Goal: Task Accomplishment & Management: Complete application form

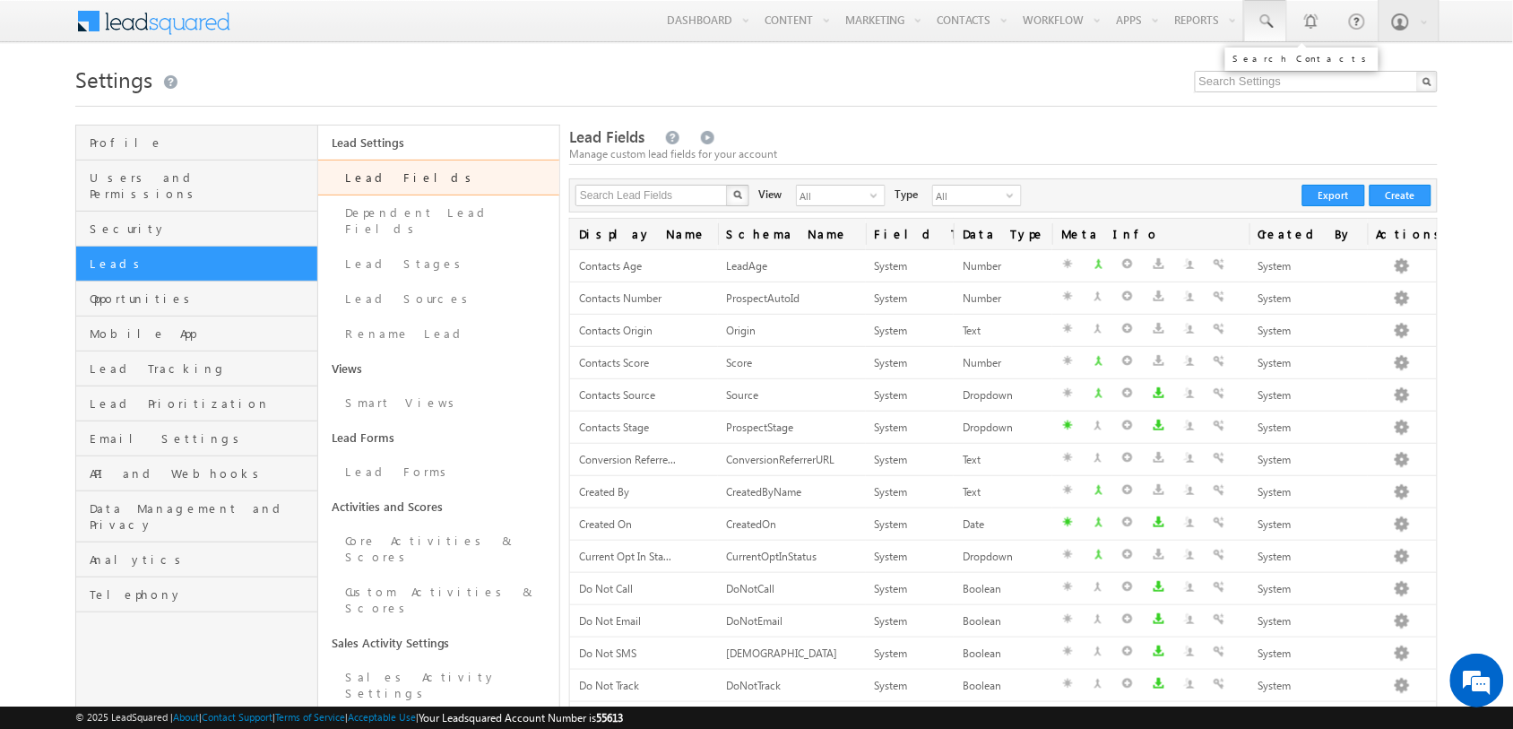
click at [1271, 30] on span at bounding box center [1265, 22] width 18 height 18
click at [1290, 70] on input "text" at bounding box center [1349, 70] width 243 height 22
paste input "LSQDM003412212"
drag, startPoint x: 1342, startPoint y: 70, endPoint x: 1147, endPoint y: 63, distance: 194.6
click at [1147, 63] on body "Menu Tarun Kant tarun .kant +UAT@ adity abirl acapi tal.c" at bounding box center [756, 596] width 1513 height 1193
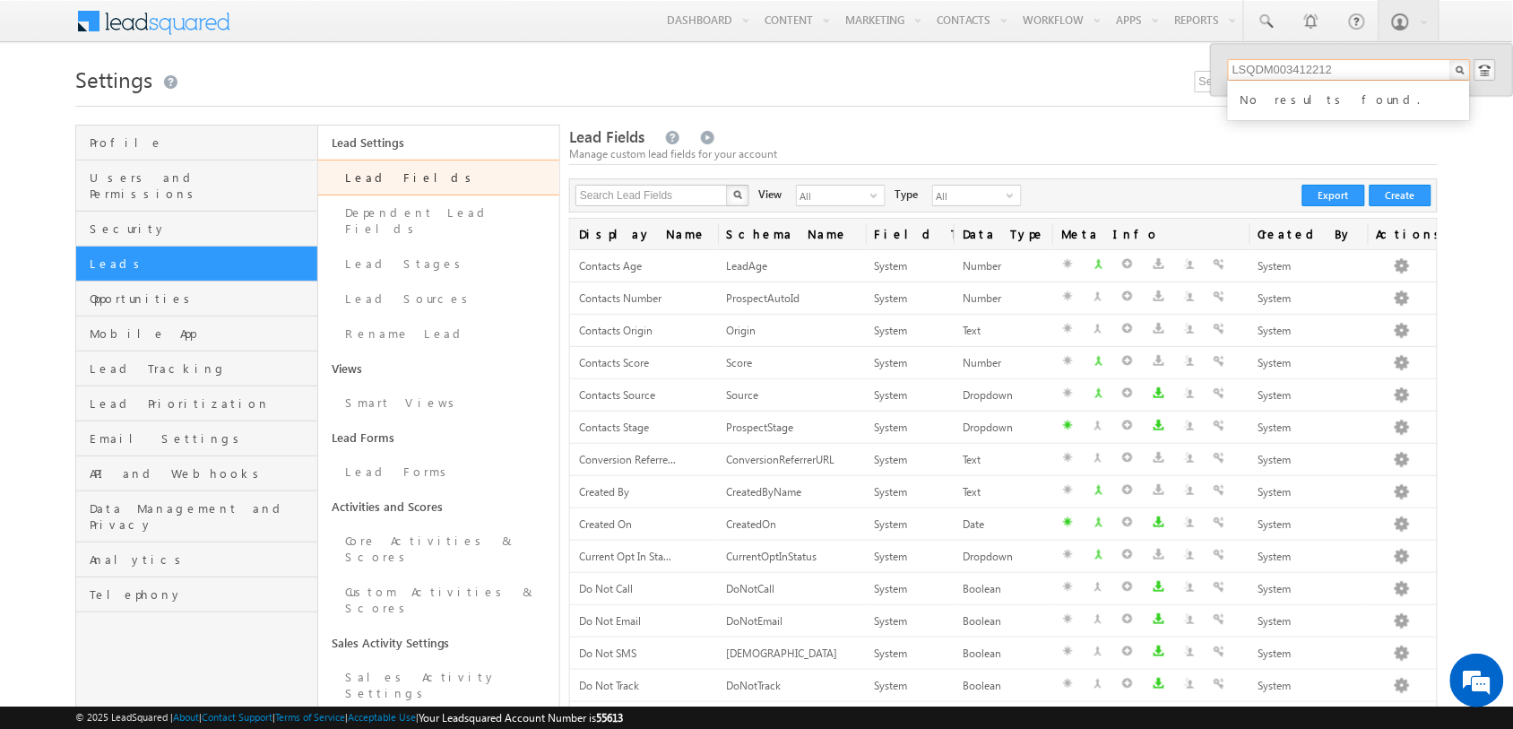
paste input "9653358233"
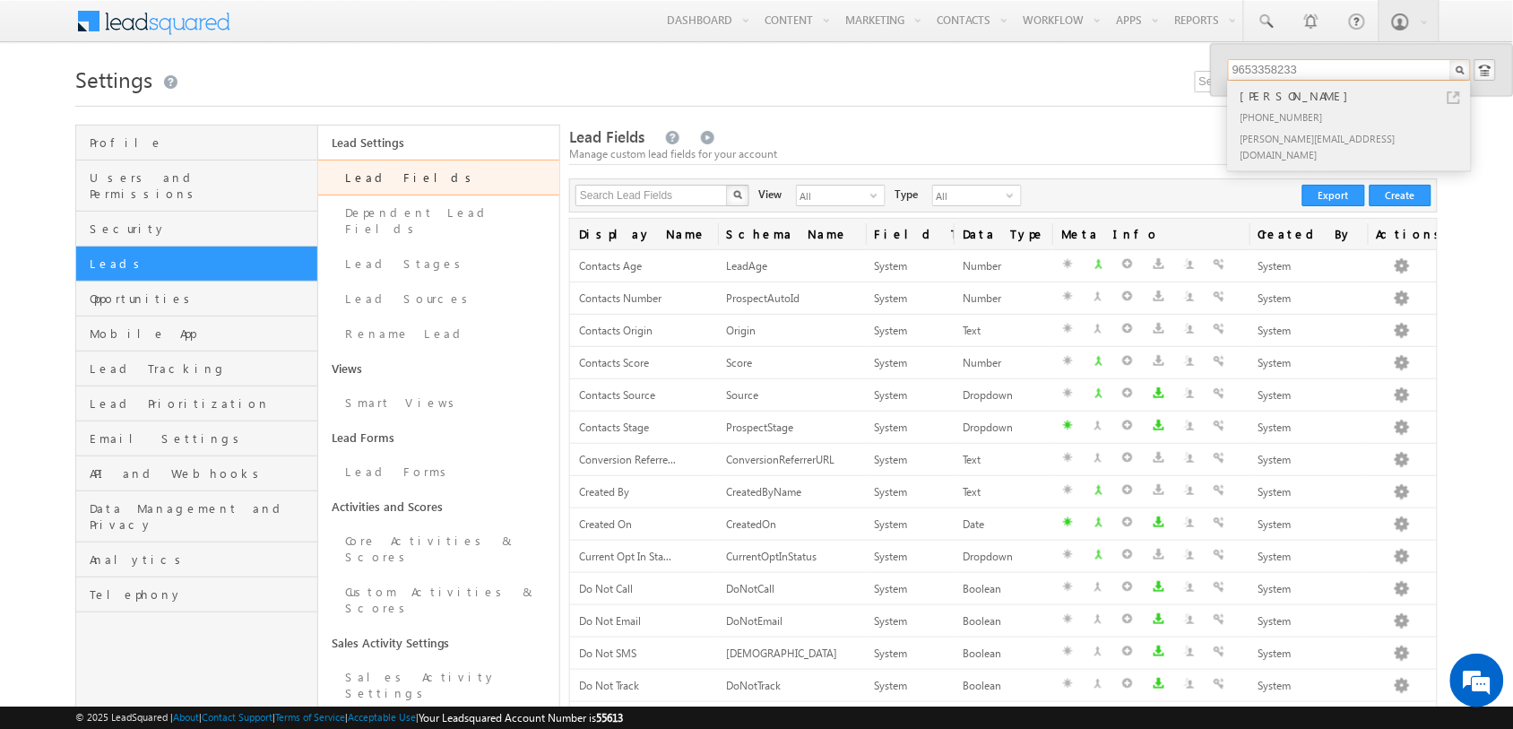
type input "9653358233"
click at [1327, 128] on div "pranita@mdsmedia.in" at bounding box center [1357, 146] width 240 height 38
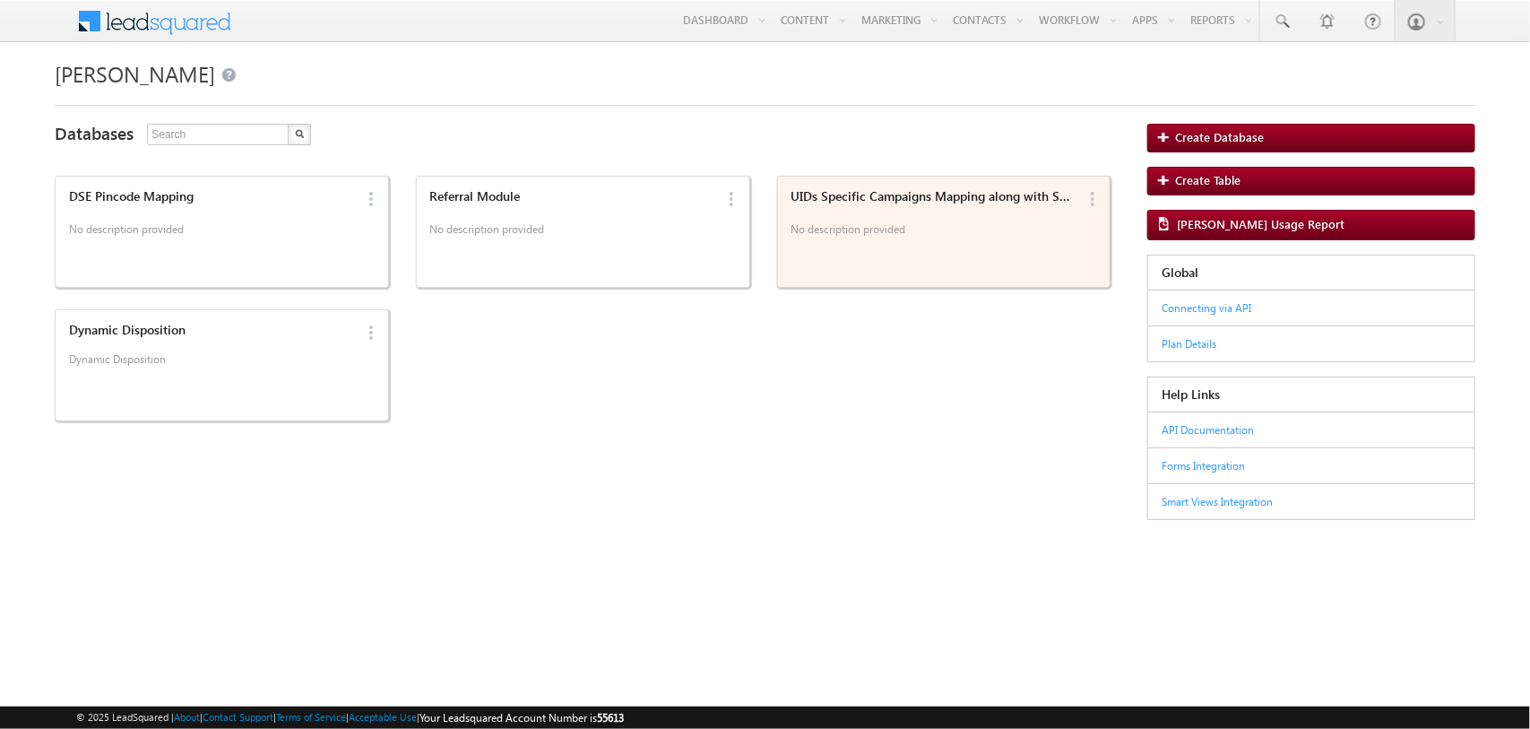
click at [966, 203] on div "UIDs Specific Campaigns Mapping along with Sub Source No description provided" at bounding box center [930, 214] width 290 height 62
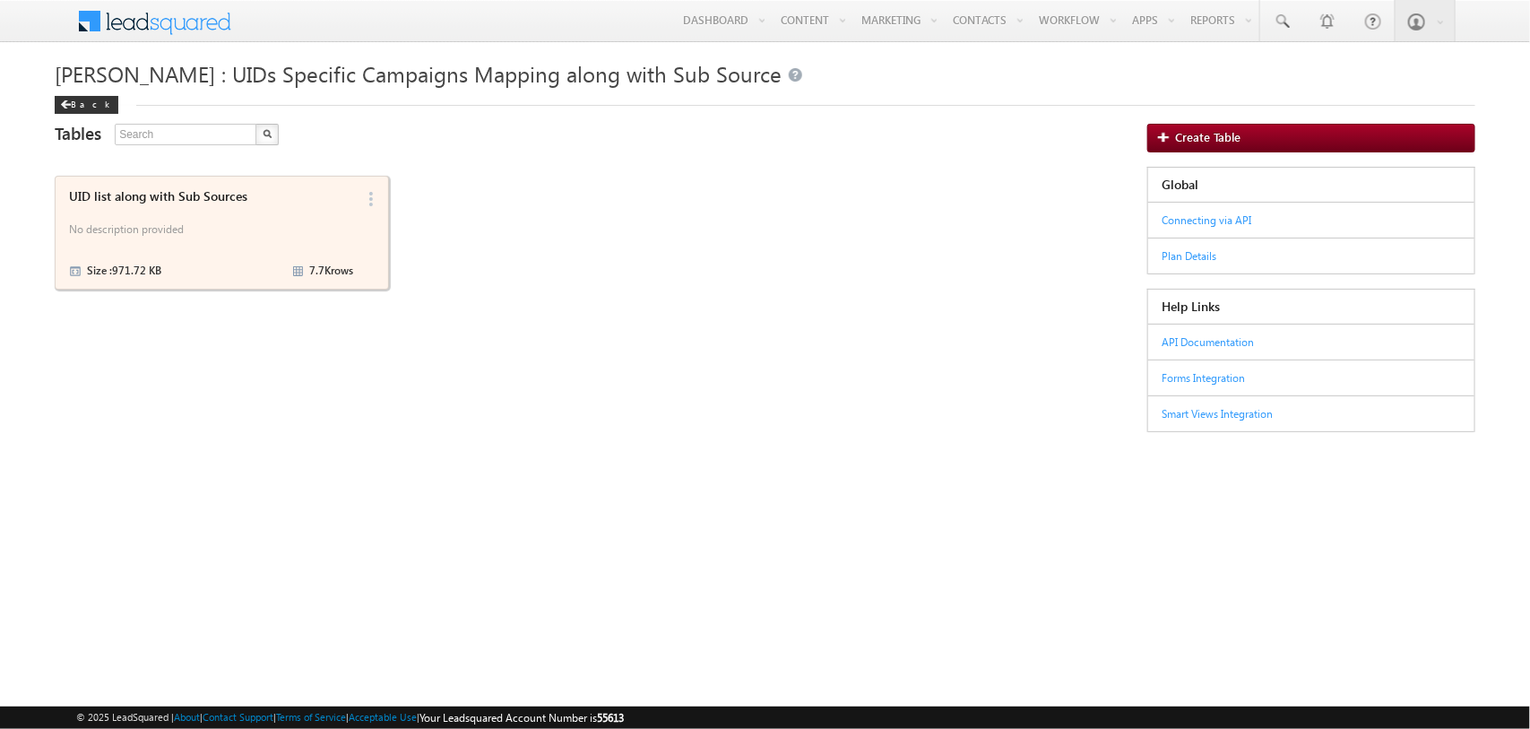
click at [309, 188] on div "UID list along with Sub Sources" at bounding box center [211, 195] width 285 height 15
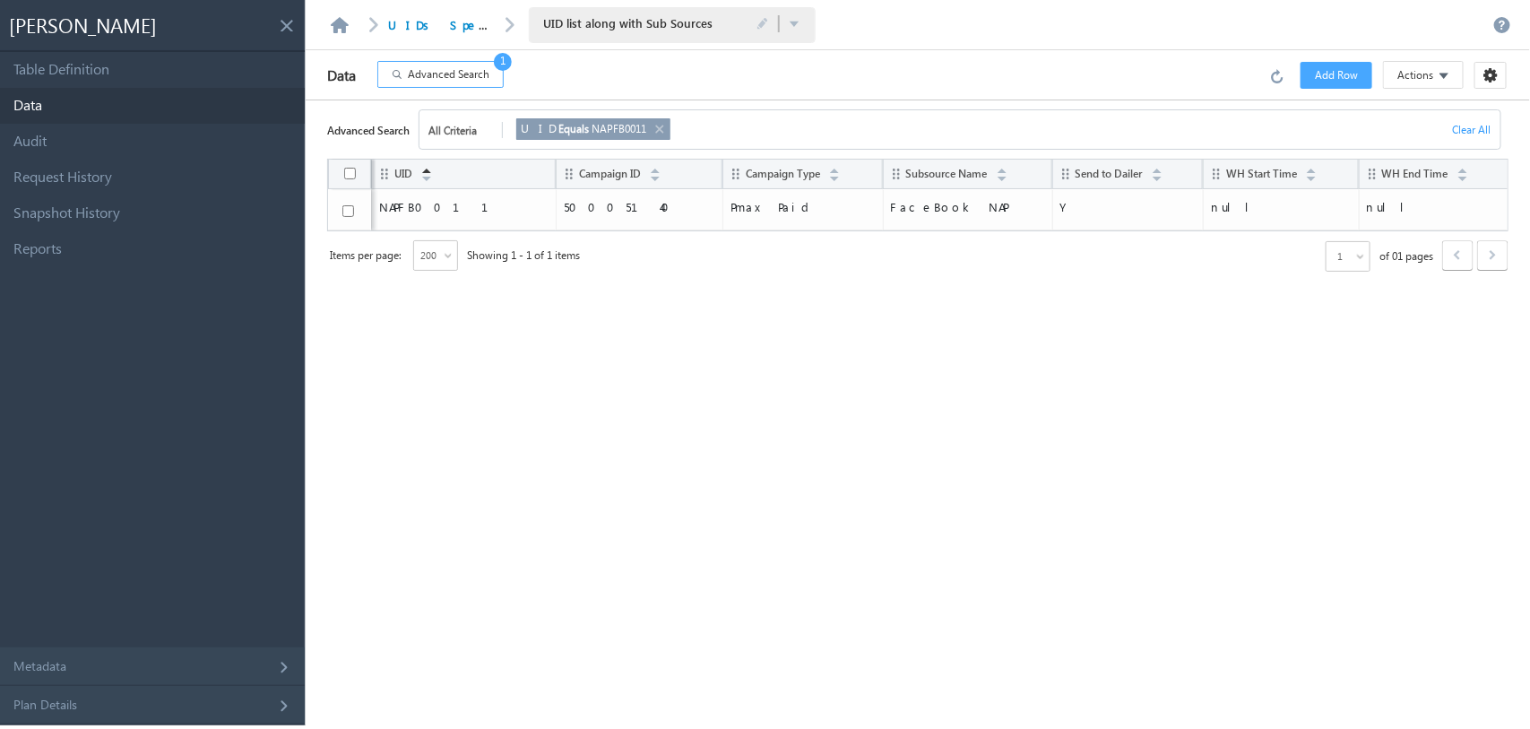
click at [475, 73] on span "Advanced Search" at bounding box center [449, 74] width 82 height 16
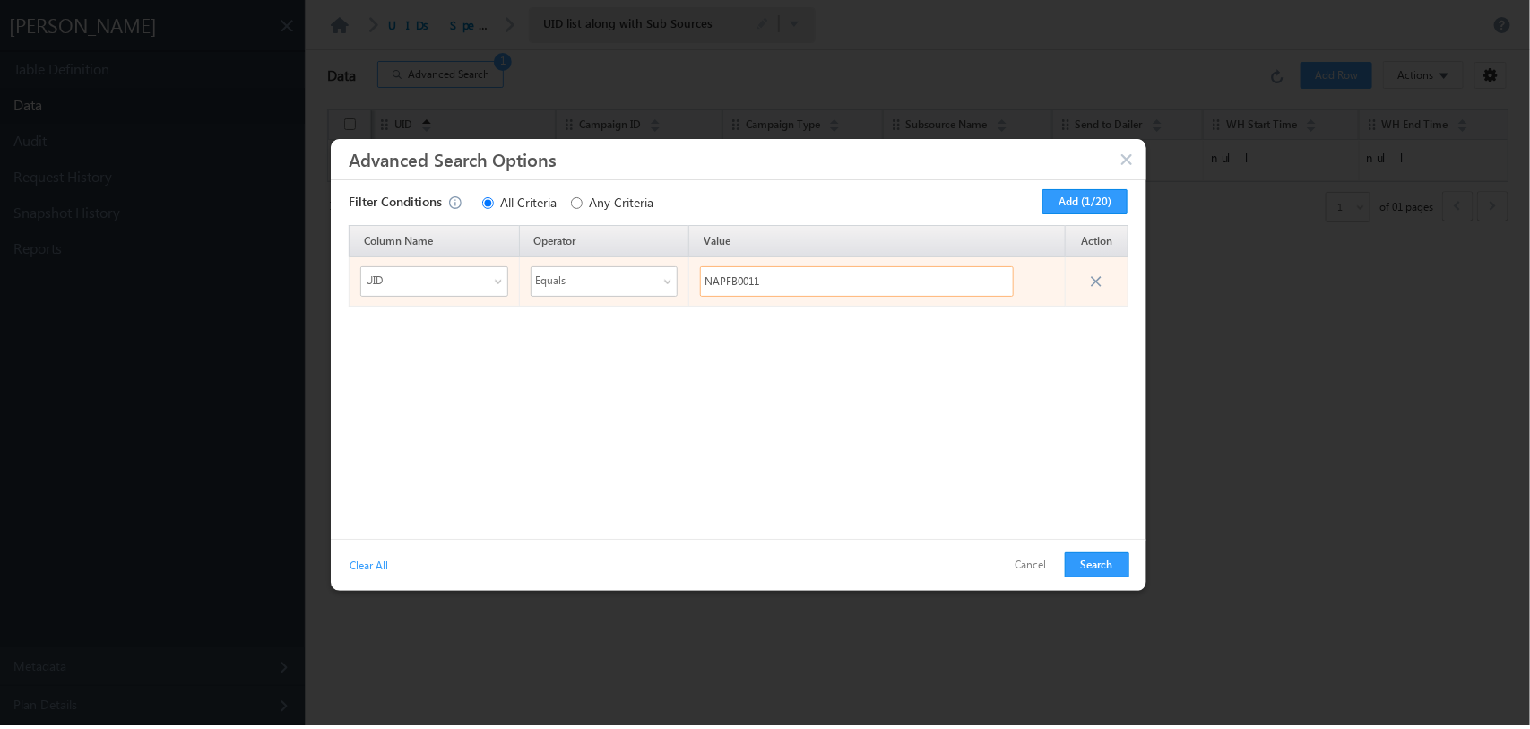
drag, startPoint x: 787, startPoint y: 297, endPoint x: 600, endPoint y: 281, distance: 187.1
click at [600, 281] on tr "UID Equals NAPFB0011" at bounding box center [738, 280] width 779 height 49
paste input "Test"
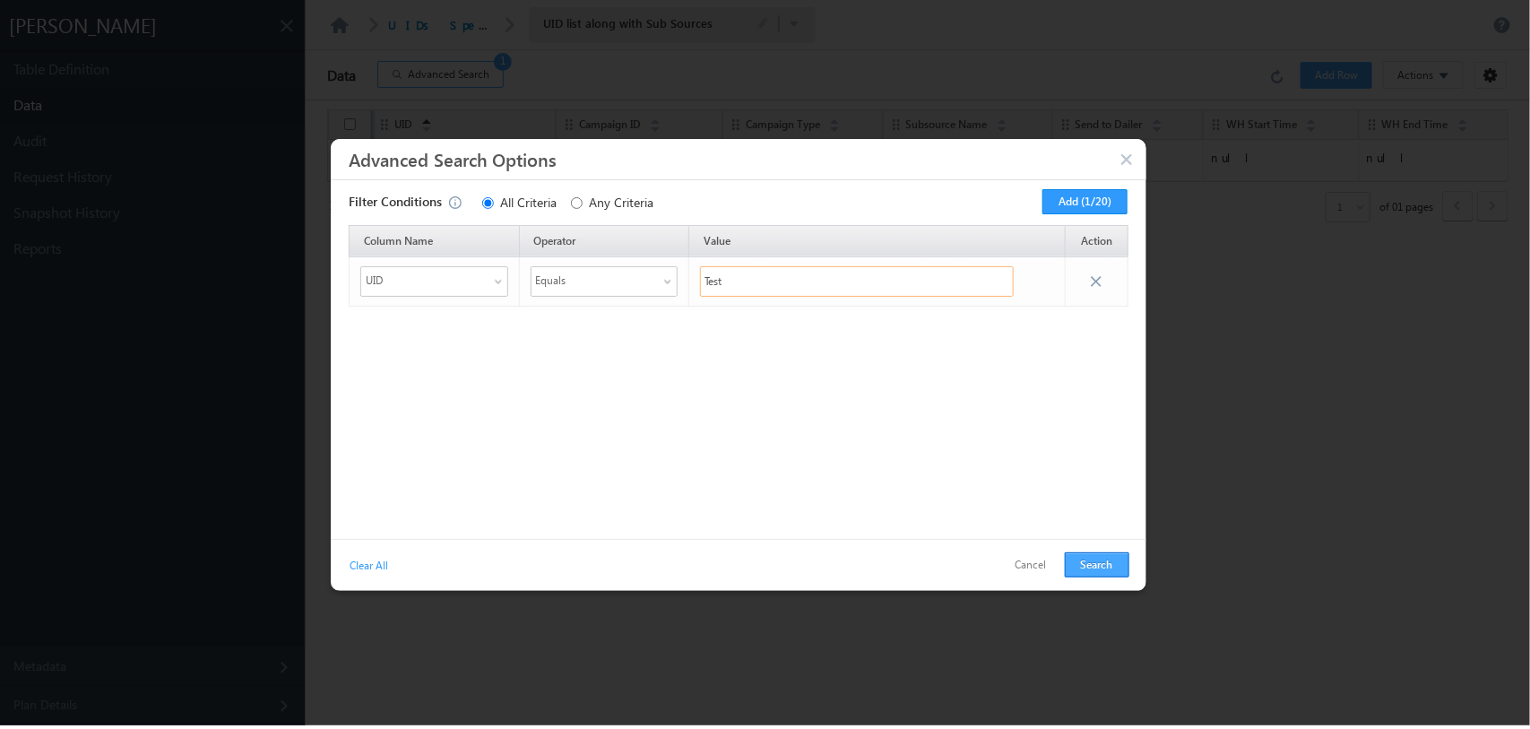
type input "Test"
click at [1100, 563] on button "Search" at bounding box center [1097, 564] width 65 height 25
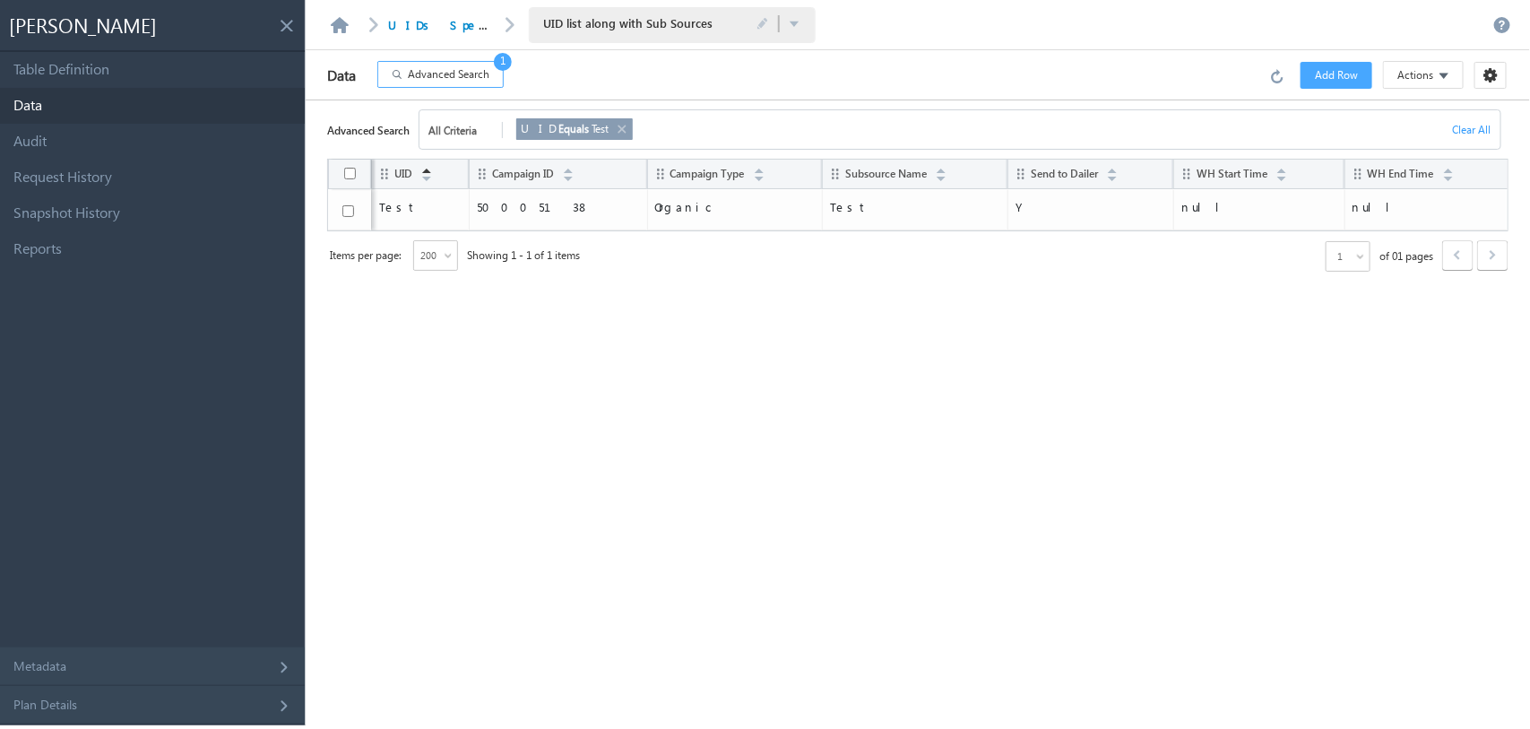
click at [485, 66] on span "Advanced Search" at bounding box center [449, 74] width 82 height 16
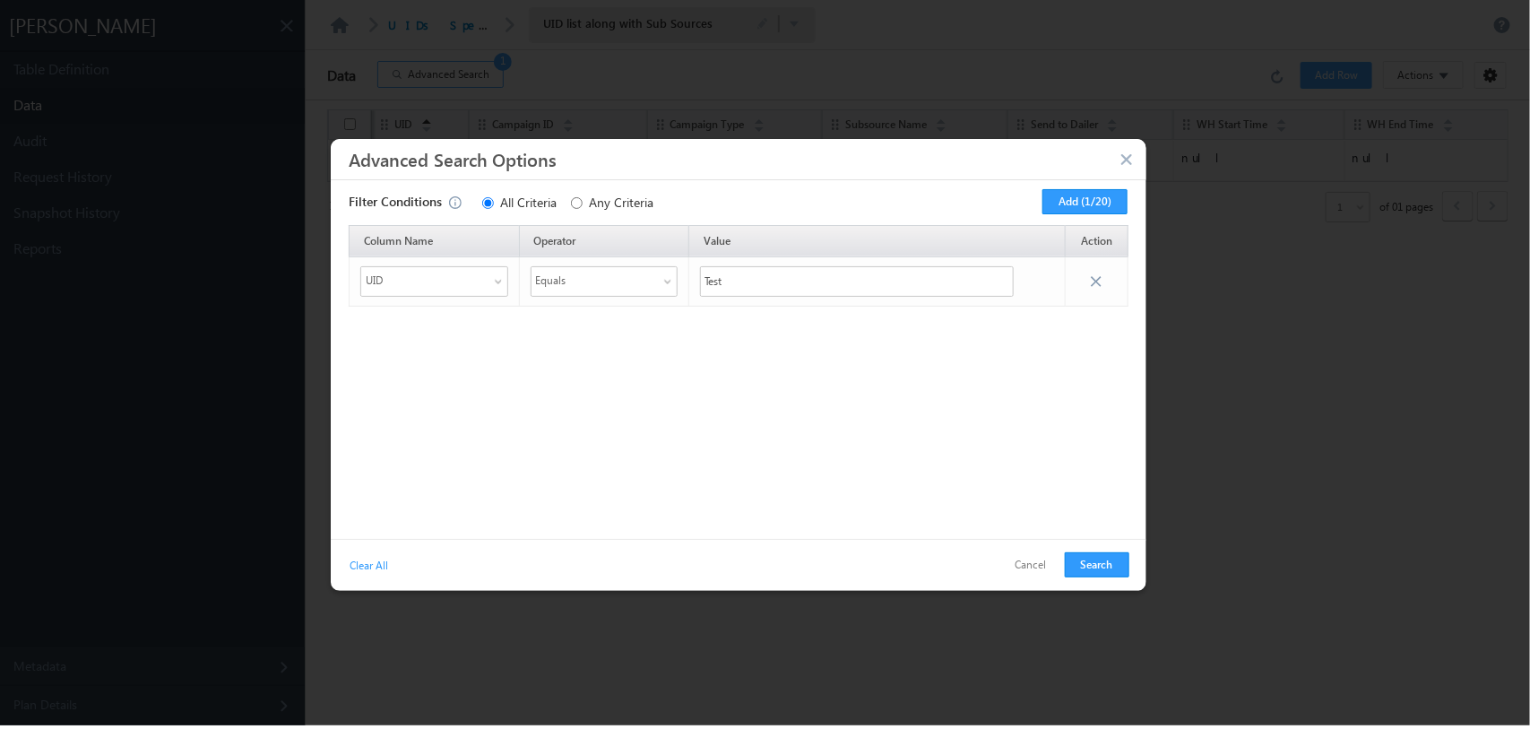
click at [1126, 159] on button "button" at bounding box center [1128, 160] width 18 height 17
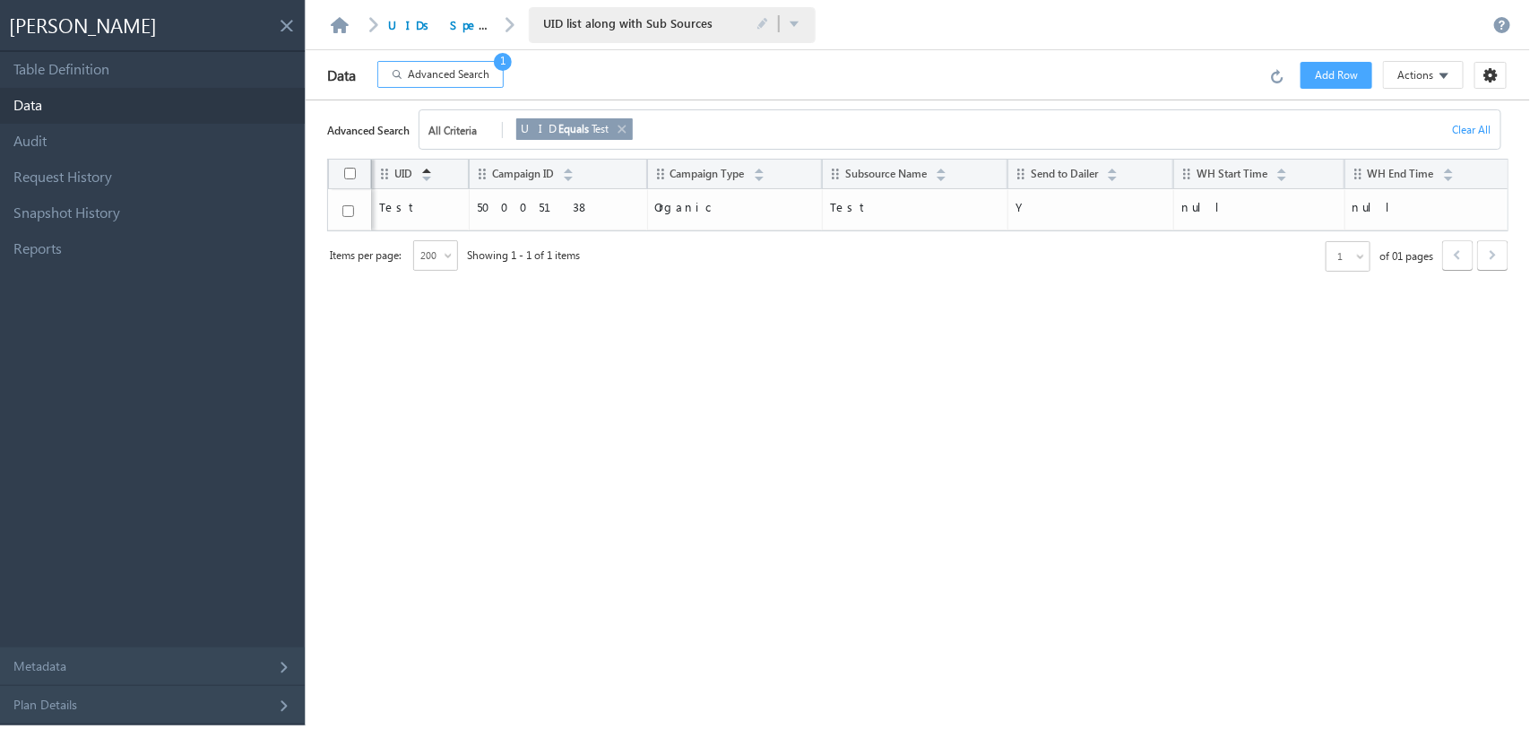
click at [1359, 70] on button "Add Row" at bounding box center [1336, 75] width 72 height 27
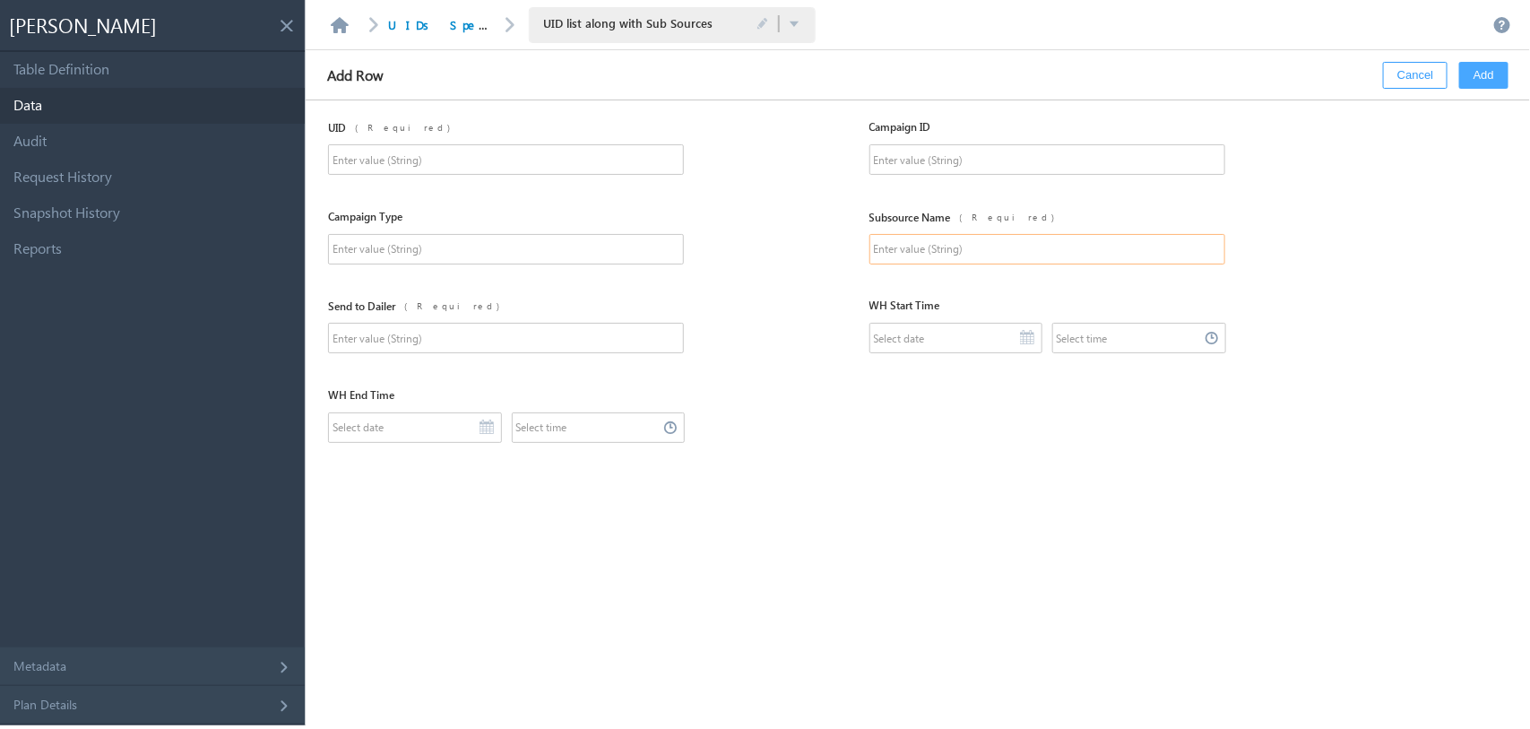
click at [981, 239] on input "text" at bounding box center [1047, 249] width 356 height 30
paste input "Direct Marketing Worksites - White Dwarf"
type input "Direct Marketing Worksites - MDS"
click at [496, 161] on input "text" at bounding box center [506, 159] width 356 height 30
paste input "DMWSWD01"
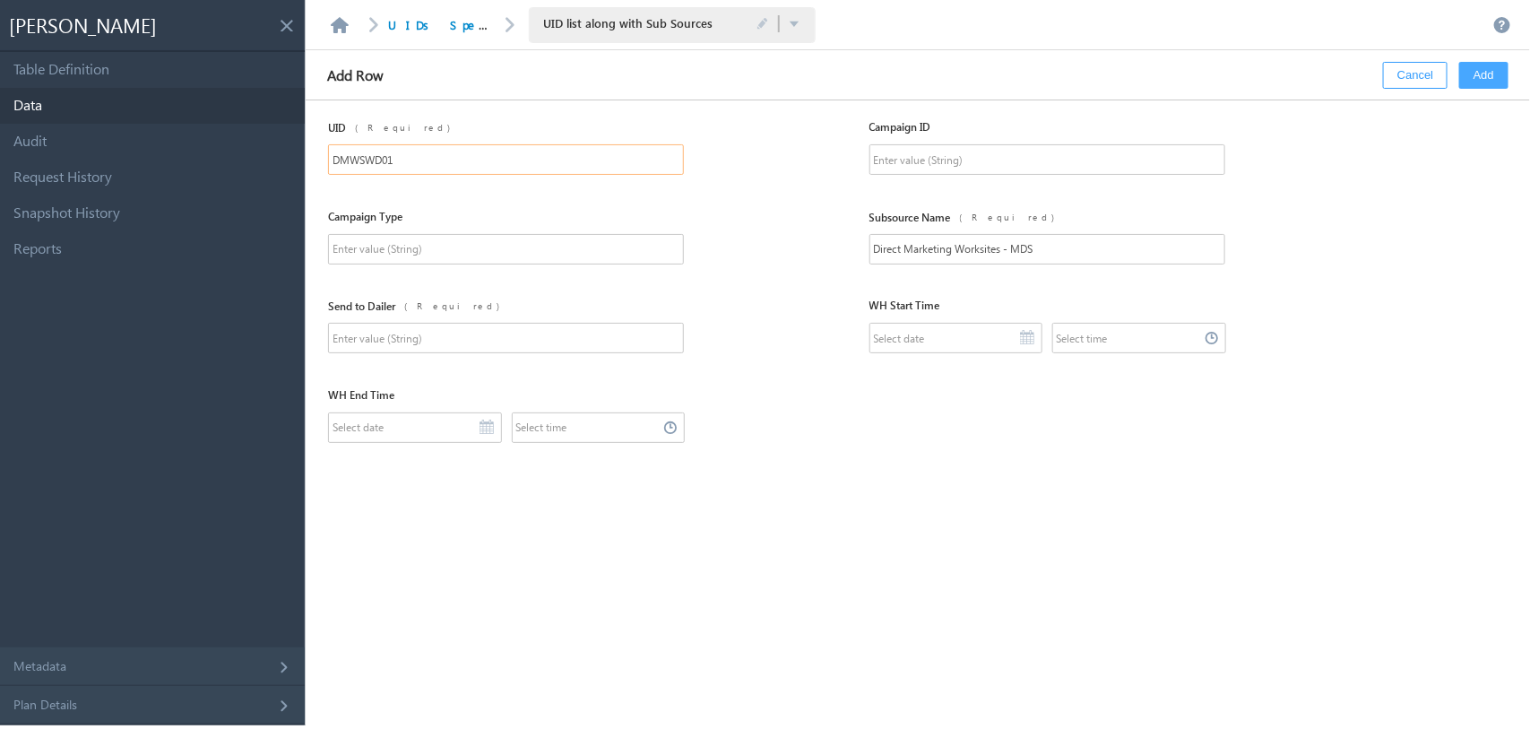
click at [506, 157] on input "DMWSWD01" at bounding box center [506, 159] width 356 height 30
type input "DMWSWD02"
click at [505, 332] on input "text" at bounding box center [506, 338] width 356 height 30
type input "Y"
click at [556, 249] on input "text" at bounding box center [506, 249] width 356 height 30
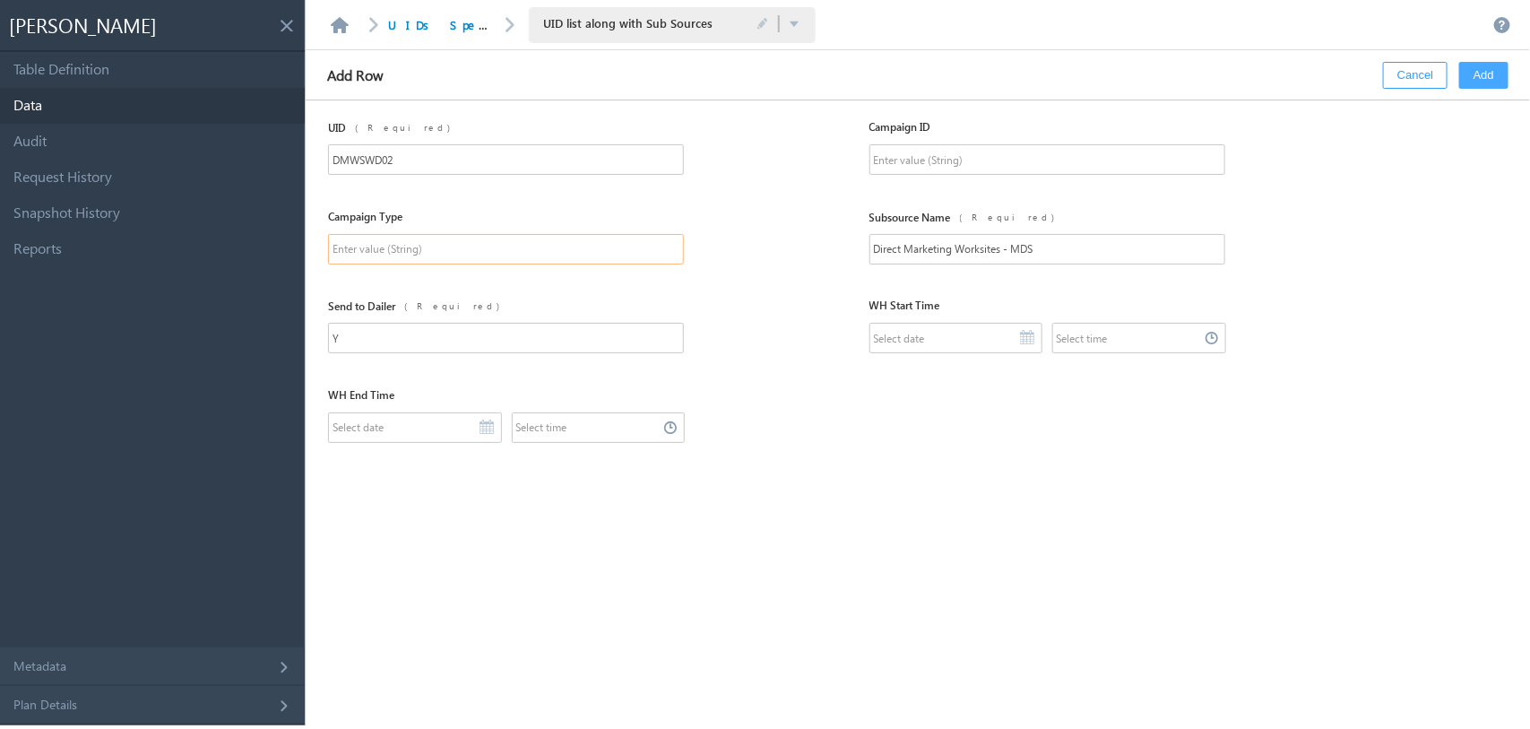
click at [539, 257] on input "text" at bounding box center [506, 249] width 356 height 30
paste input "DM_Worksites"
type input "DM_Worksites"
click at [1049, 166] on input "text" at bounding box center [1047, 159] width 356 height 30
paste input "50005154"
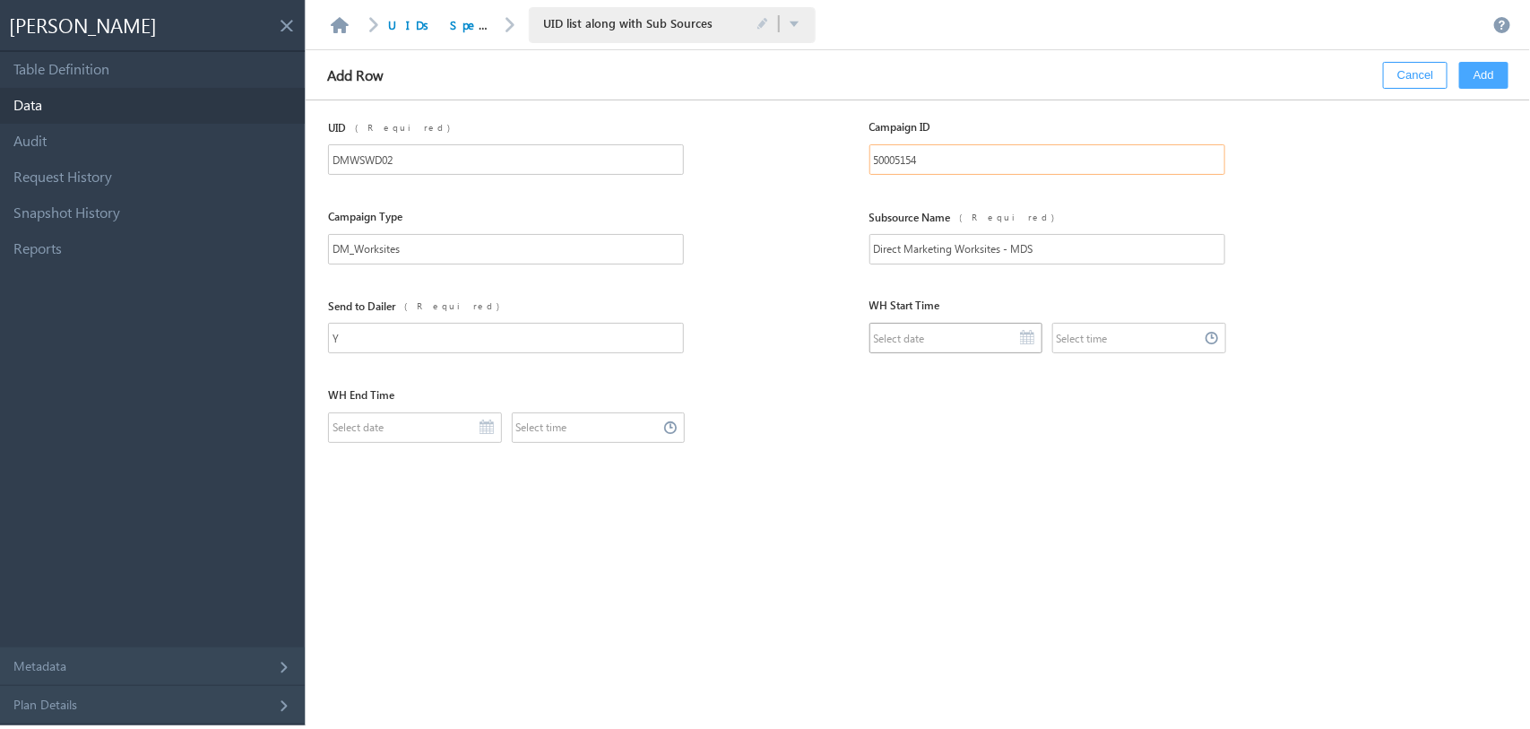
type input "50005154"
click at [980, 339] on input "text" at bounding box center [955, 338] width 173 height 30
click at [1216, 421] on div "WH End Time" at bounding box center [929, 428] width 1202 height 90
click at [988, 327] on input "text" at bounding box center [955, 338] width 173 height 30
click at [982, 298] on div "WH Start Time" at bounding box center [1047, 310] width 356 height 25
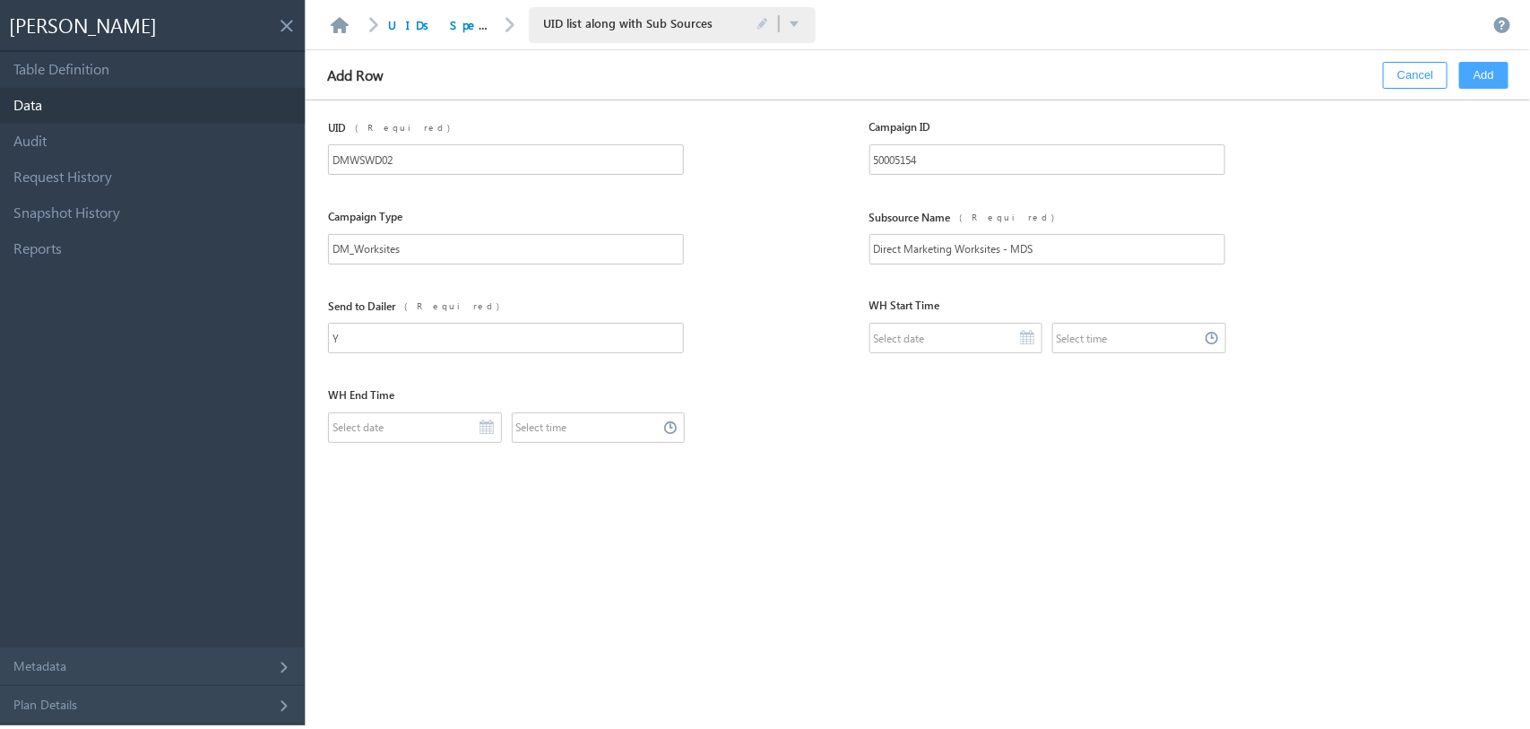
click at [1479, 78] on button "Add" at bounding box center [1483, 75] width 49 height 27
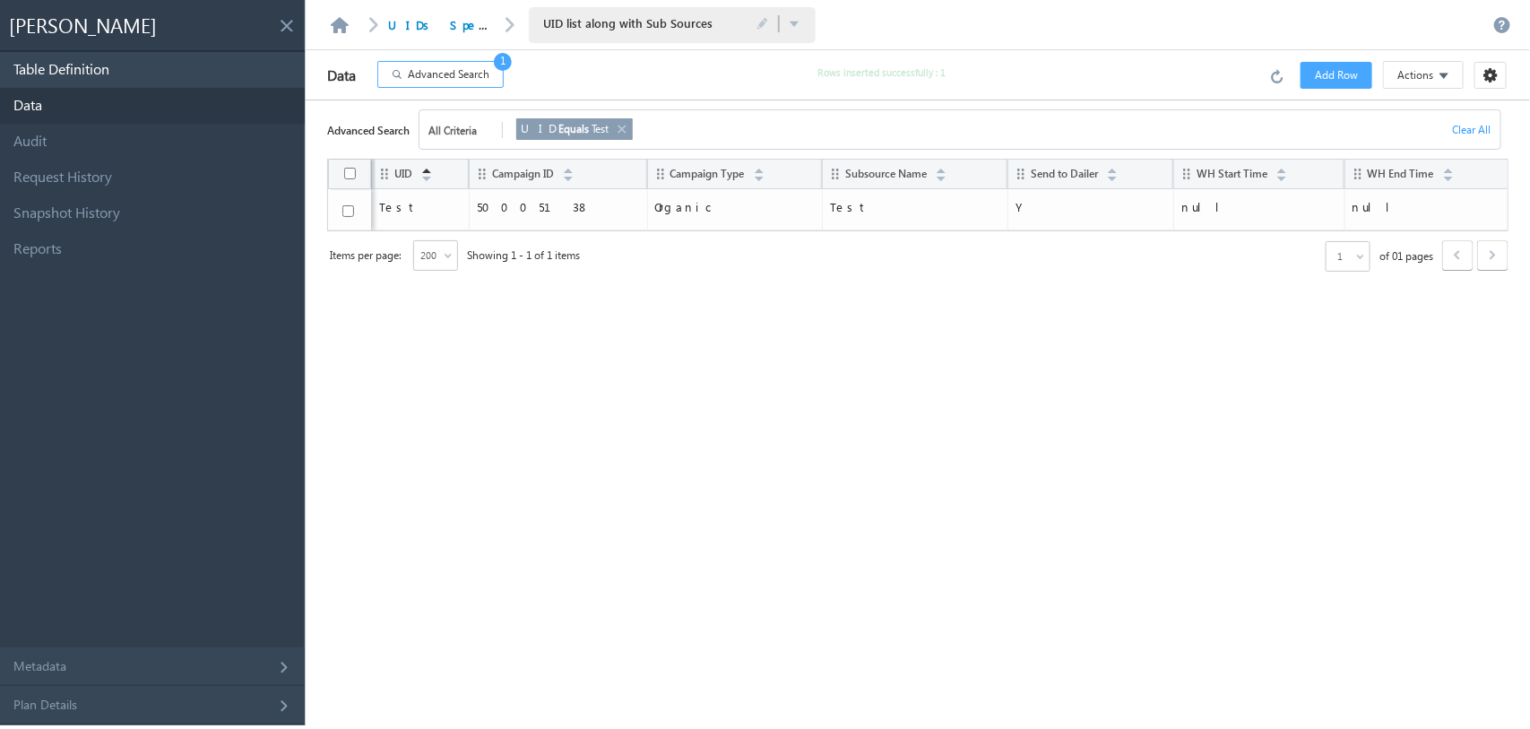
click at [131, 52] on link "Table Definition" at bounding box center [152, 70] width 305 height 36
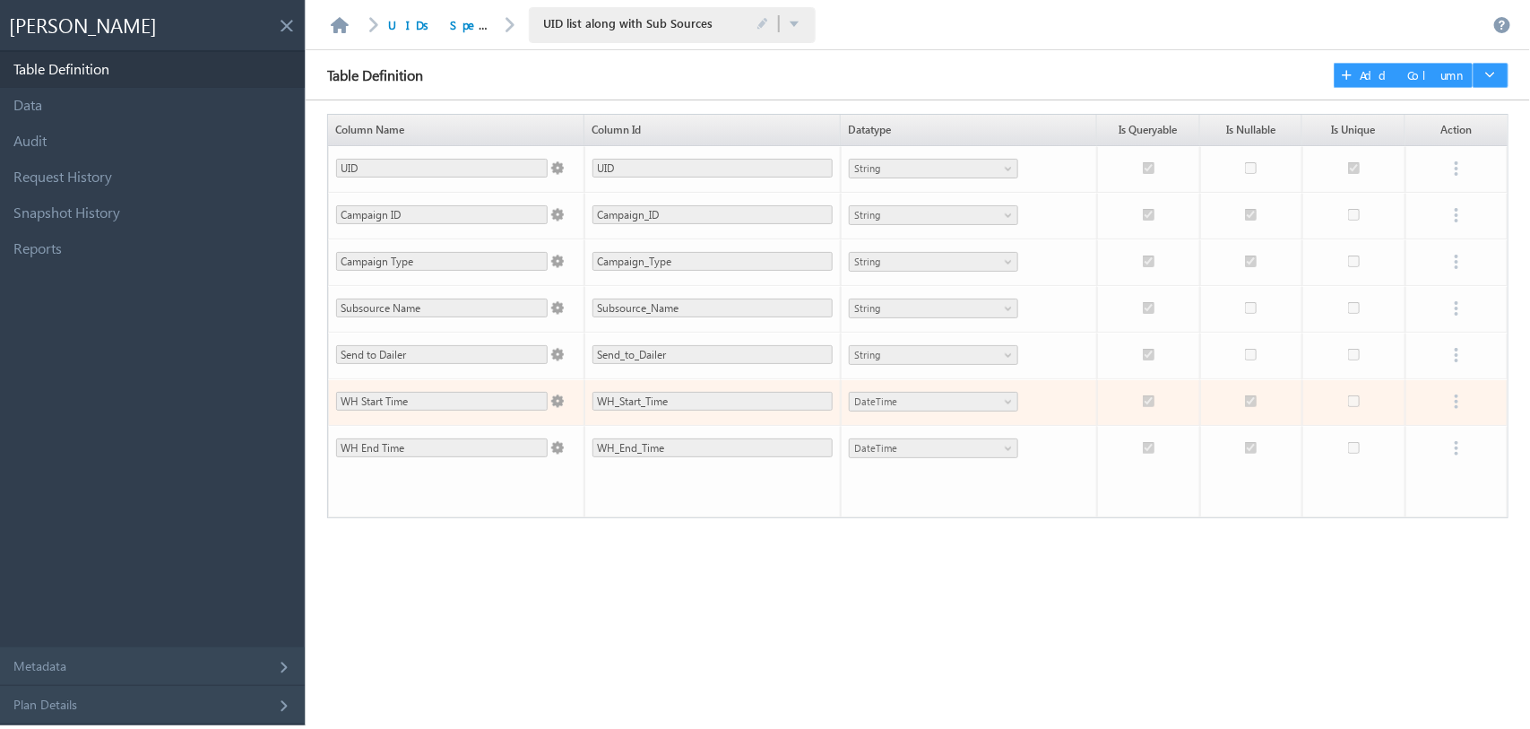
click at [558, 408] on span at bounding box center [556, 397] width 16 height 21
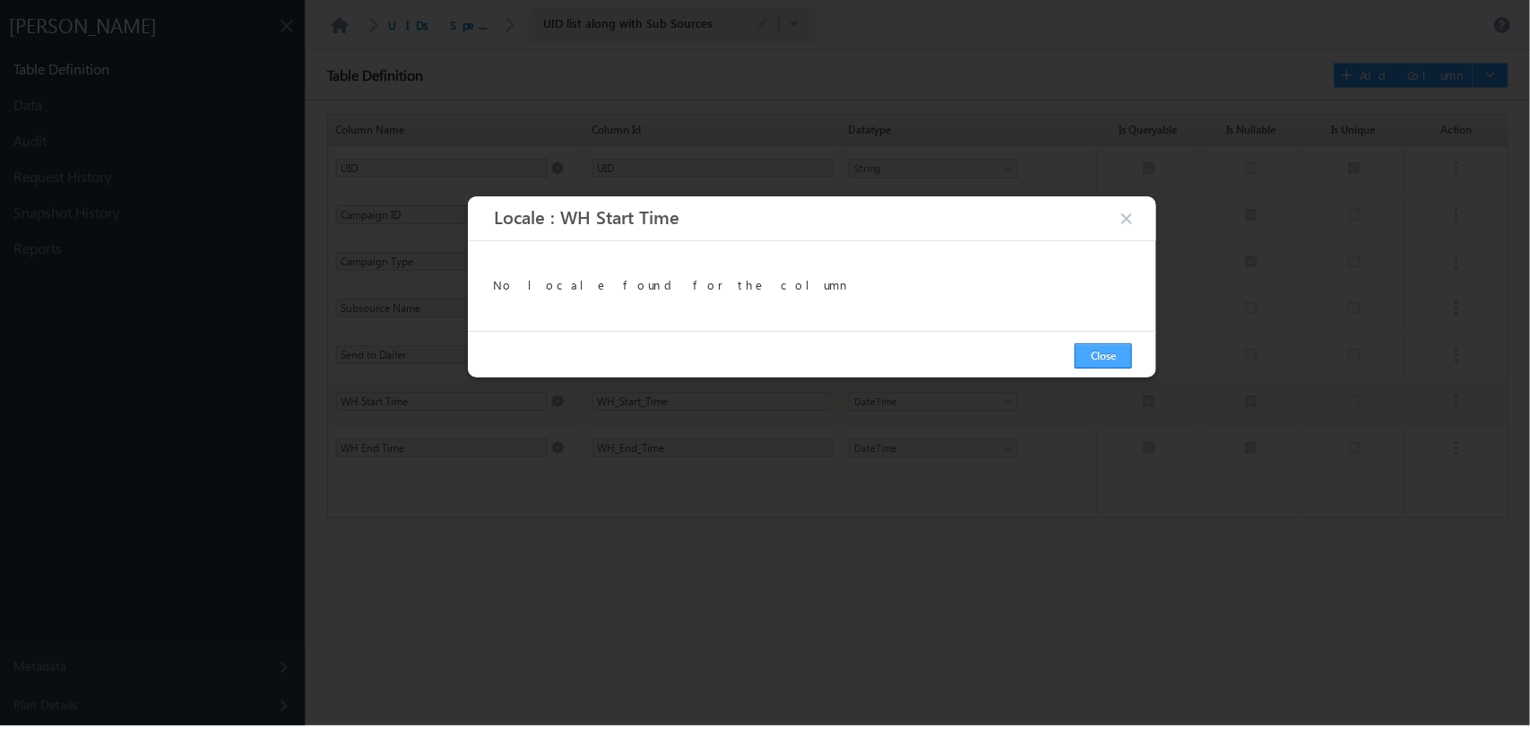
click at [1102, 350] on button "Close" at bounding box center [1103, 355] width 57 height 25
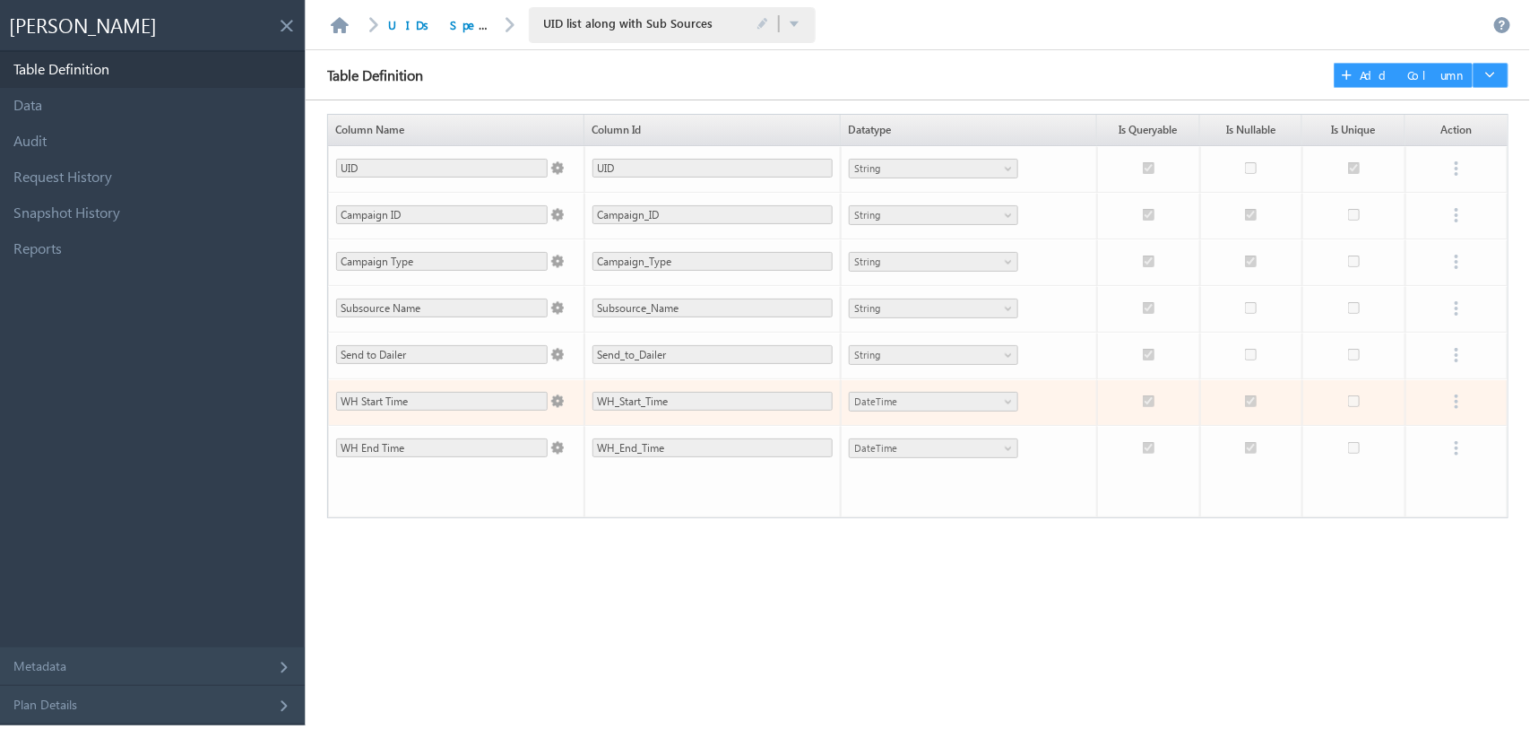
click at [1495, 63] on button at bounding box center [1490, 75] width 36 height 25
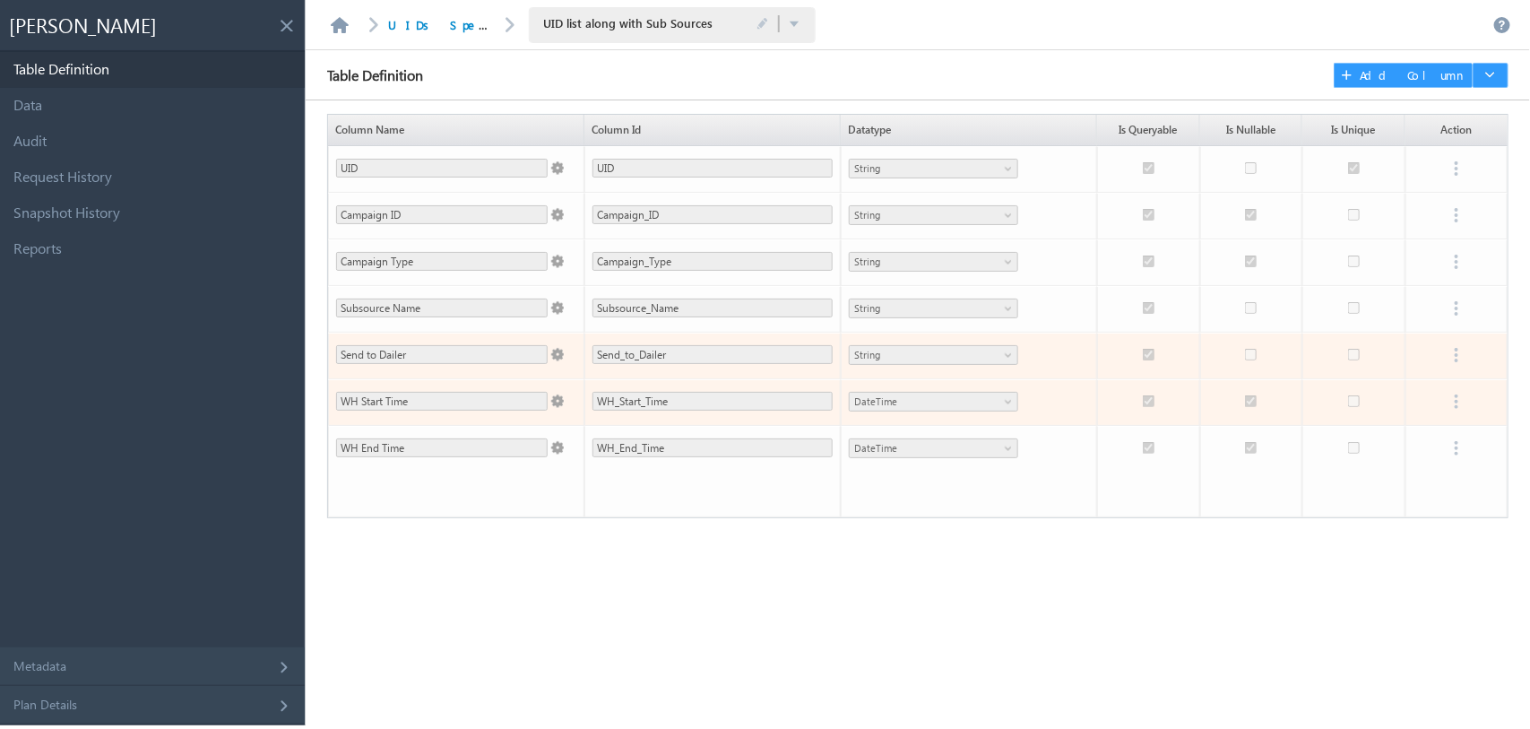
click at [554, 355] on span at bounding box center [556, 351] width 16 height 21
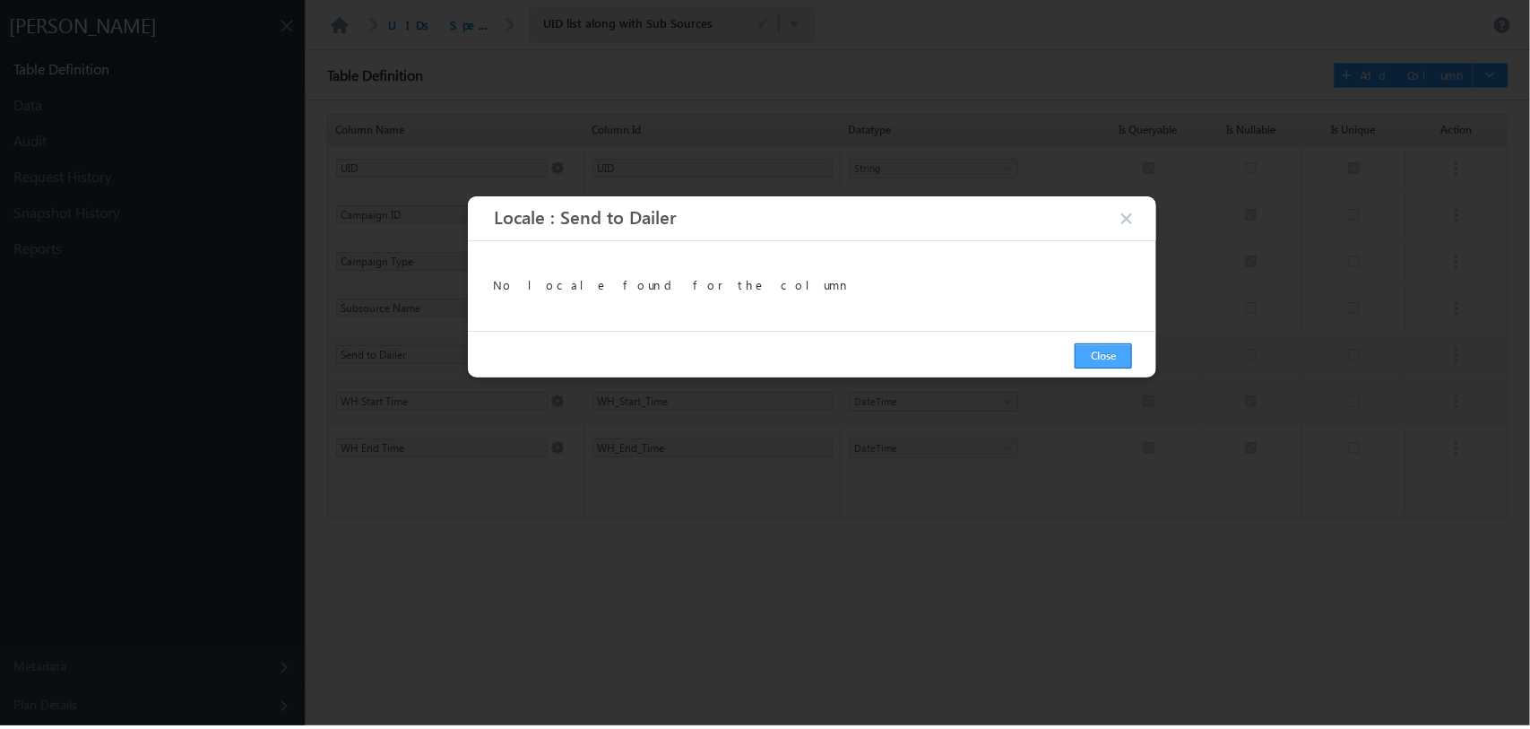
click at [1109, 357] on button "Close" at bounding box center [1103, 355] width 57 height 25
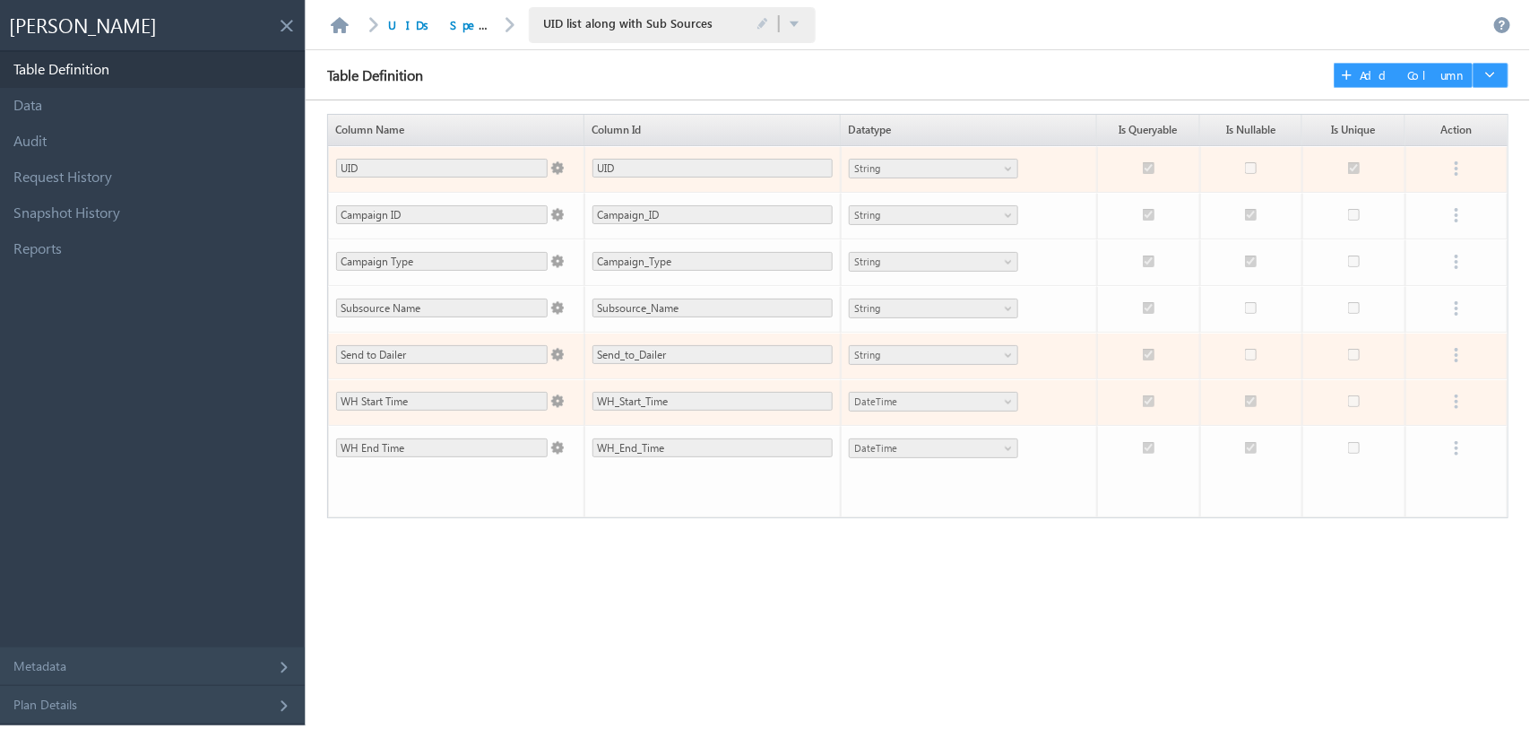
click at [553, 166] on span at bounding box center [556, 164] width 16 height 21
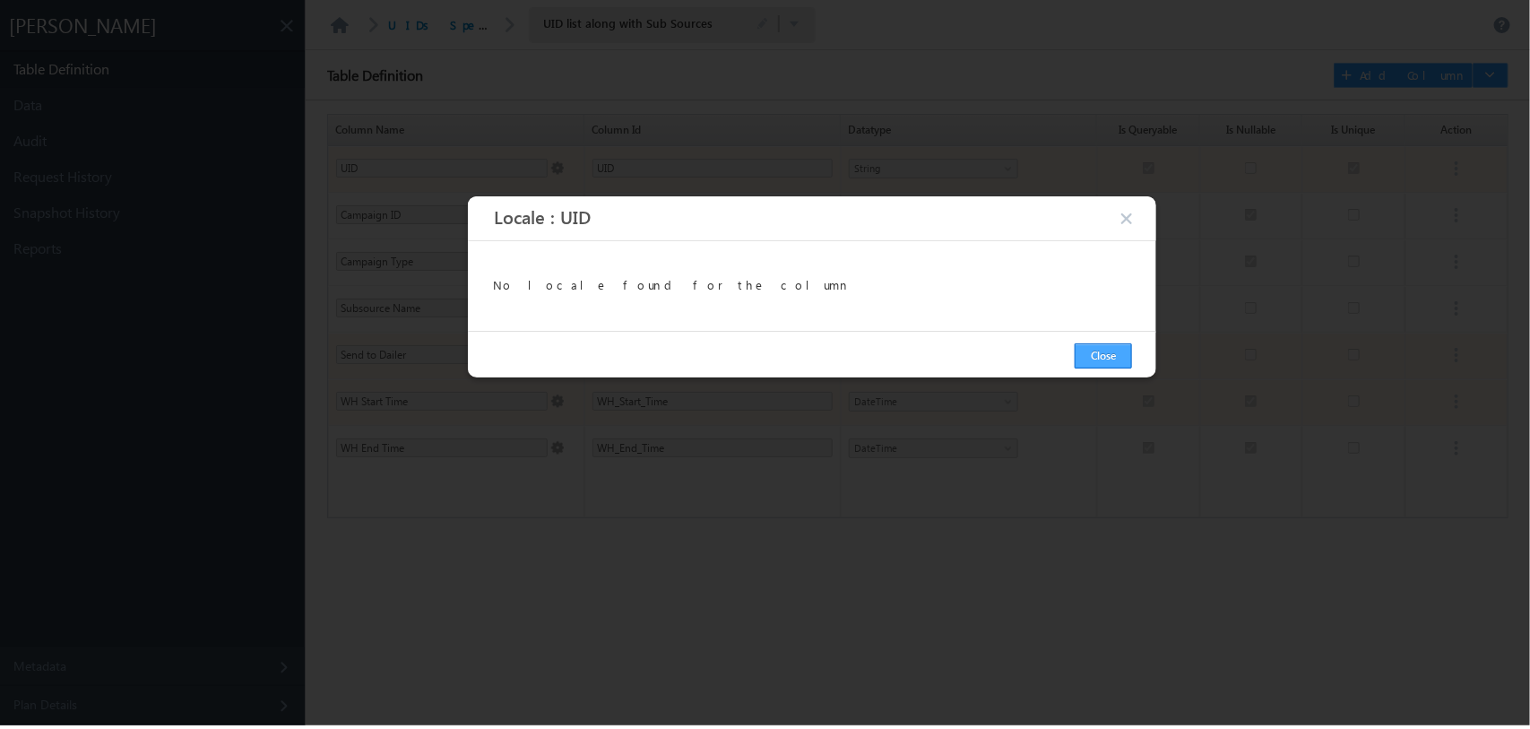
click at [1109, 368] on button "Close" at bounding box center [1103, 355] width 57 height 25
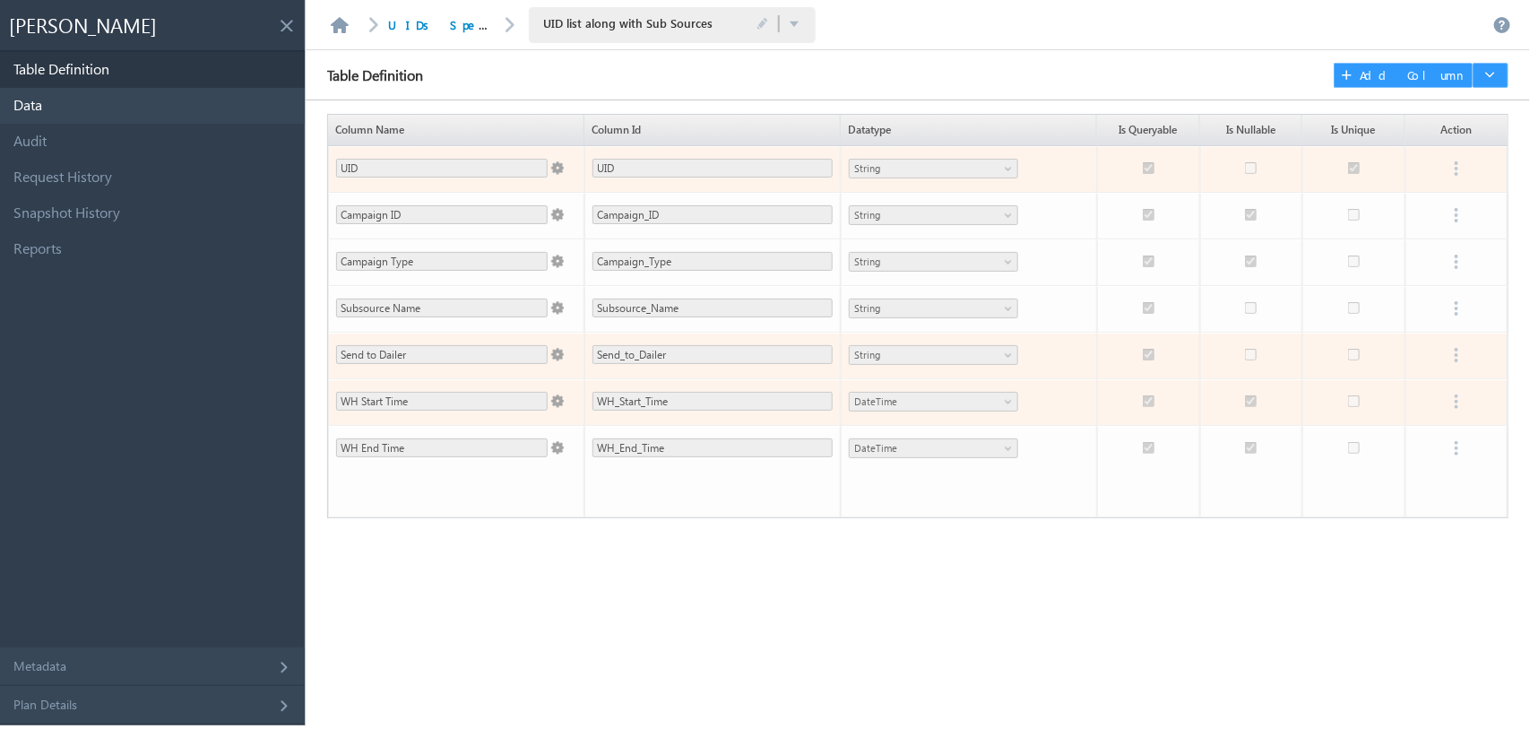
click at [109, 91] on link "Data" at bounding box center [152, 106] width 305 height 36
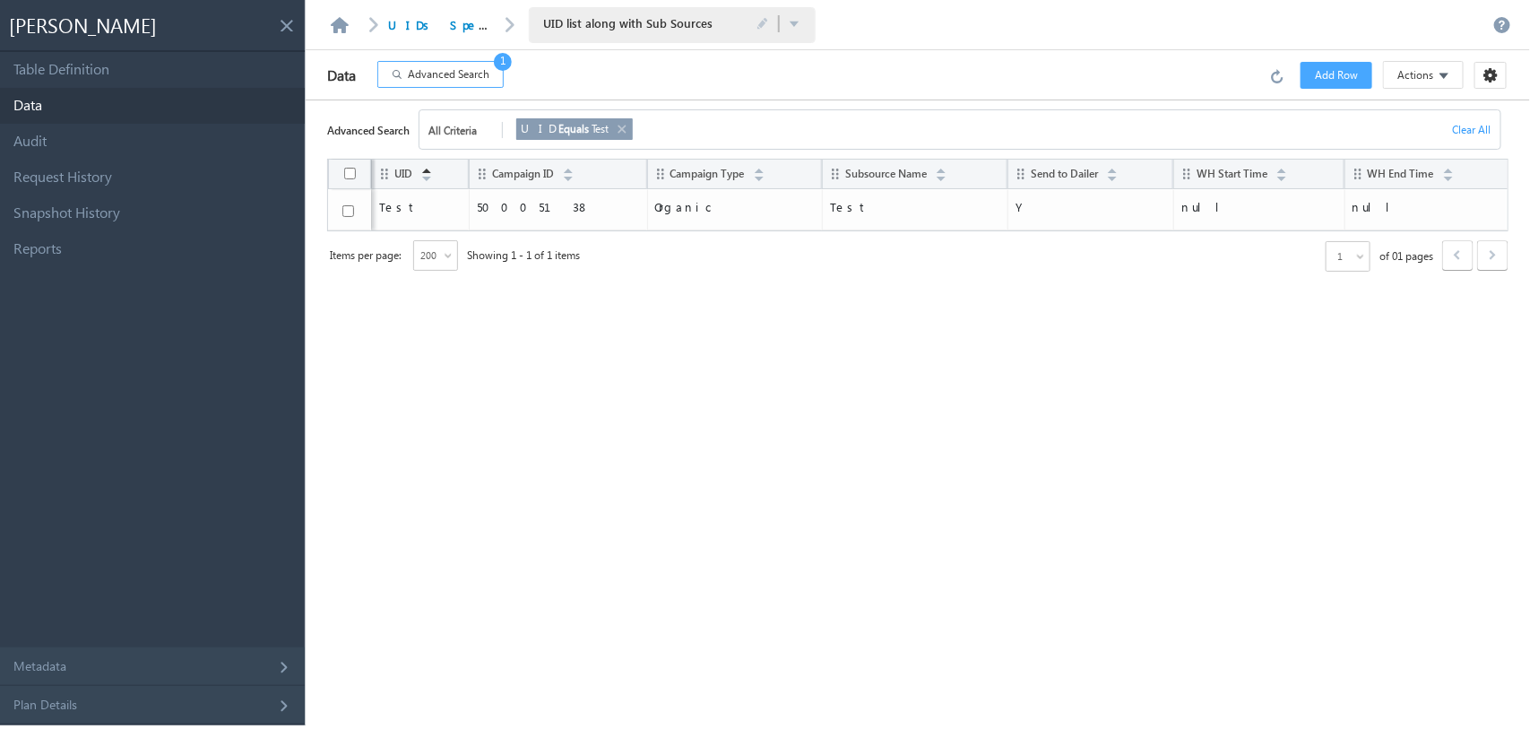
click at [614, 124] on link at bounding box center [621, 129] width 14 height 20
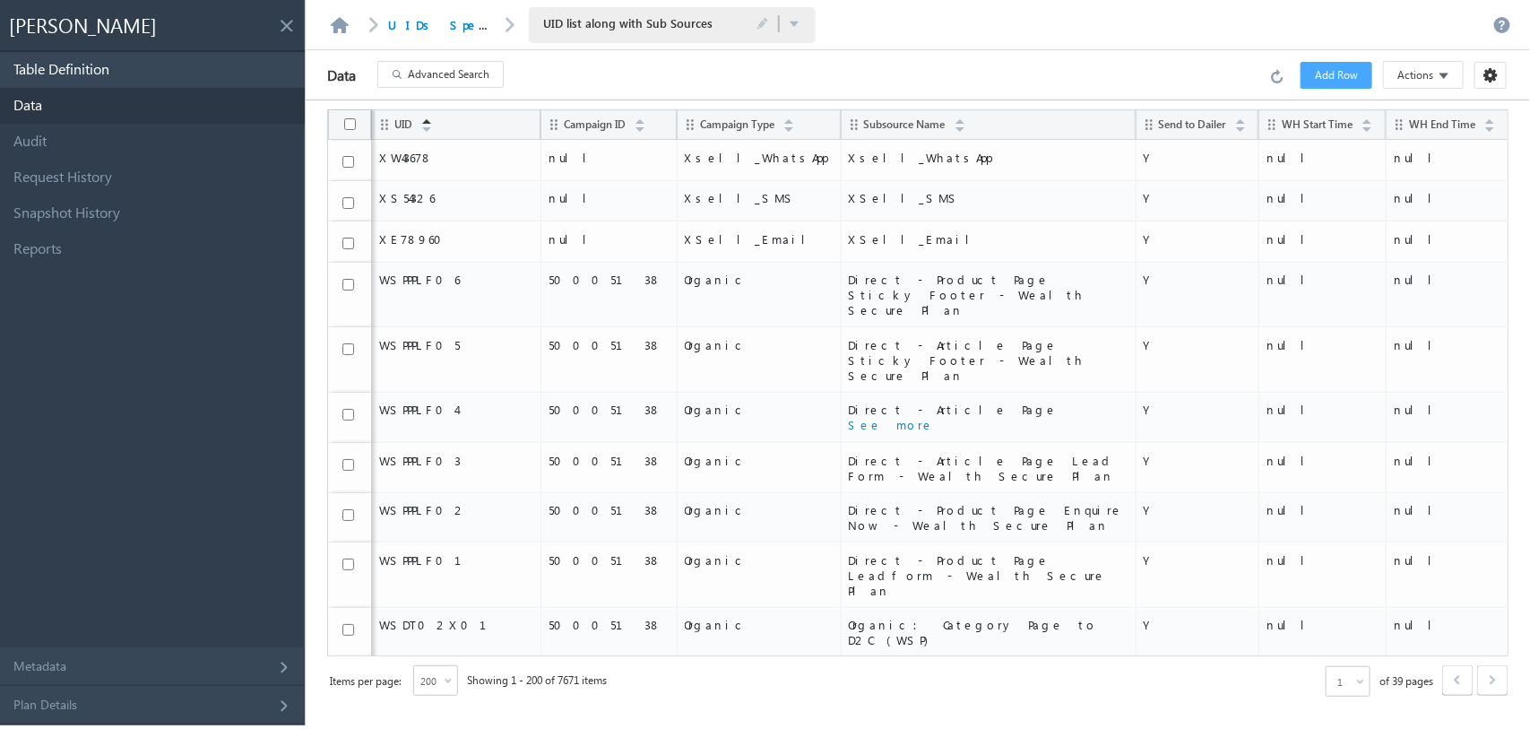
click at [131, 77] on link "Table Definition" at bounding box center [152, 70] width 305 height 36
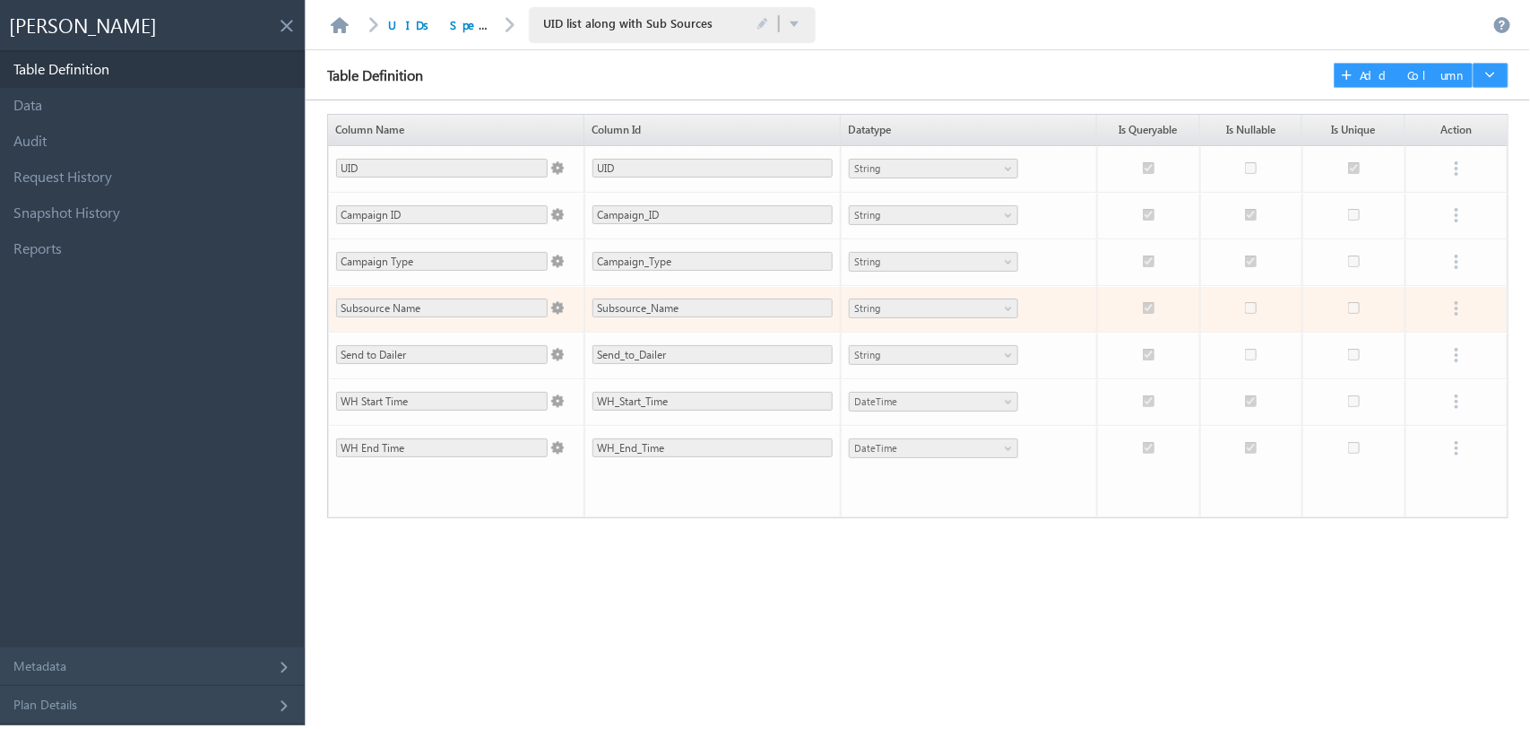
click at [557, 312] on span at bounding box center [556, 304] width 16 height 21
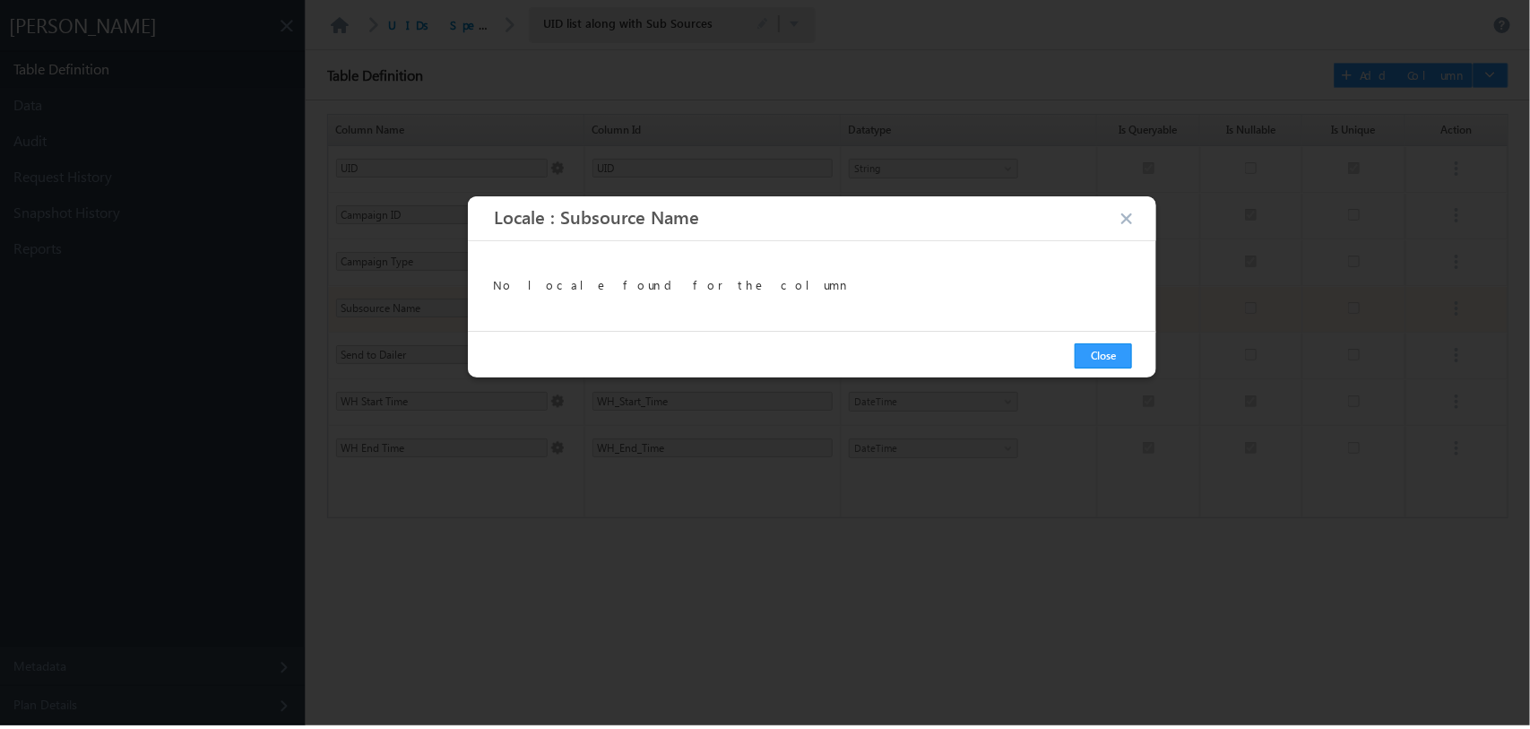
click at [1131, 217] on button "button" at bounding box center [1128, 219] width 18 height 17
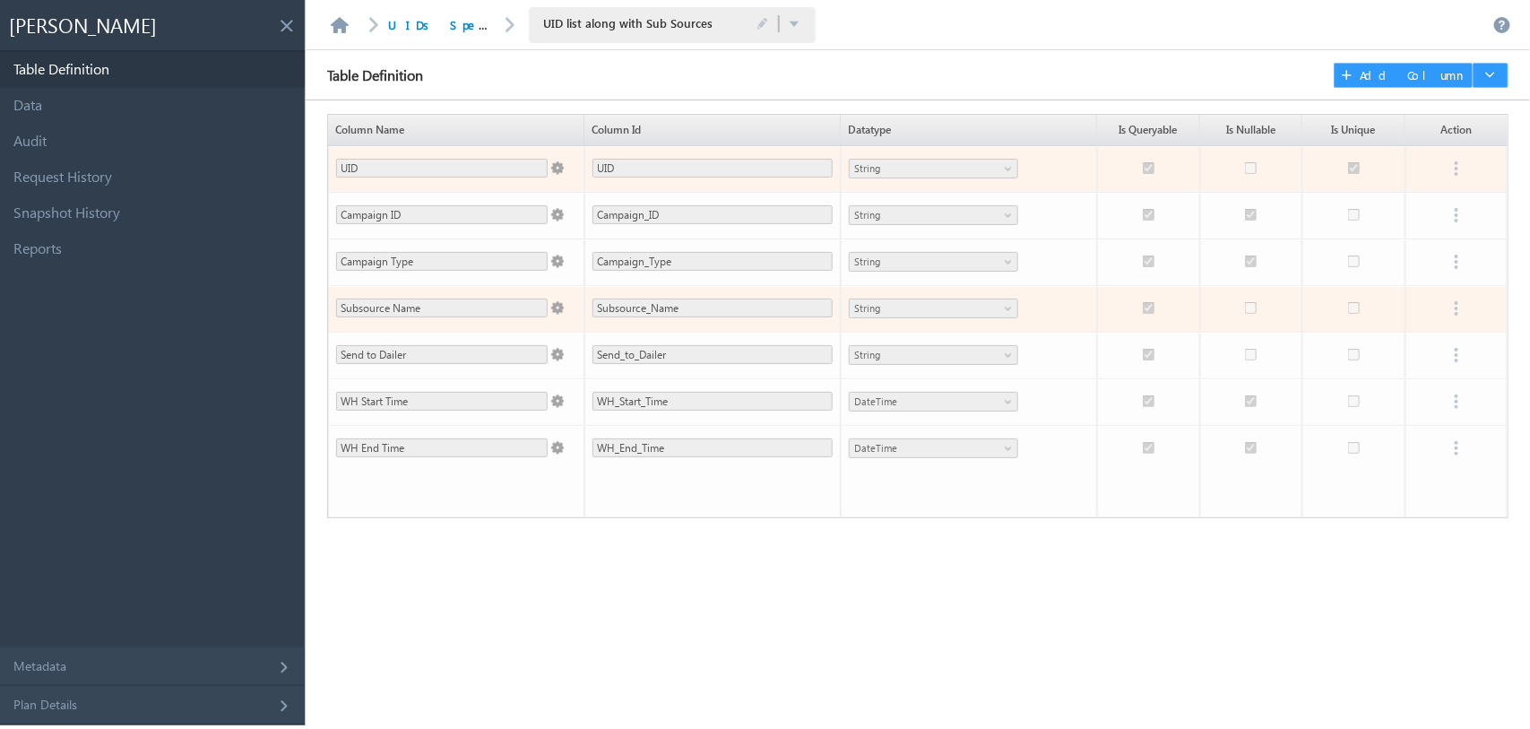
click at [562, 168] on span at bounding box center [556, 164] width 16 height 21
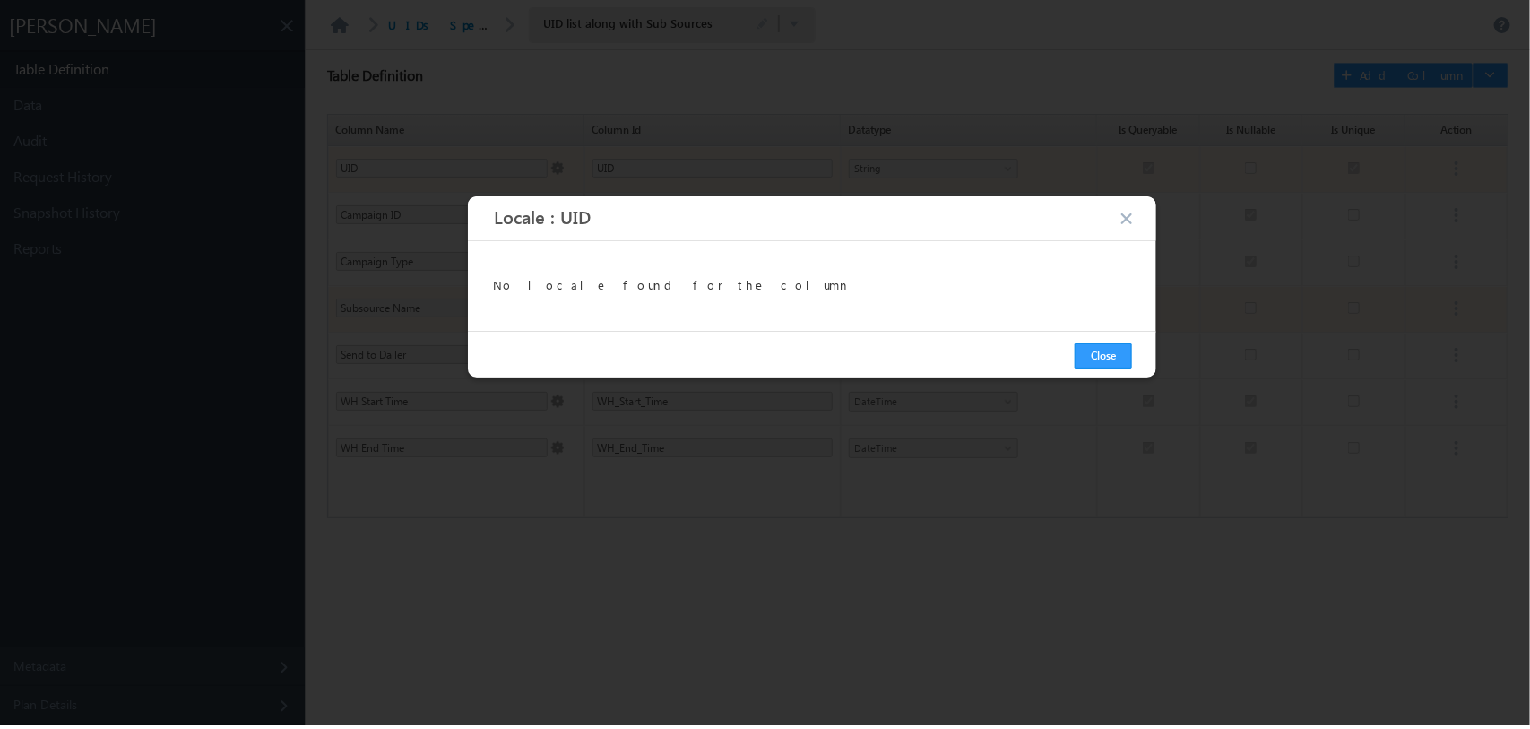
click at [1130, 220] on button "button" at bounding box center [1128, 219] width 18 height 17
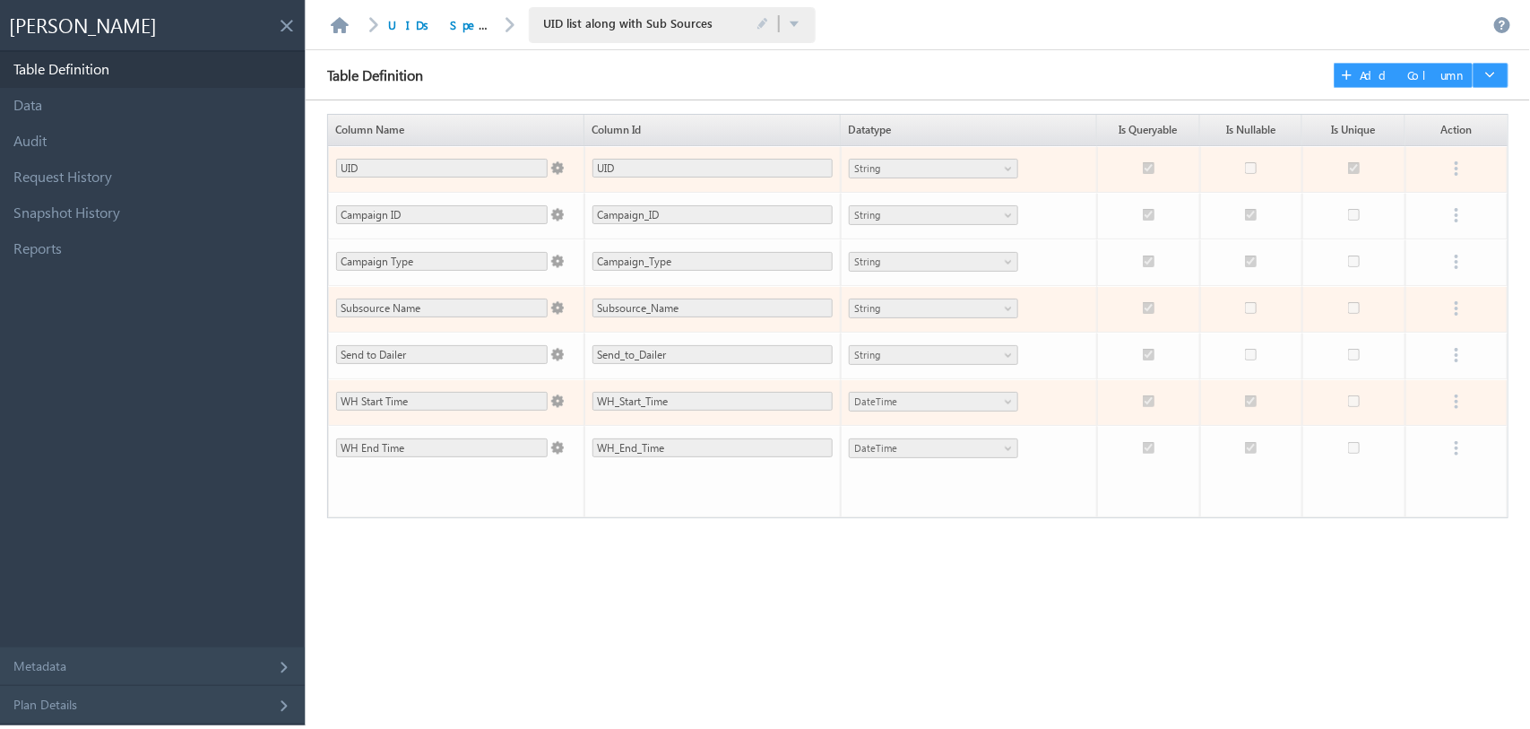
click at [562, 401] on span at bounding box center [556, 397] width 16 height 21
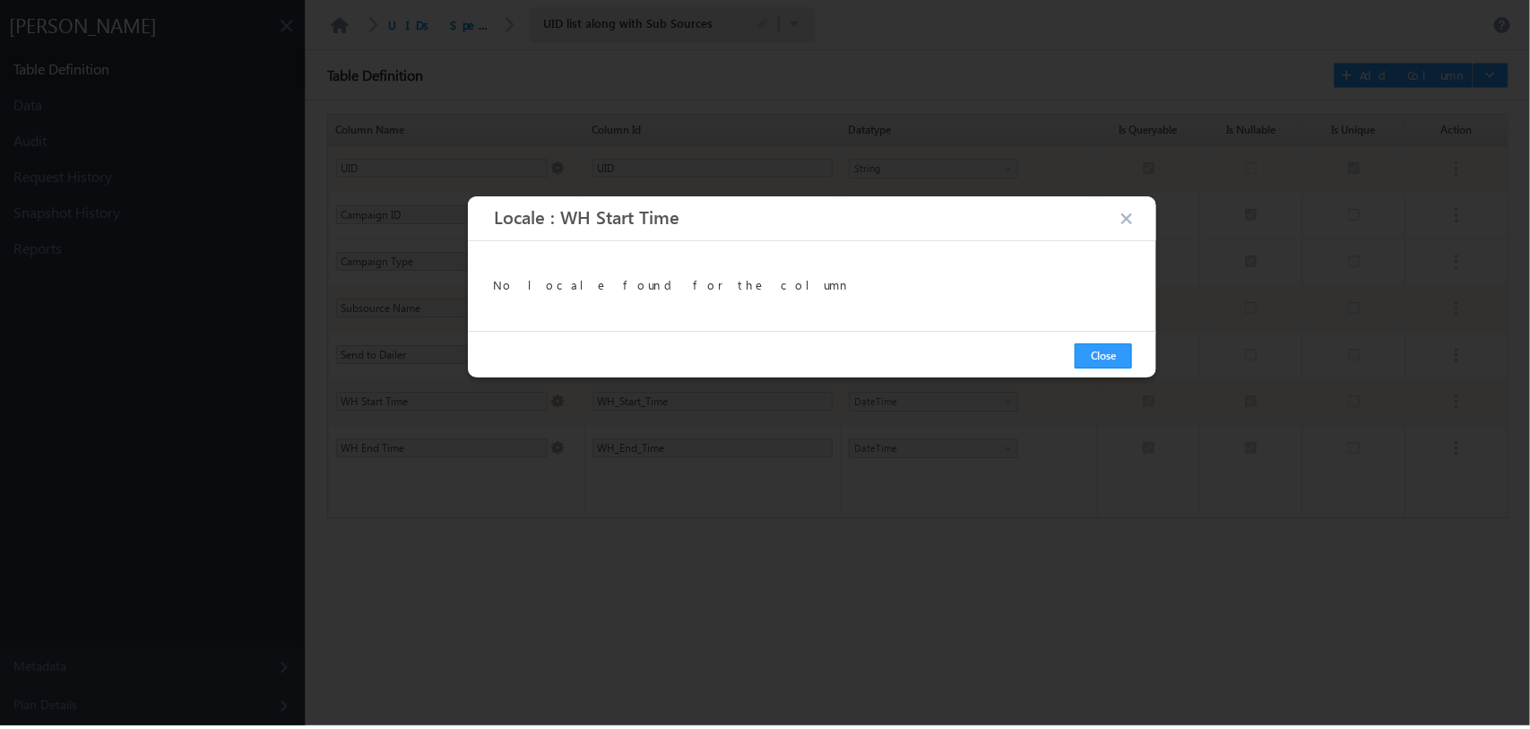
click at [1135, 216] on button "button" at bounding box center [1128, 219] width 18 height 17
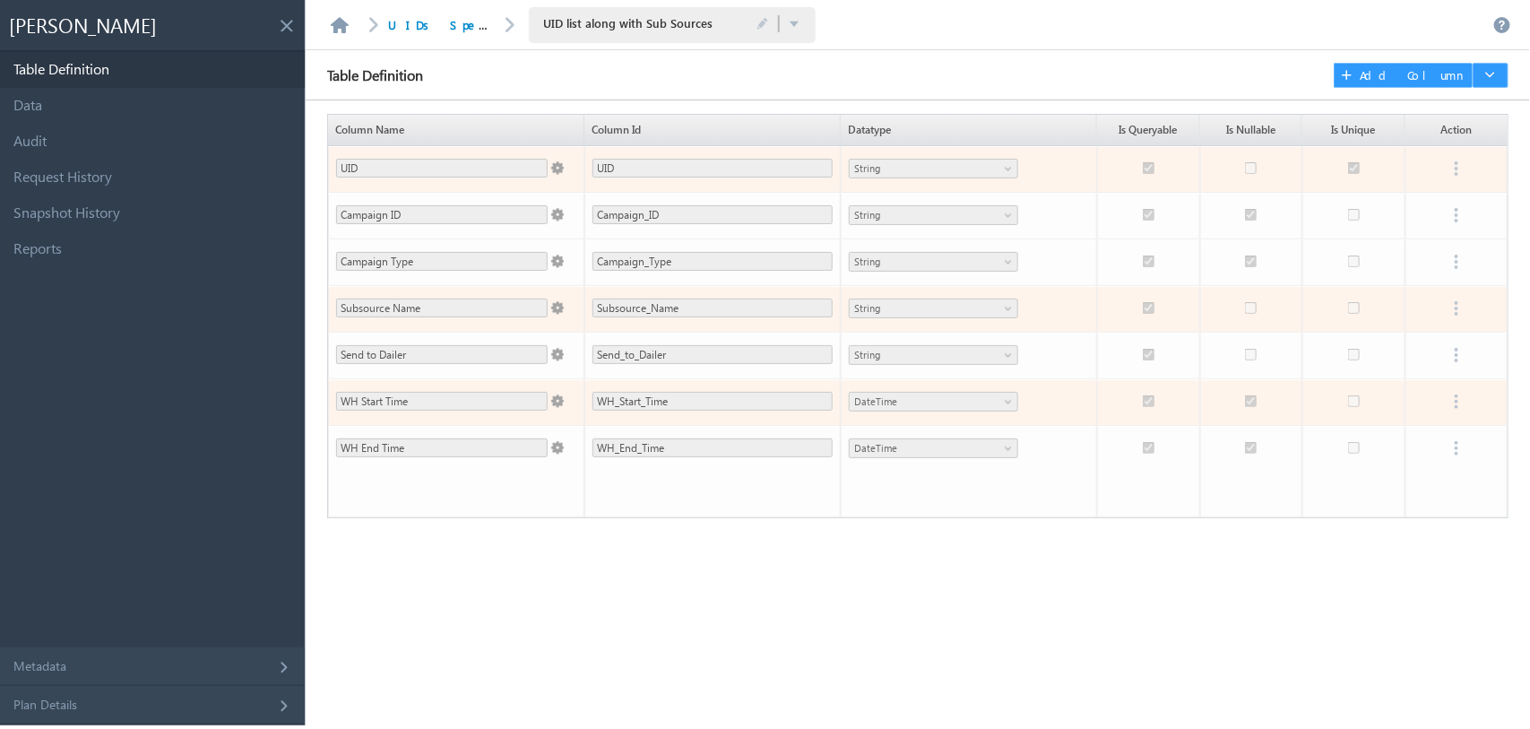
click at [1453, 74] on span "Add Column" at bounding box center [1414, 75] width 108 height 16
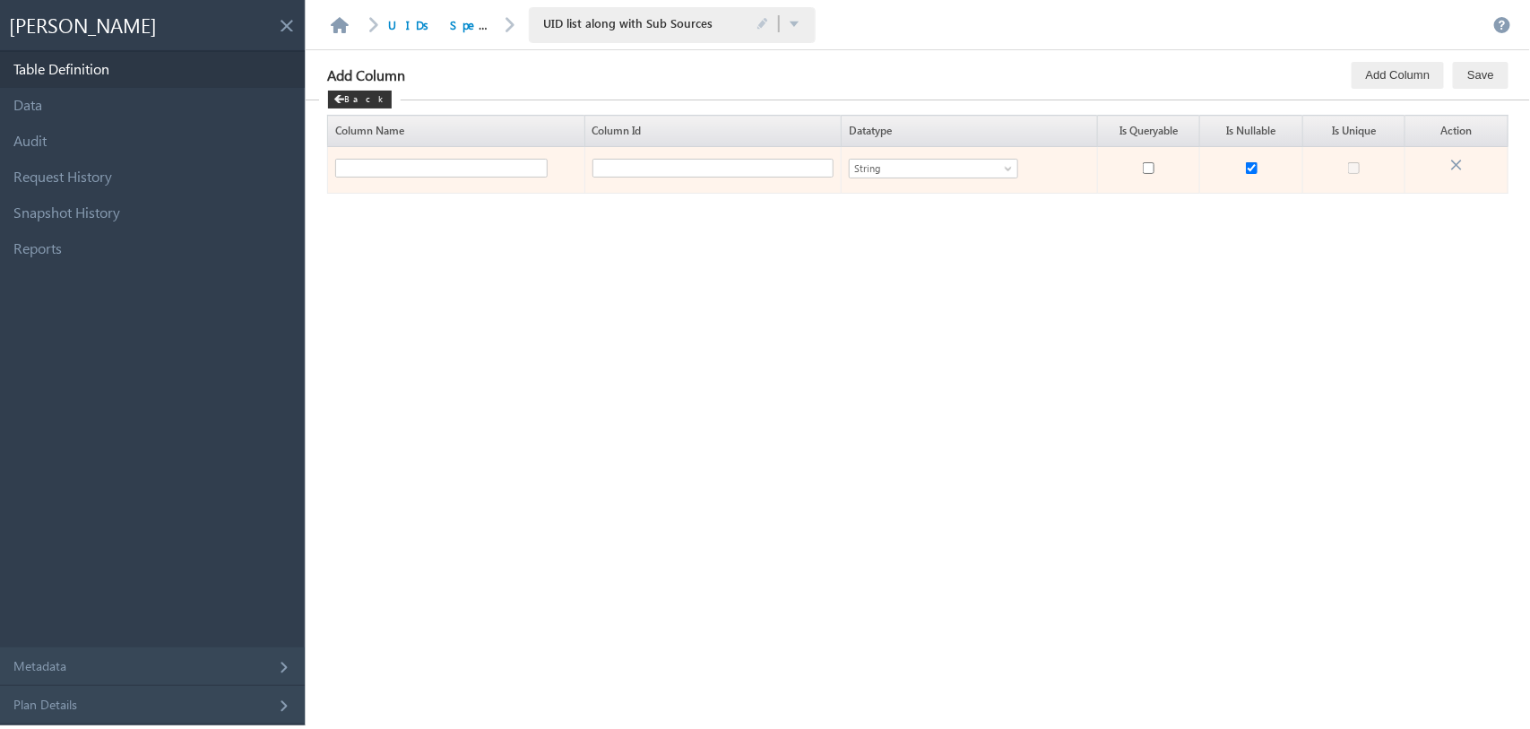
click at [977, 176] on div "String" at bounding box center [933, 169] width 169 height 20
click at [885, 202] on li "Boolean" at bounding box center [934, 203] width 168 height 18
click at [762, 171] on input "text" at bounding box center [712, 168] width 241 height 19
click at [1452, 164] on span at bounding box center [1458, 165] width 22 height 22
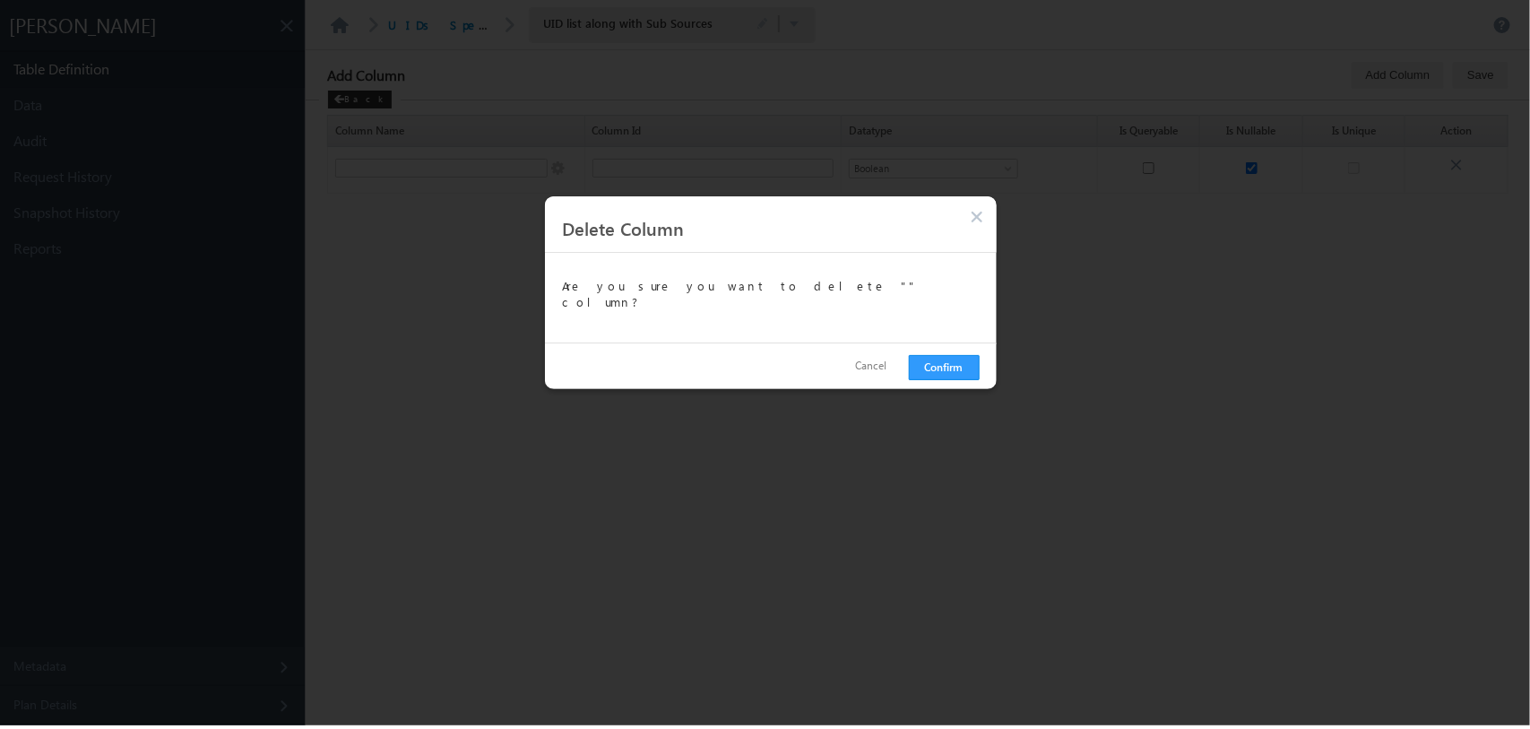
click at [880, 365] on button "Cancel" at bounding box center [871, 366] width 58 height 26
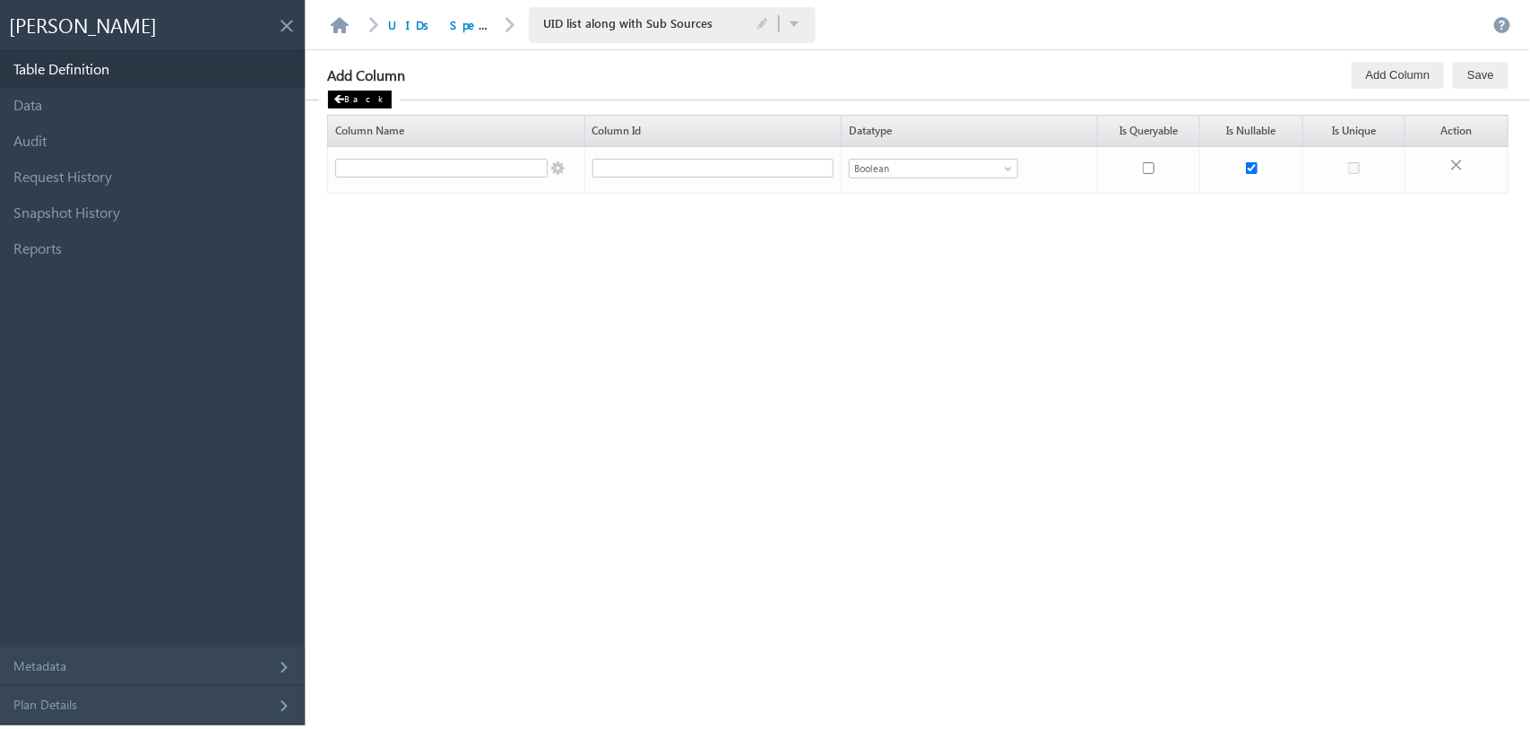
click at [351, 99] on div "Back" at bounding box center [360, 100] width 64 height 18
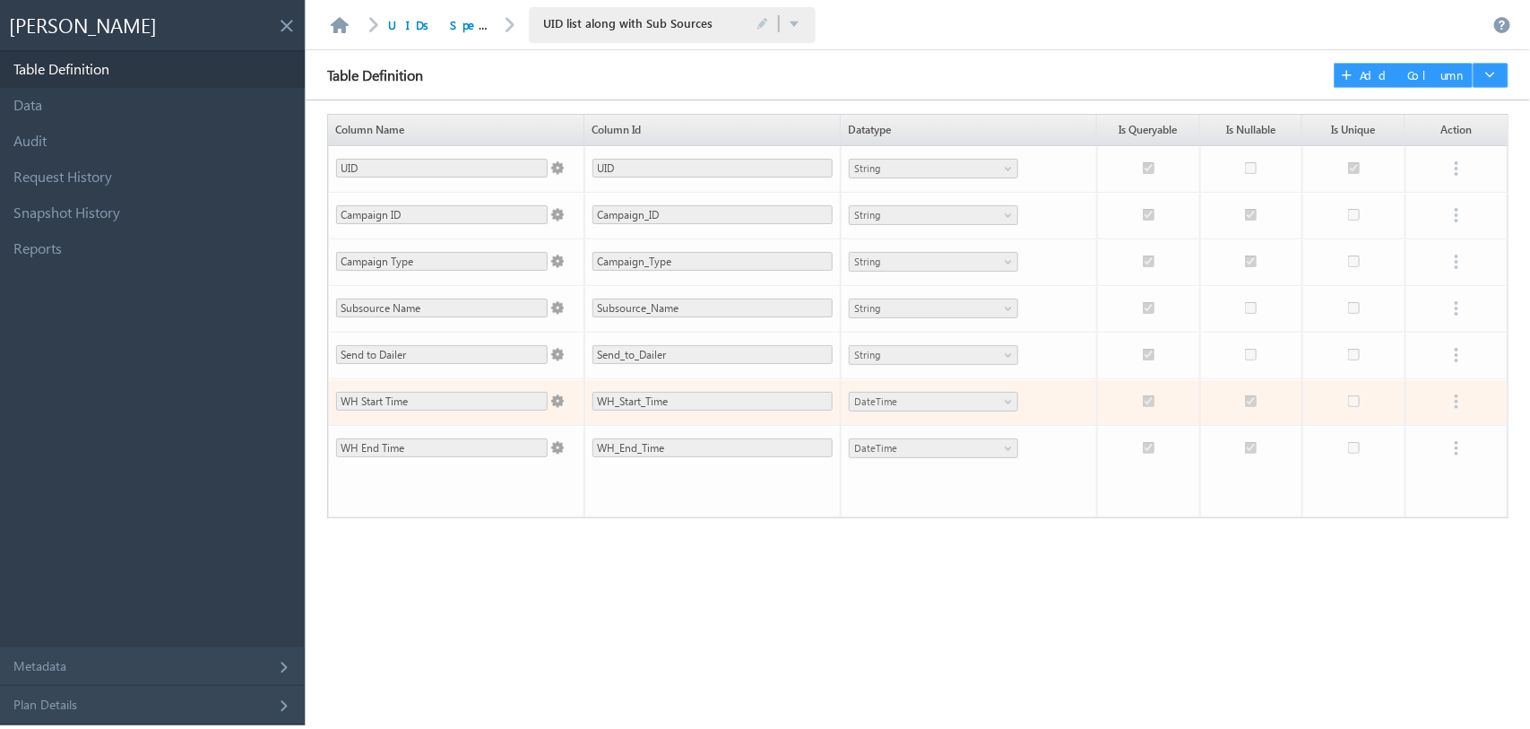
click at [561, 399] on span at bounding box center [556, 397] width 16 height 21
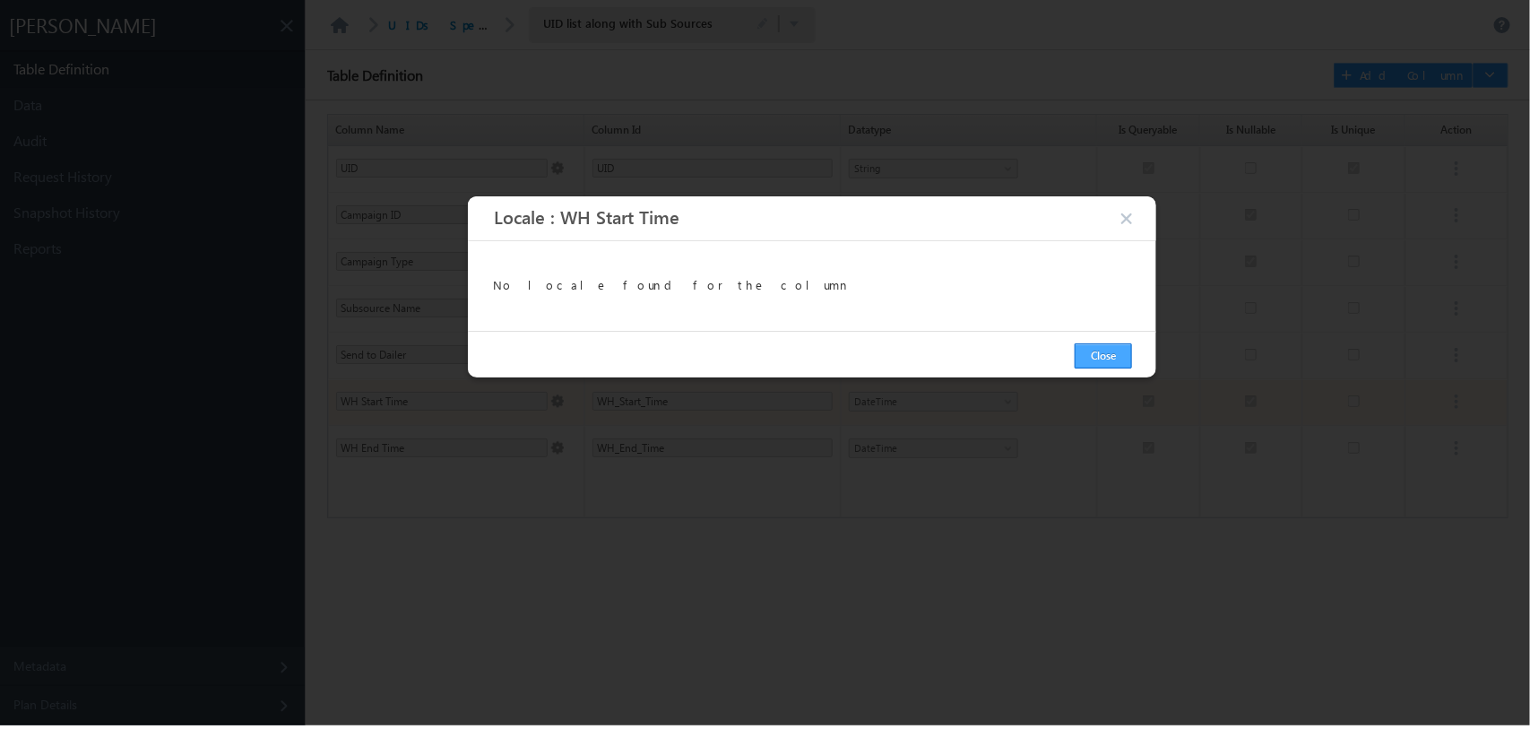
click at [1096, 357] on button "Close" at bounding box center [1103, 355] width 57 height 25
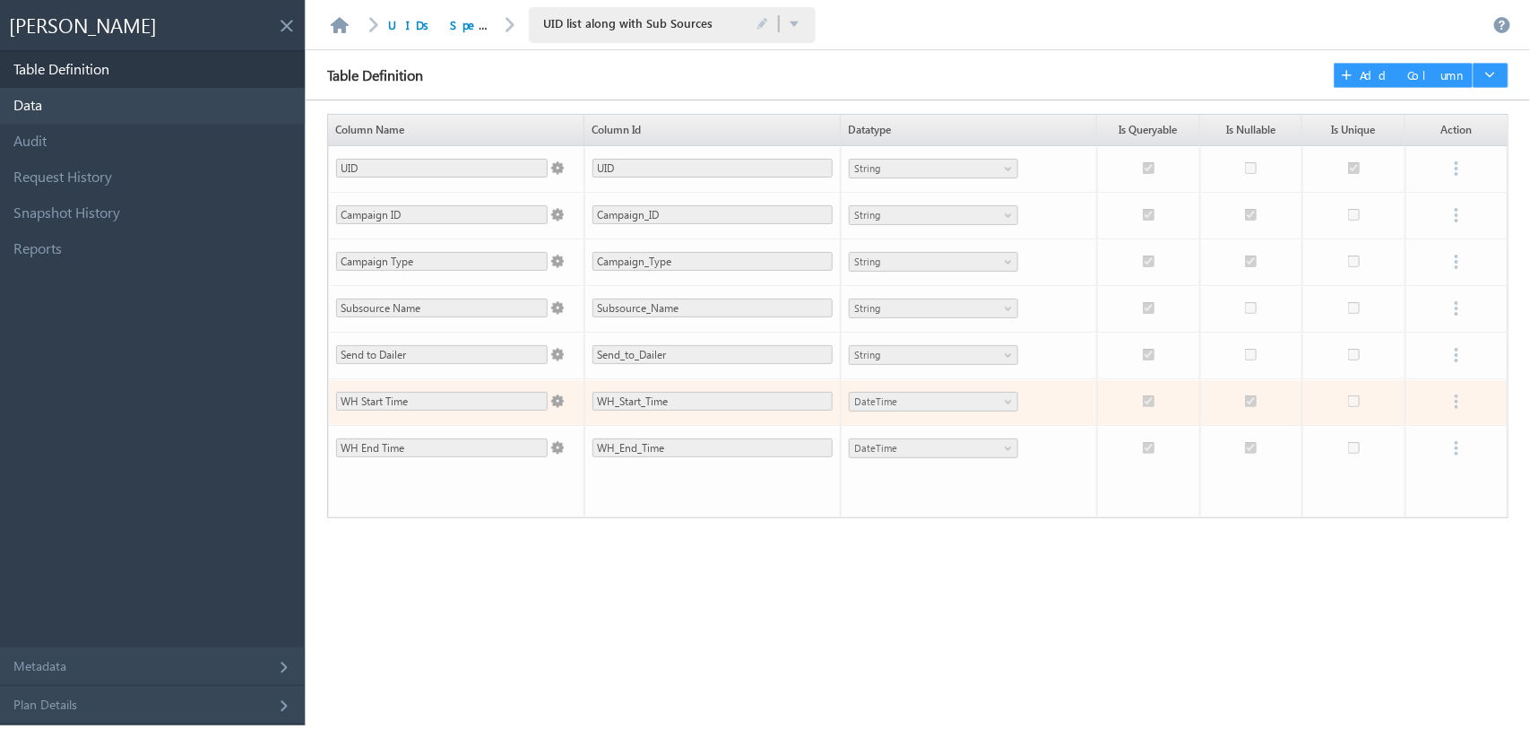
click at [149, 88] on link "Data" at bounding box center [152, 106] width 305 height 36
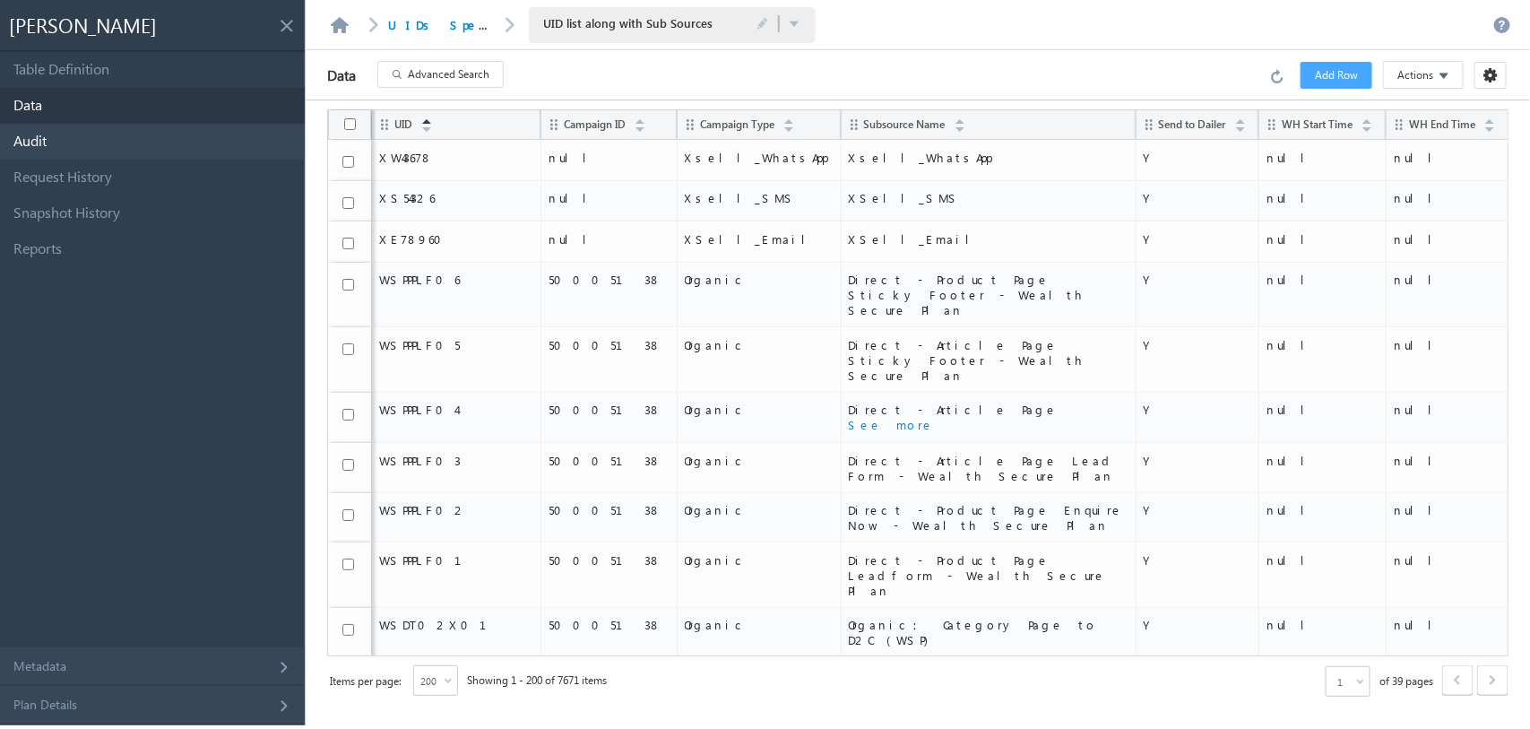
click at [144, 124] on link "Audit" at bounding box center [152, 142] width 305 height 36
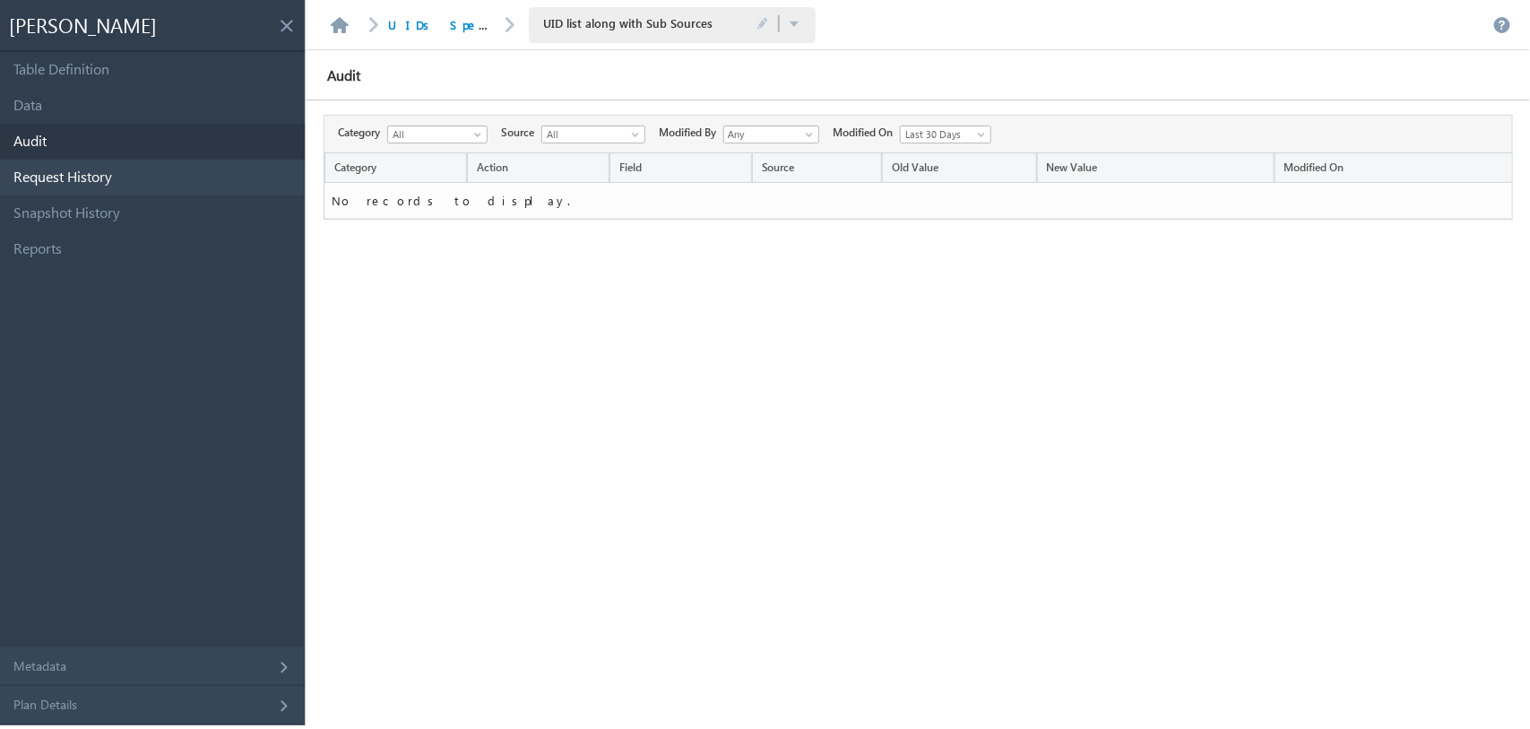
click at [113, 168] on link "Request History" at bounding box center [152, 178] width 305 height 36
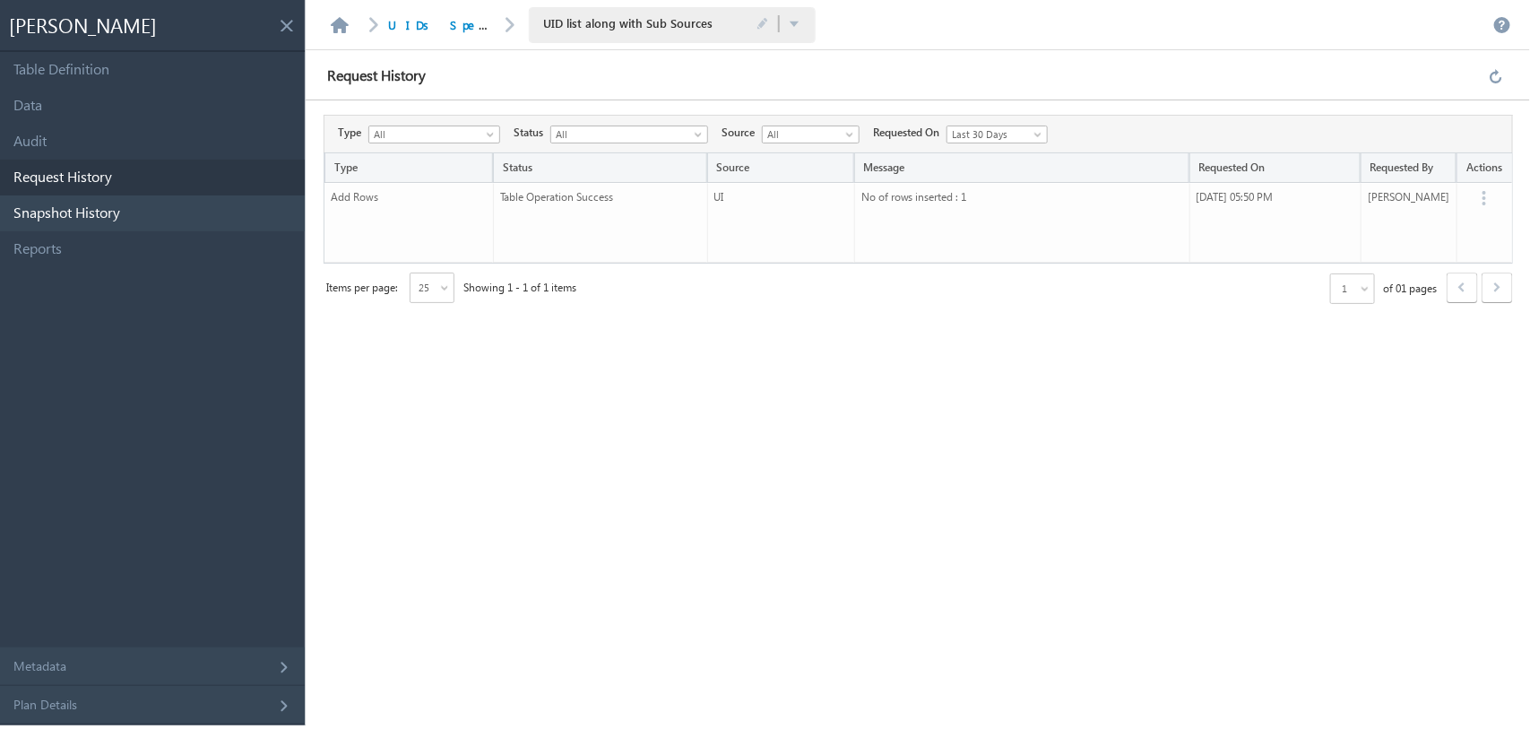
click at [100, 209] on link "Snapshot History" at bounding box center [152, 213] width 305 height 36
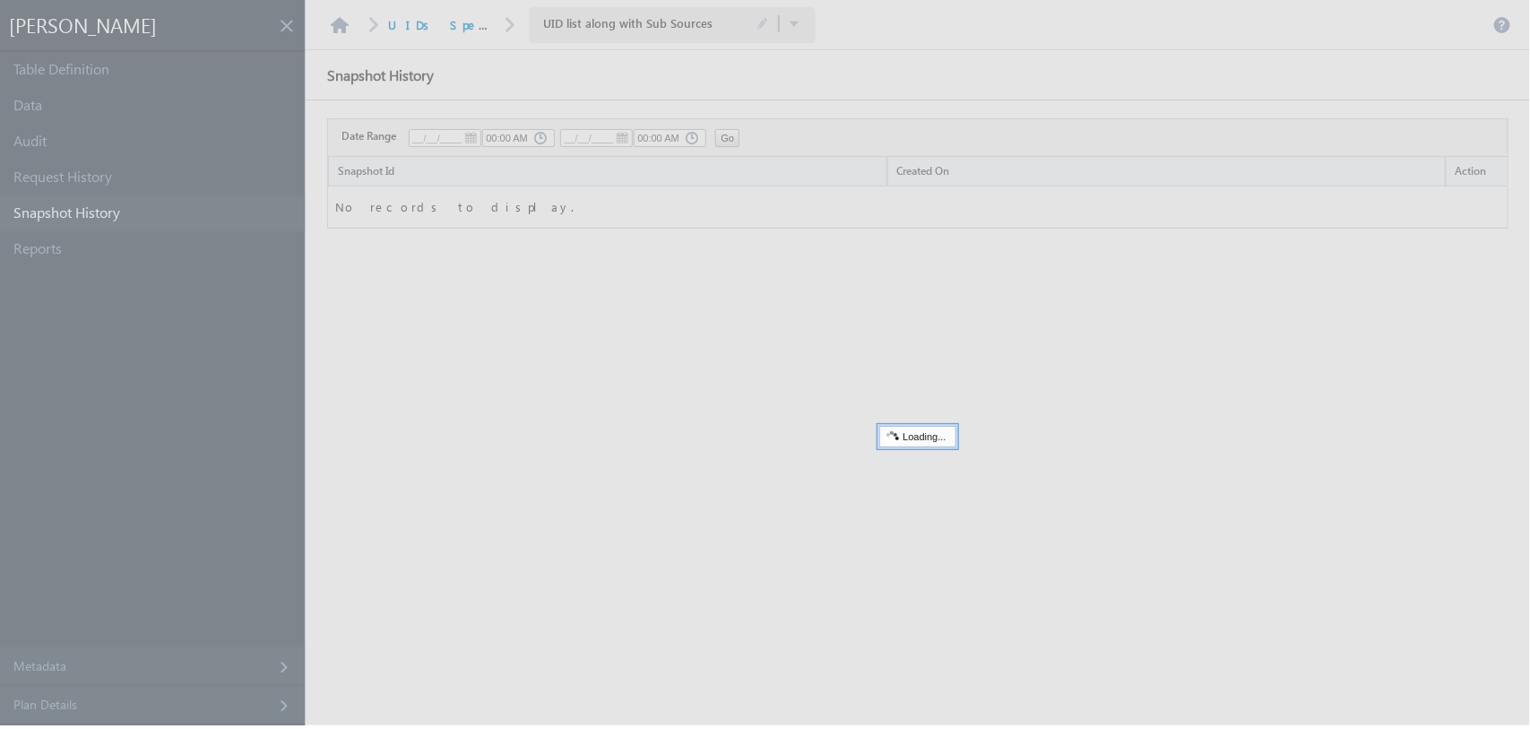
type input "09/01/2025"
type input "05:52 PM"
type input "09/02/2025"
type input "05:52 PM"
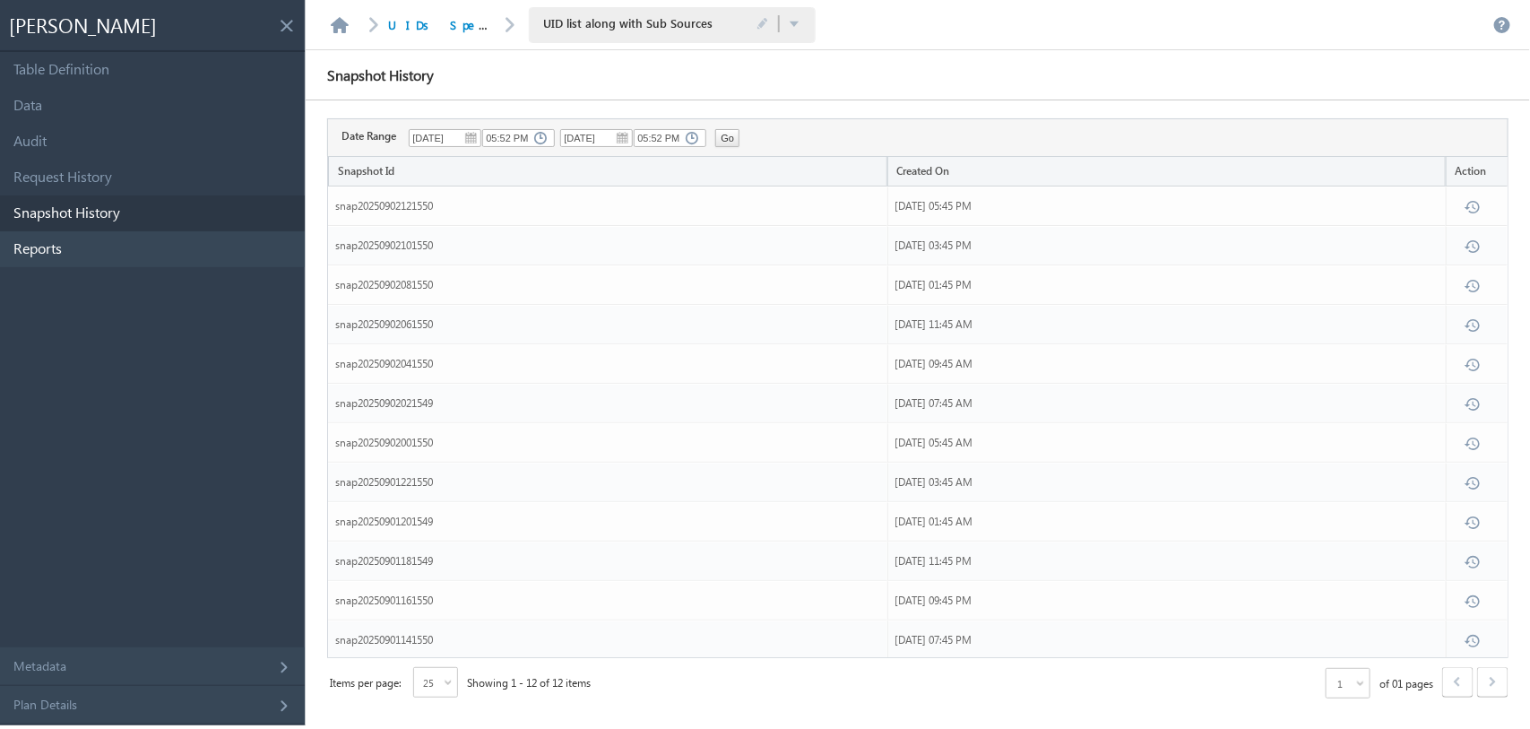
click at [72, 240] on link "Reports" at bounding box center [152, 249] width 305 height 36
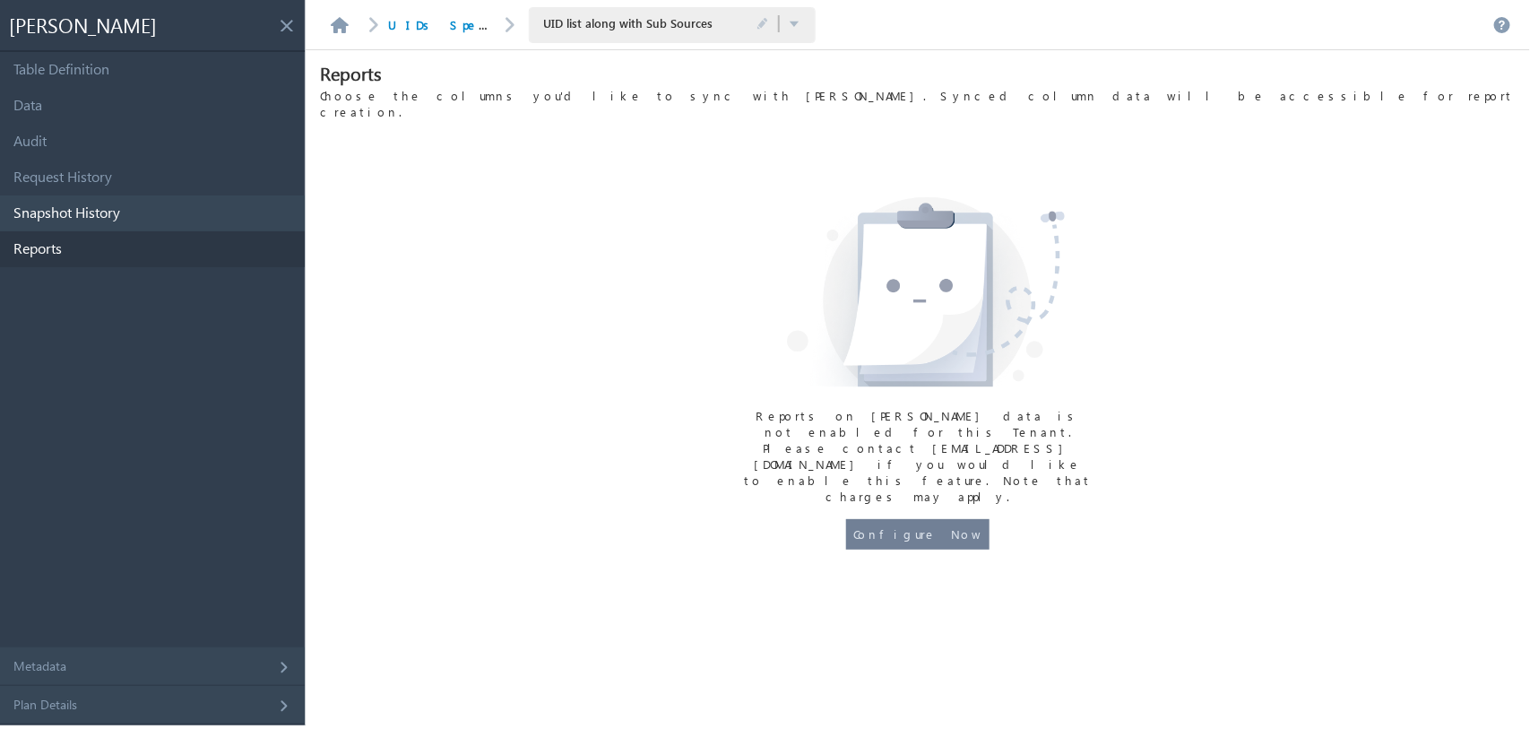
click at [133, 199] on link "Snapshot History" at bounding box center [152, 213] width 305 height 36
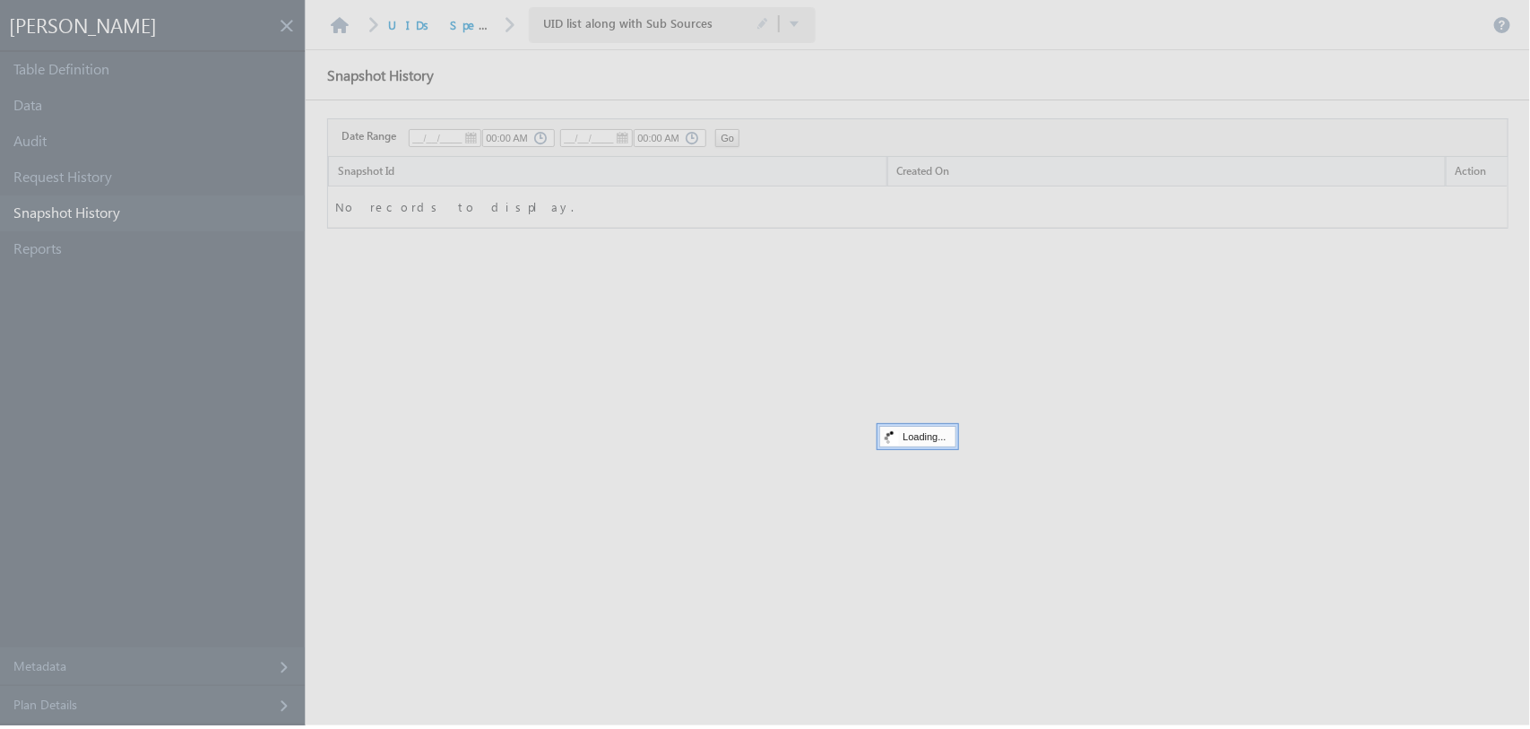
type input "09/01/2025"
type input "05:52 PM"
type input "09/02/2025"
type input "05:52 PM"
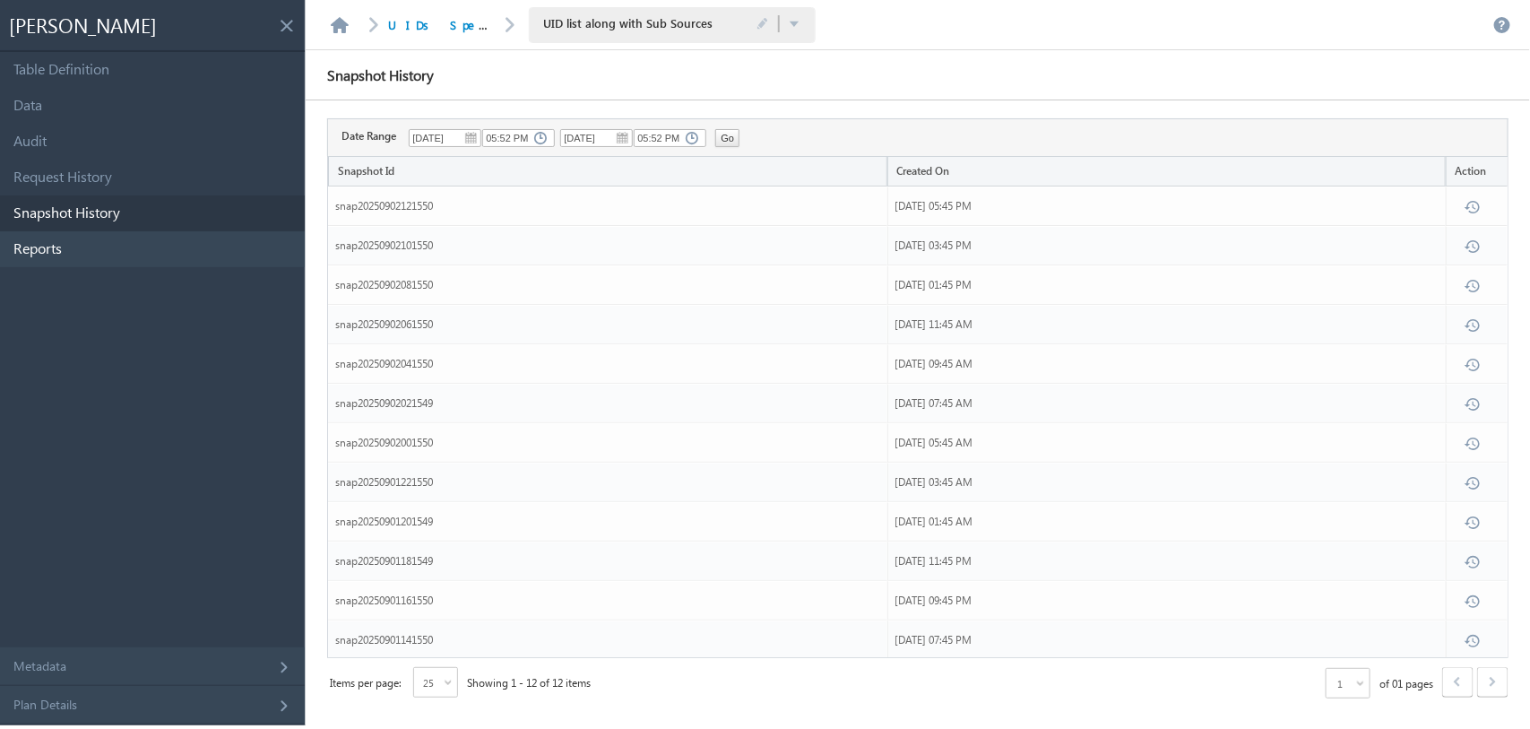
click at [124, 237] on link "Reports" at bounding box center [152, 249] width 305 height 36
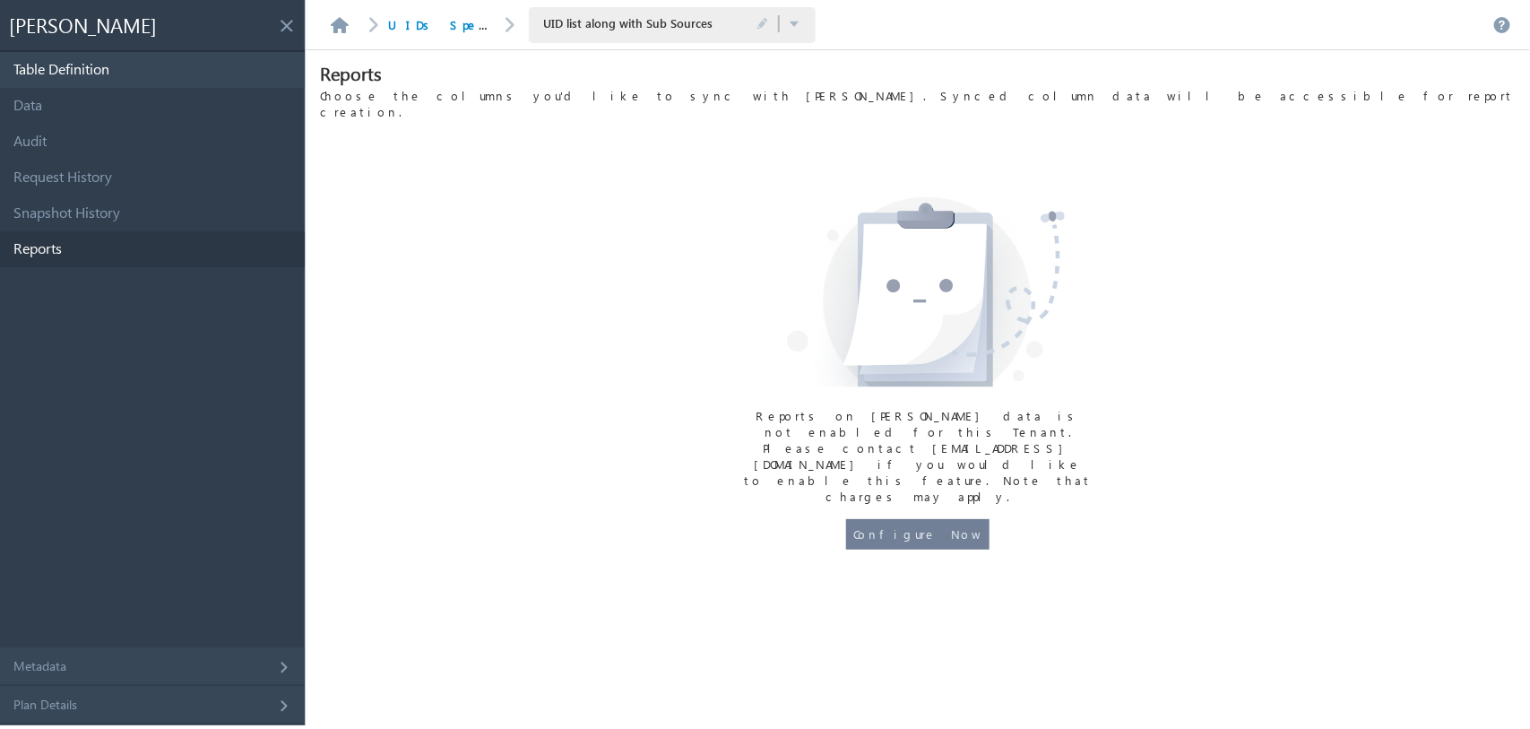
click at [70, 81] on link "Table Definition" at bounding box center [152, 70] width 305 height 36
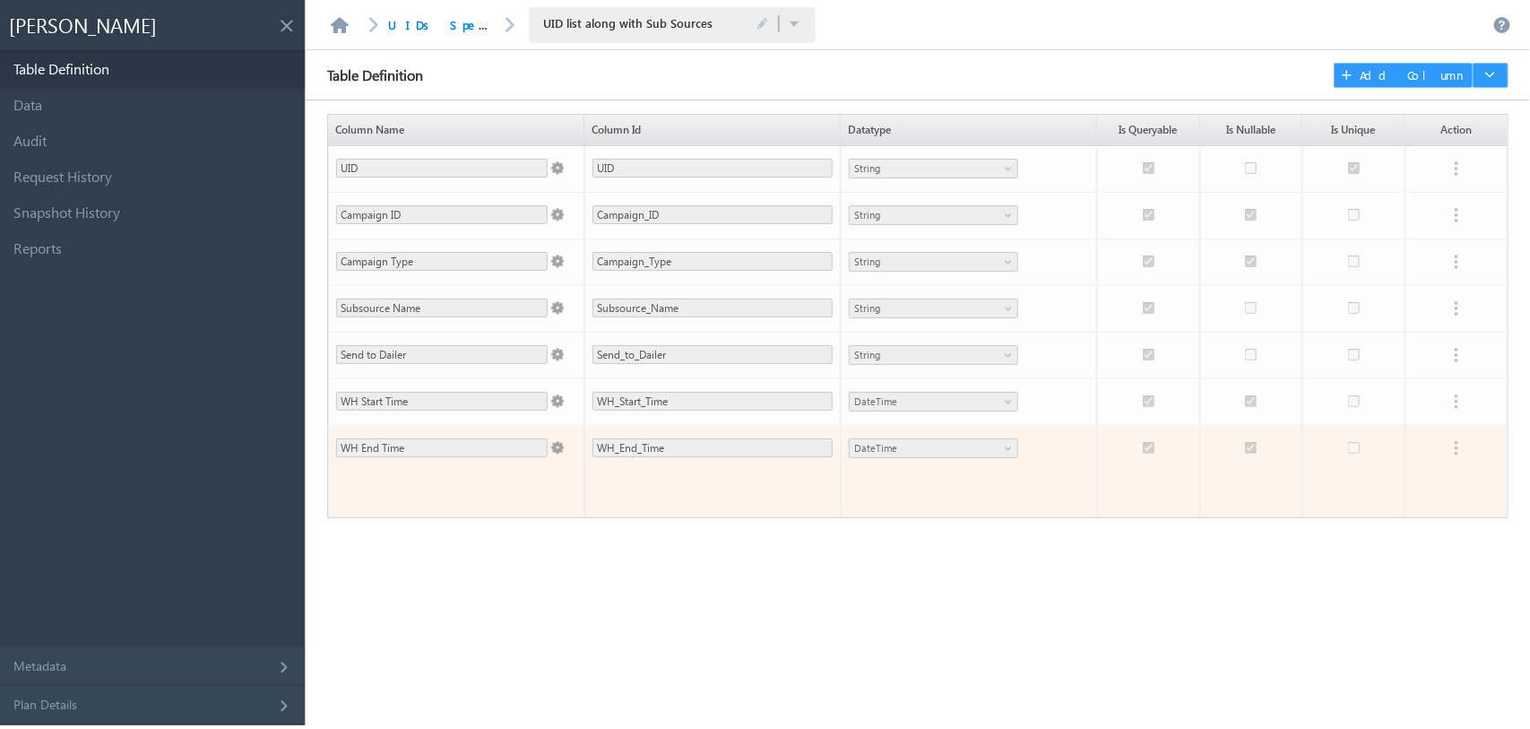
click at [557, 446] on span at bounding box center [556, 444] width 16 height 21
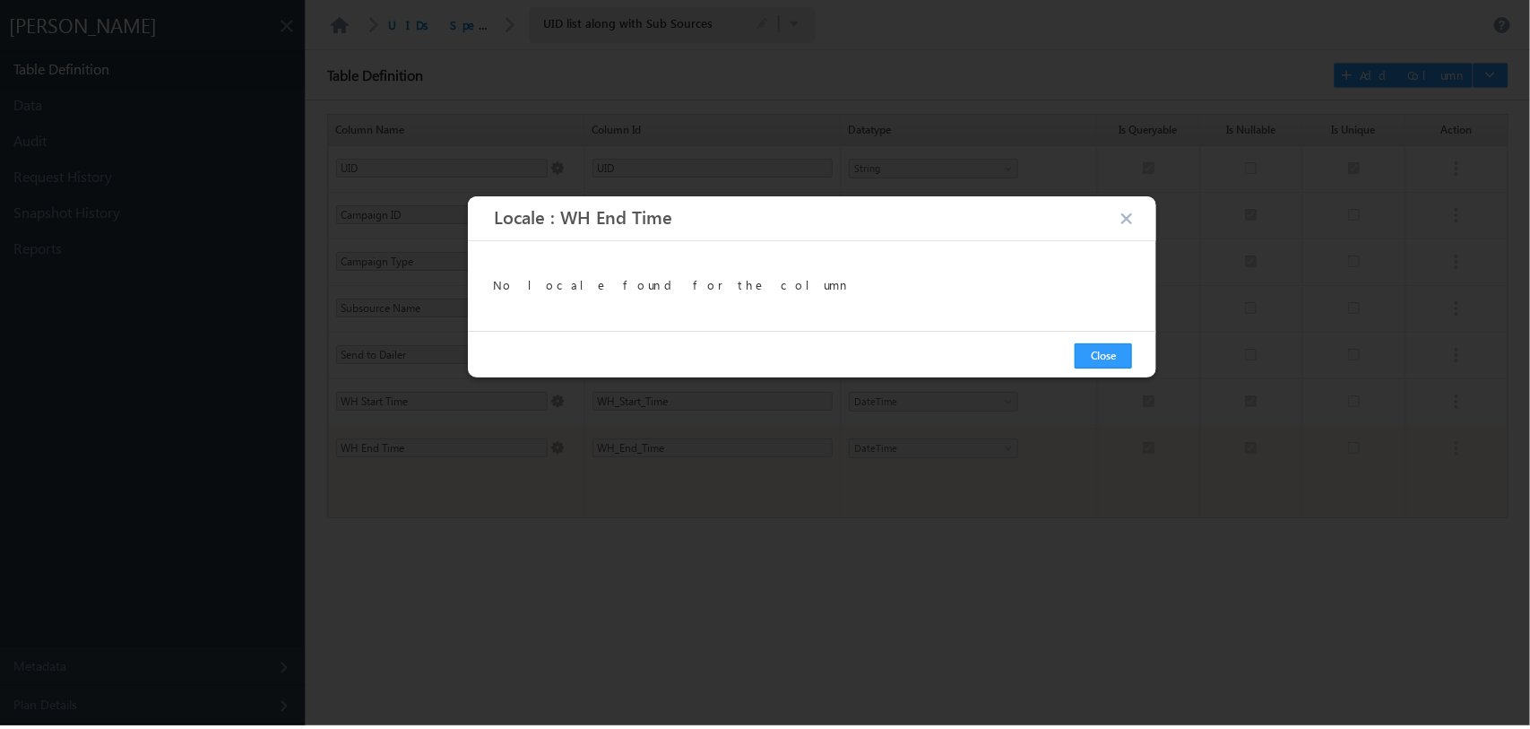
click at [1131, 220] on button "button" at bounding box center [1128, 219] width 18 height 17
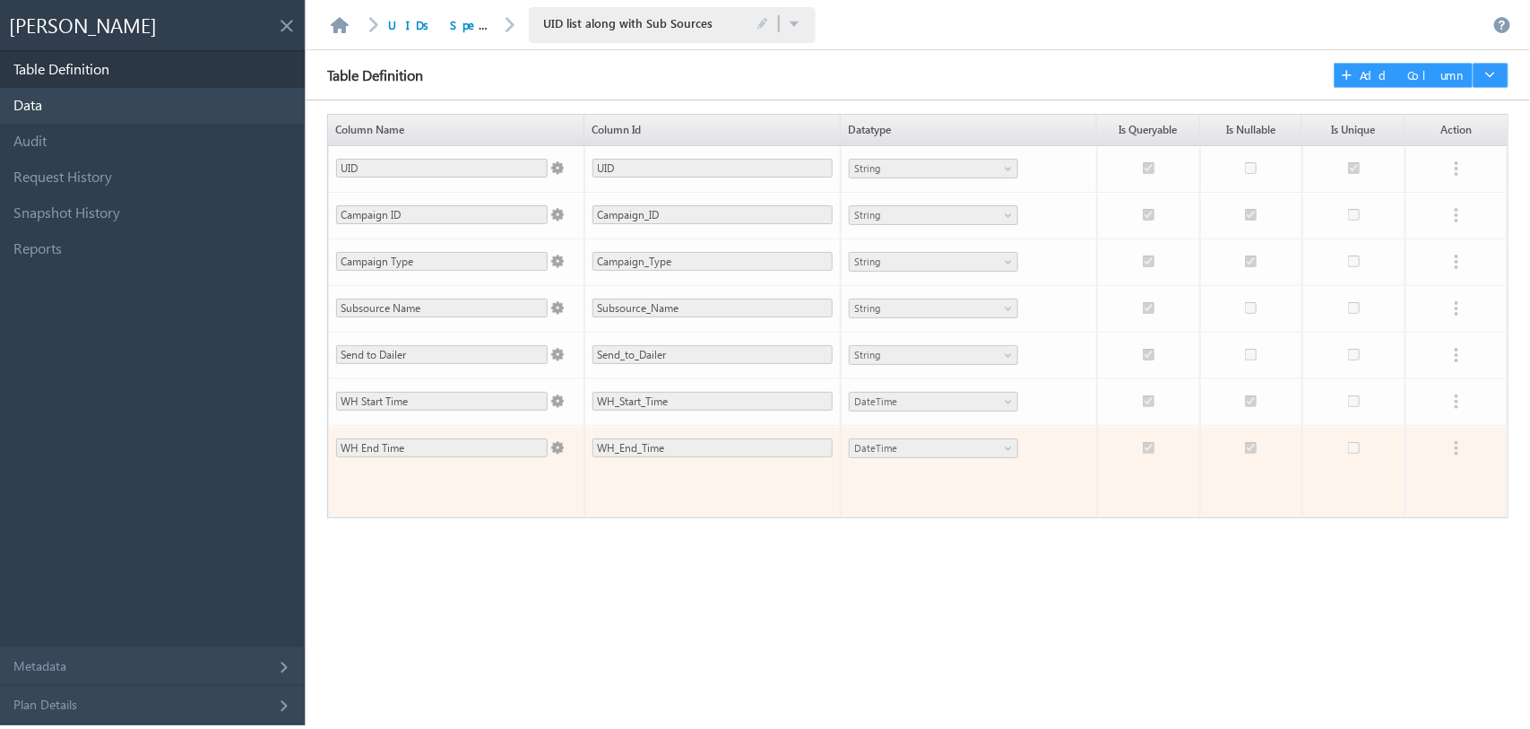
click at [152, 113] on link "Data" at bounding box center [152, 106] width 305 height 36
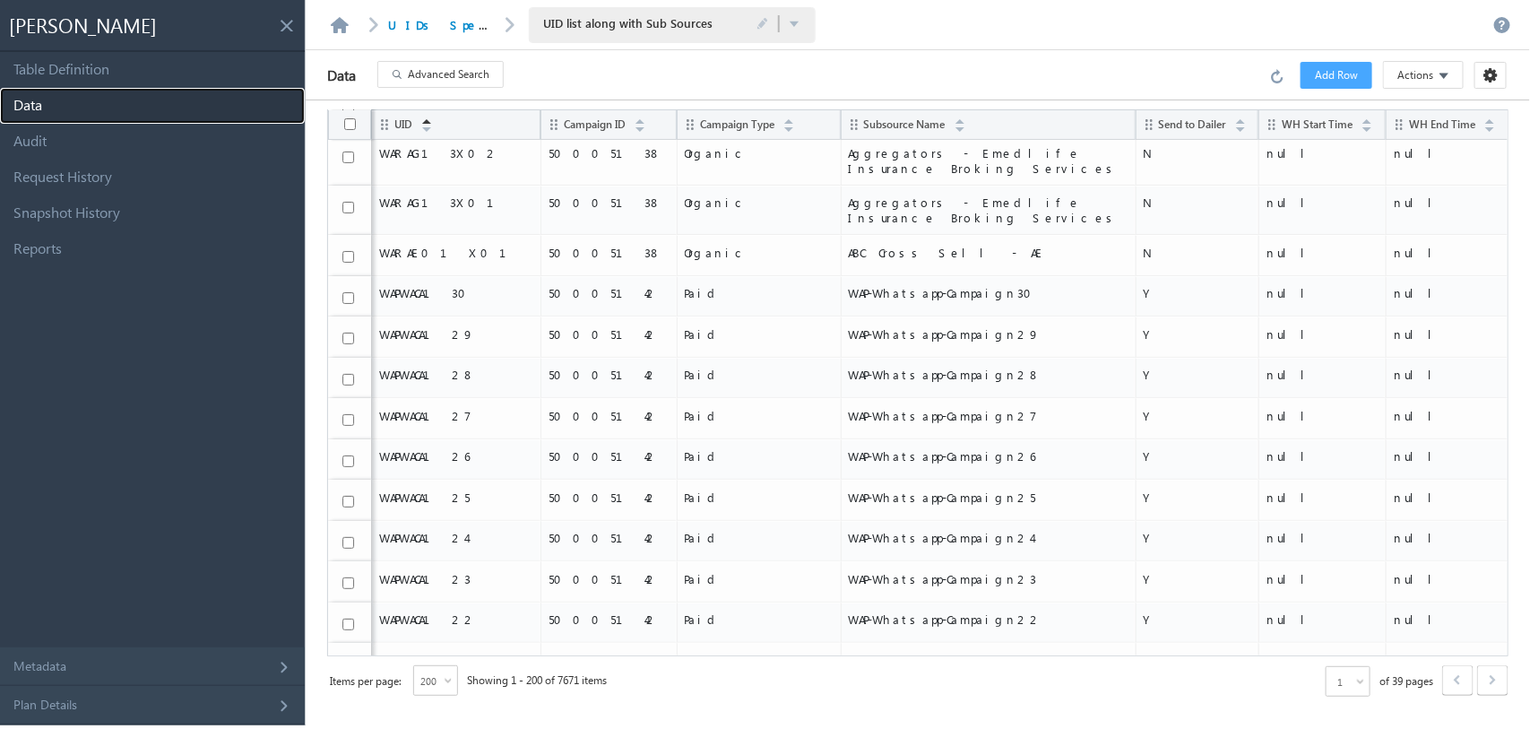
scroll to position [3188, 0]
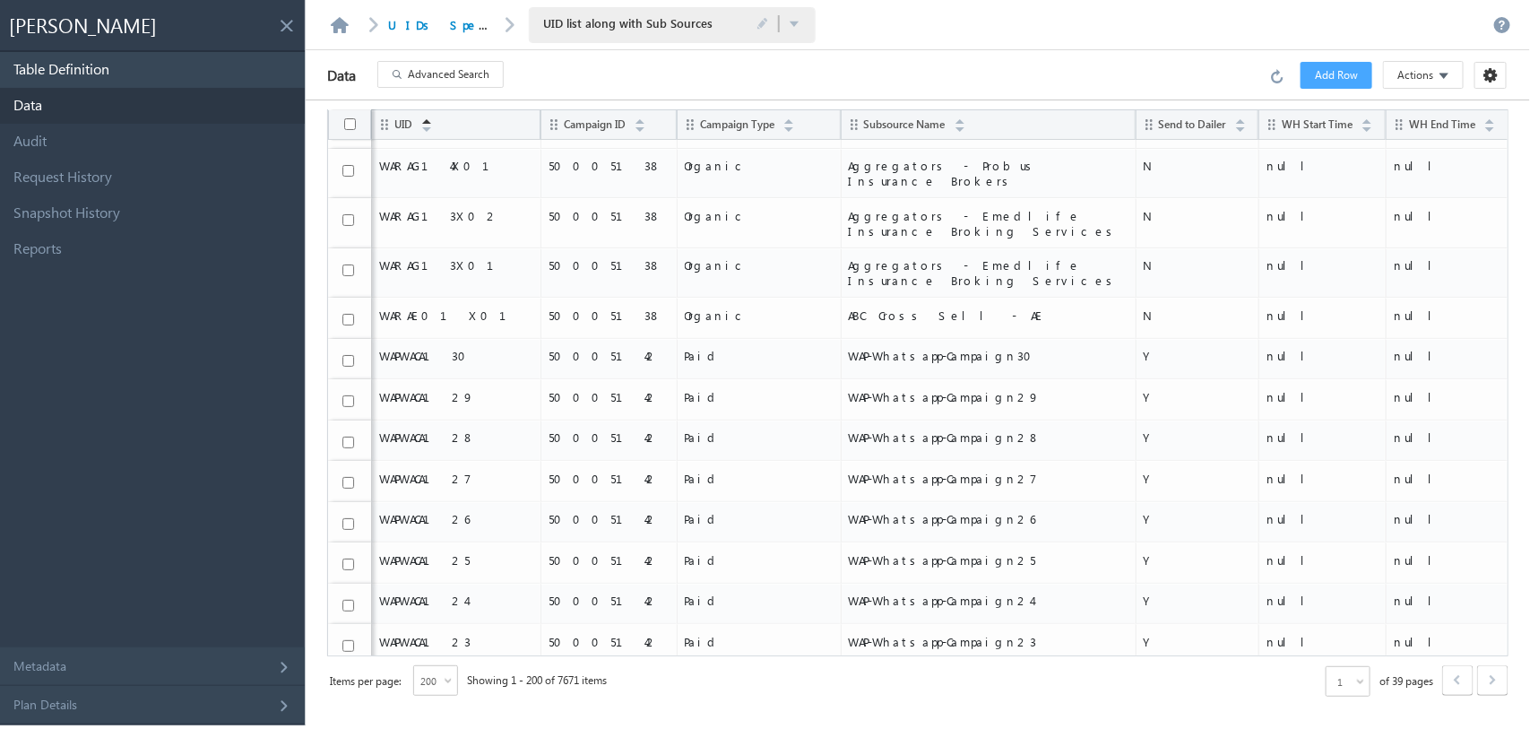
click at [185, 77] on link "Table Definition" at bounding box center [152, 70] width 305 height 36
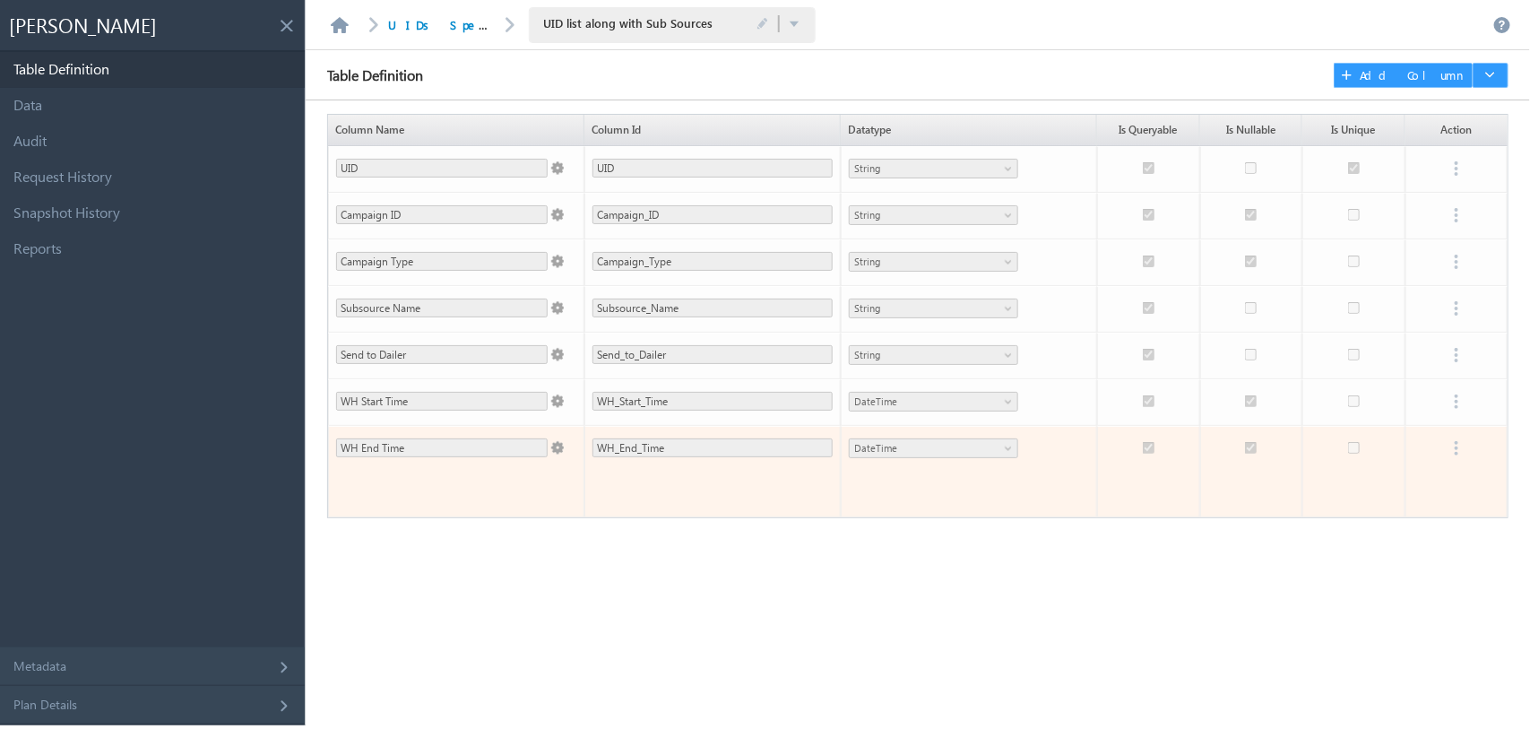
click at [556, 454] on span at bounding box center [556, 444] width 16 height 21
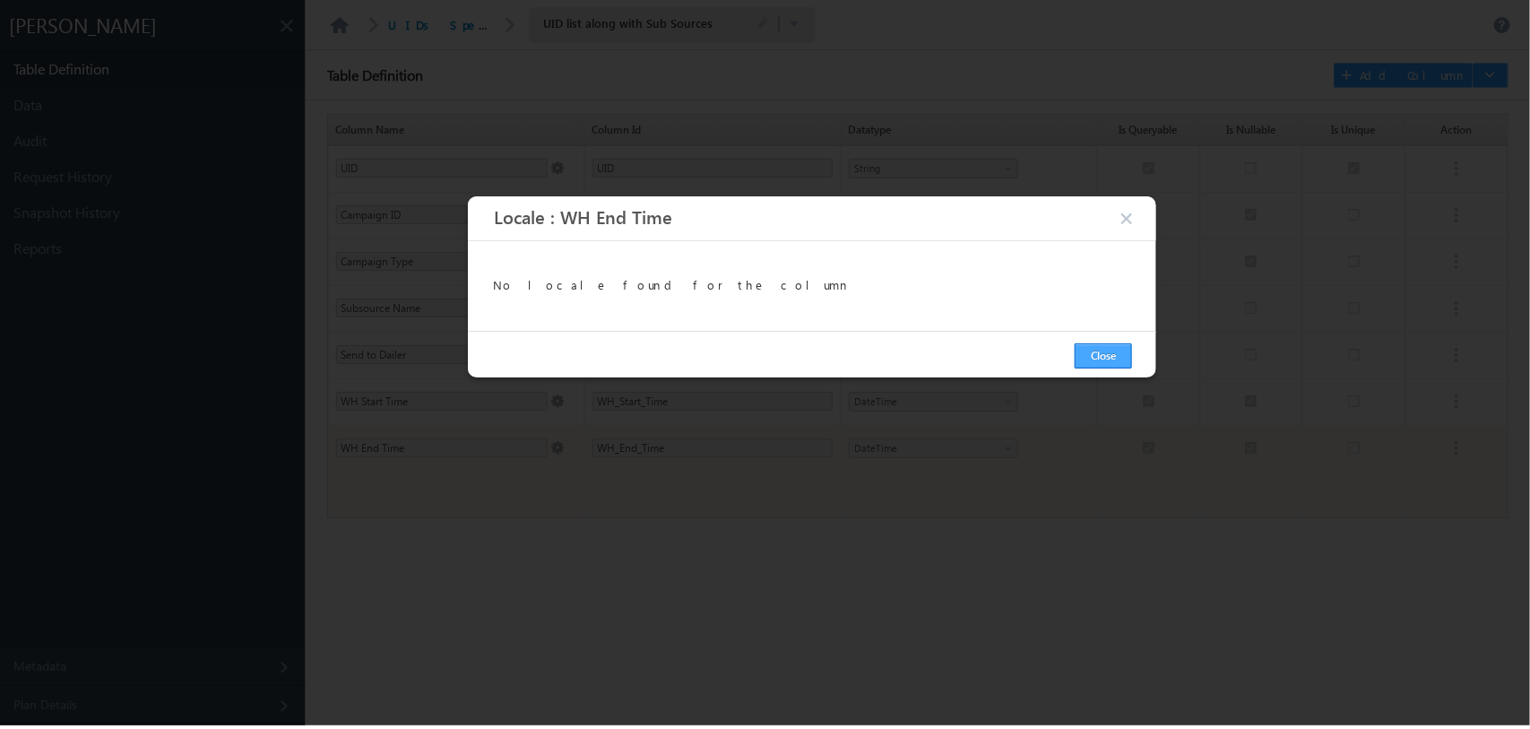
click at [1101, 351] on button "Close" at bounding box center [1103, 355] width 57 height 25
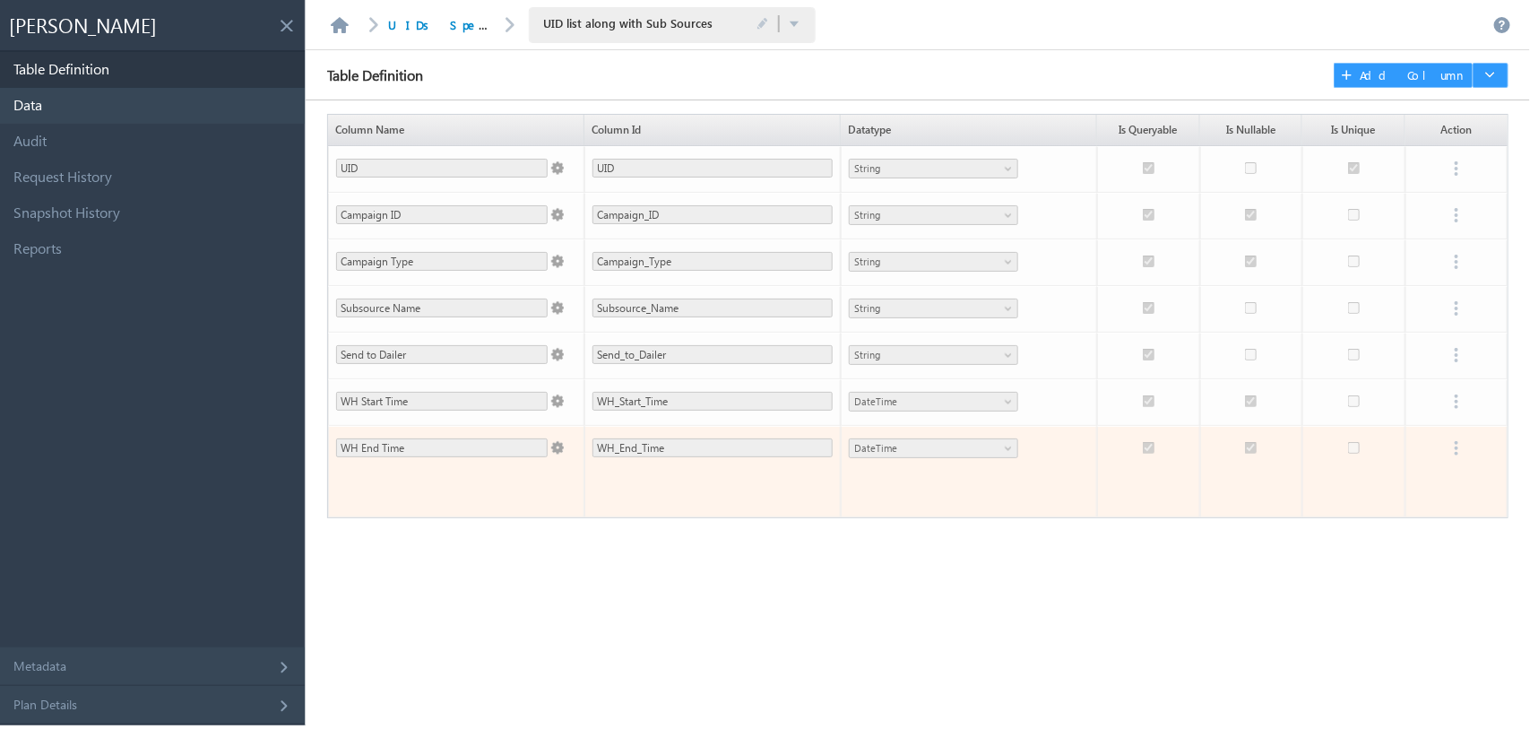
click at [39, 100] on link "Data" at bounding box center [152, 106] width 305 height 36
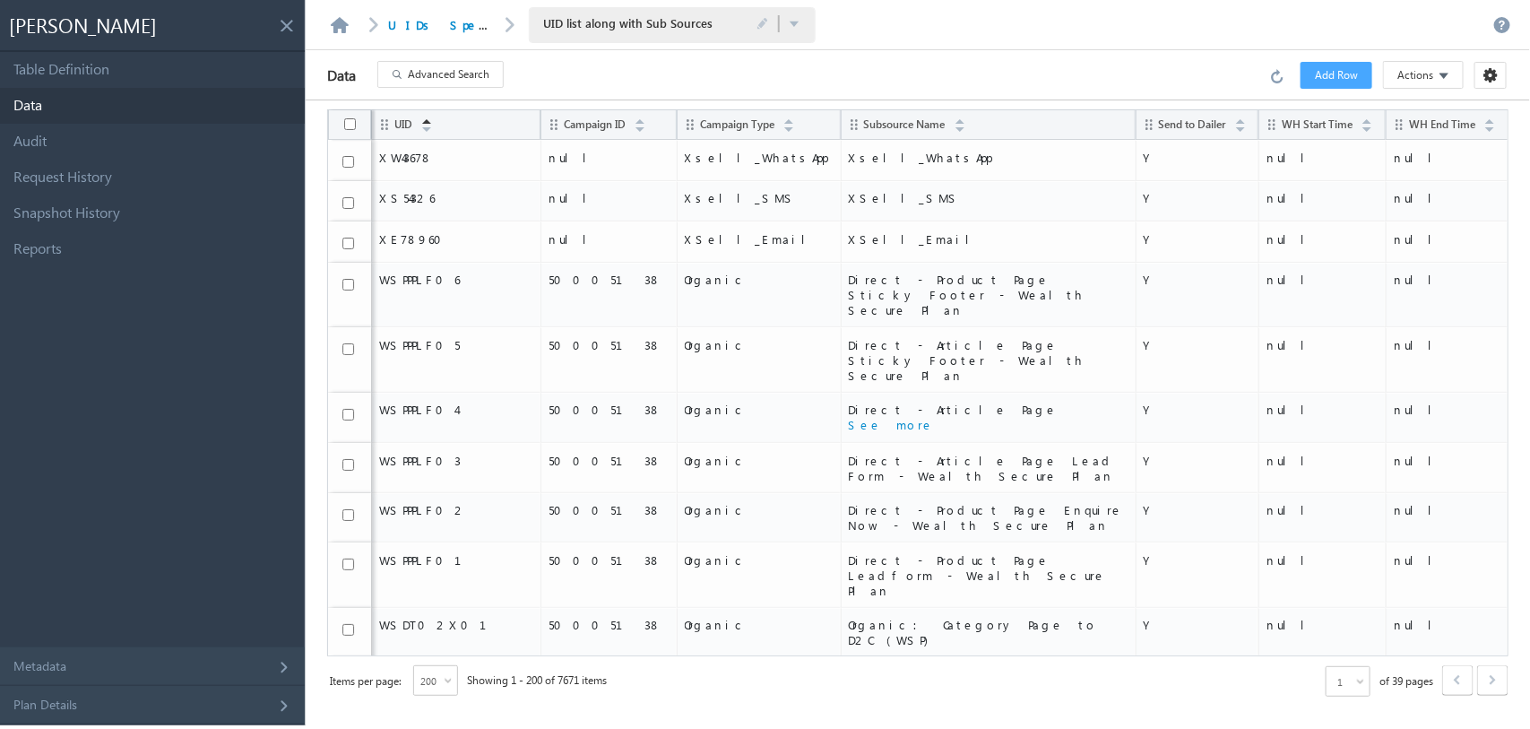
click at [454, 79] on span "Advanced Search" at bounding box center [449, 74] width 82 height 16
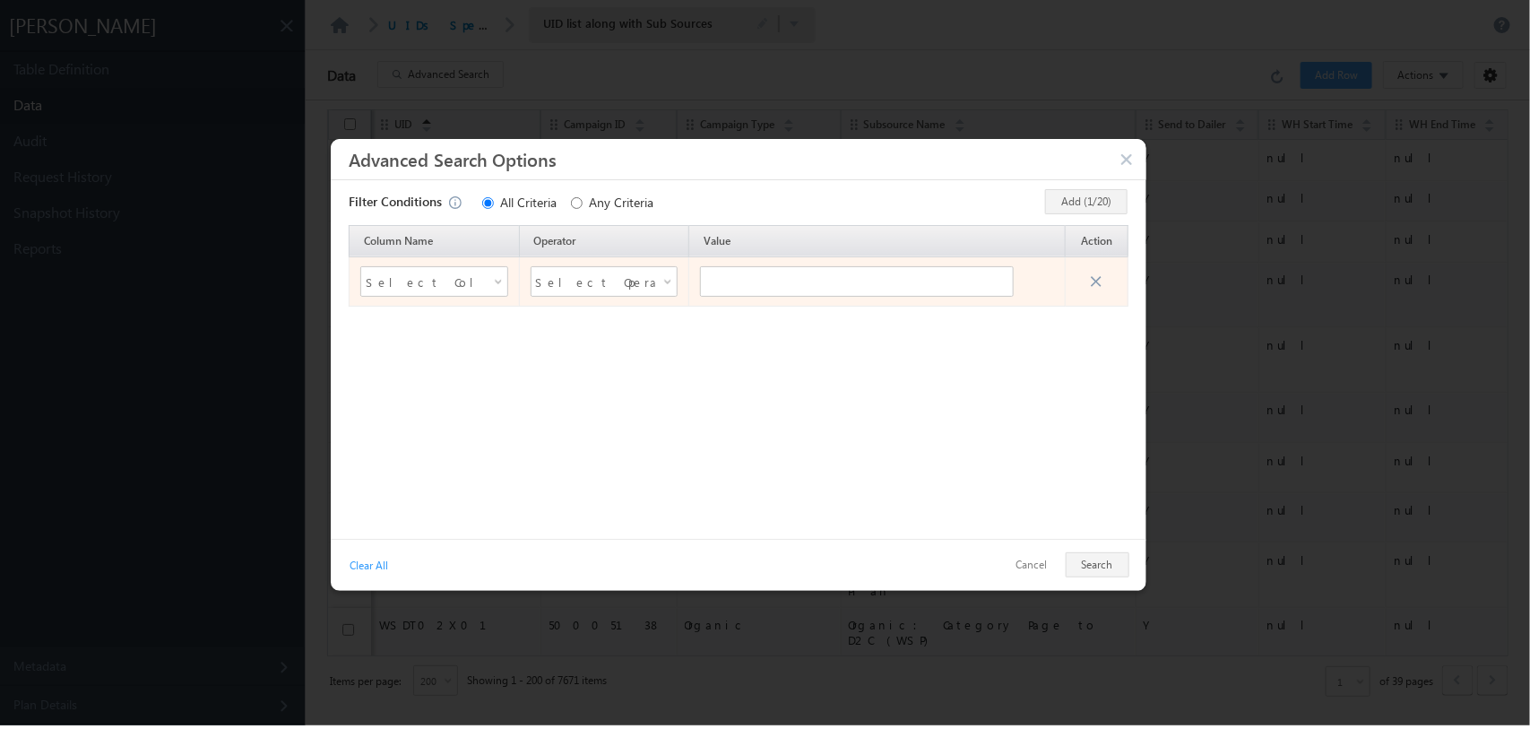
click at [478, 278] on span "Select Column Name" at bounding box center [423, 281] width 115 height 27
click at [418, 338] on li "UID" at bounding box center [433, 337] width 146 height 22
click at [633, 279] on span "Select Operator" at bounding box center [593, 281] width 115 height 27
click at [574, 338] on li "Equals" at bounding box center [604, 337] width 146 height 22
paste input "D"
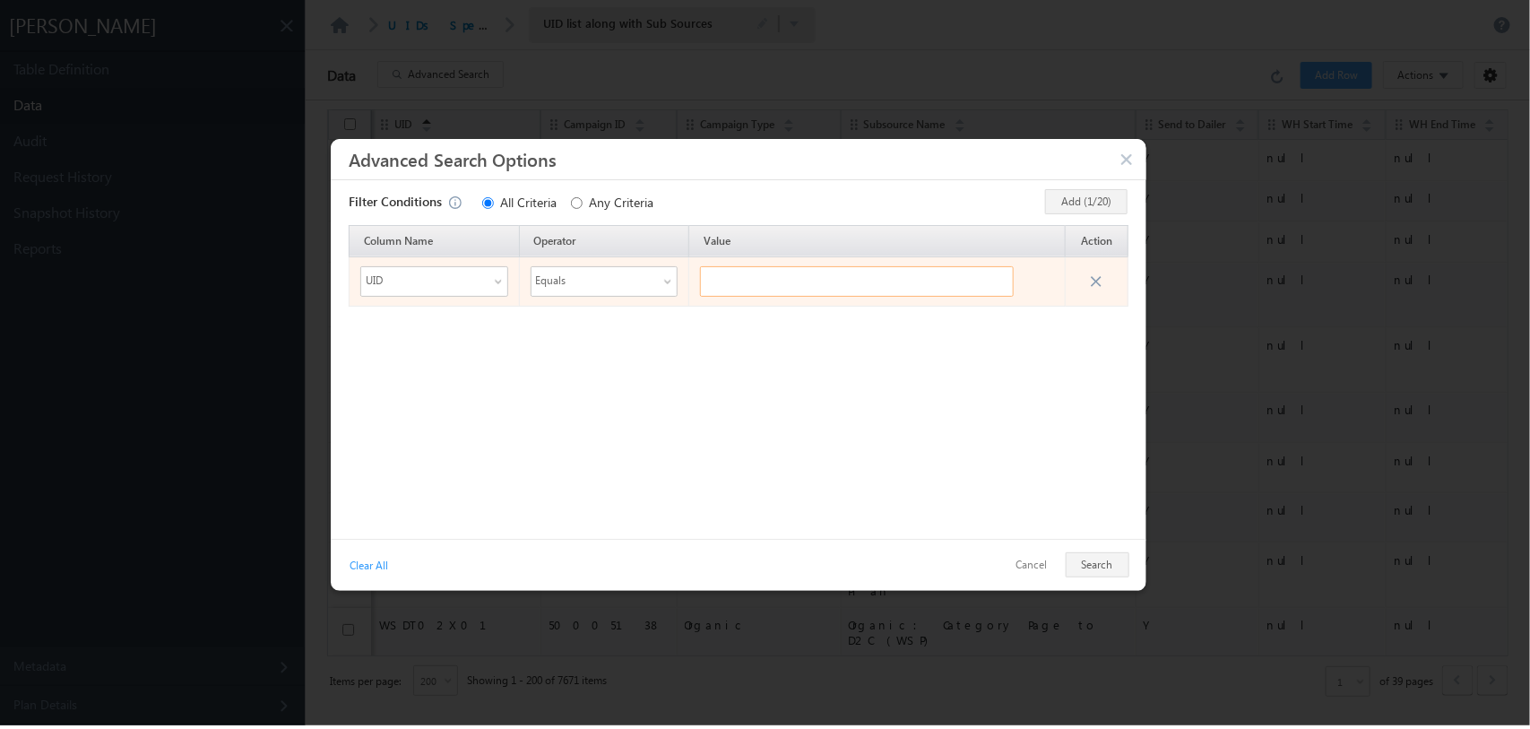
click at [766, 291] on input "text" at bounding box center [857, 281] width 314 height 30
click at [794, 282] on input "text" at bounding box center [857, 281] width 314 height 30
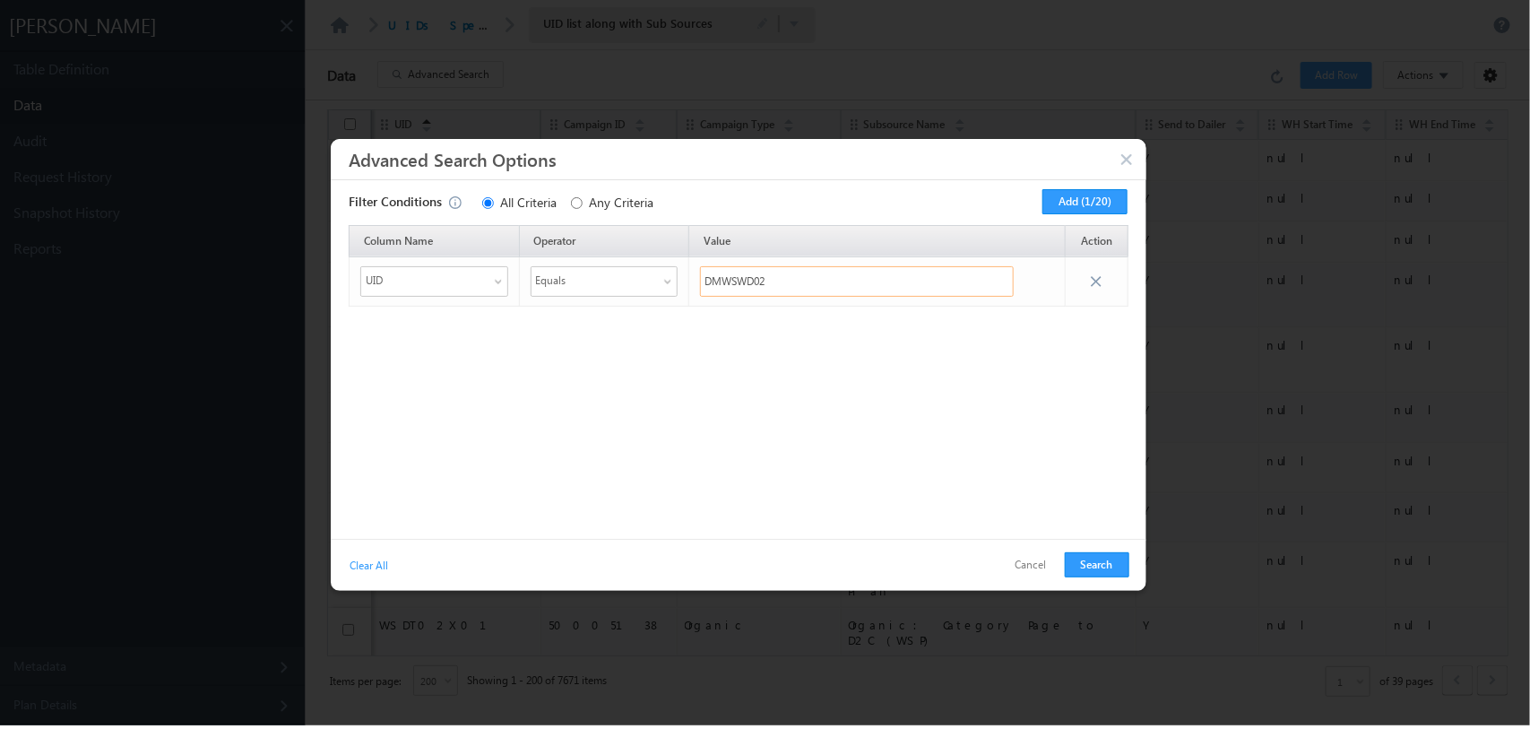
type input "DMWSWD02"
click at [1098, 575] on div "Cancel Search" at bounding box center [1065, 564] width 127 height 27
click at [1098, 575] on button "Search" at bounding box center [1097, 564] width 65 height 25
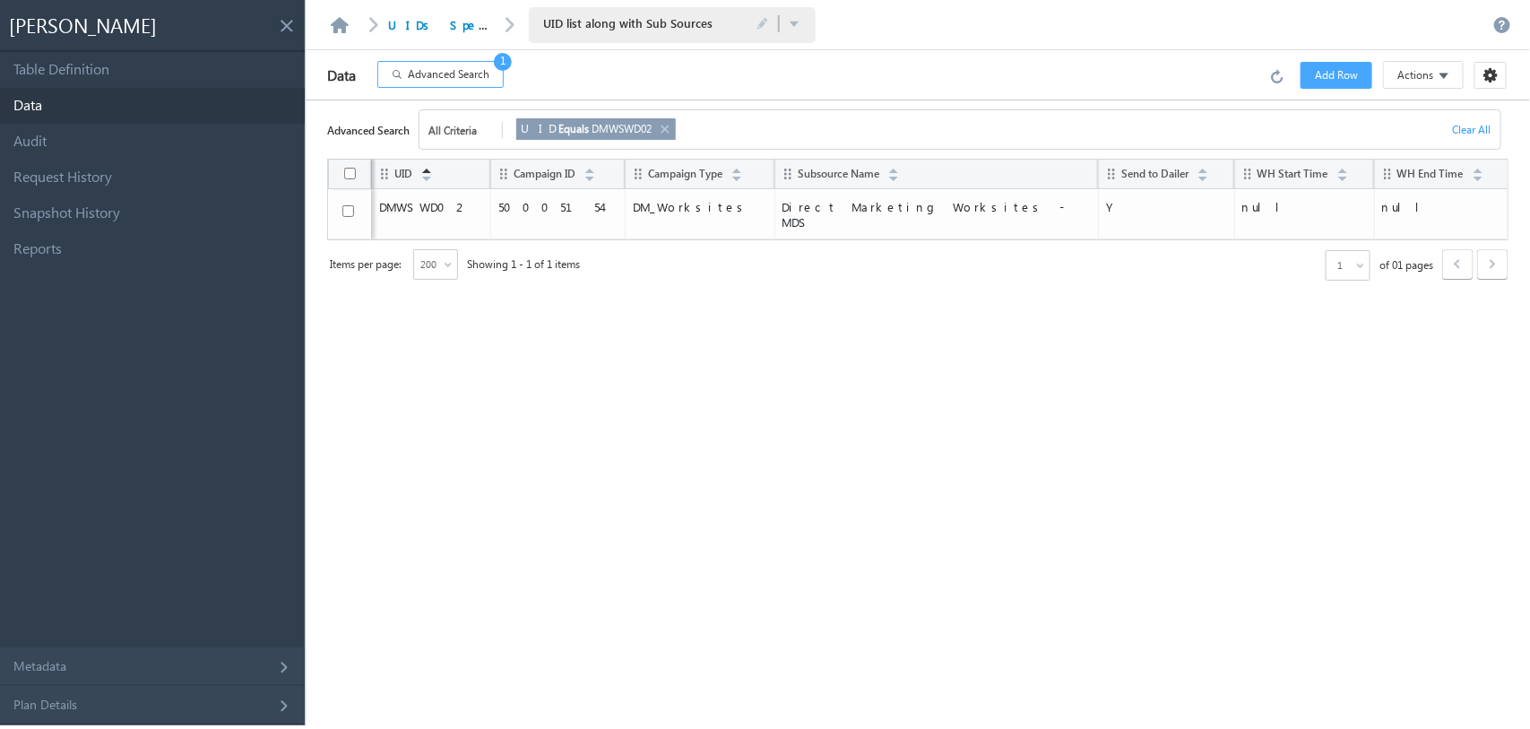
click at [657, 127] on link at bounding box center [664, 129] width 14 height 20
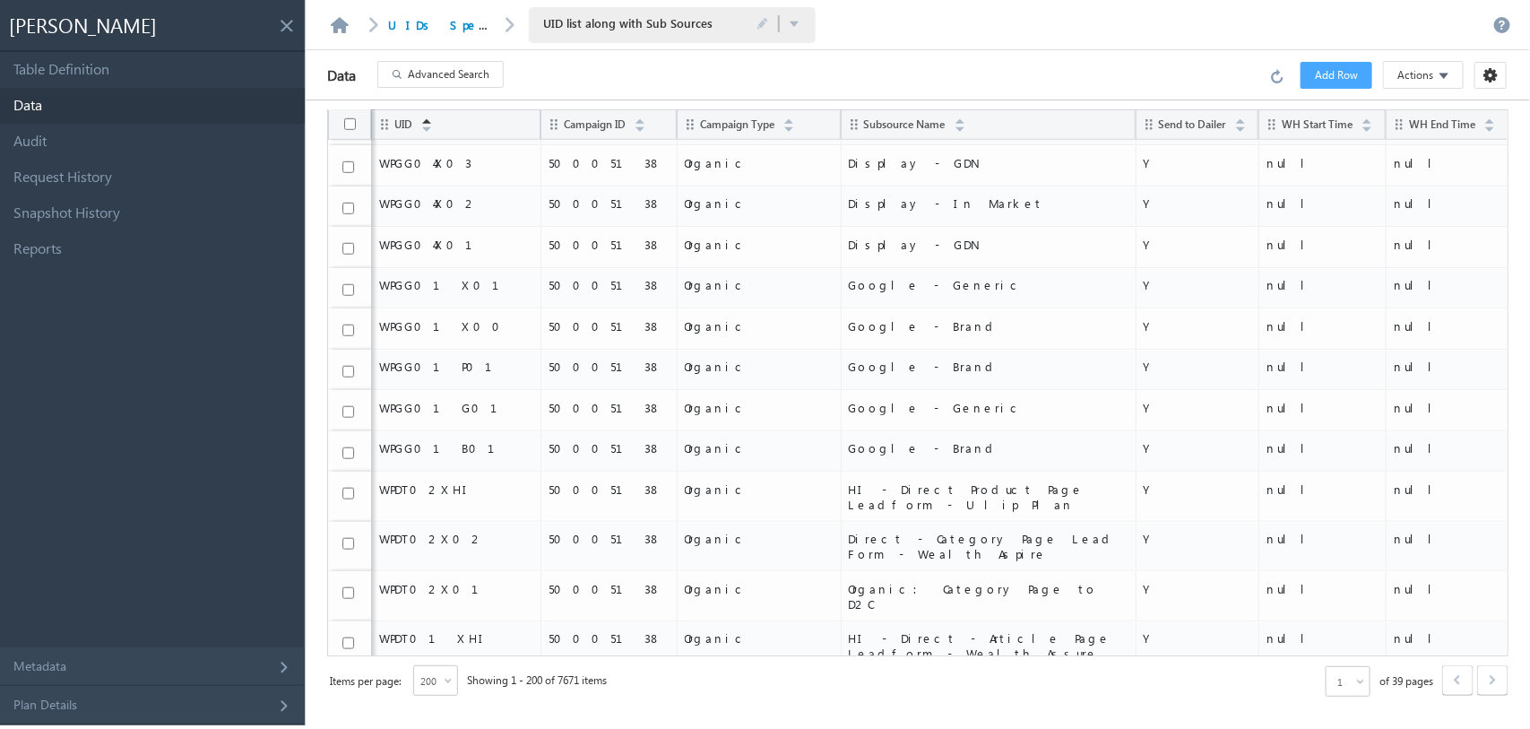
scroll to position [0, 0]
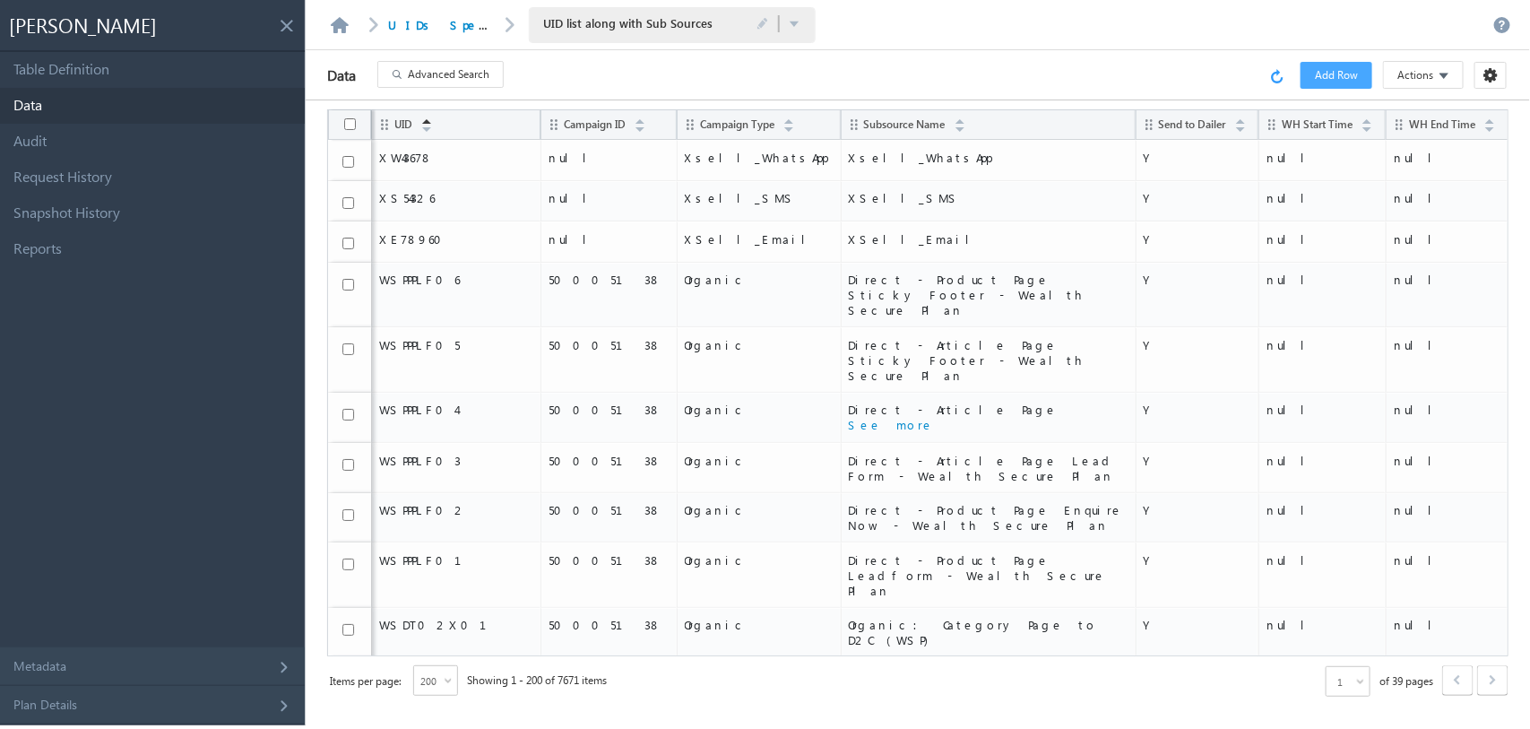
click at [1277, 68] on link at bounding box center [1280, 75] width 20 height 16
click at [490, 73] on button "Advanced Search" at bounding box center [440, 74] width 126 height 27
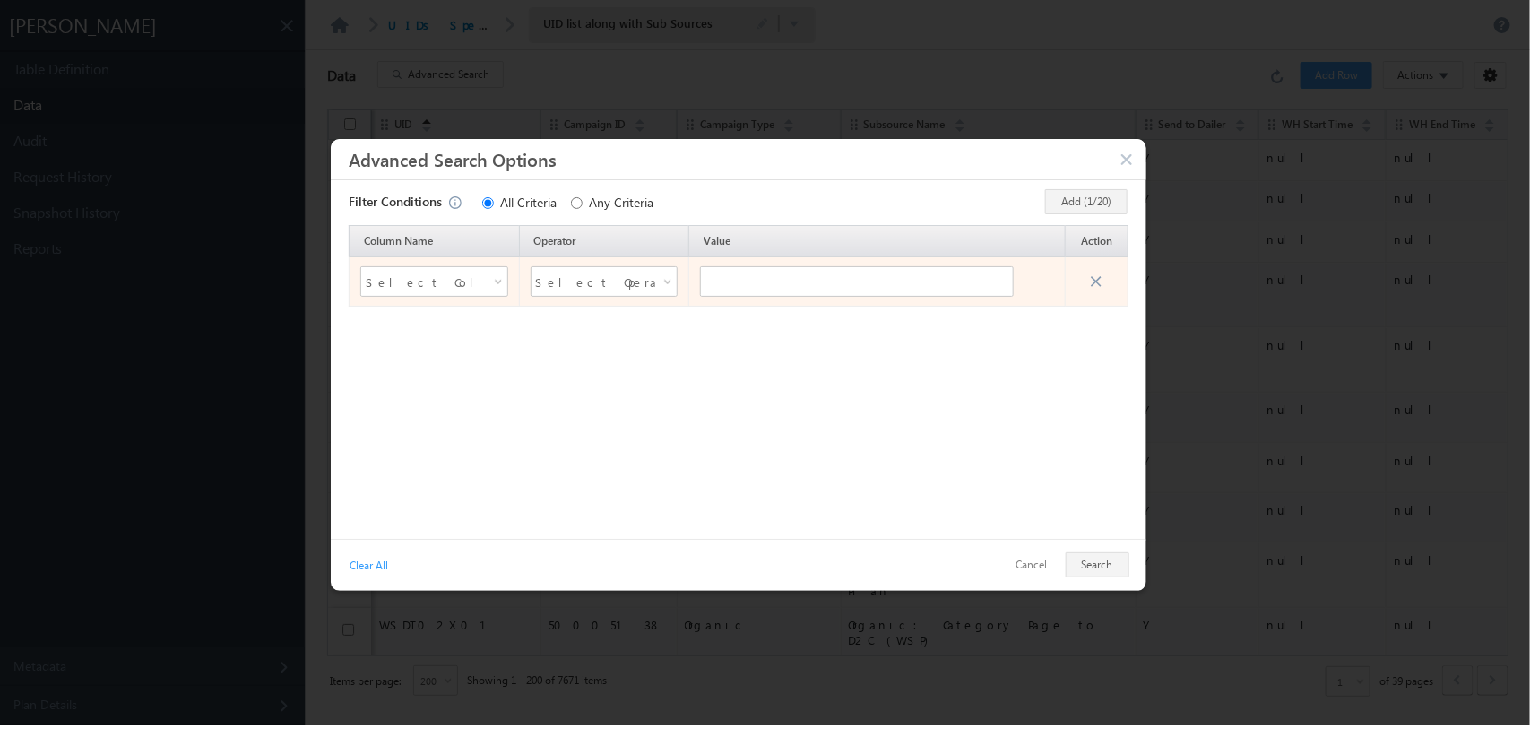
click at [498, 282] on span at bounding box center [500, 285] width 14 height 14
click at [417, 339] on li "UID" at bounding box center [433, 337] width 146 height 22
click at [663, 289] on span at bounding box center [669, 285] width 14 height 14
click at [574, 400] on li "Contains" at bounding box center [604, 405] width 146 height 22
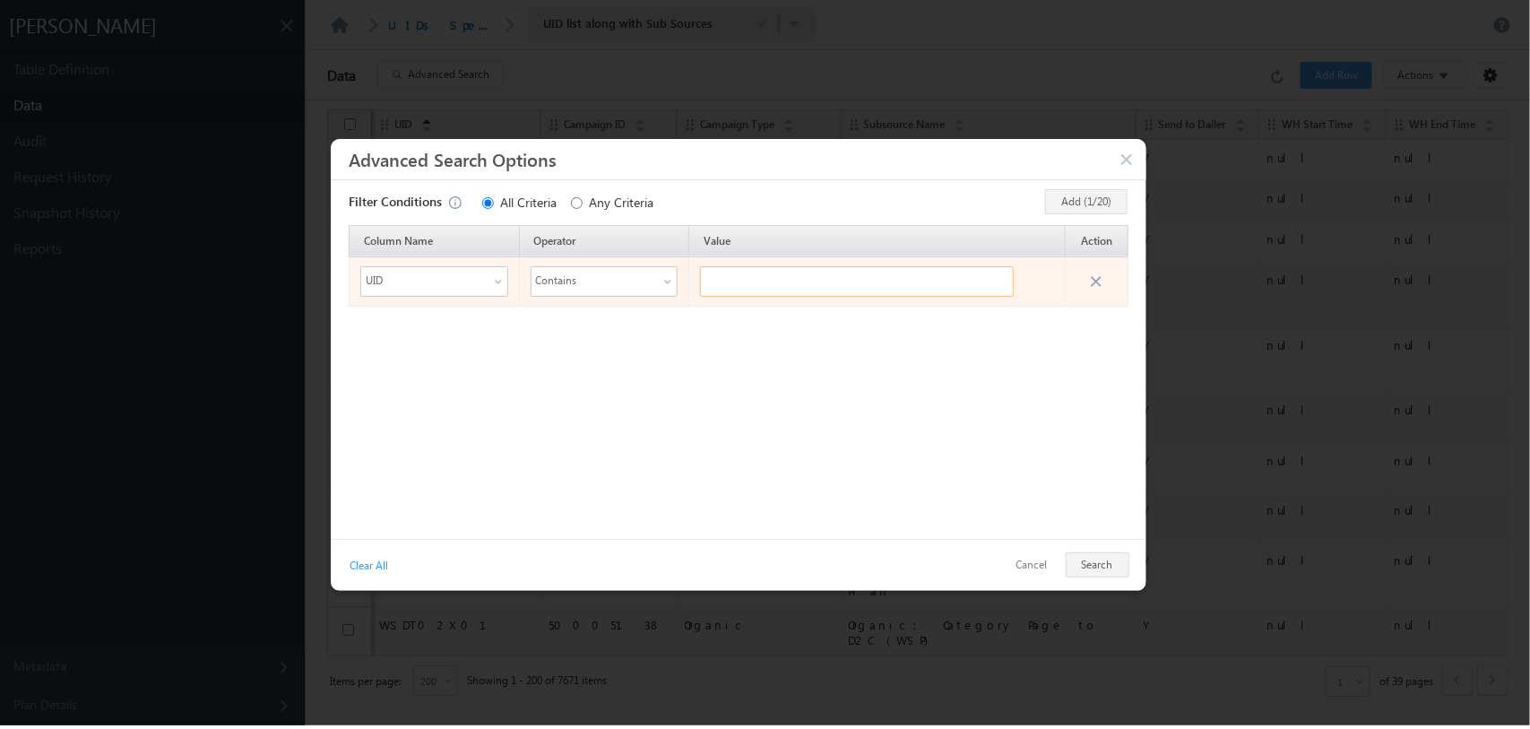
click at [764, 287] on input "text" at bounding box center [857, 281] width 314 height 30
paste input "D"
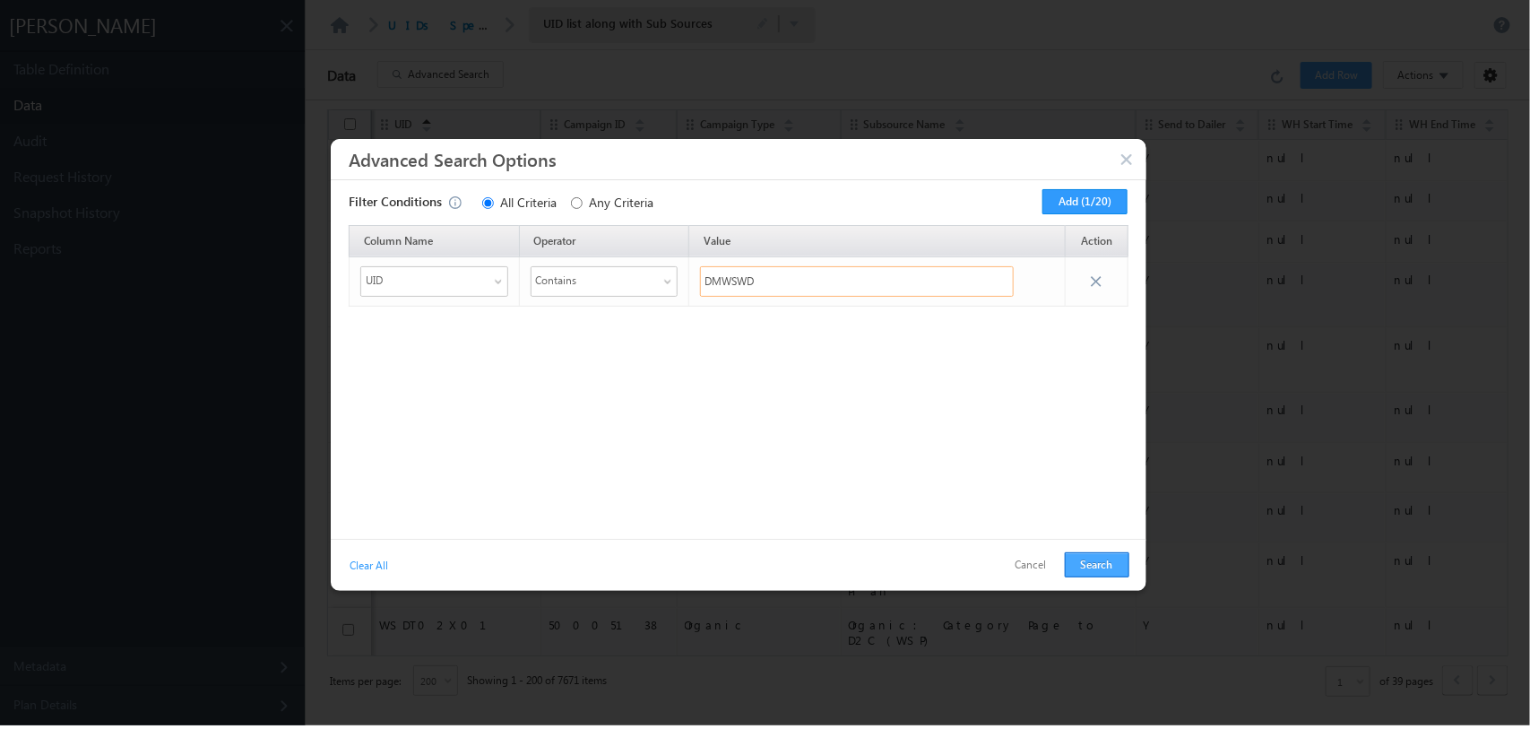
type input "DMWSWD"
click at [1125, 561] on button "Search" at bounding box center [1097, 564] width 65 height 25
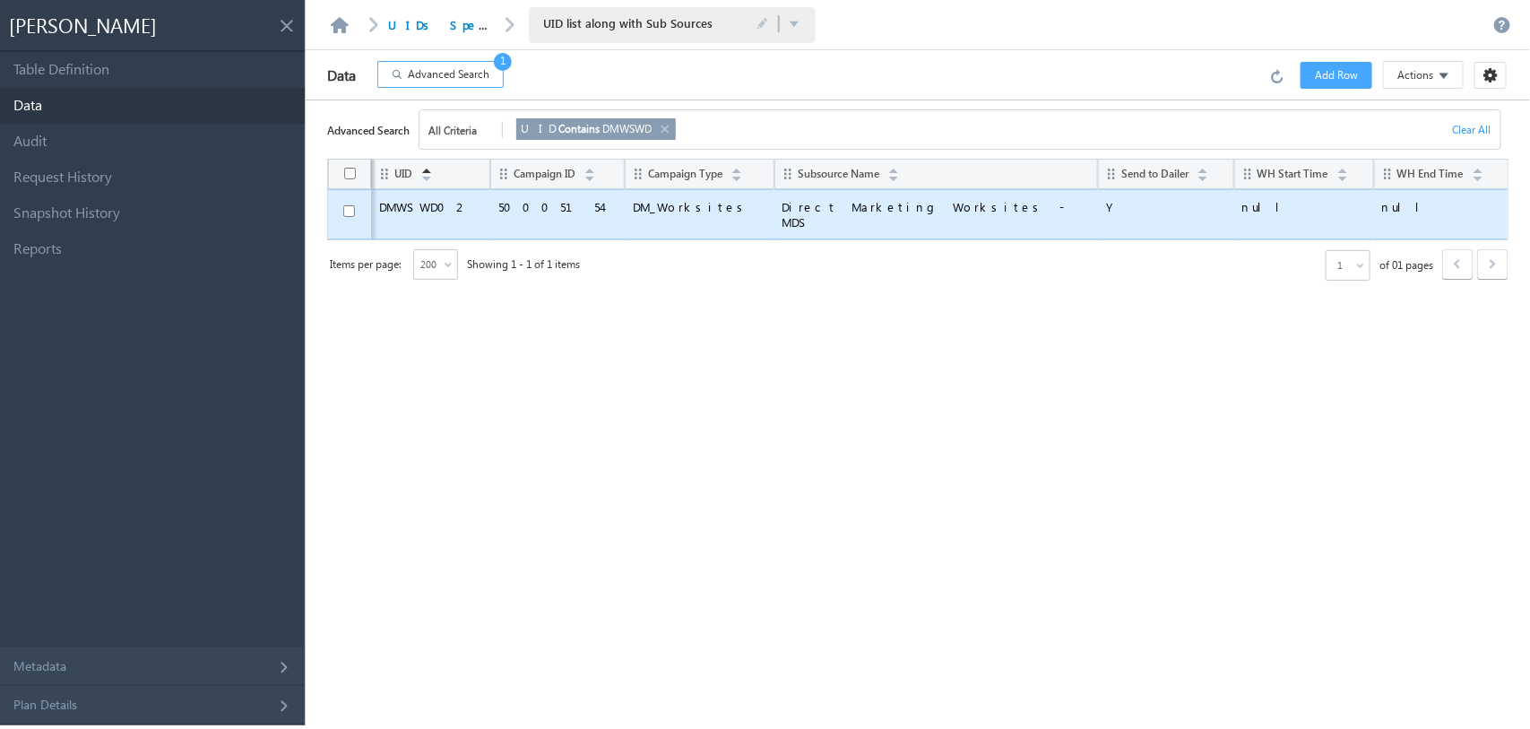
click at [432, 207] on span "DMWSWD02" at bounding box center [430, 206] width 103 height 15
click at [347, 209] on input "checkbox" at bounding box center [349, 211] width 12 height 12
checkbox input "true"
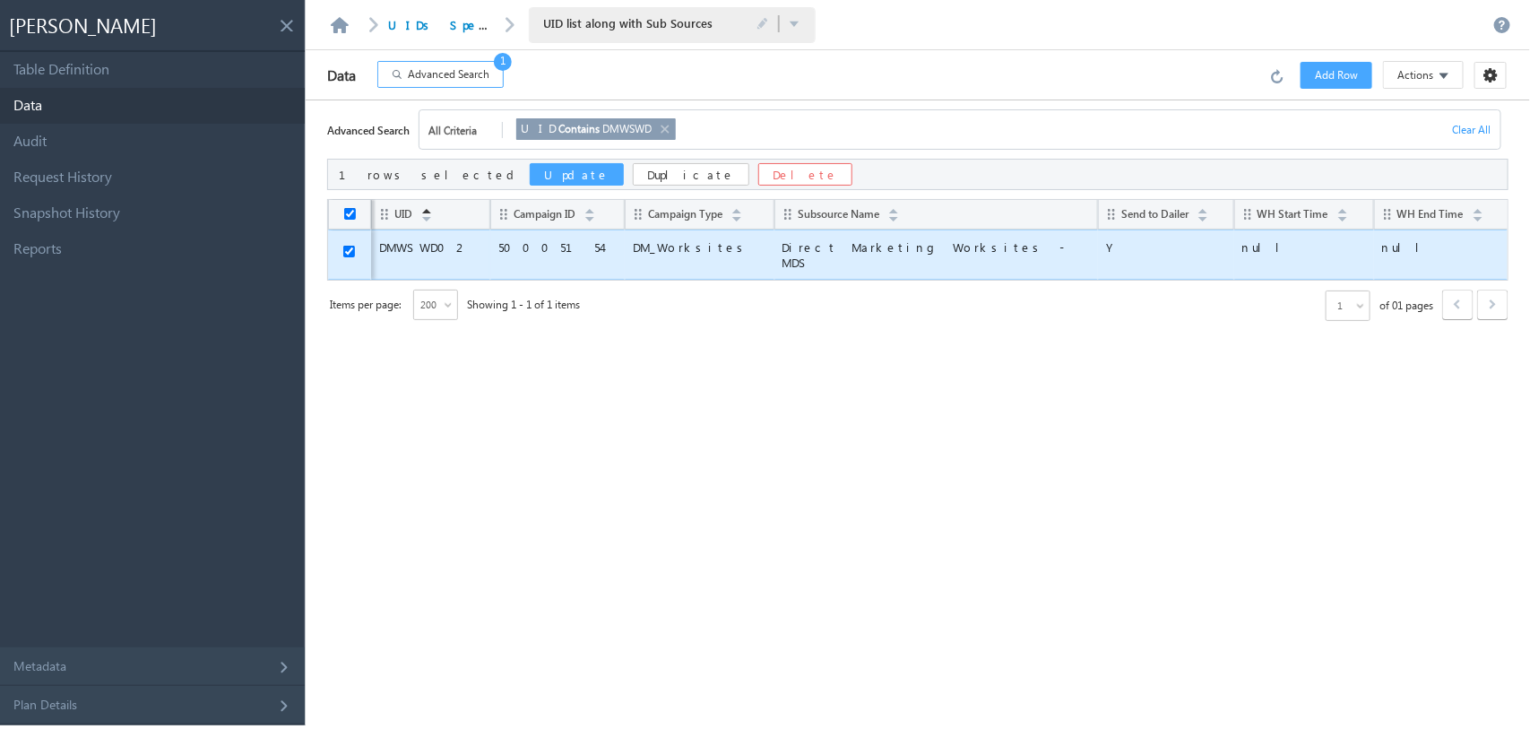
click at [530, 177] on button "Update" at bounding box center [577, 174] width 94 height 22
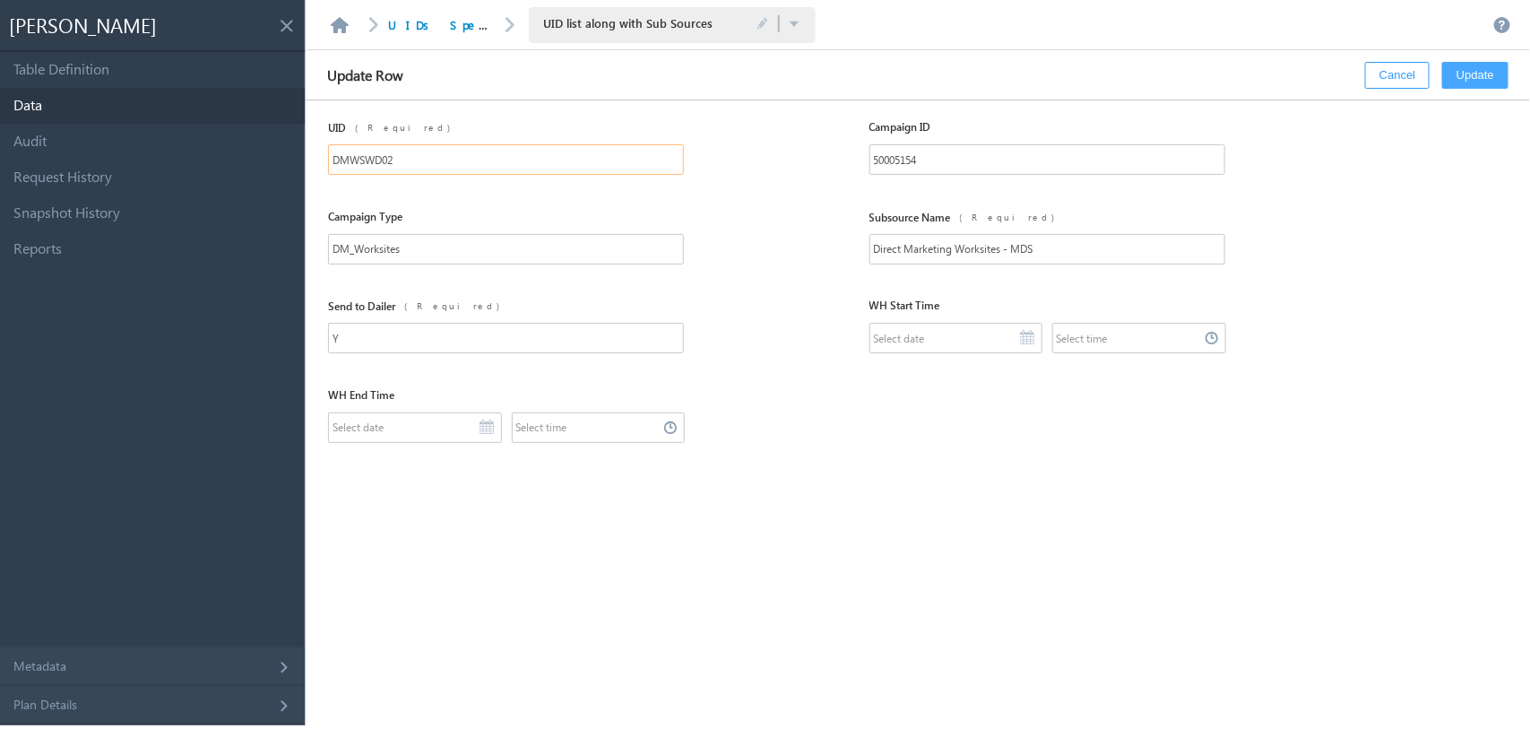
click at [377, 157] on input "DMWSWD02" at bounding box center [506, 159] width 356 height 30
drag, startPoint x: 409, startPoint y: 159, endPoint x: 262, endPoint y: 142, distance: 148.0
click at [262, 0] on div "Mavis Table Definition Data Audit Request History Snapshot History Reports Meta…" at bounding box center [765, 0] width 1530 height 0
type input "DMWSMD02"
click at [106, 193] on link "Request History" at bounding box center [152, 178] width 305 height 36
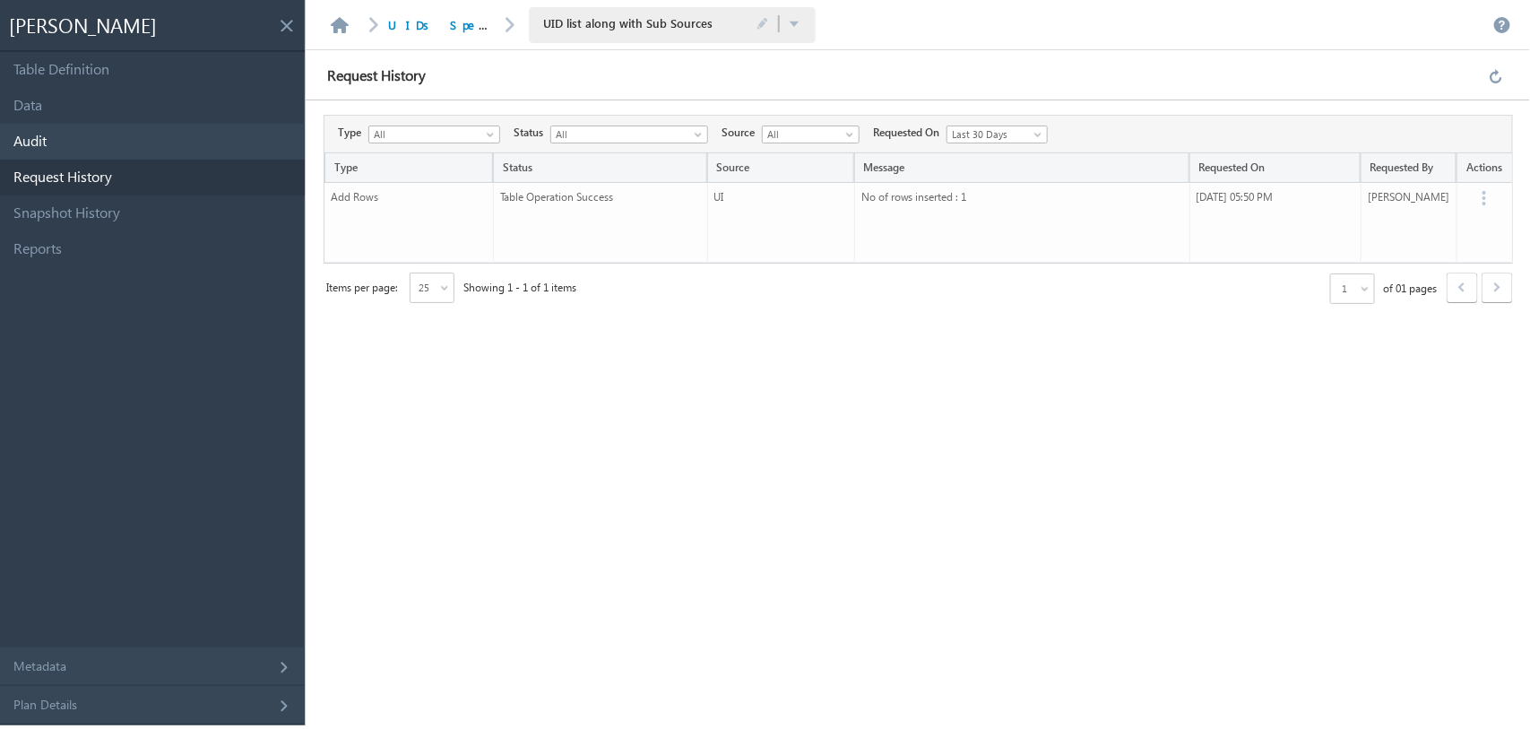
click at [112, 137] on link "Audit" at bounding box center [152, 142] width 305 height 36
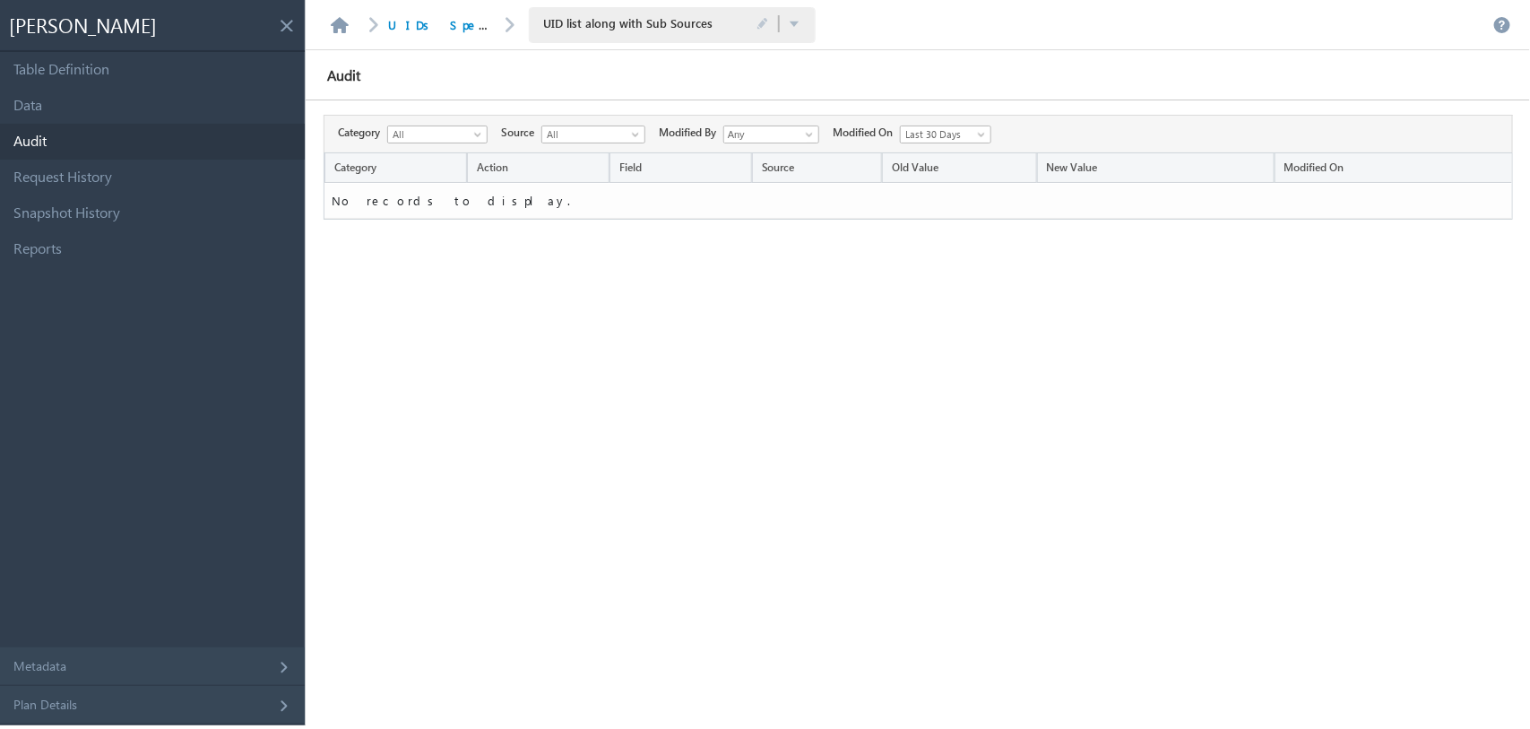
click at [972, 142] on div "Last 30 Days" at bounding box center [945, 134] width 91 height 18
click at [953, 151] on li "All Time" at bounding box center [952, 153] width 90 height 18
click at [134, 190] on link "Request History" at bounding box center [152, 178] width 305 height 36
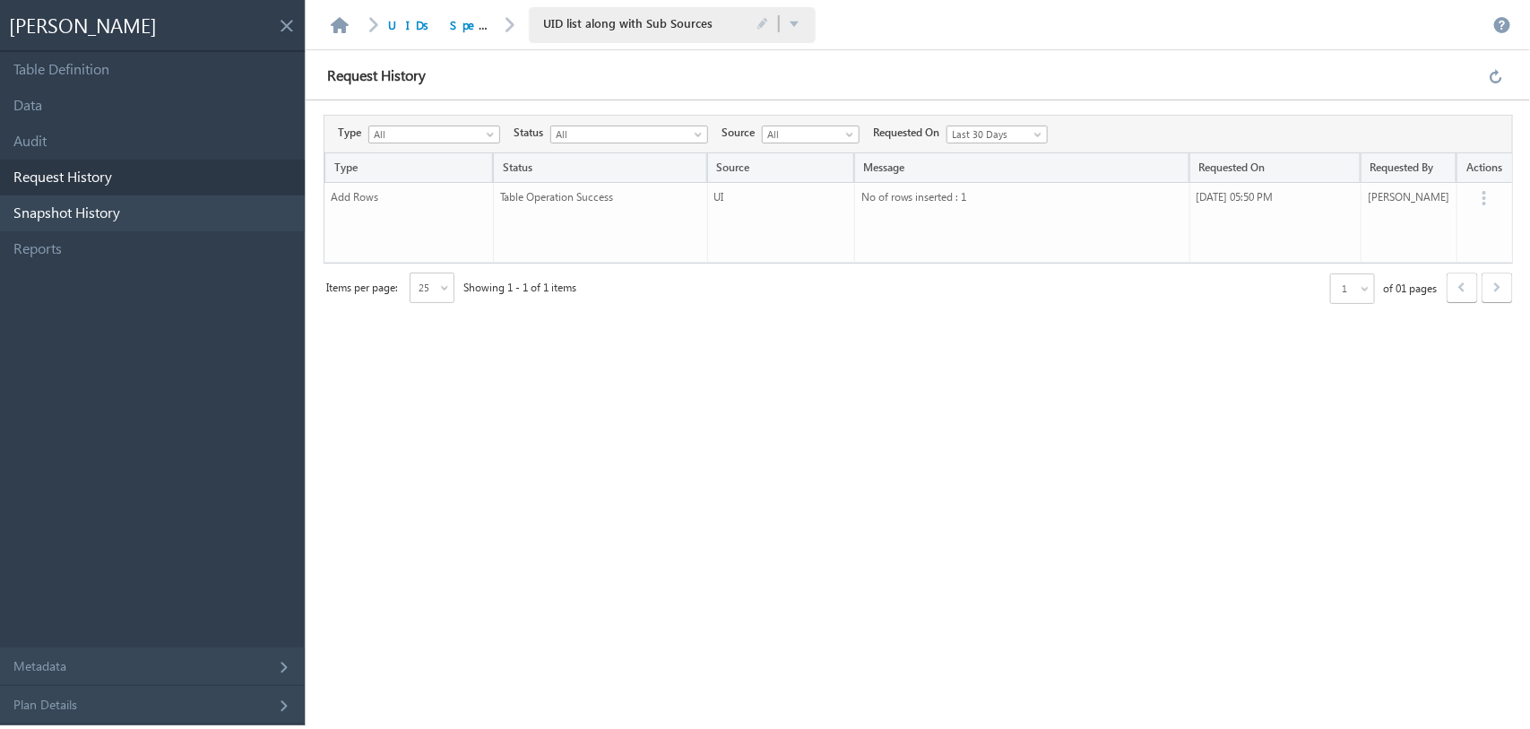
click at [168, 208] on link "Snapshot History" at bounding box center [152, 213] width 305 height 36
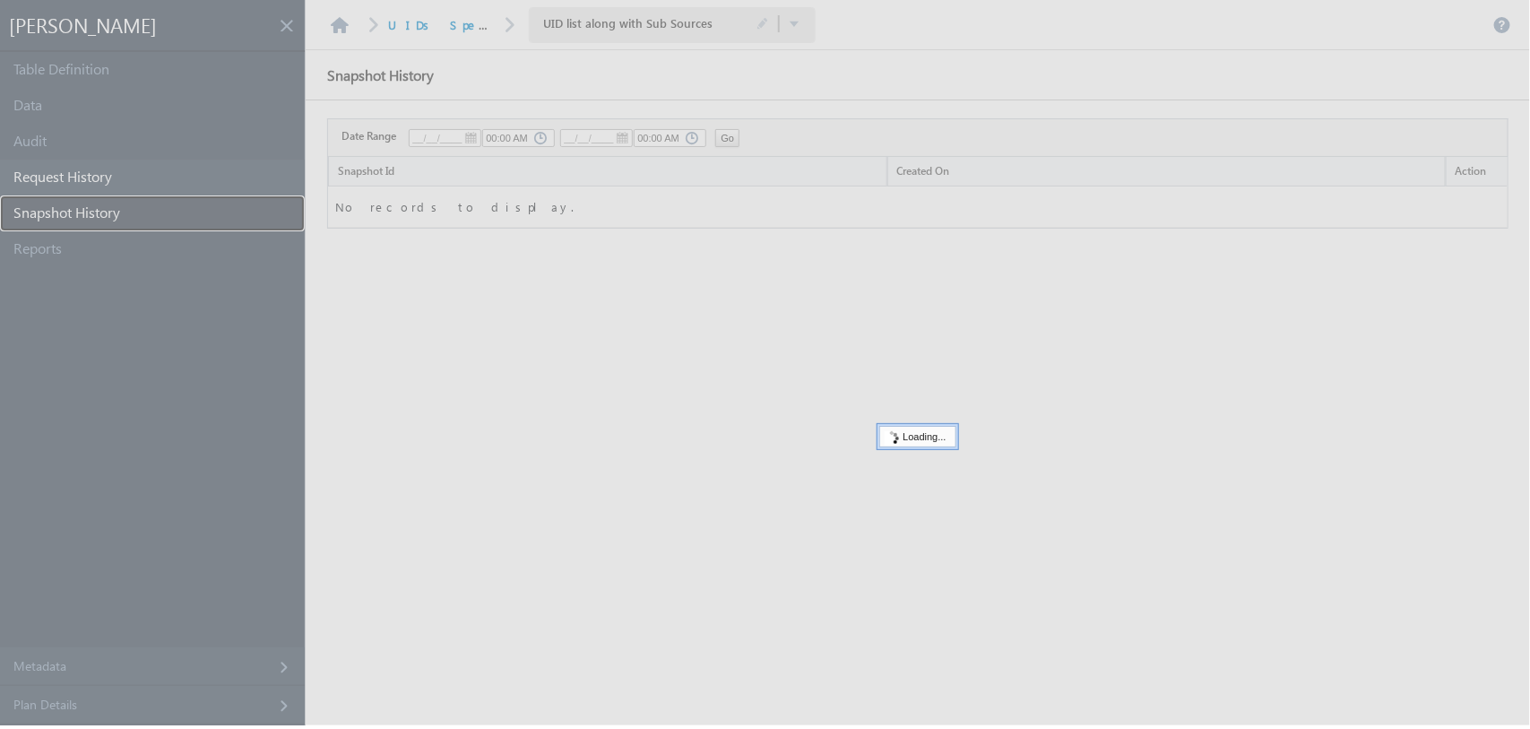
type input "09/01/2025"
type input "06:00 PM"
type input "09/02/2025"
type input "06:00 PM"
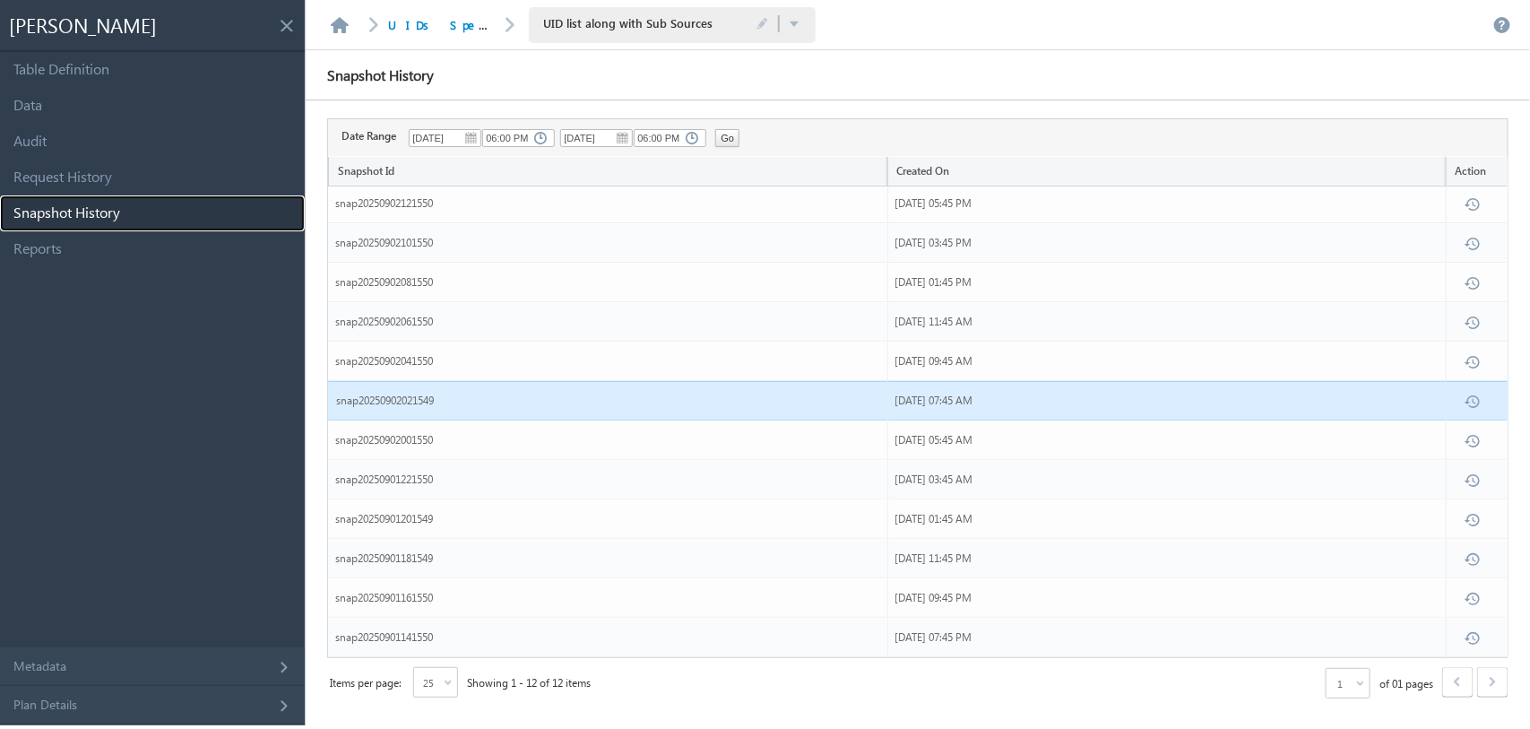
scroll to position [0, 0]
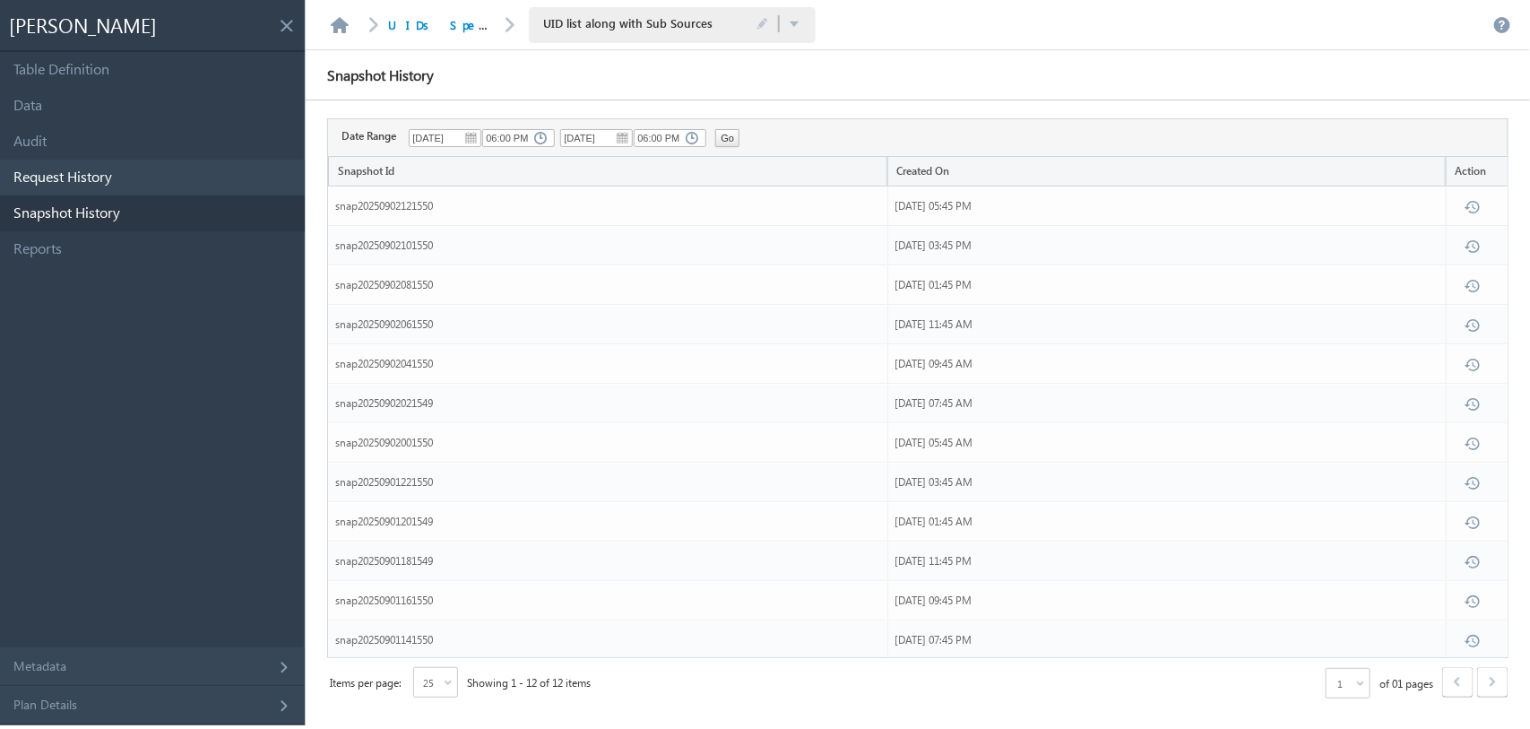
click at [81, 170] on link "Request History" at bounding box center [152, 178] width 305 height 36
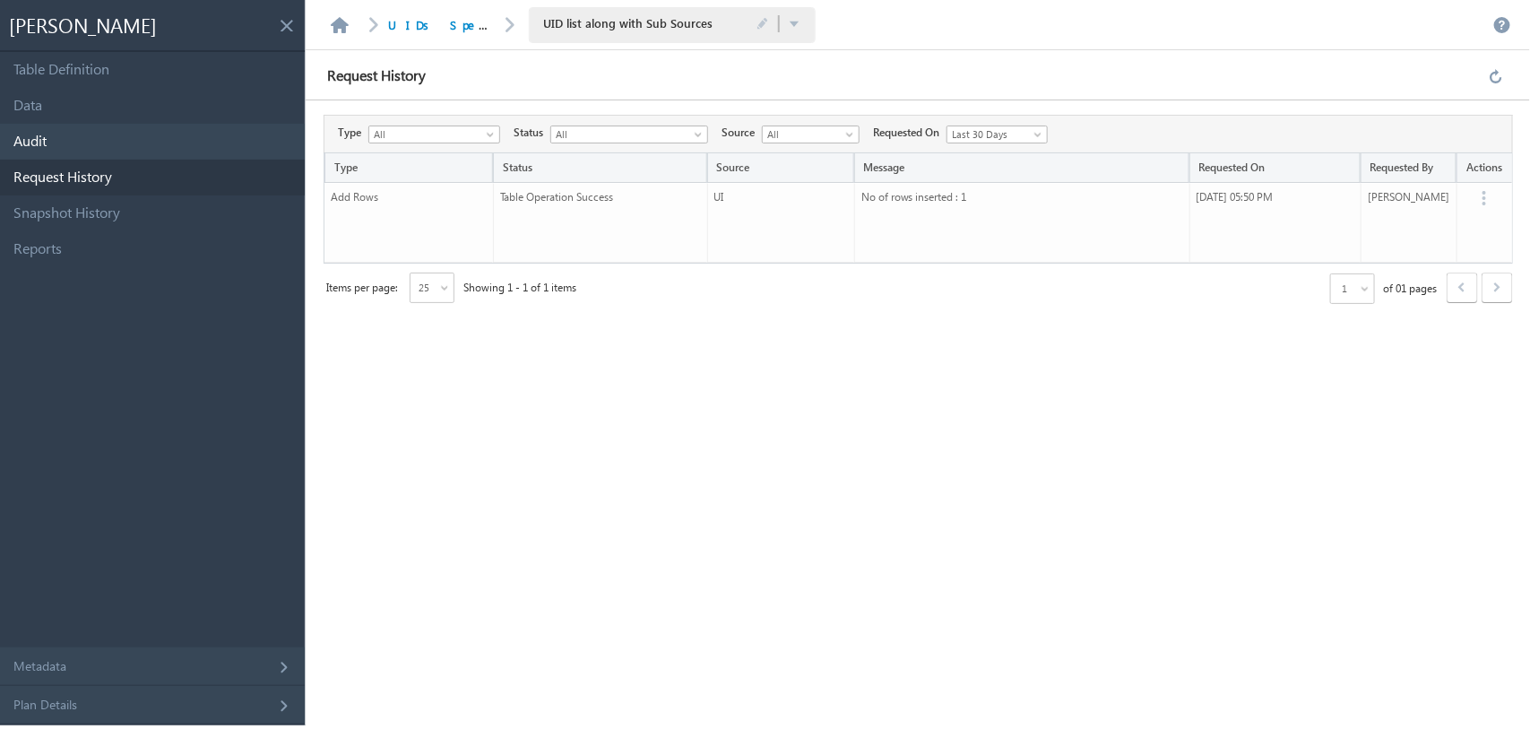
click at [58, 130] on link "Audit" at bounding box center [152, 142] width 305 height 36
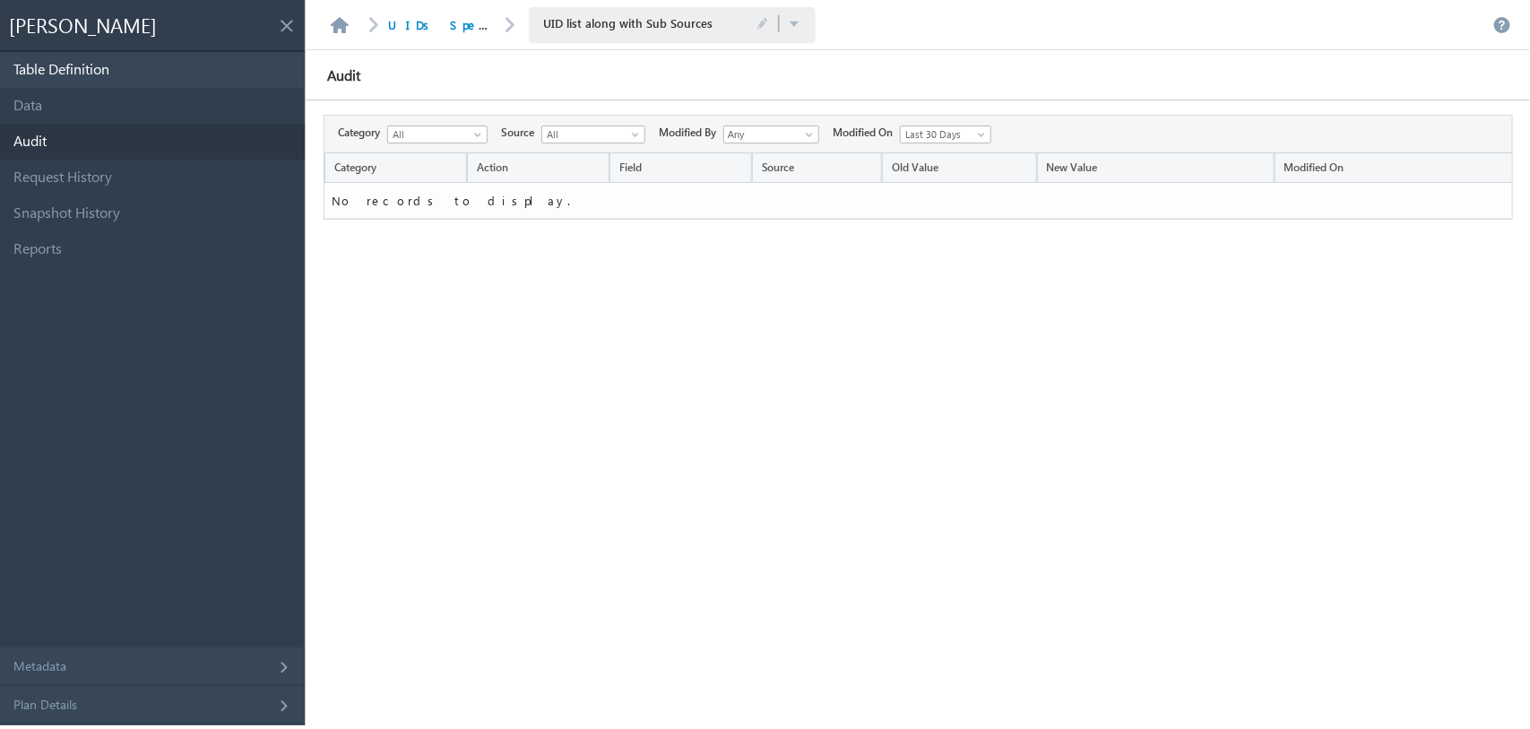
click at [103, 83] on link "Table Definition" at bounding box center [152, 70] width 305 height 36
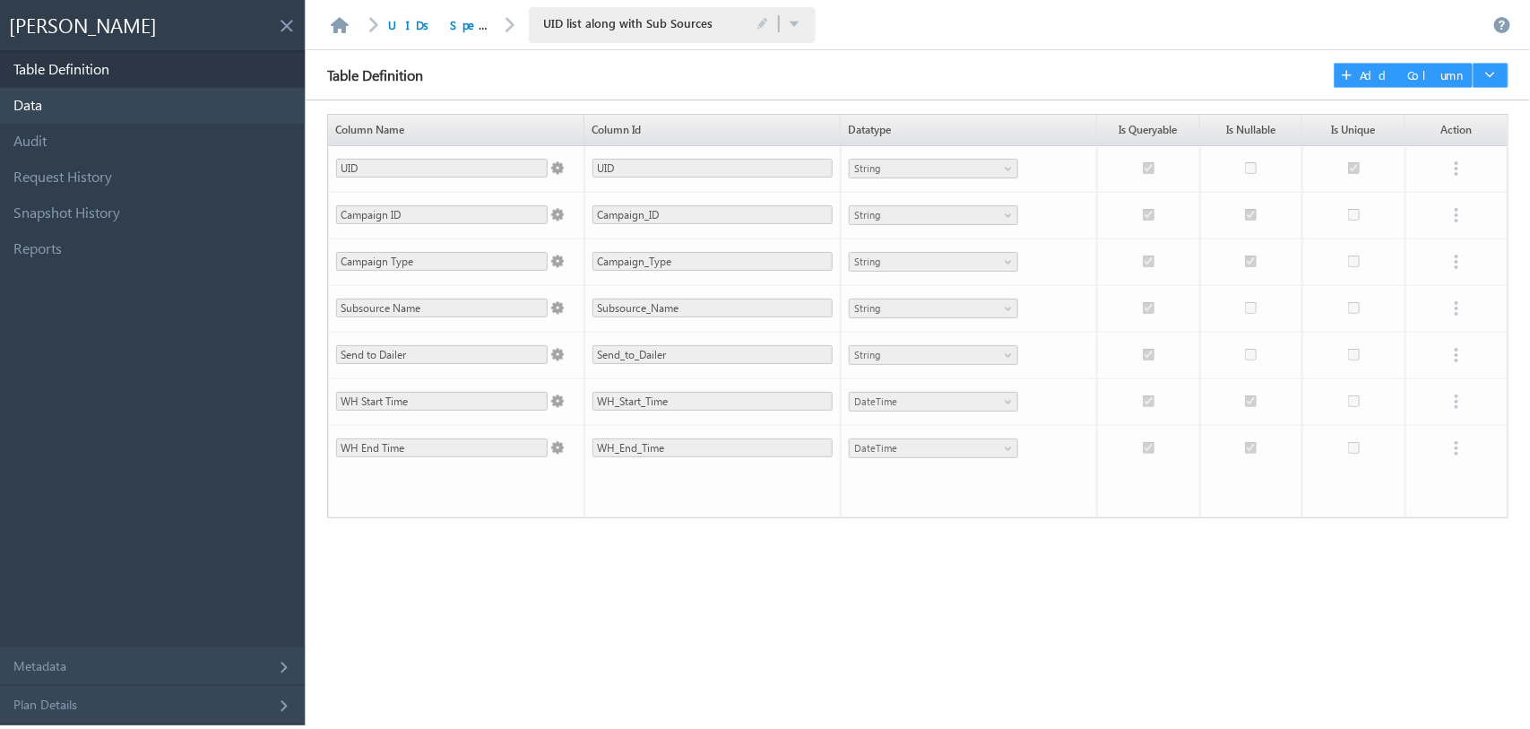
click at [73, 103] on link "Data" at bounding box center [152, 106] width 305 height 36
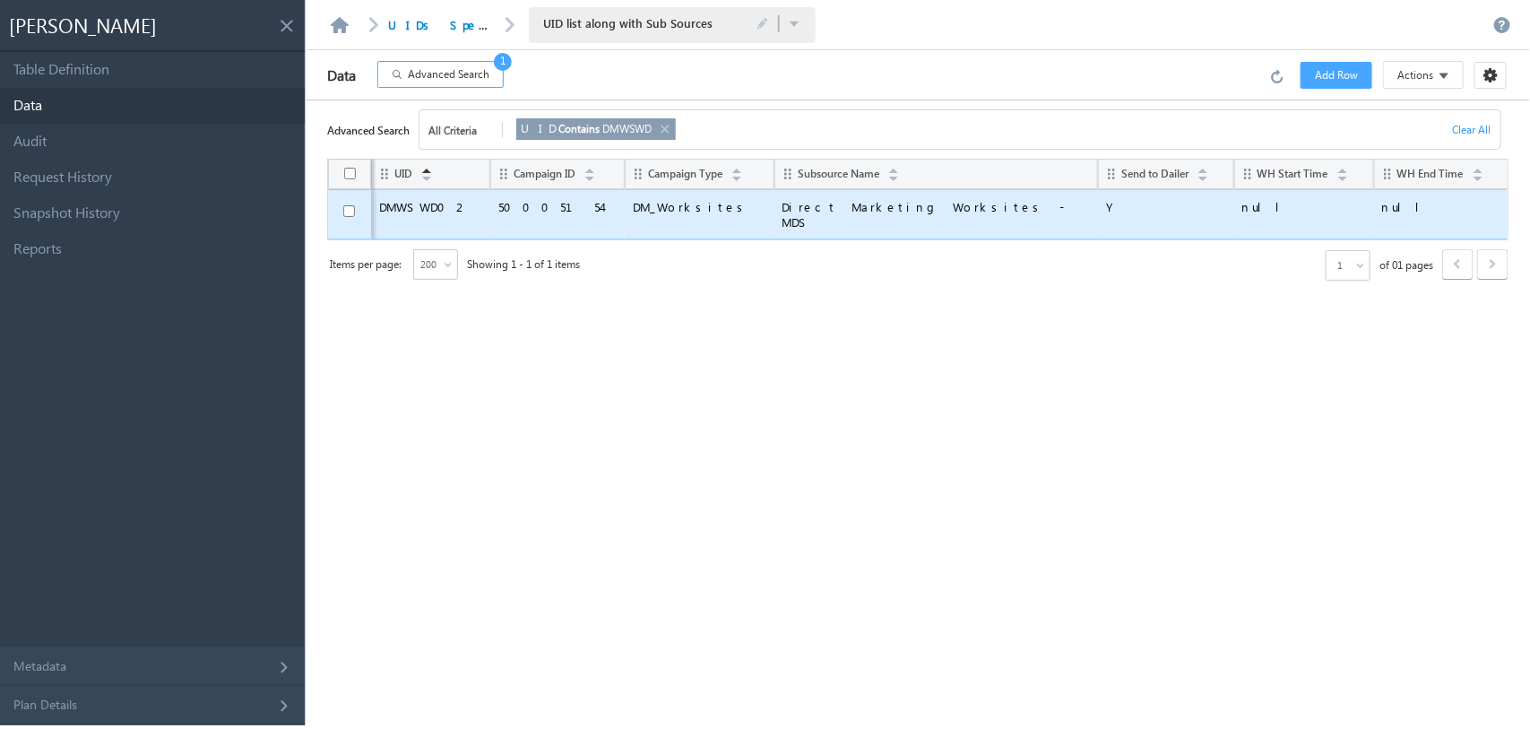
click at [977, 212] on span "Direct Marketing Worksites - MDS" at bounding box center [936, 214] width 308 height 30
click at [905, 208] on span "Direct Marketing Worksites - MDS" at bounding box center [936, 214] width 308 height 30
drag, startPoint x: 988, startPoint y: 203, endPoint x: 798, endPoint y: 203, distance: 190.9
click at [798, 203] on td "Direct Marketing Worksites - MDS" at bounding box center [936, 214] width 324 height 50
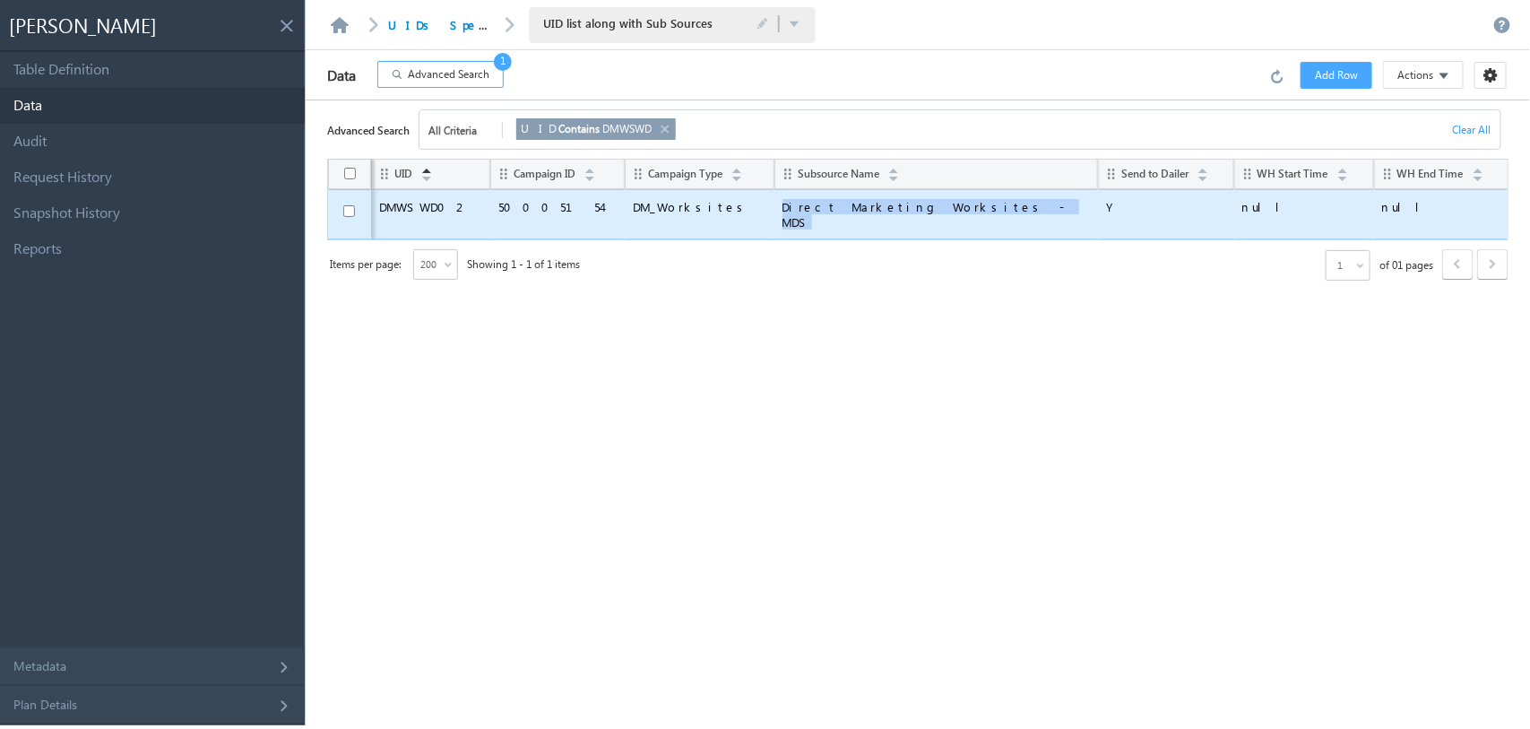
copy span "Direct Marketing Worksites - MDS"
click at [421, 209] on span "DMWSWD02" at bounding box center [430, 206] width 103 height 15
copy span "DMWSWD02"
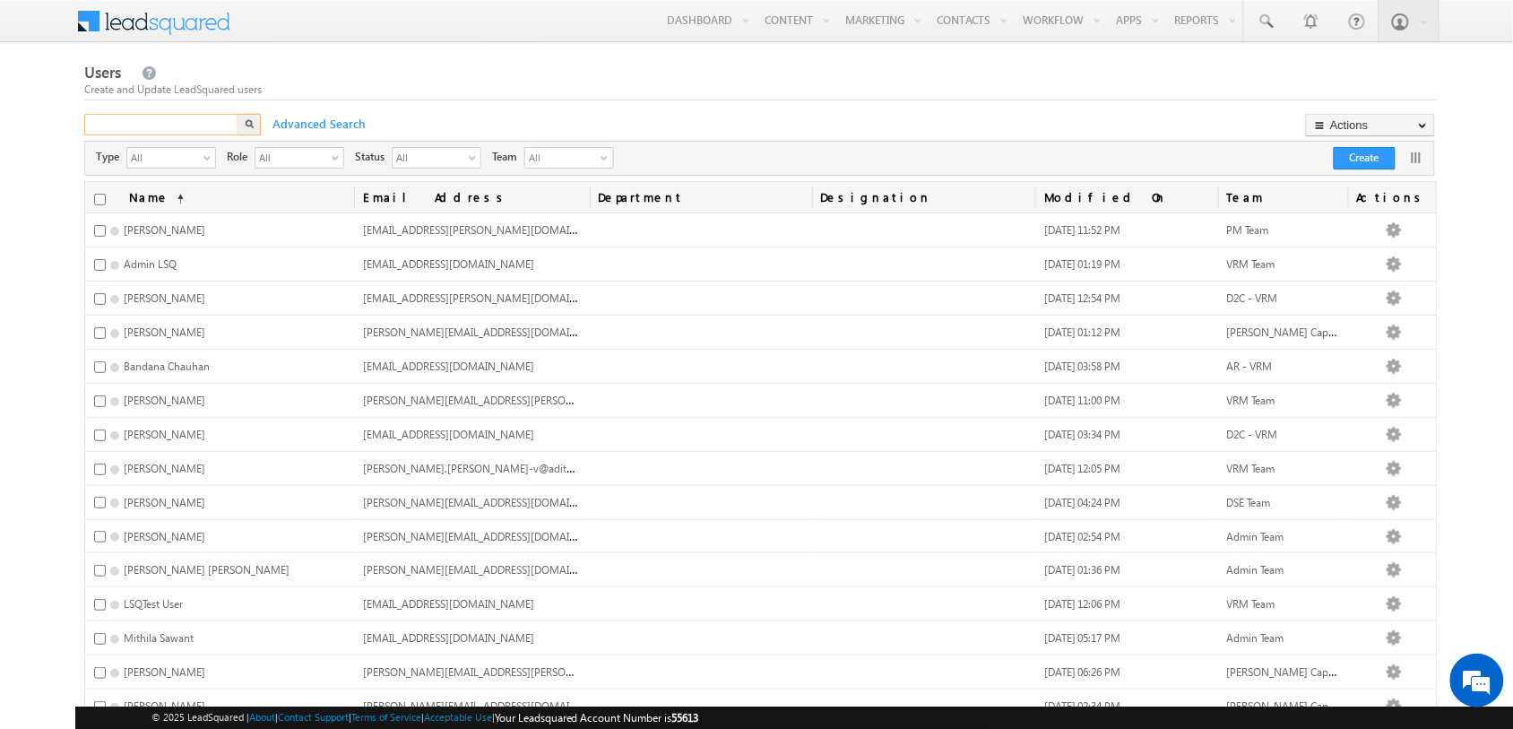
click at [159, 132] on input "text" at bounding box center [162, 125] width 156 height 22
click at [1372, 154] on button "Create" at bounding box center [1365, 158] width 62 height 22
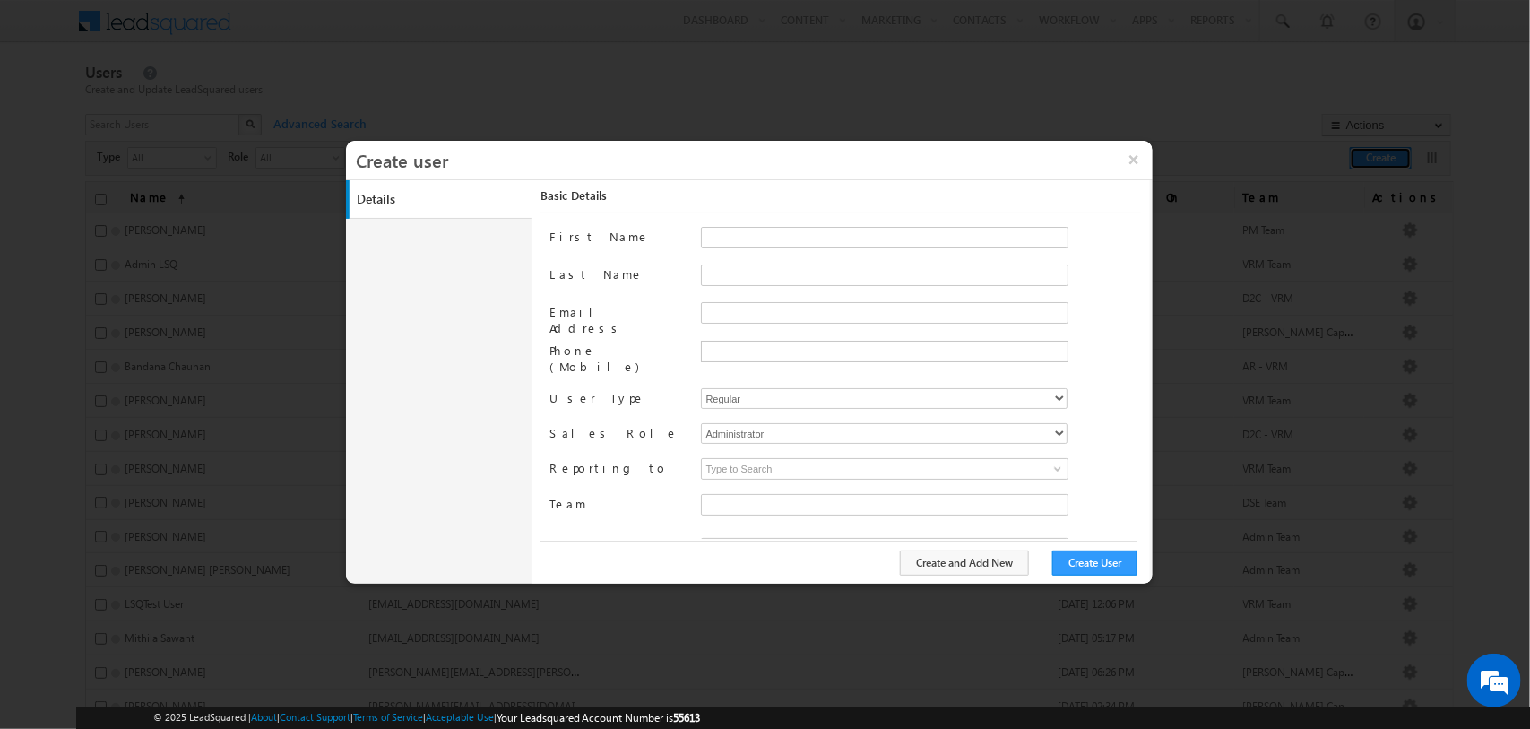
type input "50ca8f2f-ee9f-11ea-91c9-02e7c77668a4"
click at [807, 244] on input "First Name" at bounding box center [884, 238] width 367 height 22
type input "Hanish"
type input "Kumar"
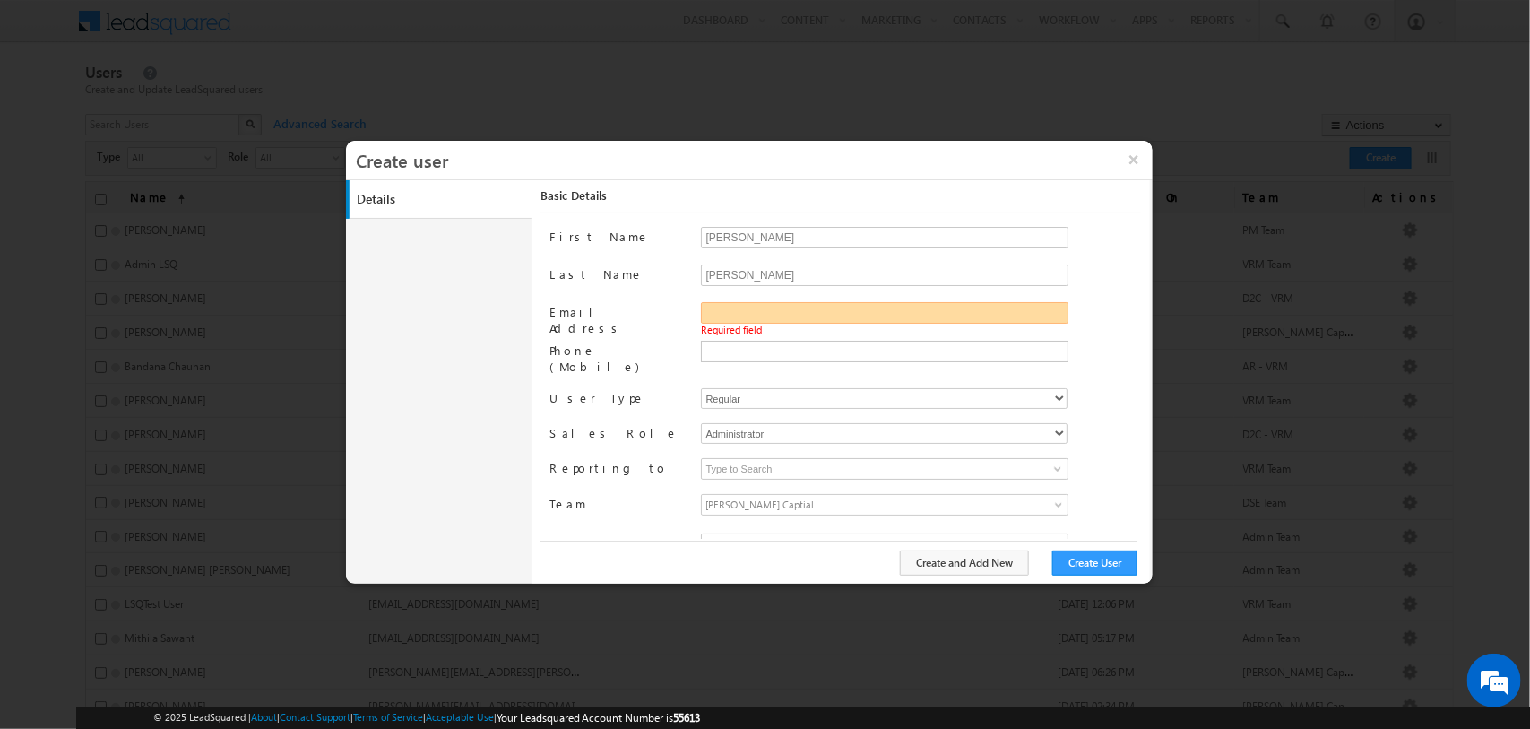
click at [739, 312] on input "Email Address" at bounding box center [884, 313] width 367 height 22
paste input "Hanish.Kumar@adityabirlacapital.com"
type input "Hanish.Kumar@adityabirlacapital.com"
click at [777, 347] on input "text" at bounding box center [883, 350] width 358 height 14
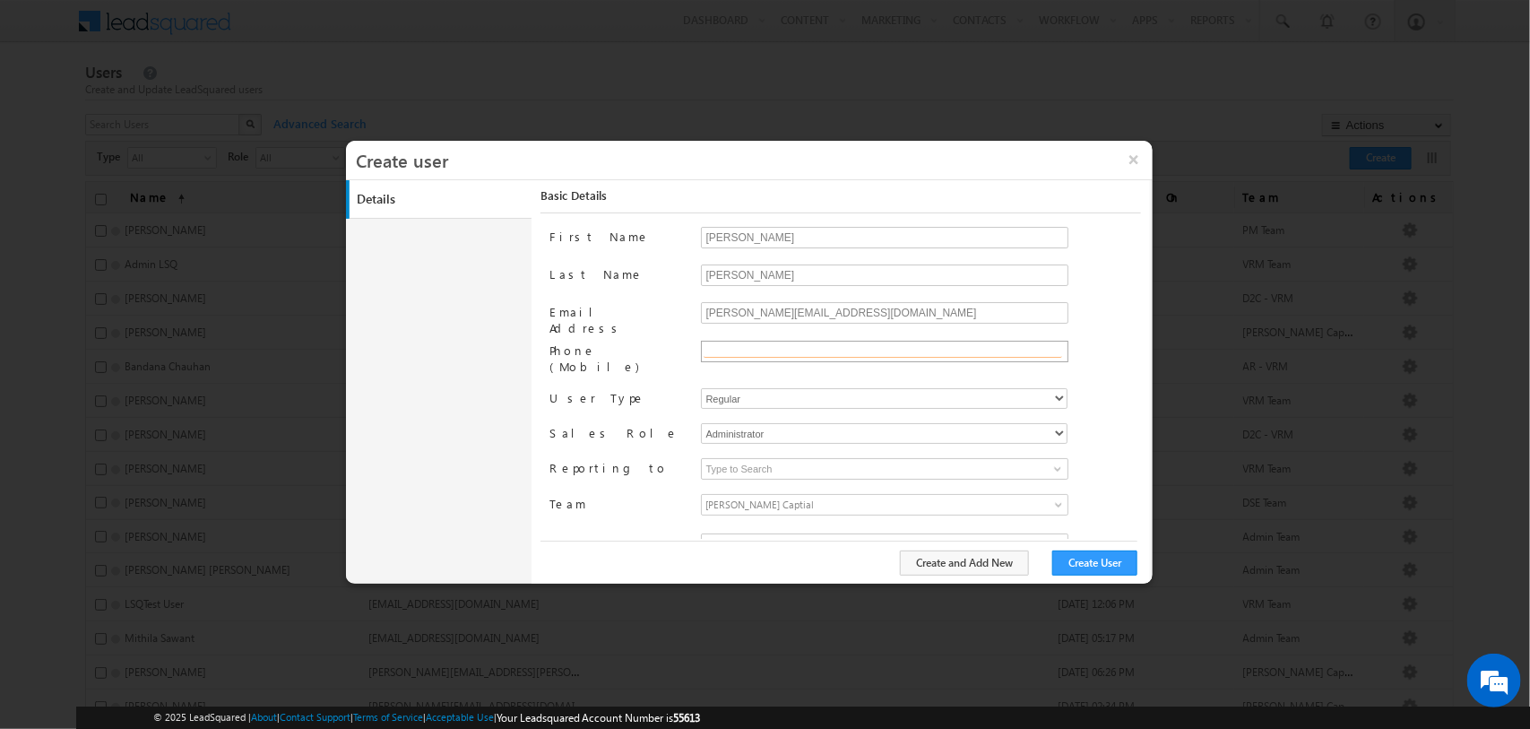
paste input "918146590259"
click at [759, 350] on input "text" at bounding box center [883, 350] width 358 height 14
click at [704, 347] on input "918146590259" at bounding box center [883, 350] width 358 height 14
type input "+91-8146590259"
click at [840, 423] on select "Administrator Marketing User Sales Manager Sales User" at bounding box center [884, 433] width 367 height 21
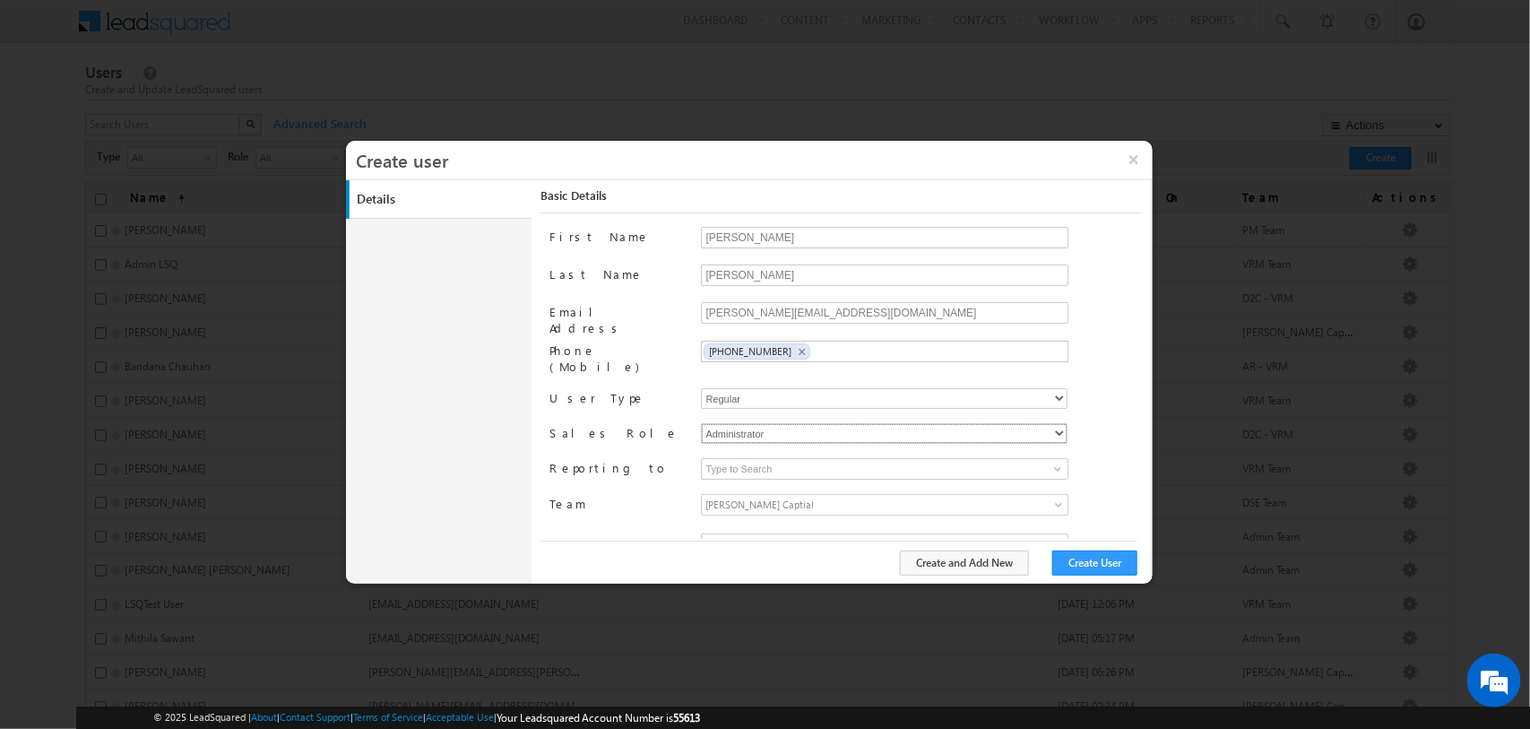
select select "Sales_User"
click at [701, 423] on select "Administrator Marketing User Sales Manager Sales User" at bounding box center [884, 433] width 367 height 21
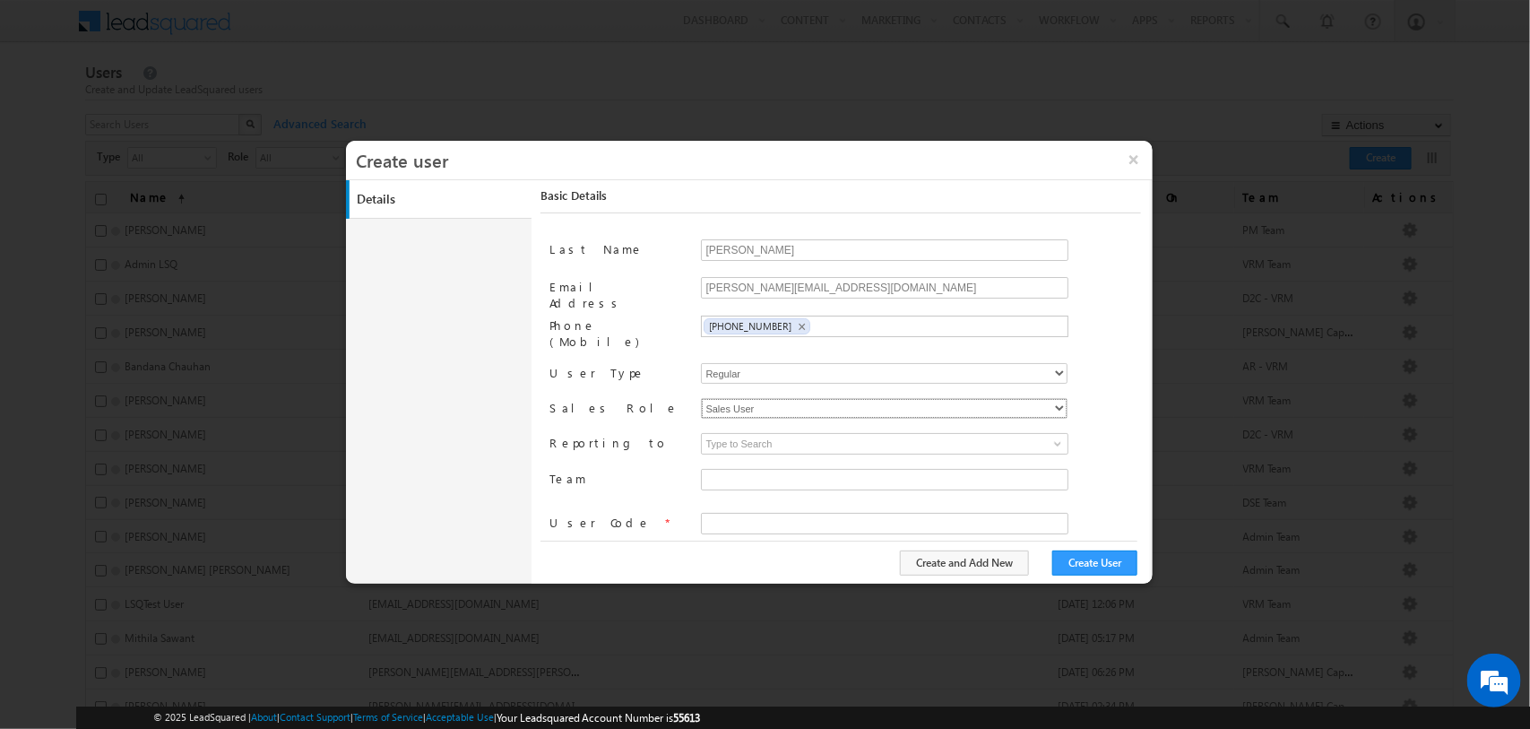
type input "50ca8f2f-ee9f-11ea-91c9-02e7c77668a4"
click at [790, 515] on input "text" at bounding box center [884, 522] width 367 height 22
type input "IN704154"
click at [946, 472] on span "Aditya Birla Captial" at bounding box center [839, 482] width 274 height 20
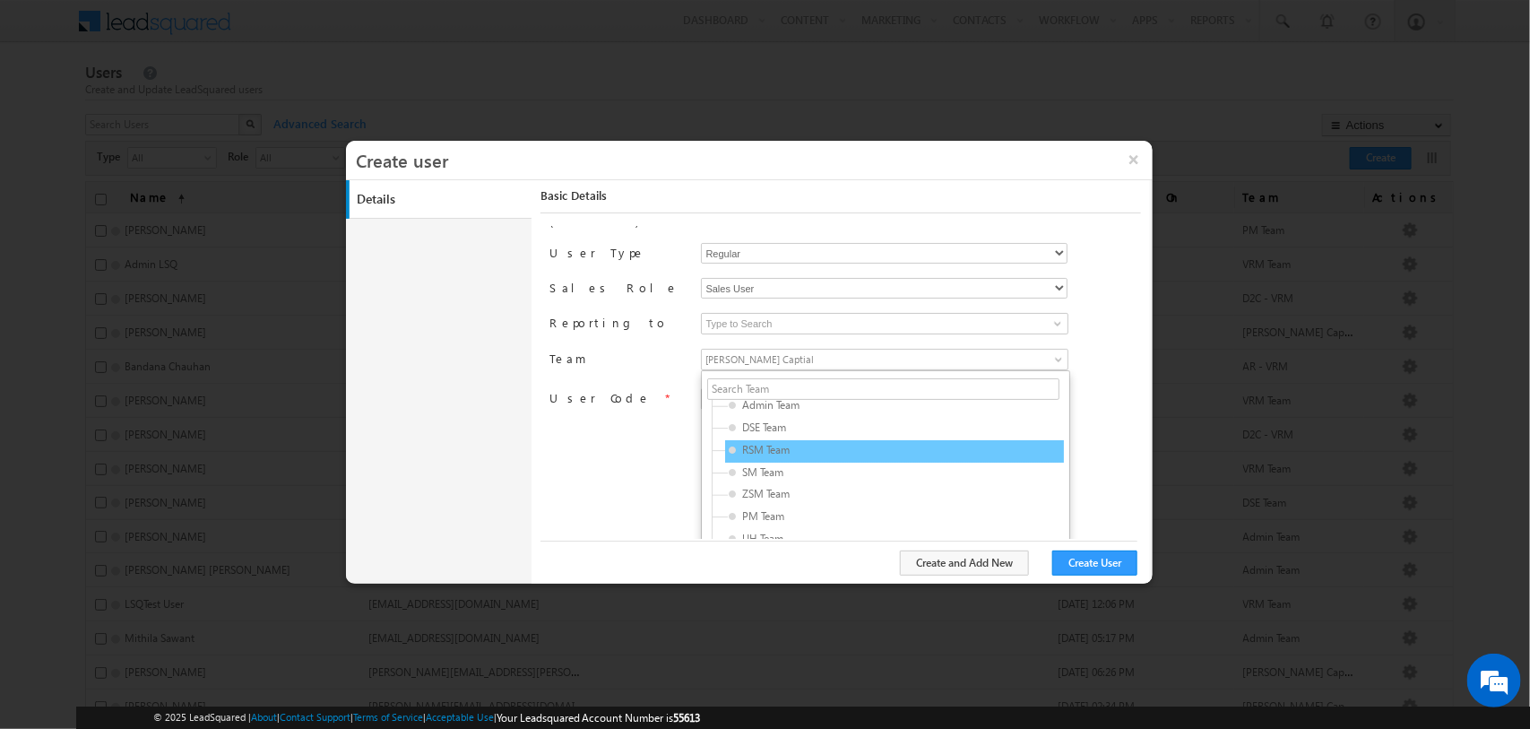
scroll to position [47, 0]
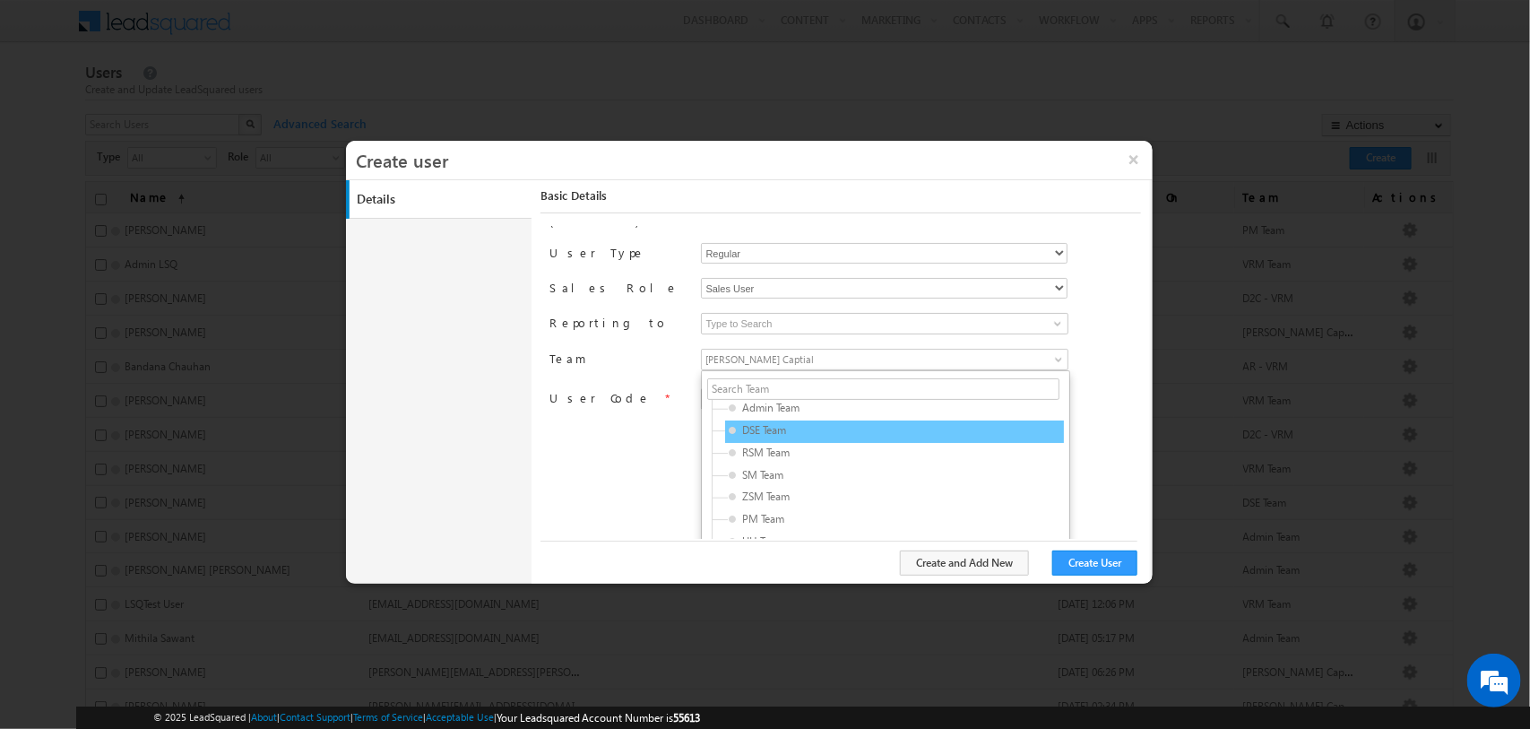
click at [841, 422] on span "DSE Team" at bounding box center [814, 430] width 170 height 16
type input "c9c89700-b22a-11eb-b051-02c8554500f4"
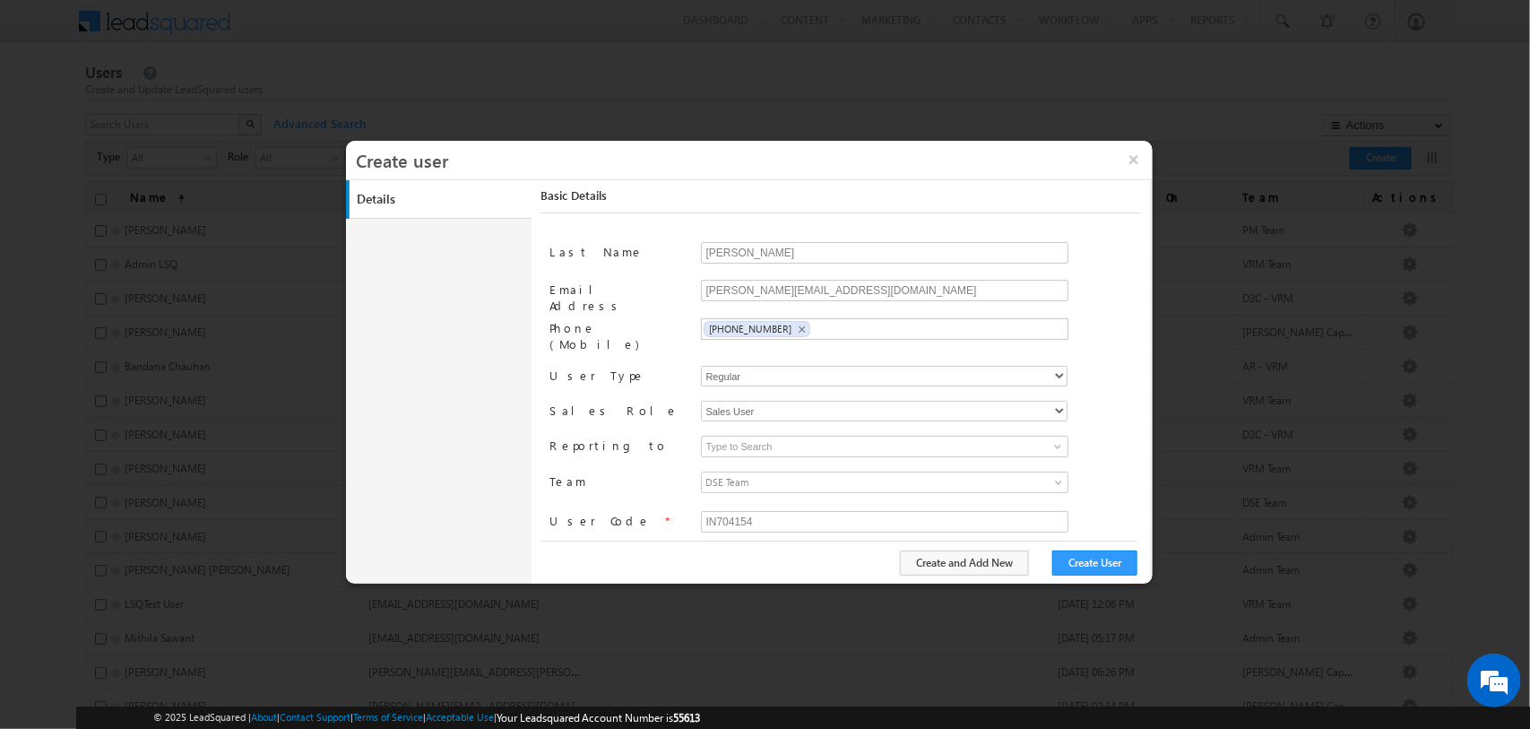
scroll to position [21, 0]
click at [1109, 558] on button "Create User" at bounding box center [1094, 562] width 85 height 25
click at [768, 291] on input "Hanish.Kumar@adityabirlacapital.com" at bounding box center [884, 292] width 367 height 22
click at [1135, 162] on button "×" at bounding box center [1133, 160] width 39 height 38
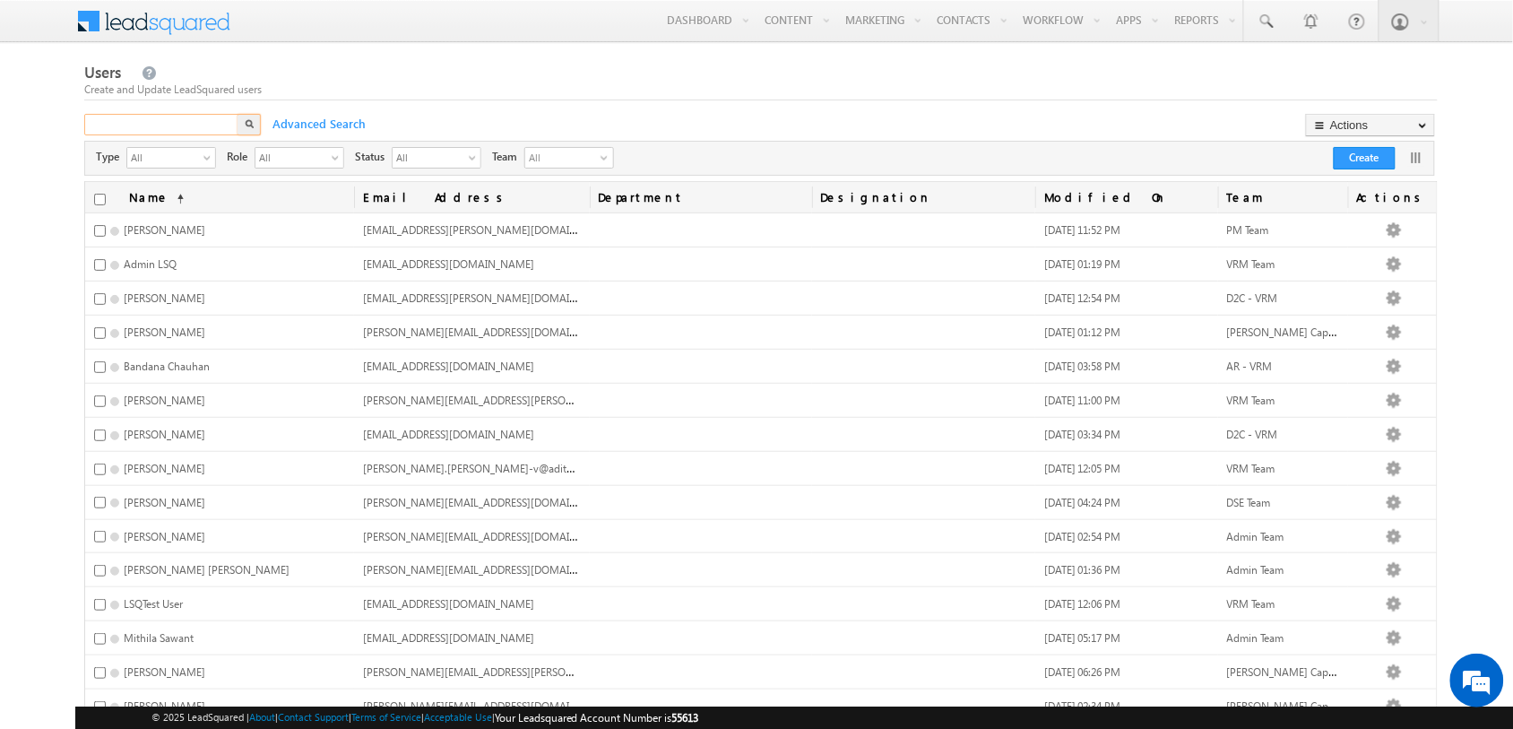
click at [162, 121] on input "text" at bounding box center [162, 125] width 156 height 22
paste input "918146590259"
type input "918146590259"
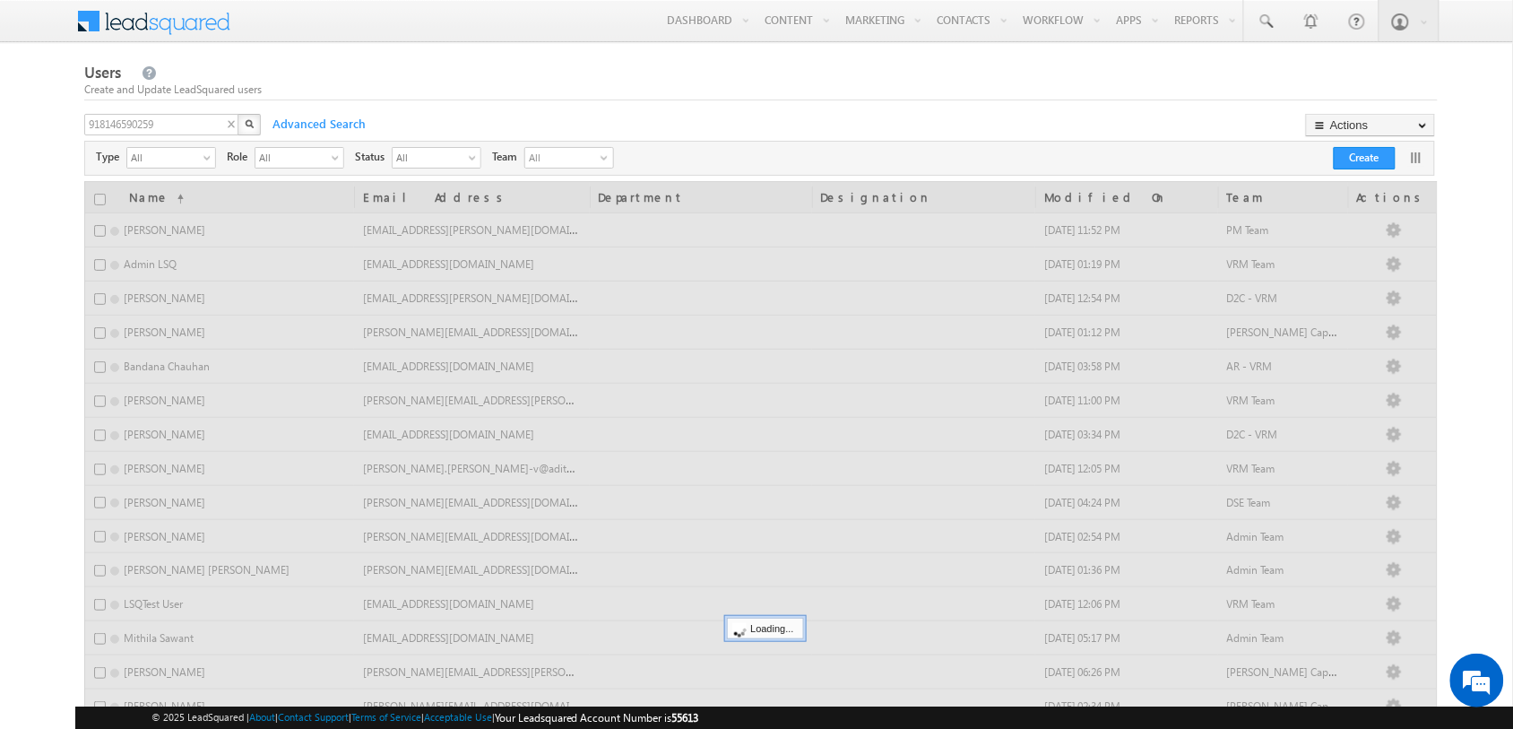
click at [248, 122] on img "button" at bounding box center [249, 123] width 9 height 9
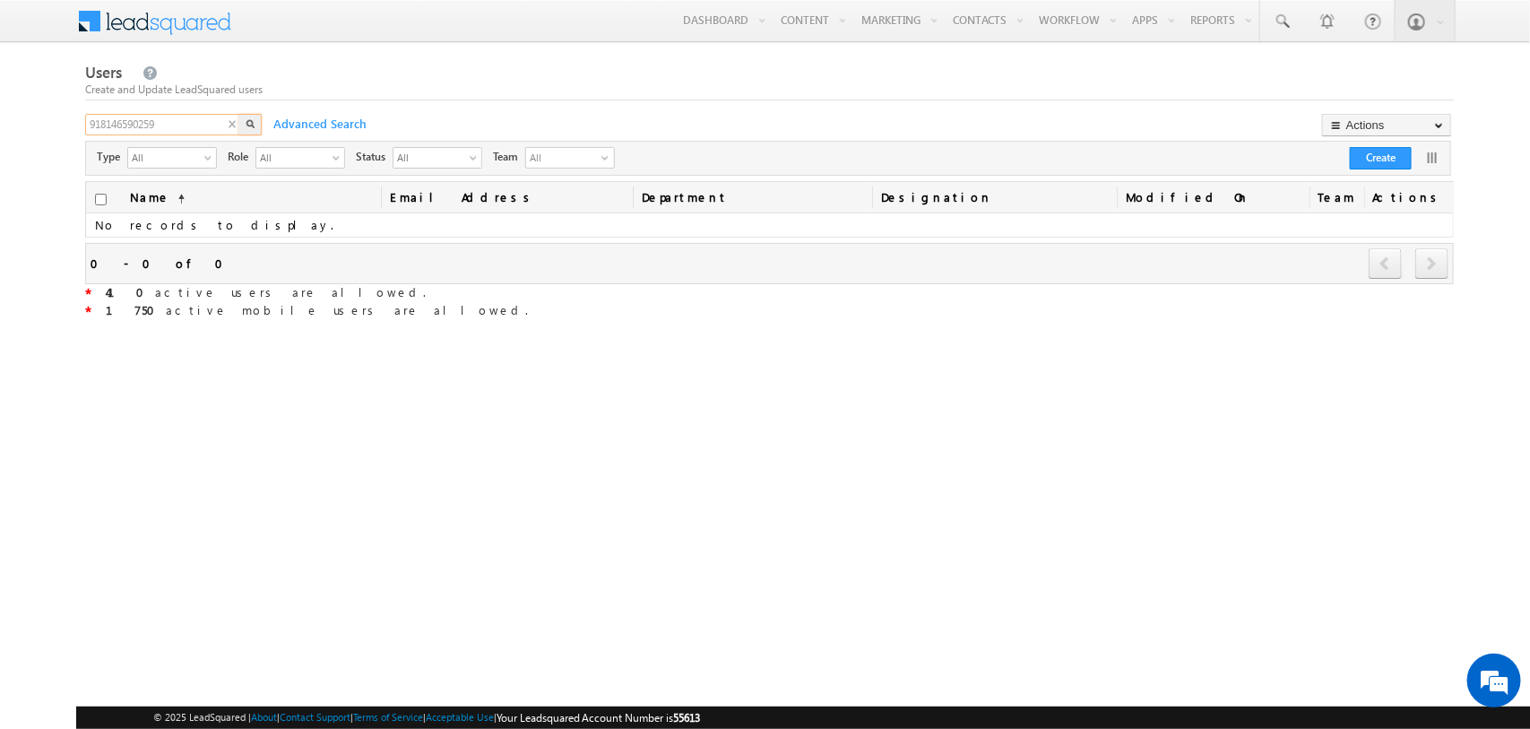
drag, startPoint x: 179, startPoint y: 128, endPoint x: 52, endPoint y: 126, distance: 127.3
click at [52, 126] on body "Menu Tarun Kant tarun .kant +UAT@ adity abirl acapi tal.c" at bounding box center [765, 313] width 1530 height 626
paste input "Hanish.Kumar@adityabirlacapital.com"
type input "Hanish.Kumar@adityabirlacapital.com"
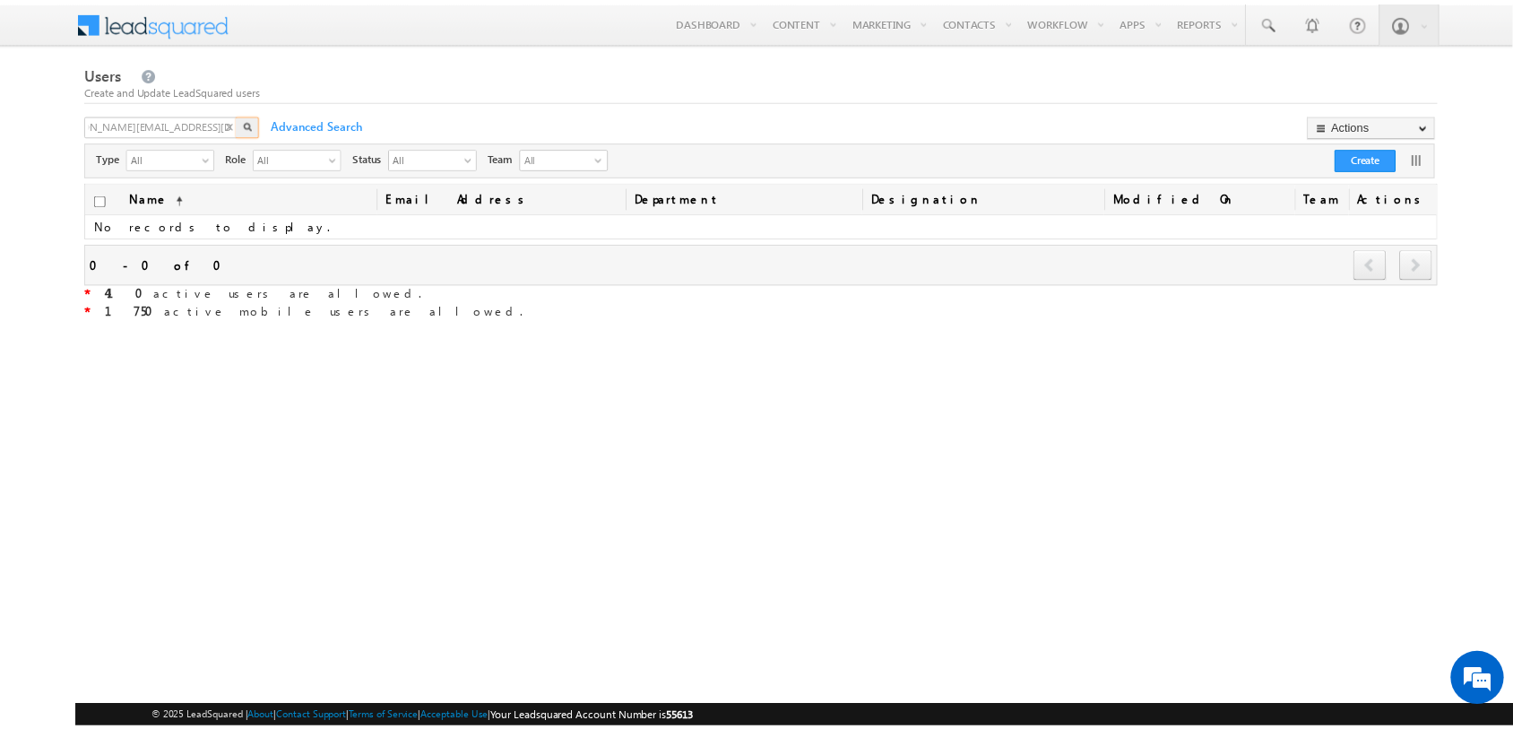
scroll to position [0, 0]
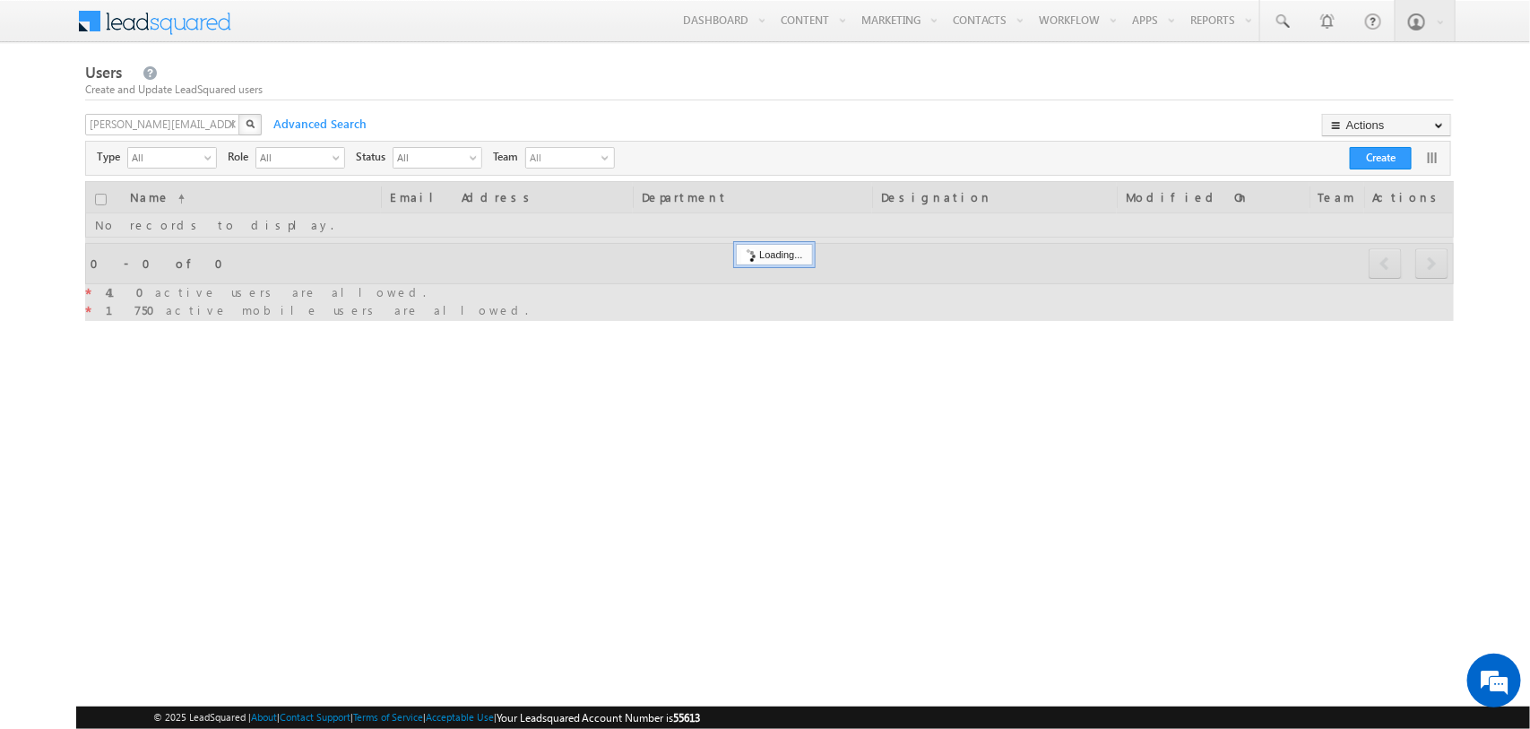
click at [253, 128] on button "button" at bounding box center [249, 125] width 23 height 22
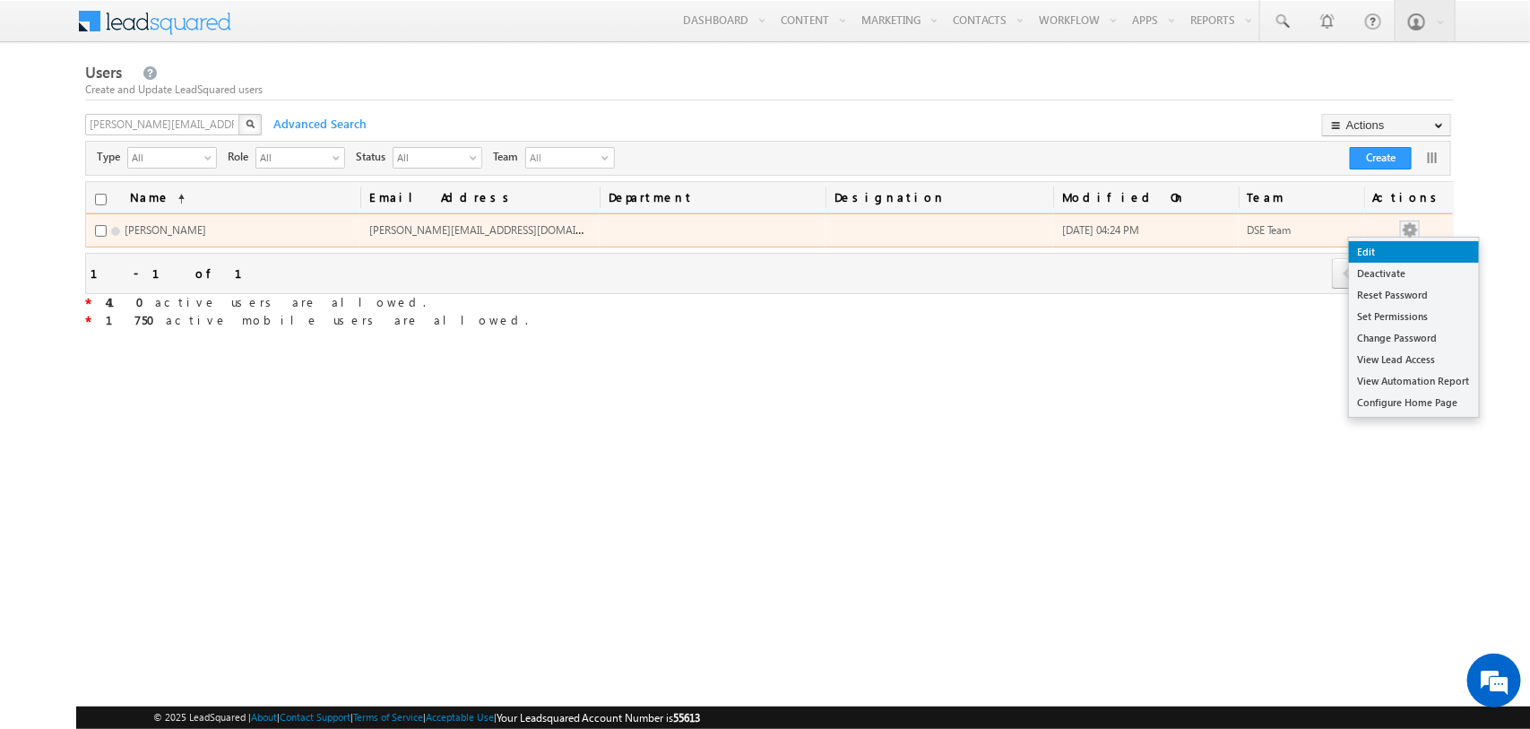
click at [1405, 251] on link "Edit" at bounding box center [1414, 252] width 130 height 22
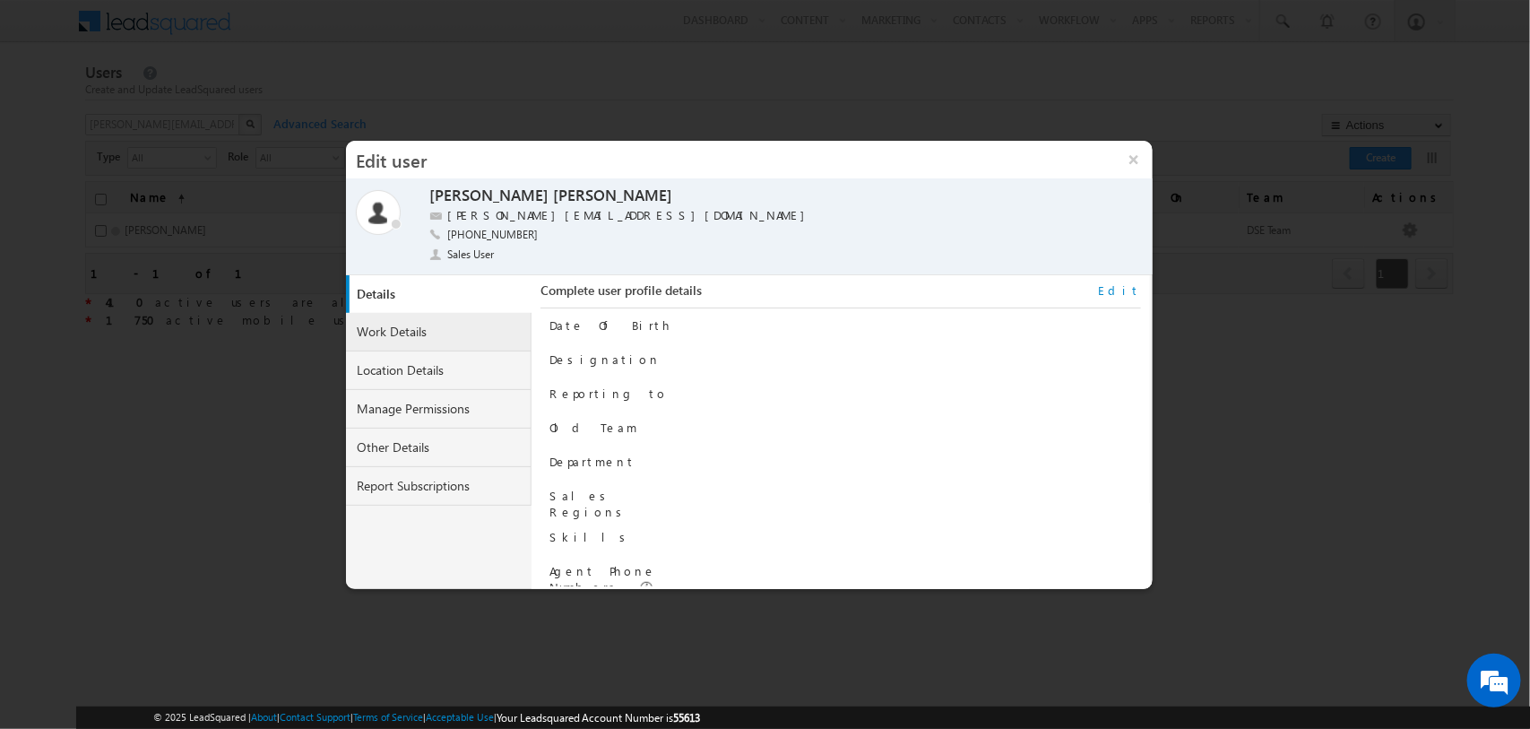
click at [444, 319] on link "Work Details" at bounding box center [439, 332] width 186 height 39
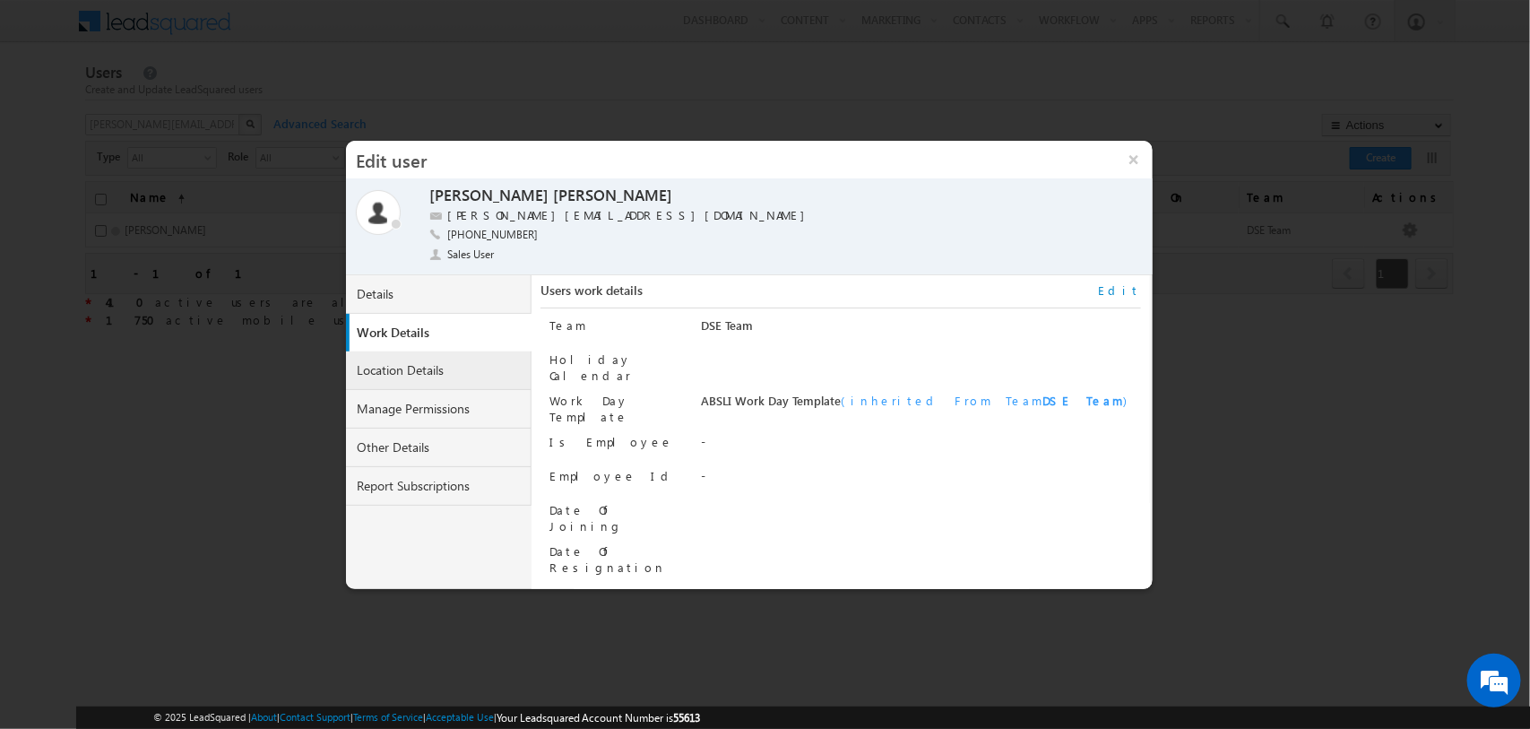
click at [463, 370] on link "Location Details" at bounding box center [439, 370] width 186 height 39
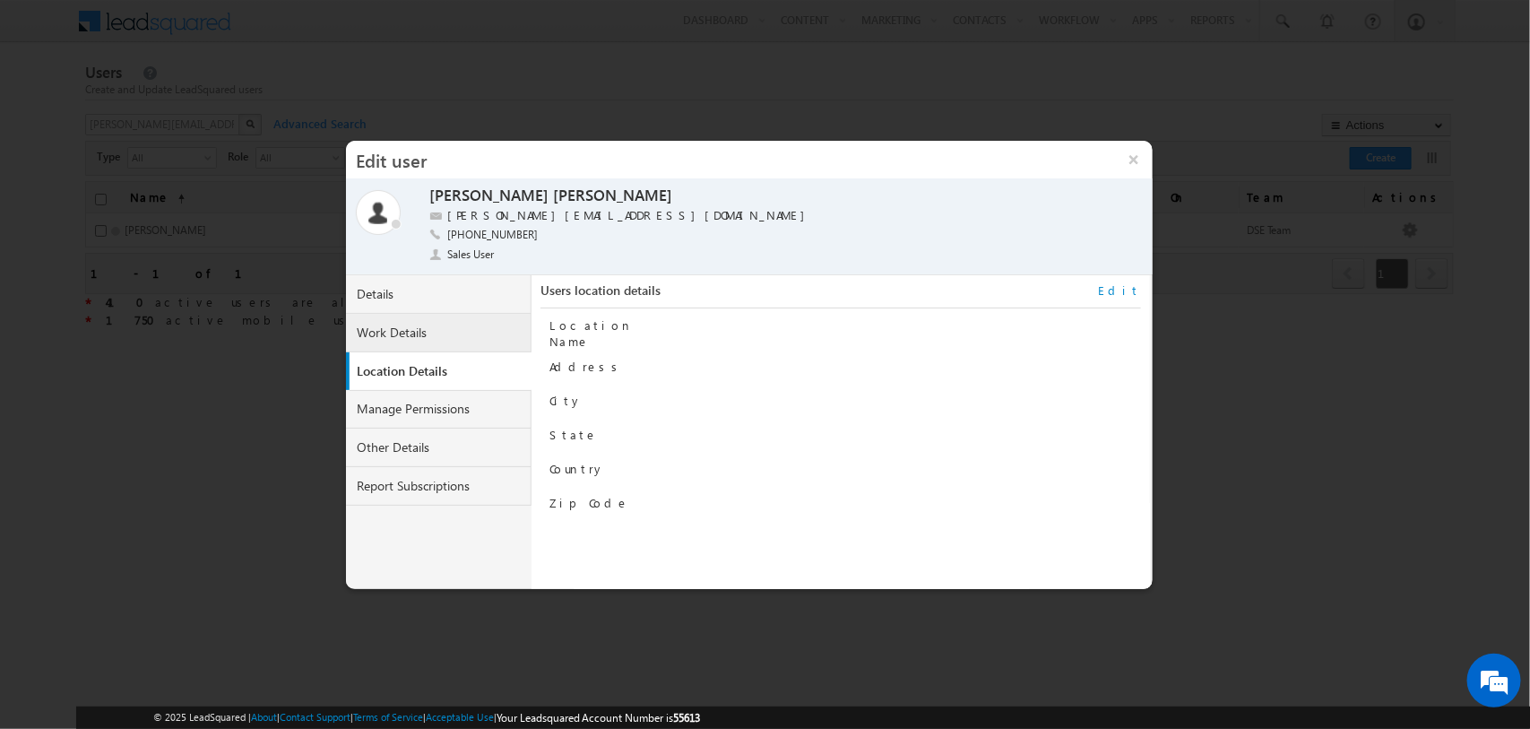
click at [466, 341] on link "Work Details" at bounding box center [439, 333] width 186 height 39
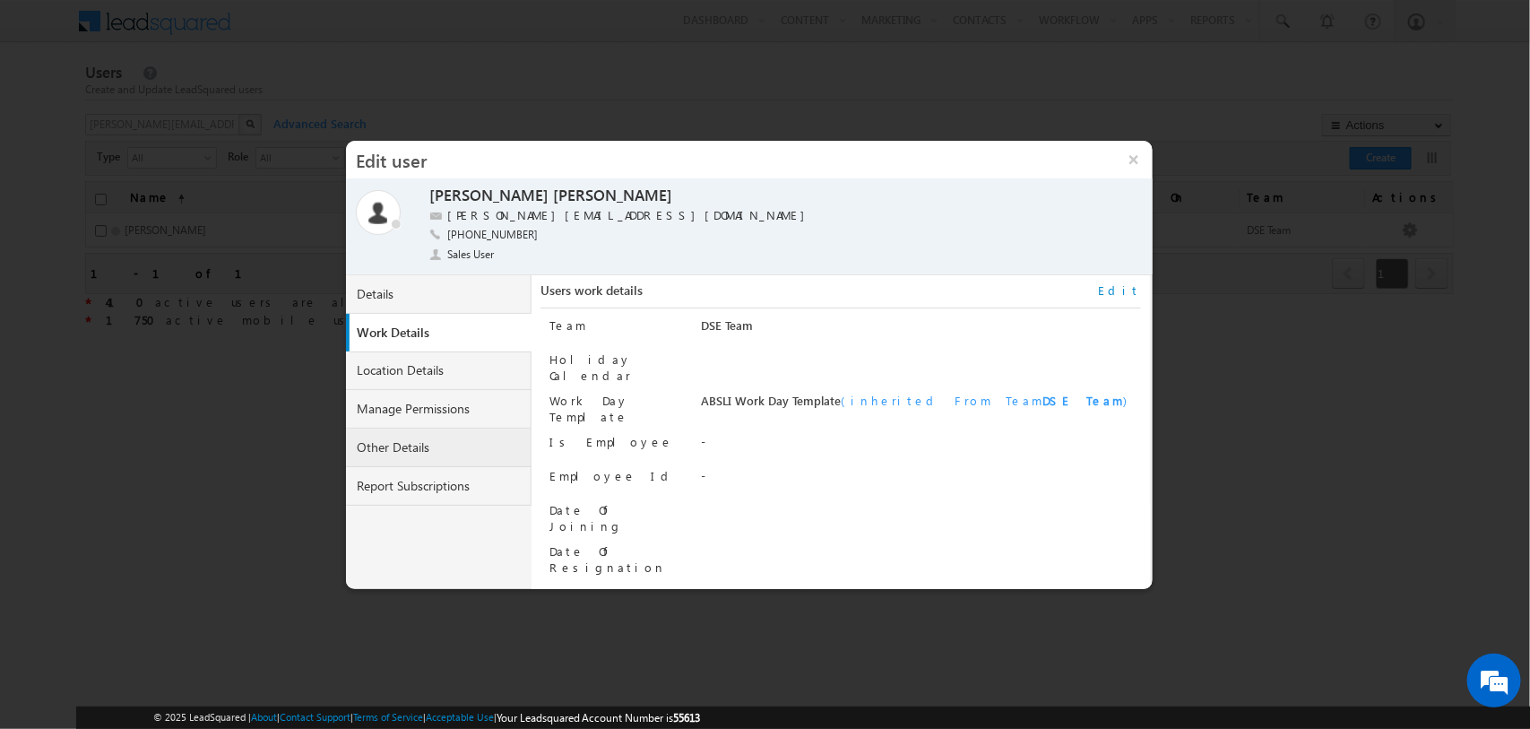
click at [399, 441] on link "Other Details" at bounding box center [439, 447] width 186 height 39
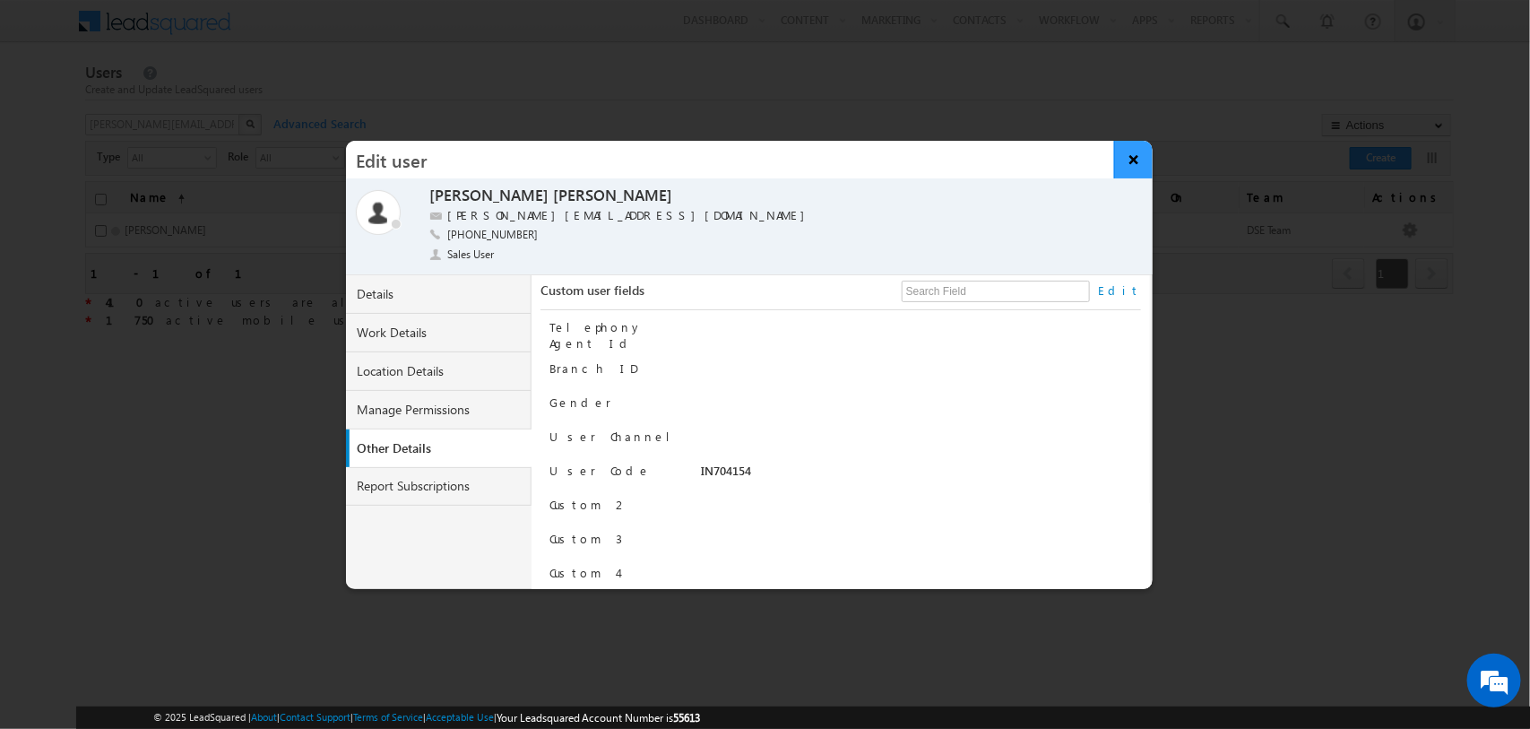
click at [1143, 162] on button "×" at bounding box center [1133, 160] width 39 height 38
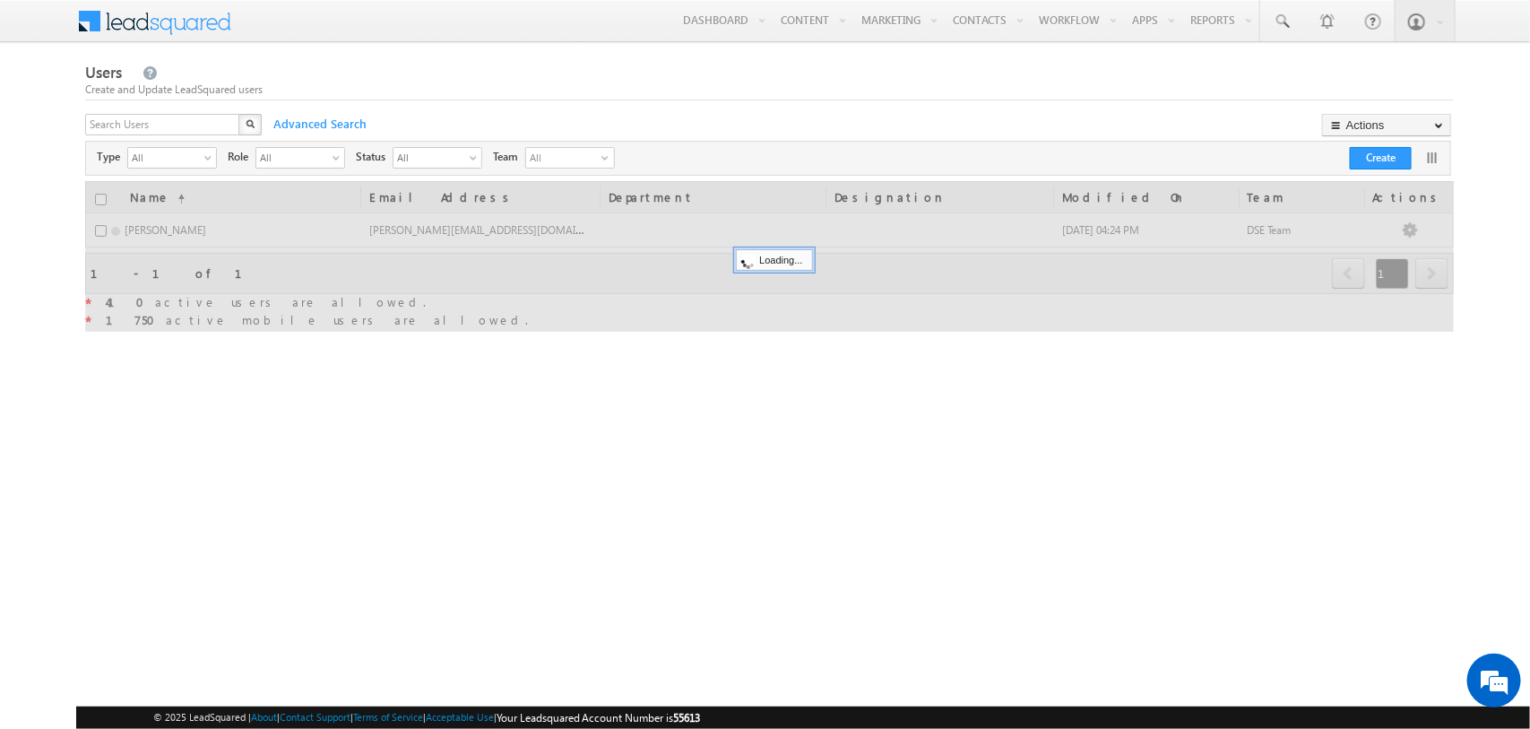
click at [231, 122] on div "X" at bounding box center [174, 127] width 179 height 26
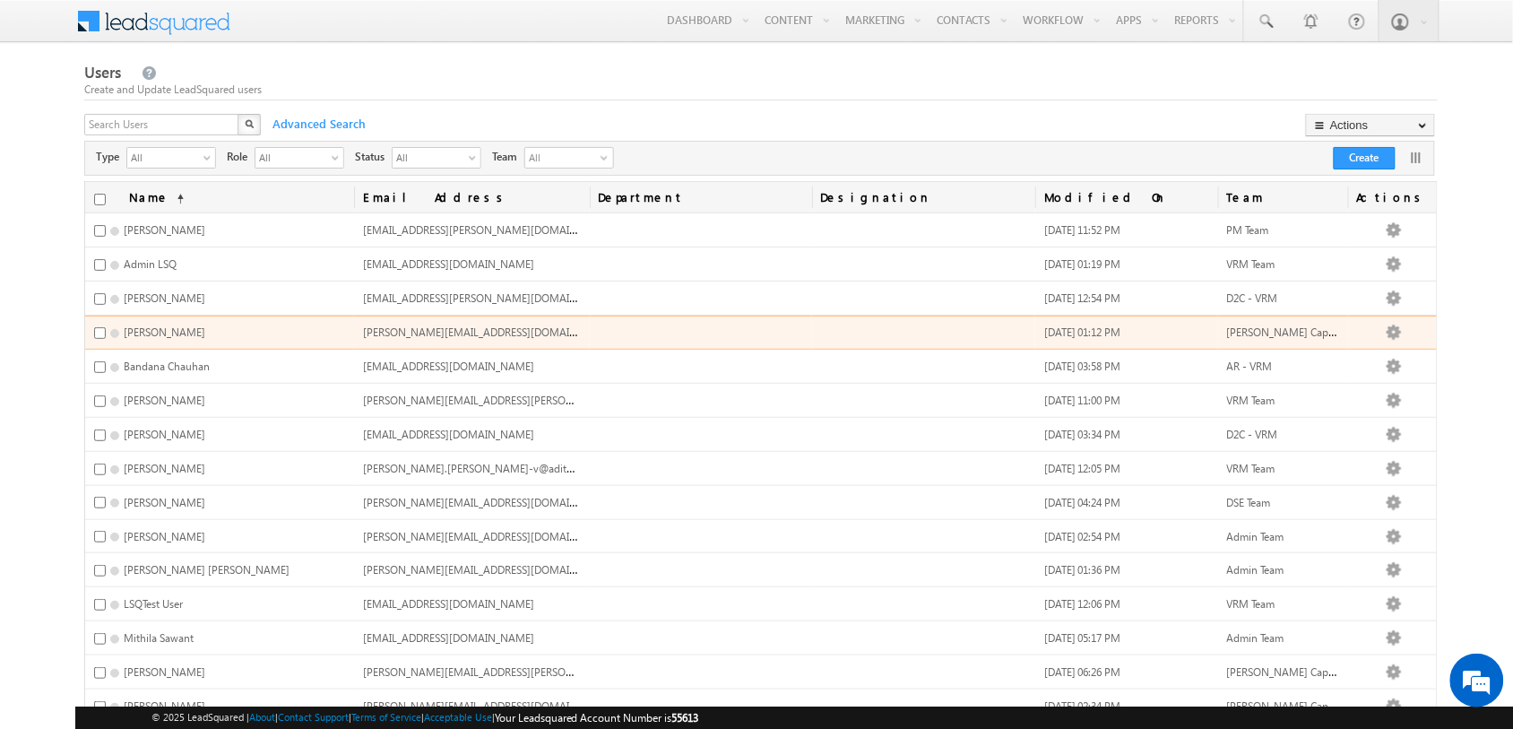
click at [511, 332] on span "Anjana.B@adityabirlacapital.com" at bounding box center [489, 331] width 253 height 15
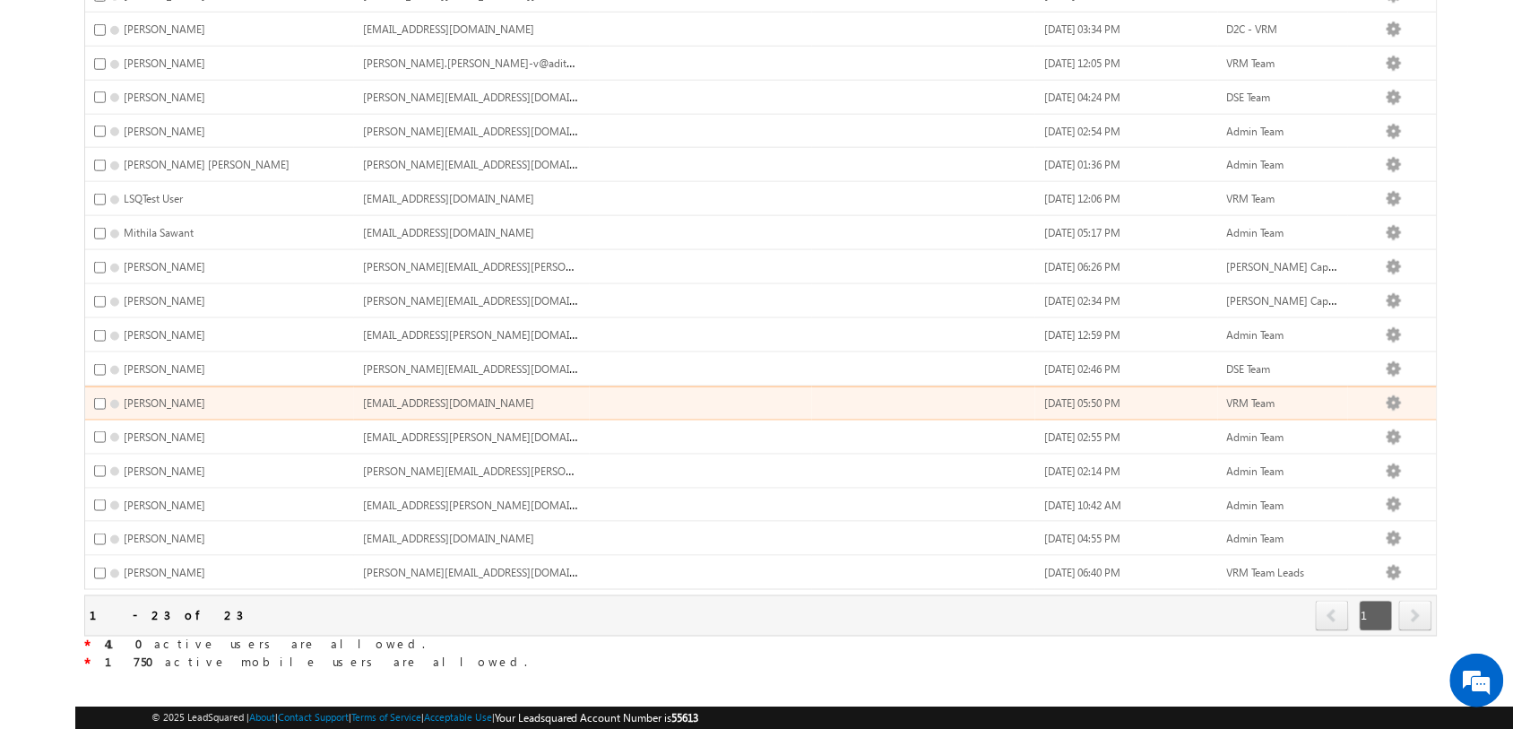
scroll to position [412, 0]
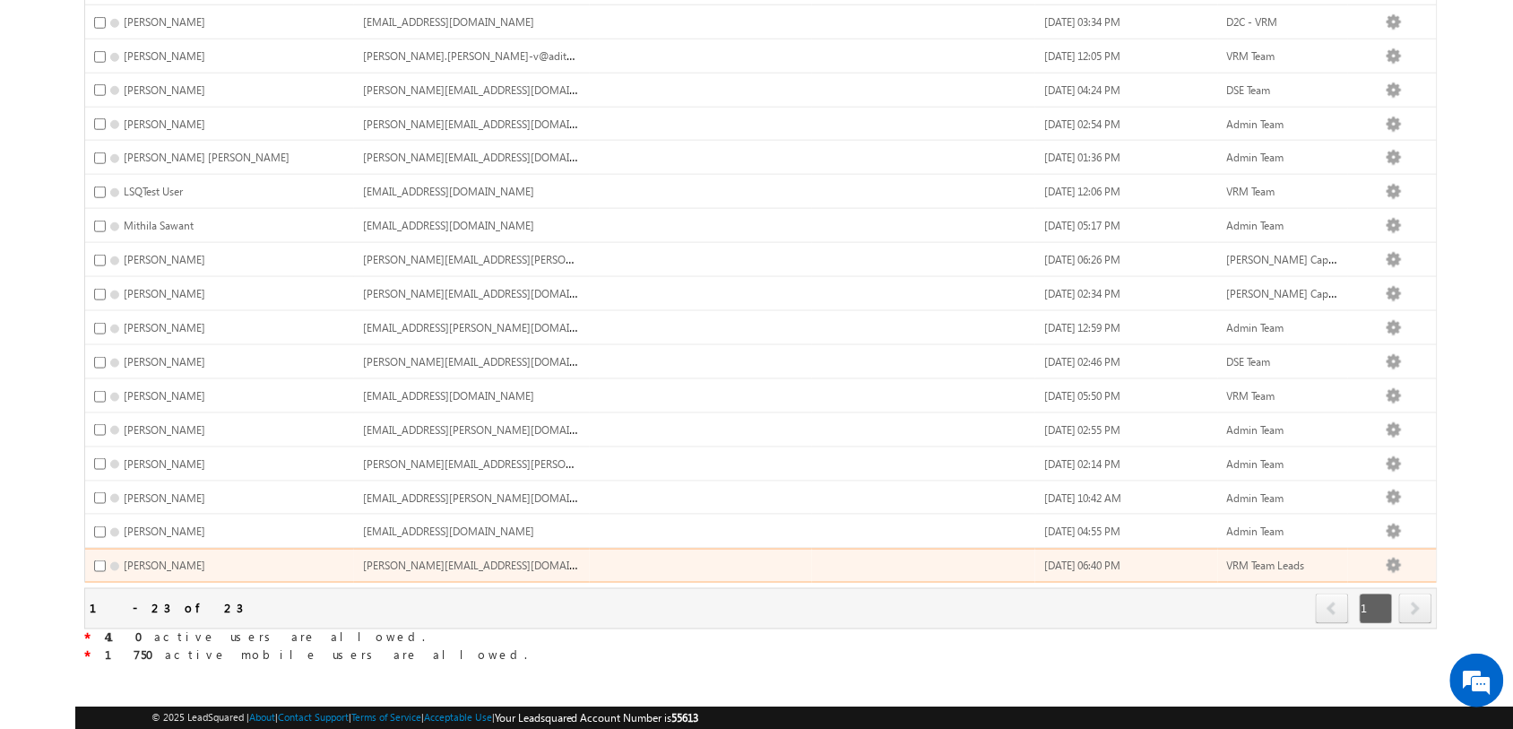
drag, startPoint x: 594, startPoint y: 557, endPoint x: 377, endPoint y: 558, distance: 216.9
click at [377, 558] on td "zeeshan.shaikh2+UAT@adityabirlacapital.com" at bounding box center [471, 565] width 235 height 34
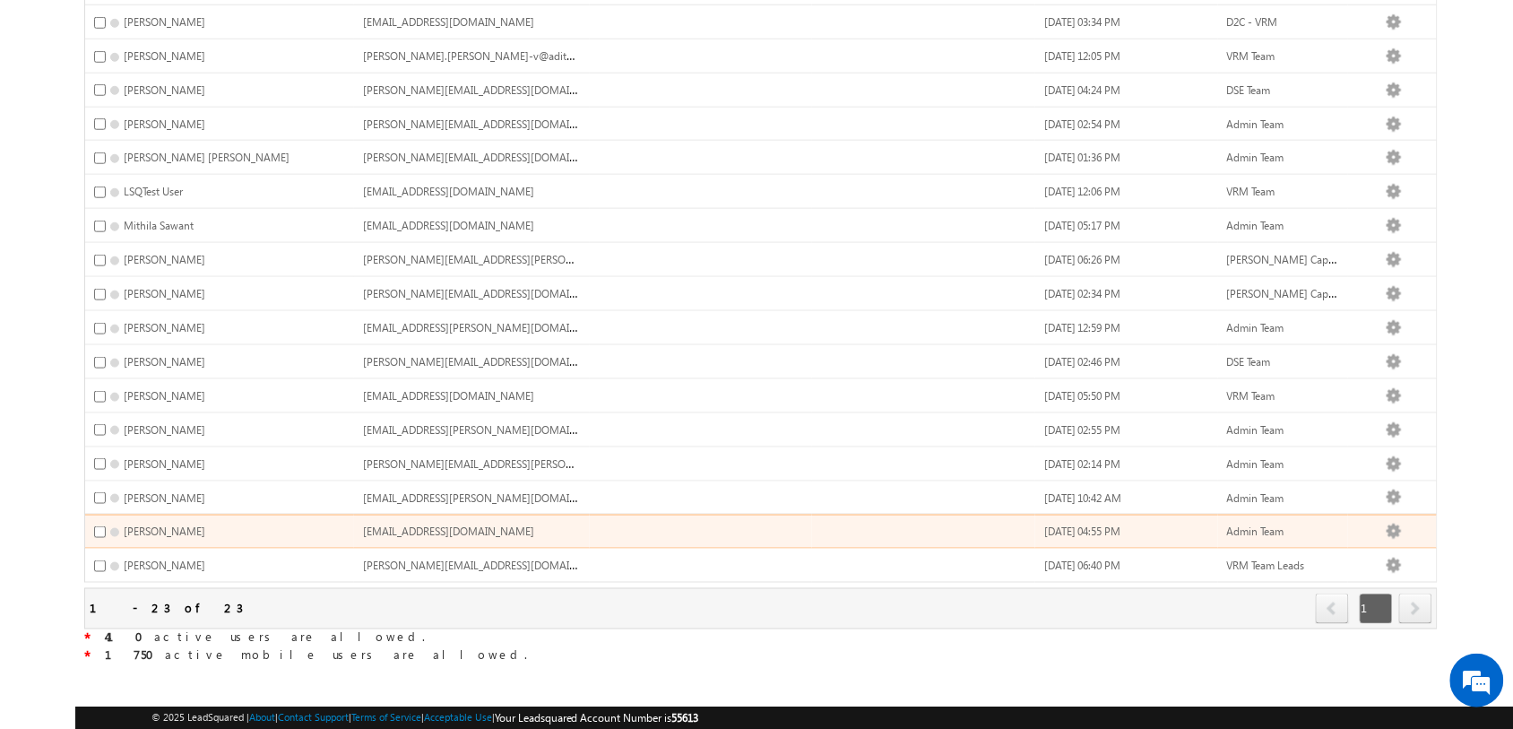
drag, startPoint x: 566, startPoint y: 522, endPoint x: 552, endPoint y: 522, distance: 14.3
click at [552, 522] on td "Vishal.Shah3@adityabirlacapital.com" at bounding box center [471, 531] width 235 height 34
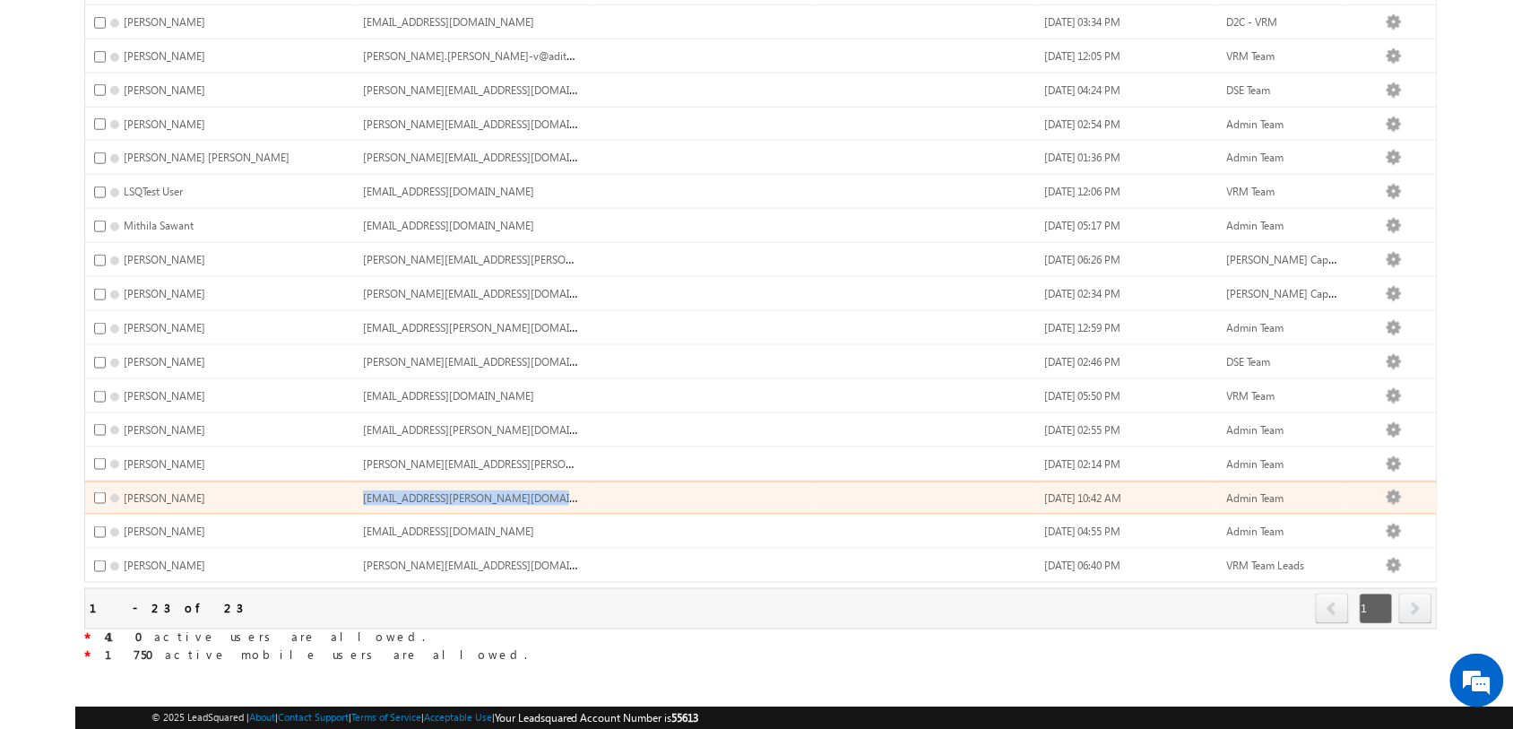
click at [562, 490] on td "vikas.nerkar-+v@adityabirlacapital.com" at bounding box center [471, 498] width 235 height 34
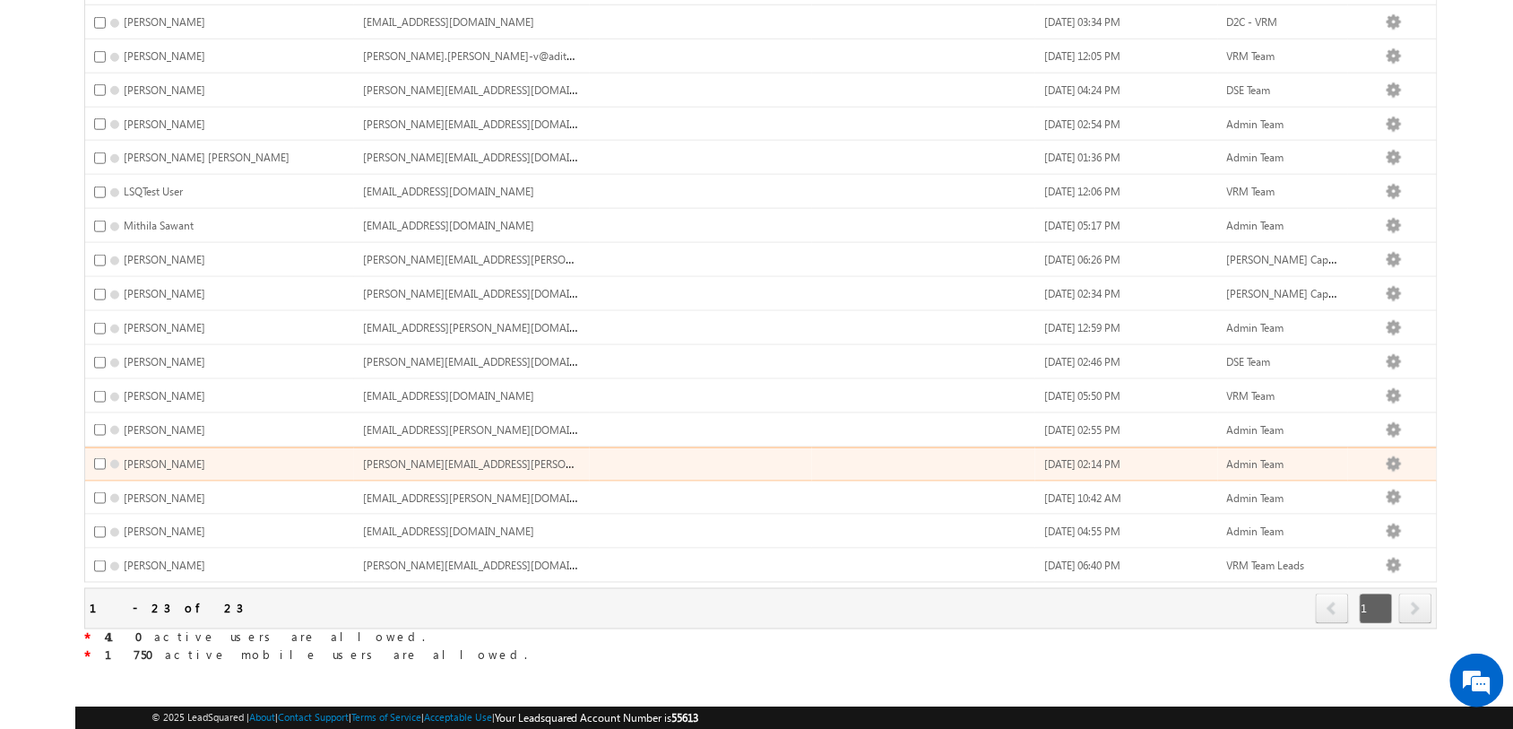
drag, startPoint x: 379, startPoint y: 457, endPoint x: 574, endPoint y: 455, distance: 194.5
click at [574, 455] on td "tejasvini.varpe-v@adityabirlacapital.com" at bounding box center [471, 464] width 235 height 34
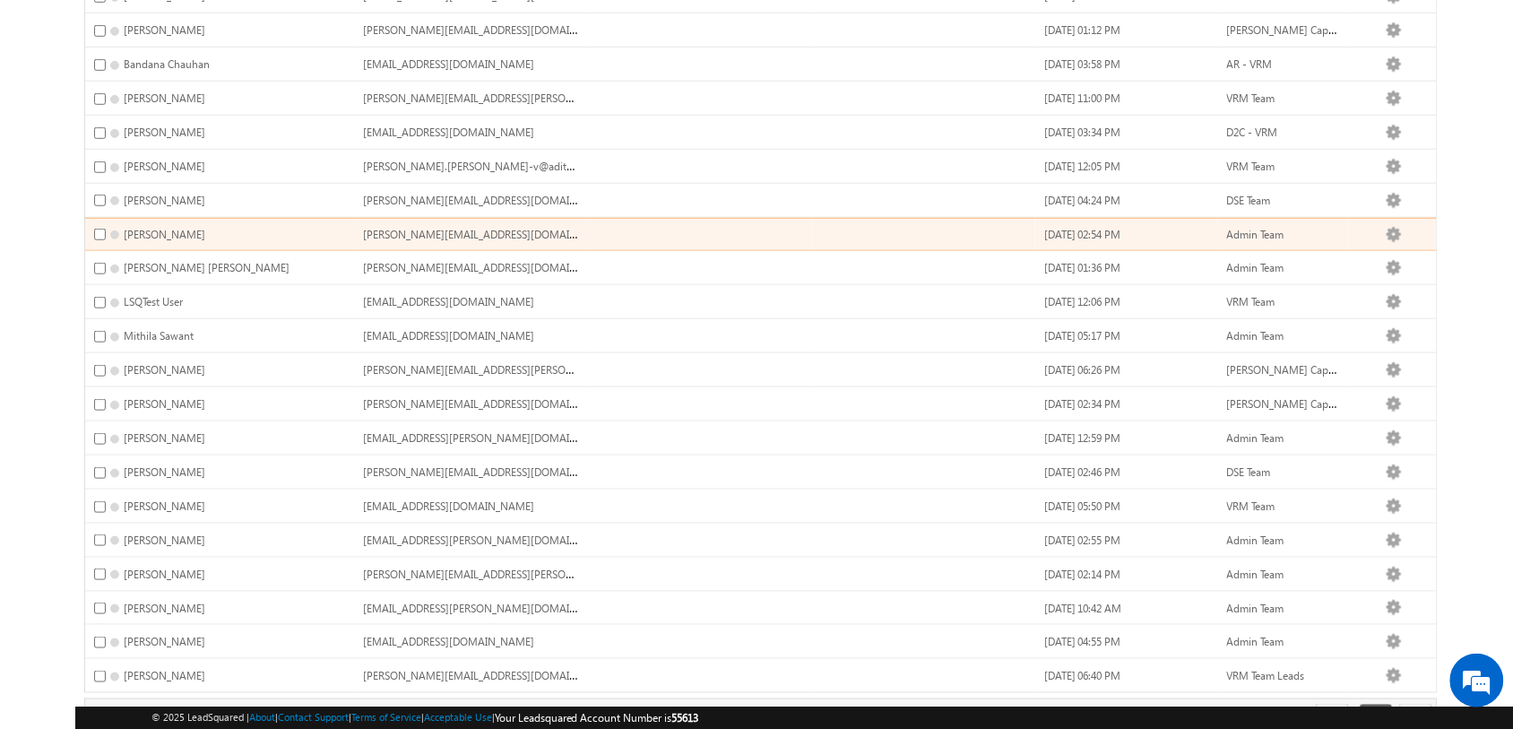
scroll to position [300, 0]
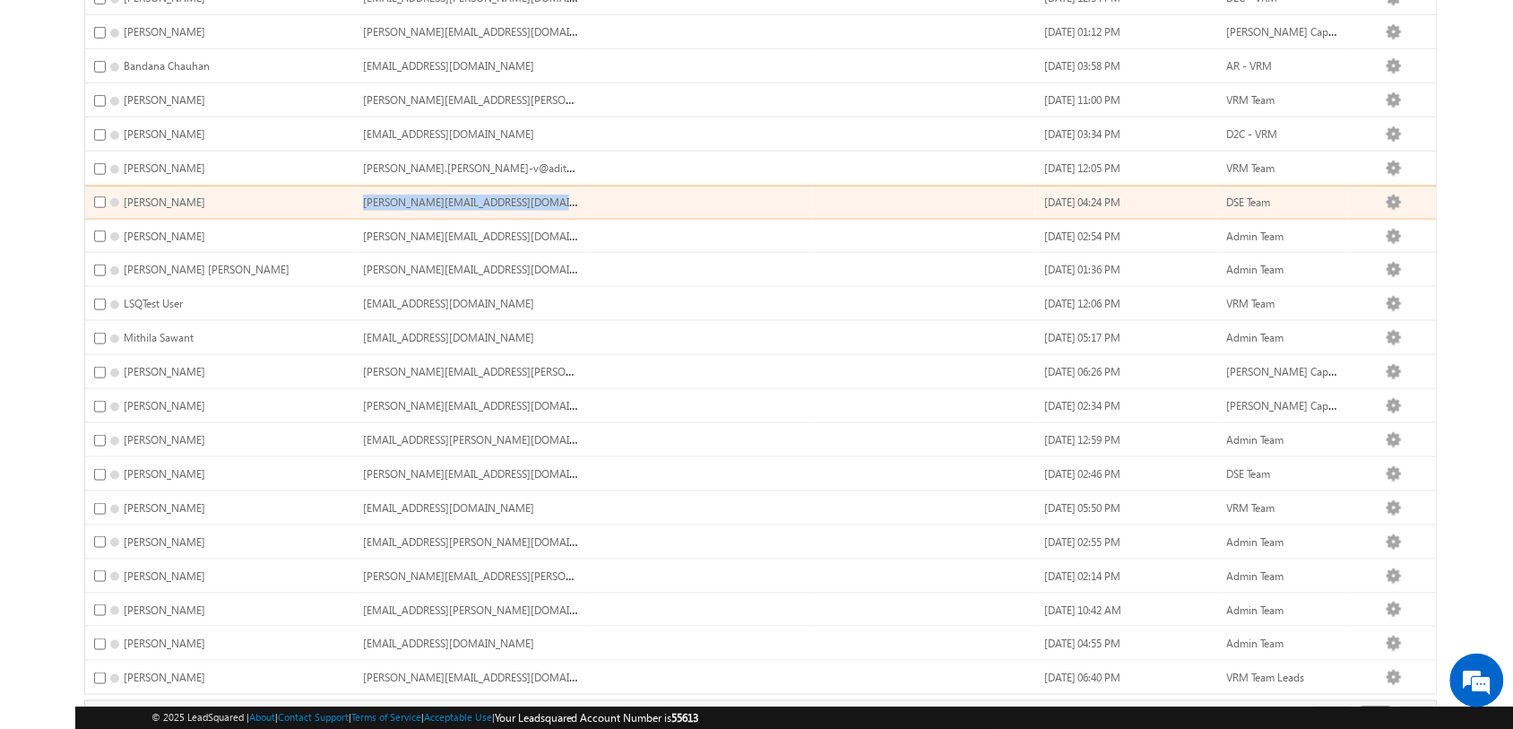
drag, startPoint x: 557, startPoint y: 199, endPoint x: 373, endPoint y: 207, distance: 183.9
click at [373, 207] on td "Hanish.Kumar@adityabirlacapital.com" at bounding box center [471, 203] width 235 height 34
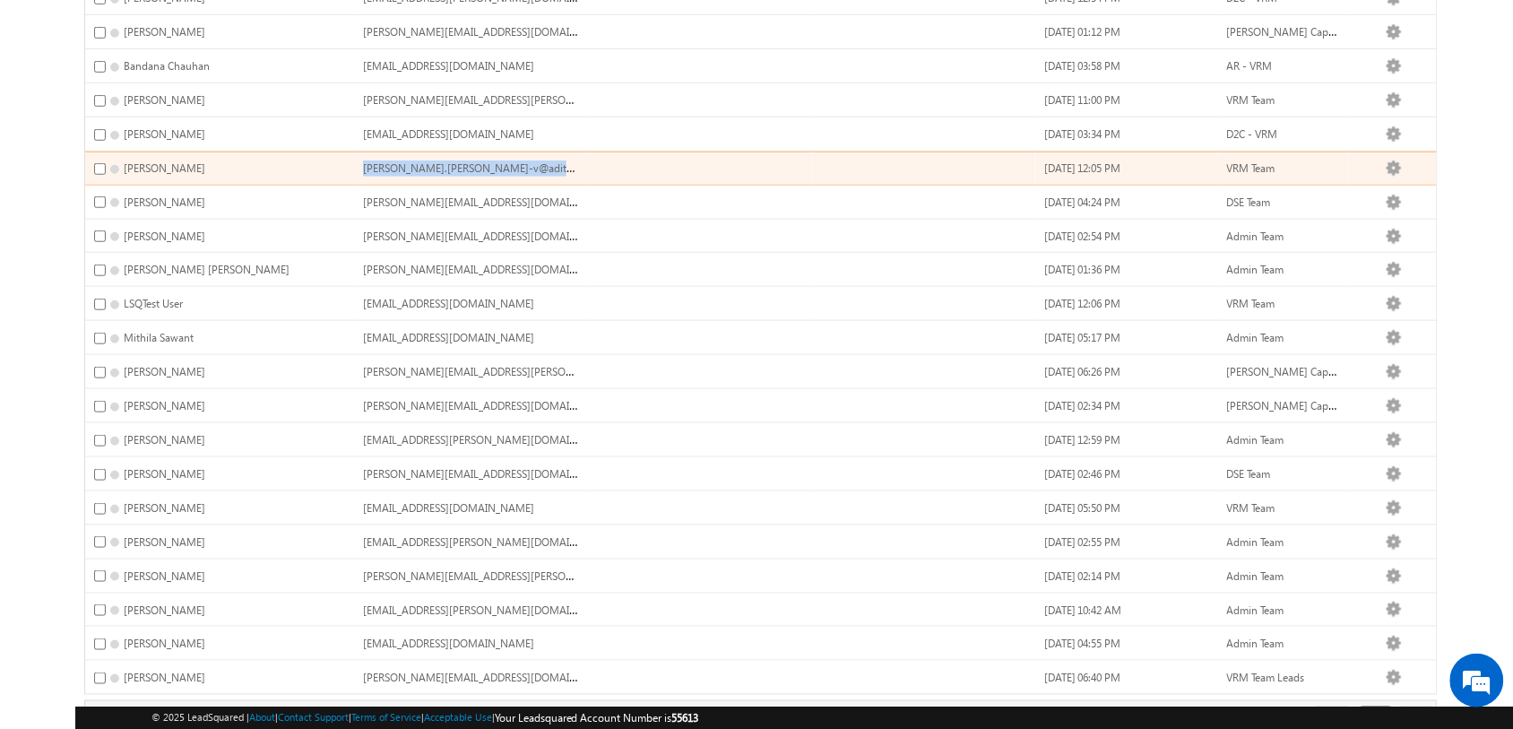
drag, startPoint x: 381, startPoint y: 168, endPoint x: 619, endPoint y: 162, distance: 238.4
click at [619, 162] on tr "Chaitanya Patel Chaitanya.patel-v@adityabirlacapital.com.55613.obsolete 03/25/2…" at bounding box center [760, 168] width 1351 height 34
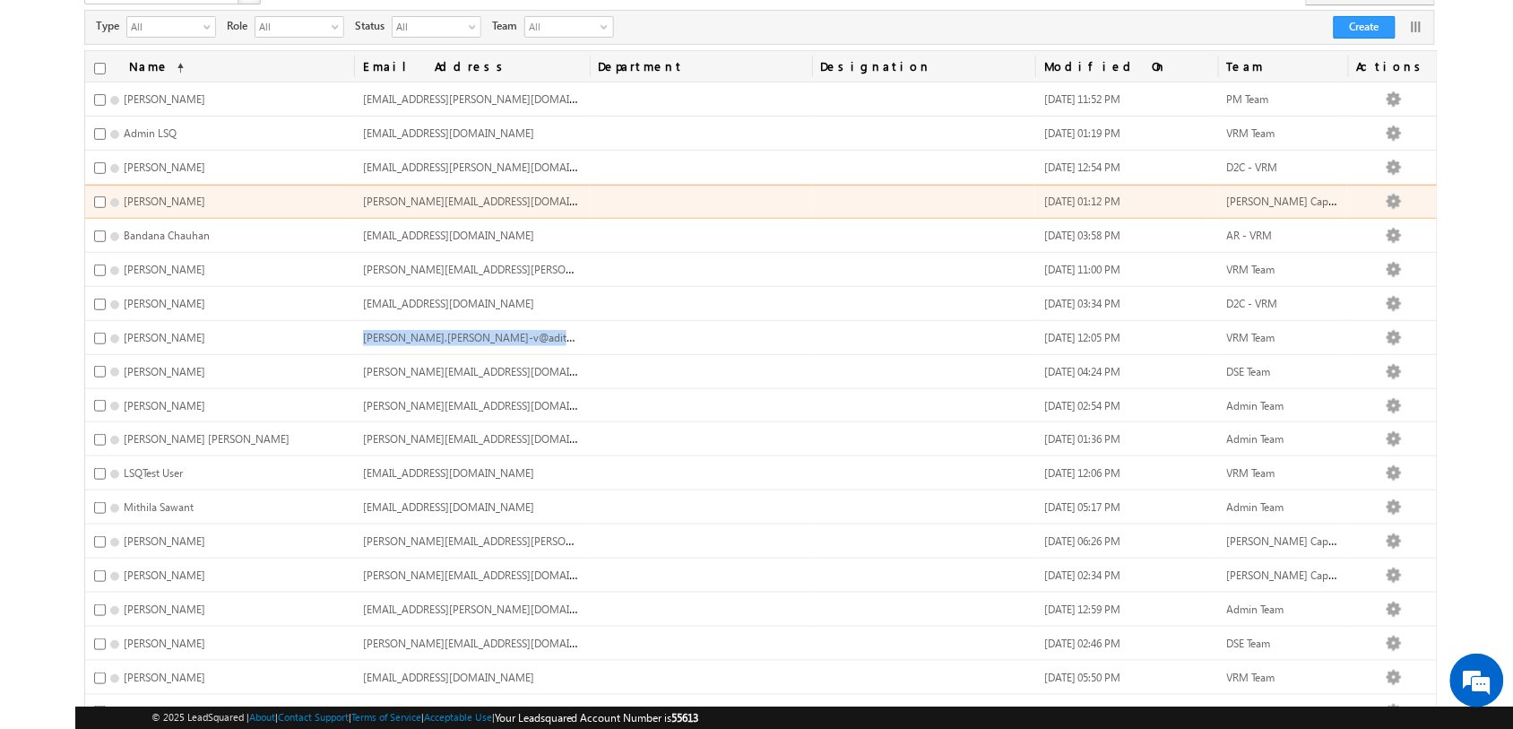
scroll to position [123, 0]
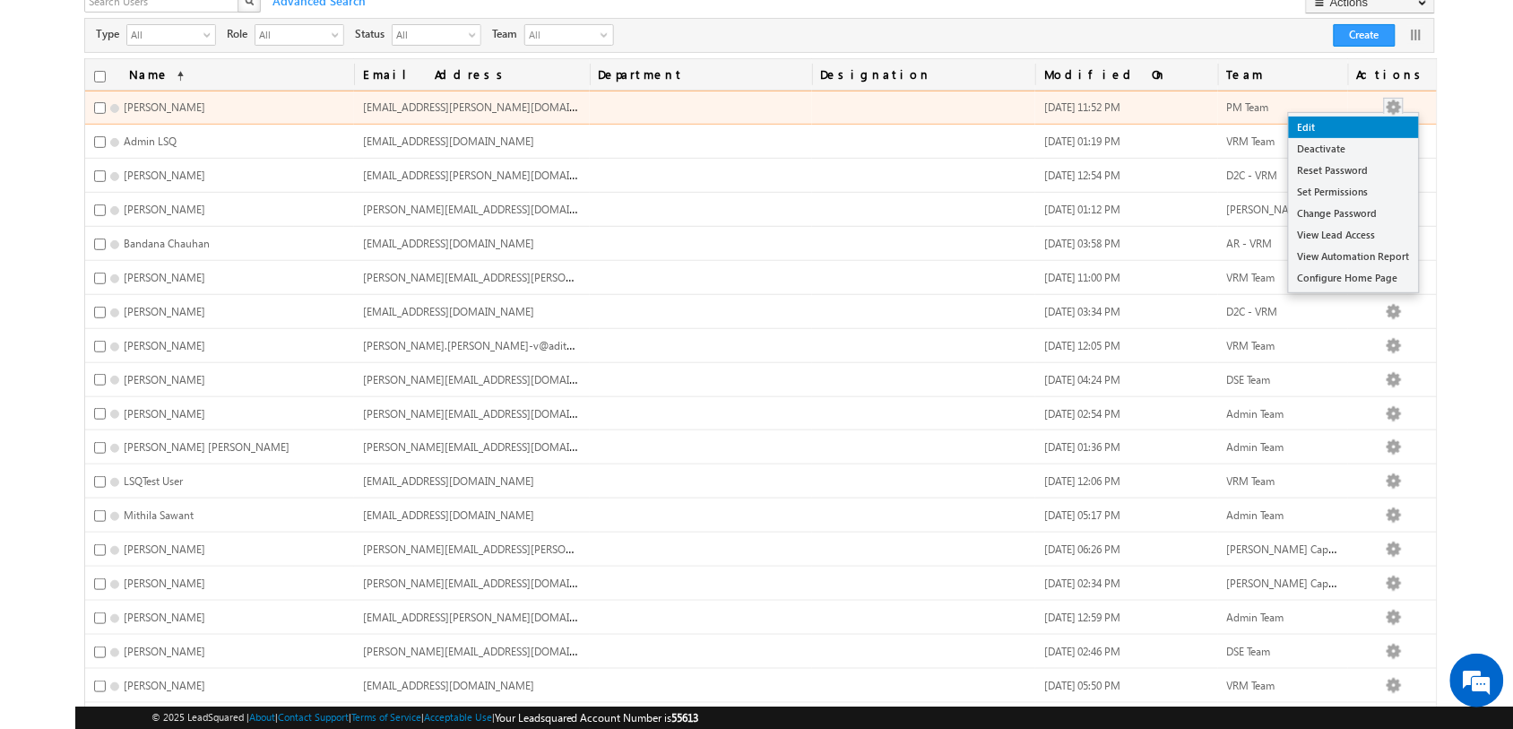
click at [1389, 123] on link "Edit" at bounding box center [1354, 128] width 130 height 22
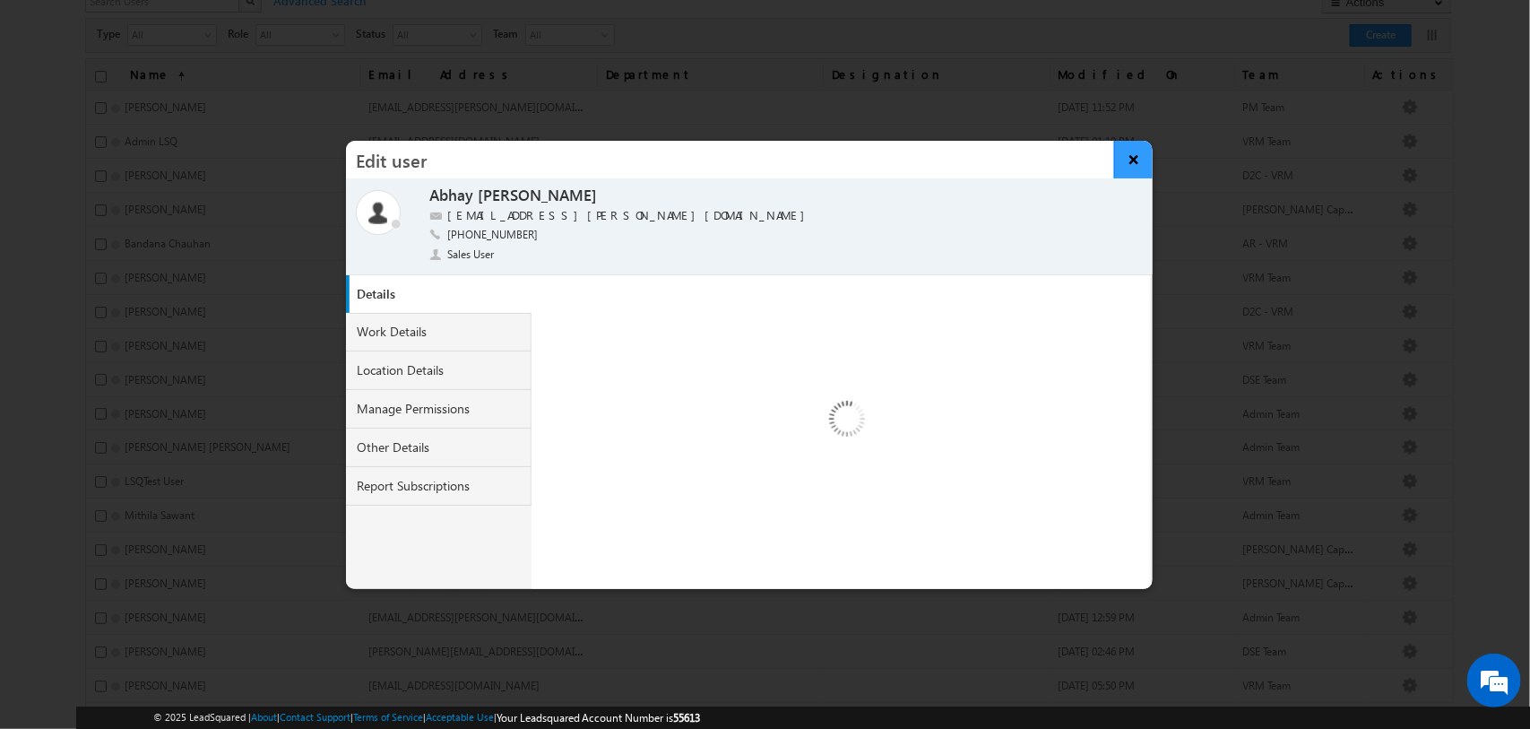
click at [1139, 158] on button "×" at bounding box center [1133, 160] width 39 height 38
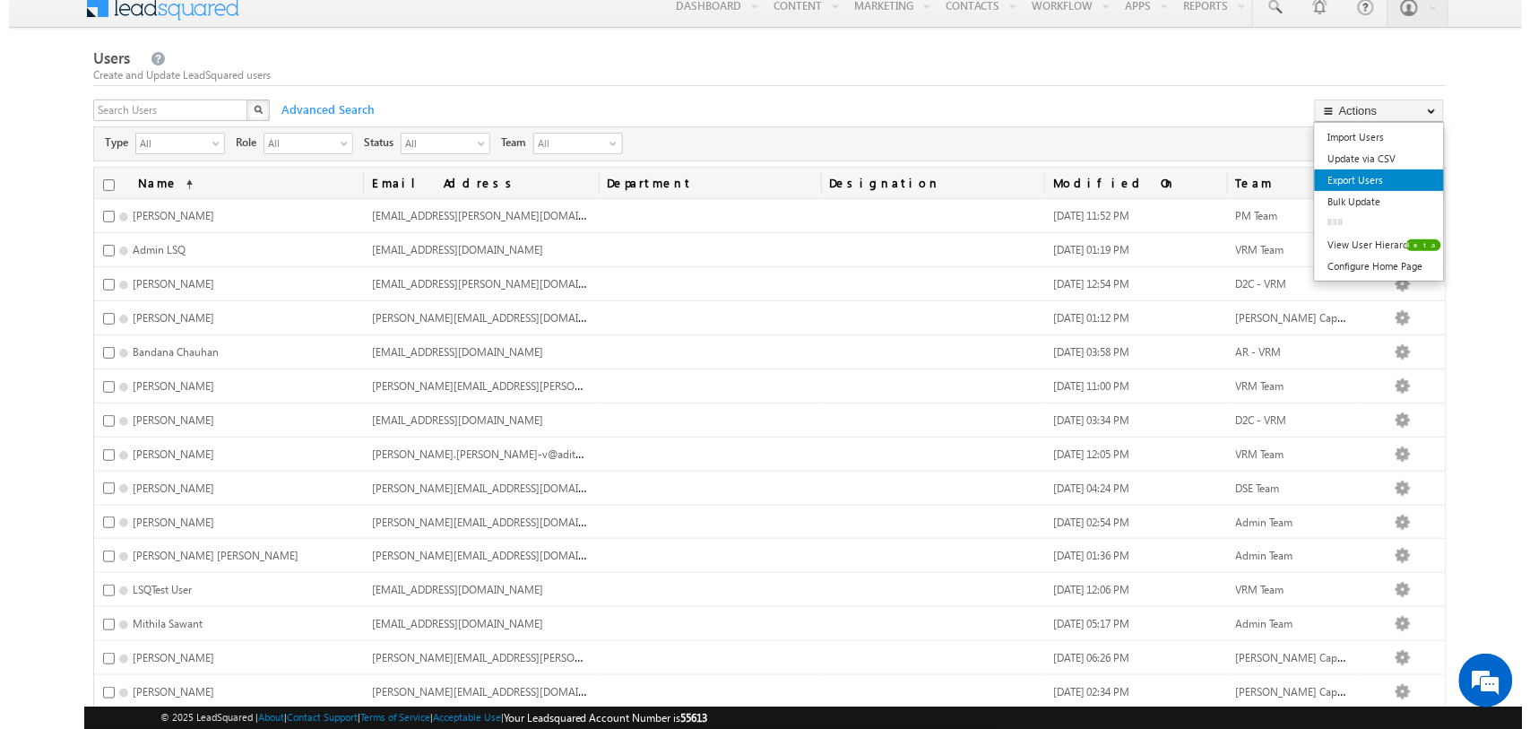
scroll to position [13, 0]
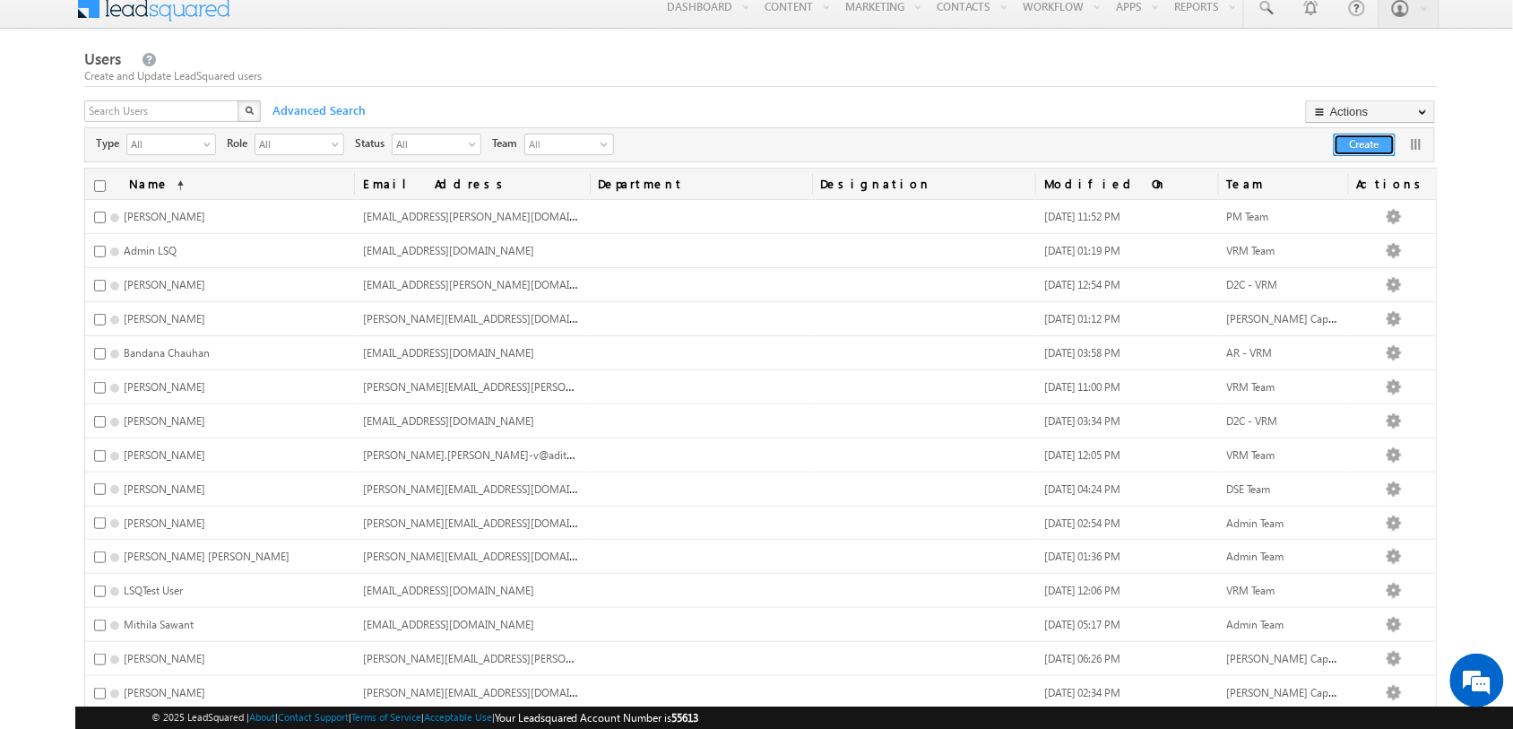
click at [1360, 144] on button "Create" at bounding box center [1365, 145] width 62 height 22
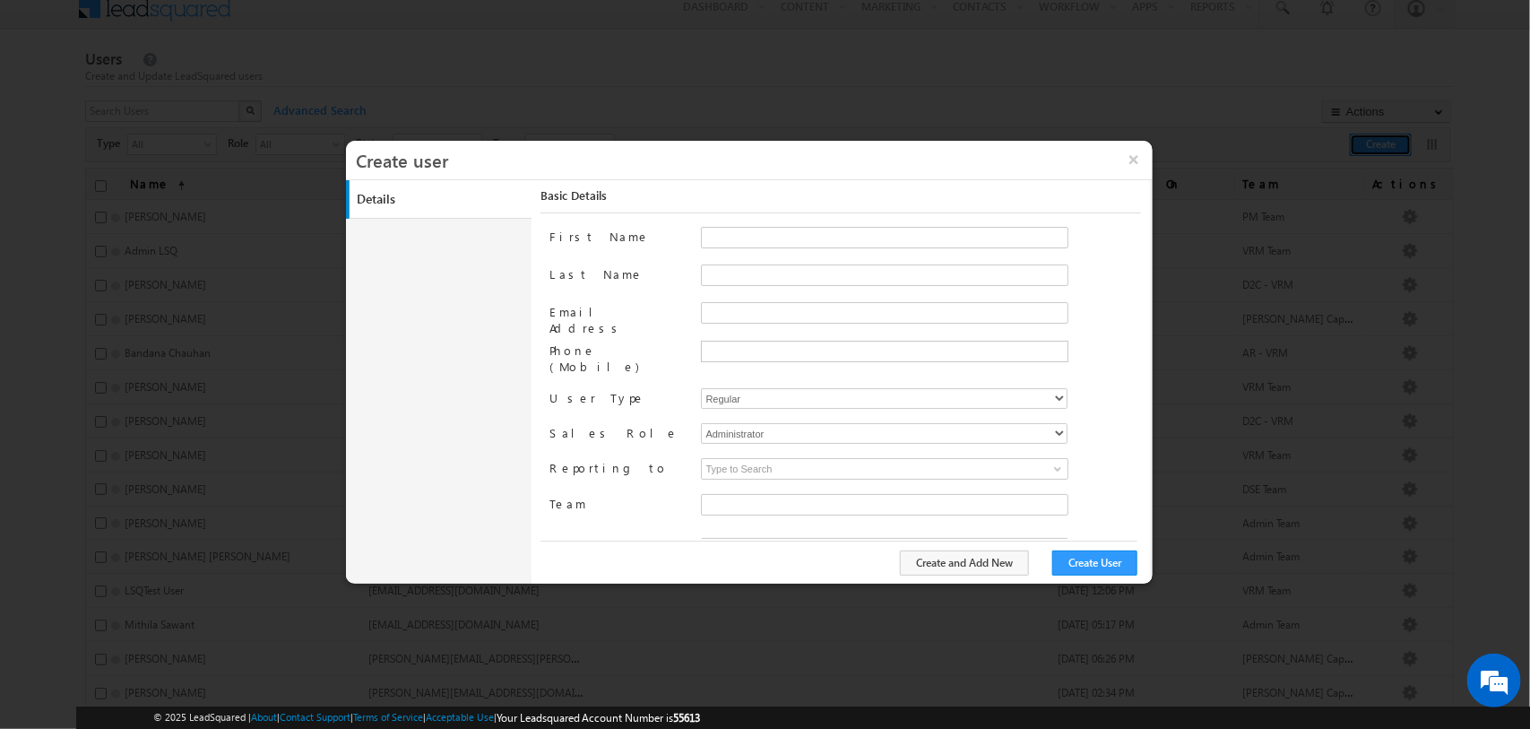
type input "50ca8f2f-ee9f-11ea-91c9-02e7c77668a4"
paste input "Suveer.Arora@adityabirlacapital.com"
click at [755, 312] on input "Email Address" at bounding box center [884, 313] width 367 height 22
click at [764, 312] on input "Suveer.Arora@adityabirlacapital.com" at bounding box center [884, 313] width 367 height 22
type input "Suveer.Arora+UAT@adityabirlacapital.com"
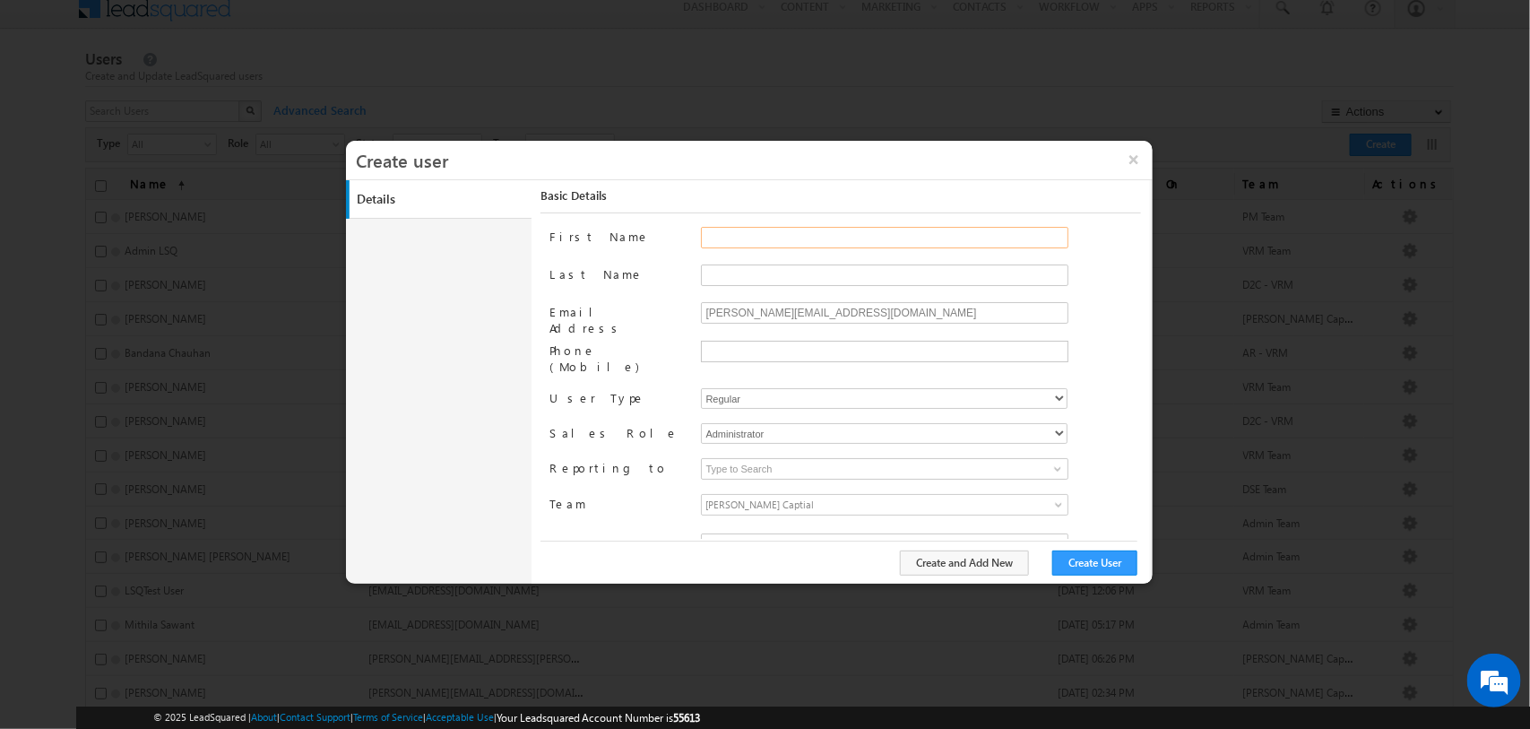
click at [857, 230] on input "First Name" at bounding box center [884, 238] width 367 height 22
type input "Suveer"
type input "A"
drag, startPoint x: 821, startPoint y: 229, endPoint x: 666, endPoint y: 231, distance: 155.0
click at [666, 231] on div "First Name Suveer" at bounding box center [844, 246] width 591 height 38
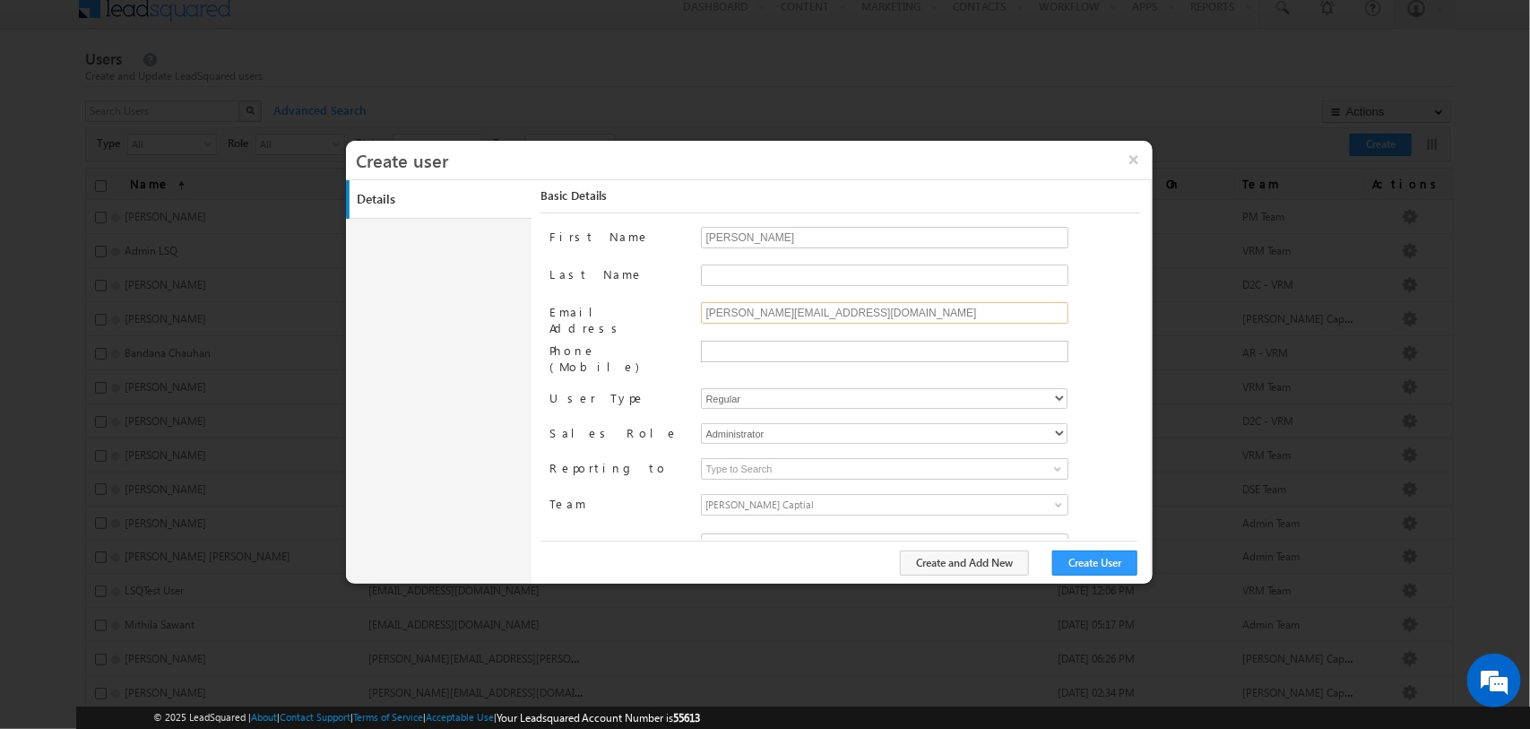
drag, startPoint x: 919, startPoint y: 309, endPoint x: 551, endPoint y: 319, distance: 367.6
click at [551, 319] on div "Email Address Suveer.Arora+UAT@adityabirlacapital.com" at bounding box center [844, 321] width 591 height 39
paste input "MuhammadFaiz.Khan"
type input "MuhammadFaiz.Khan@adityabirlacapital.com"
drag, startPoint x: 747, startPoint y: 233, endPoint x: 609, endPoint y: 247, distance: 137.9
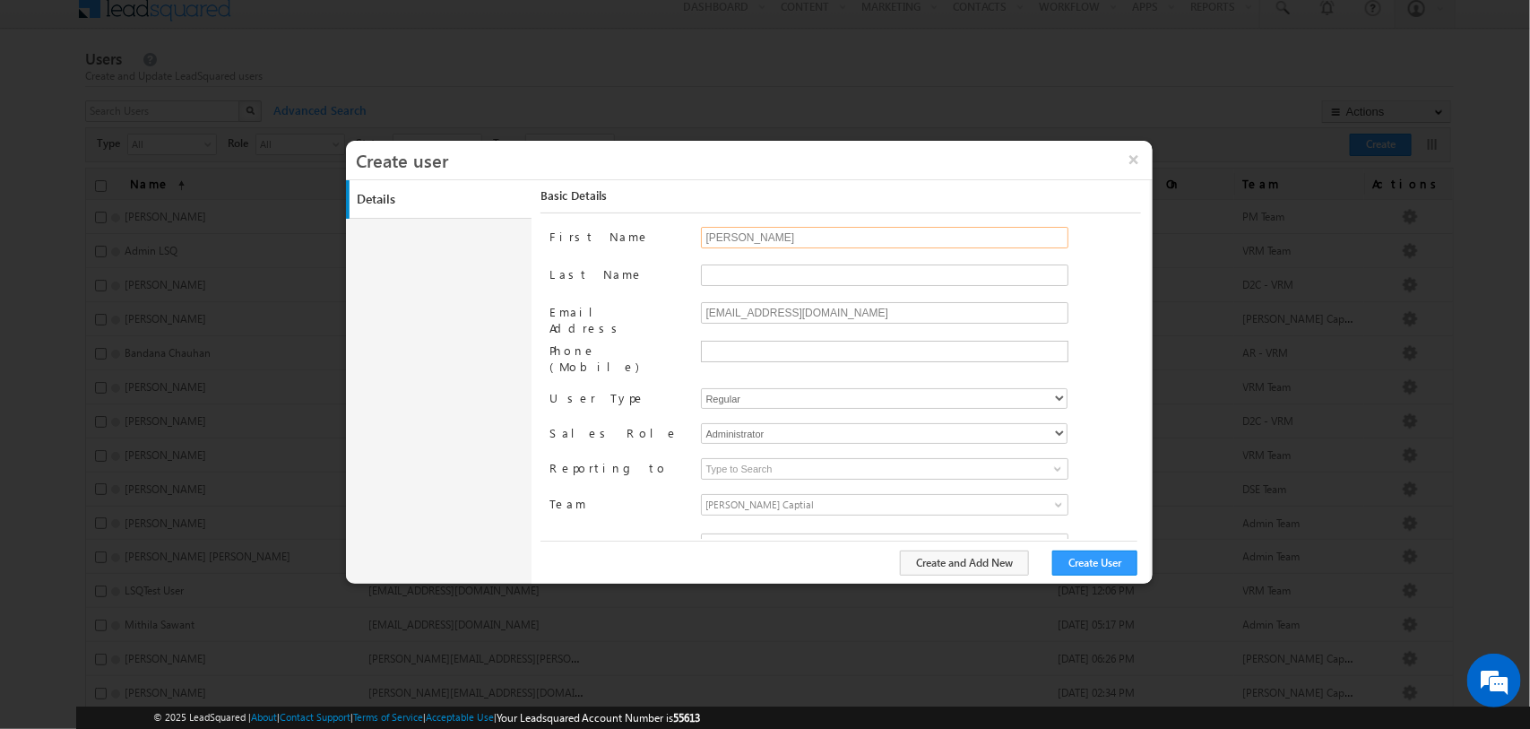
click at [609, 247] on div "First Name Suveer" at bounding box center [844, 246] width 591 height 38
type input "Mohd"
type input "Faiz"
click at [771, 345] on input "text" at bounding box center [883, 350] width 358 height 14
paste input "918097830161"
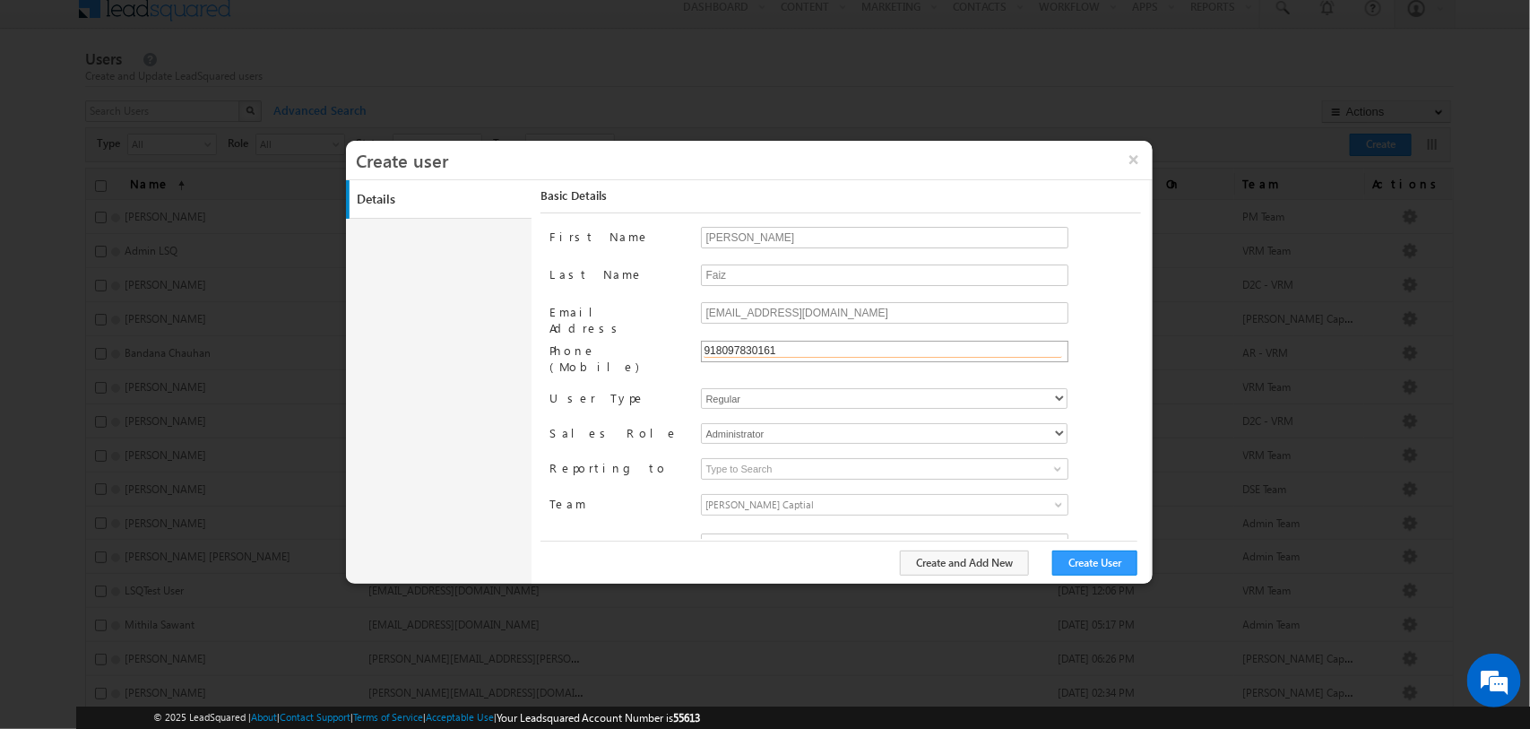
click at [704, 356] on input "918097830161" at bounding box center [883, 350] width 358 height 14
type input "=91-8097830161"
paste input "918097830161"
click at [711, 352] on input "918097830161" at bounding box center [883, 350] width 358 height 14
type input "+91-8097830161"
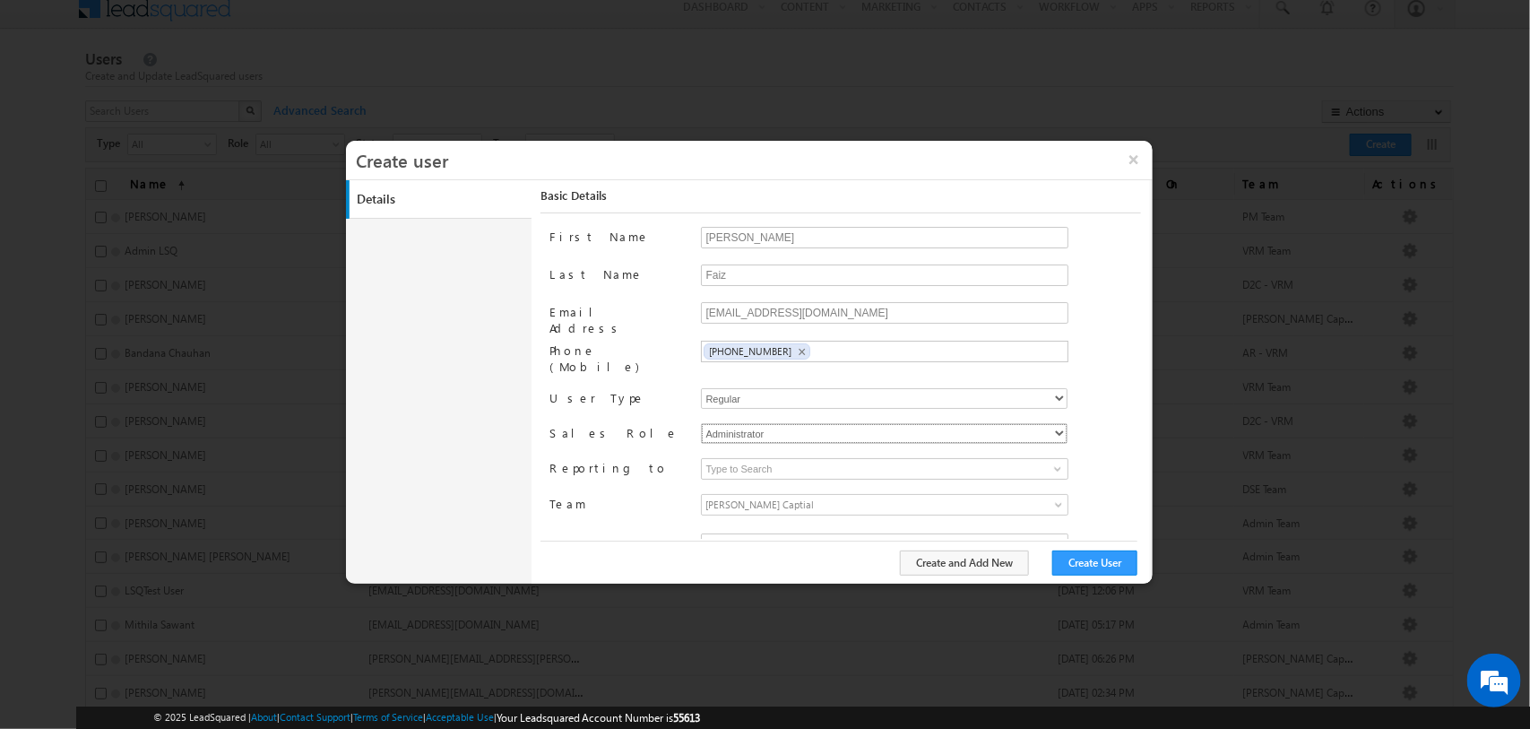
click at [781, 423] on select "Administrator Marketing User Sales Manager Sales User" at bounding box center [884, 433] width 367 height 21
select select "Sales_User"
click at [701, 423] on select "Administrator Marketing User Sales Manager Sales User" at bounding box center [884, 433] width 367 height 21
type input "50ca8f2f-ee9f-11ea-91c9-02e7c77668a4"
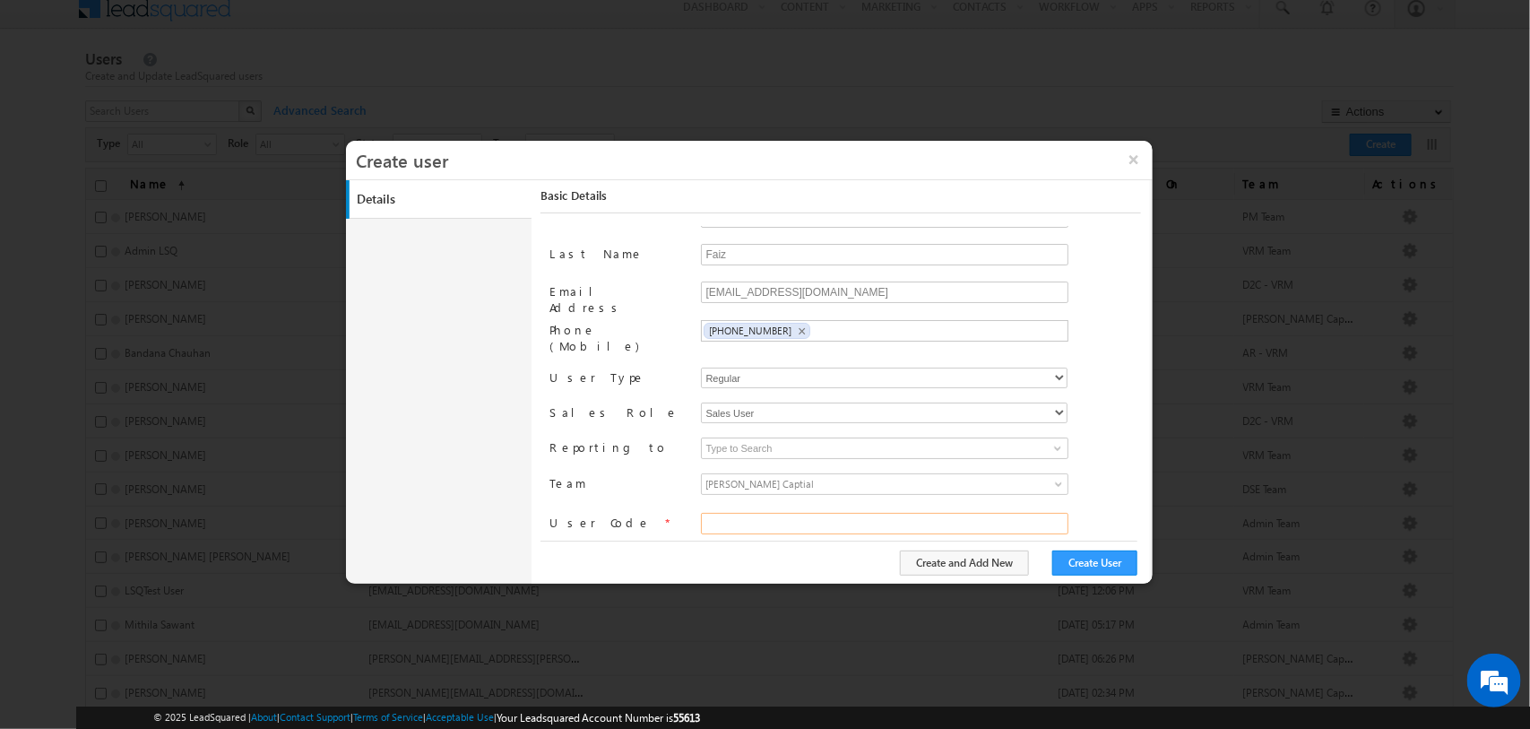
click at [758, 513] on input "text" at bounding box center [884, 524] width 367 height 22
type input "IN"
click at [834, 474] on span "Aditya Birla Captial" at bounding box center [839, 484] width 274 height 20
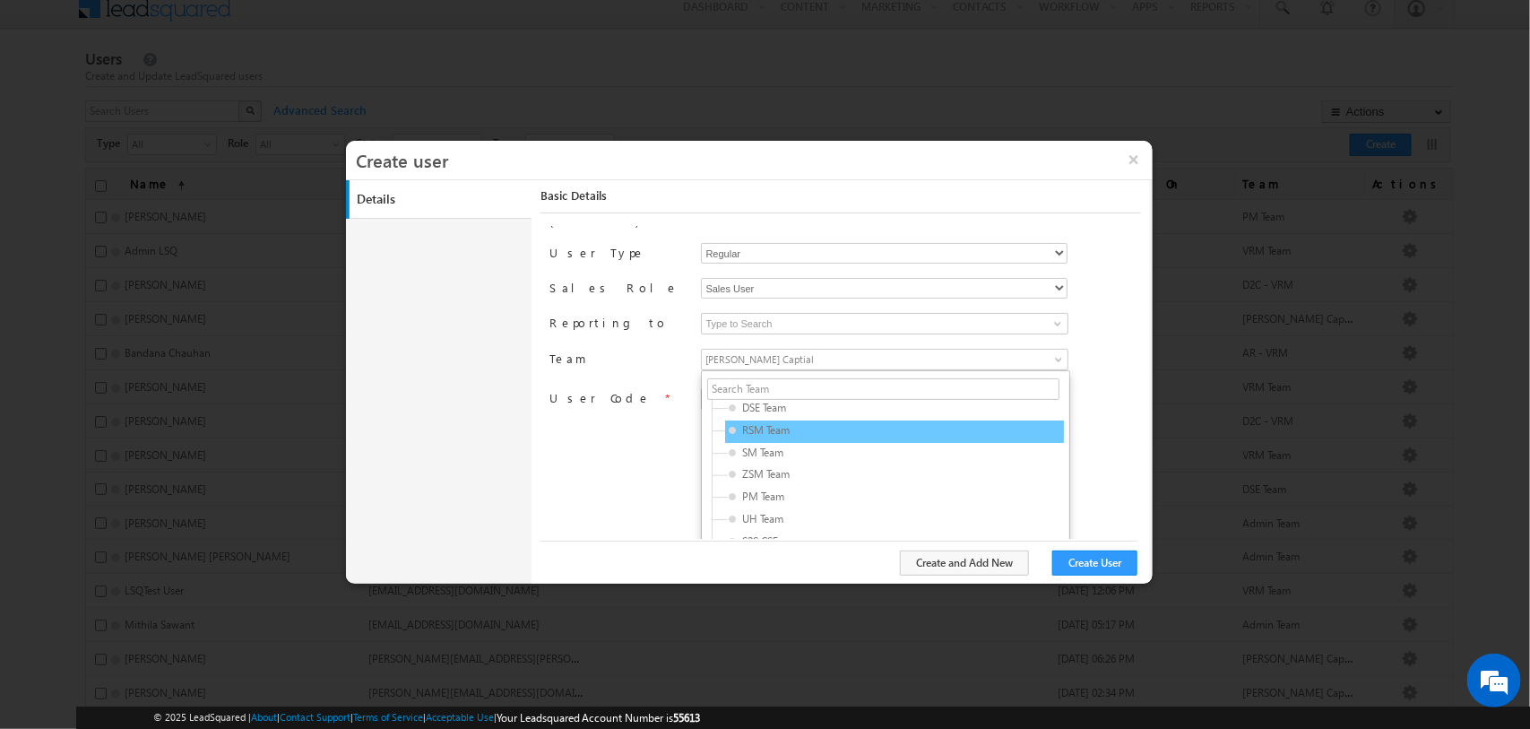
scroll to position [92, 0]
click at [773, 421] on span "SM Team" at bounding box center [814, 429] width 170 height 16
type input "db75a9c8-b22a-11eb-b051-02c8554500f4"
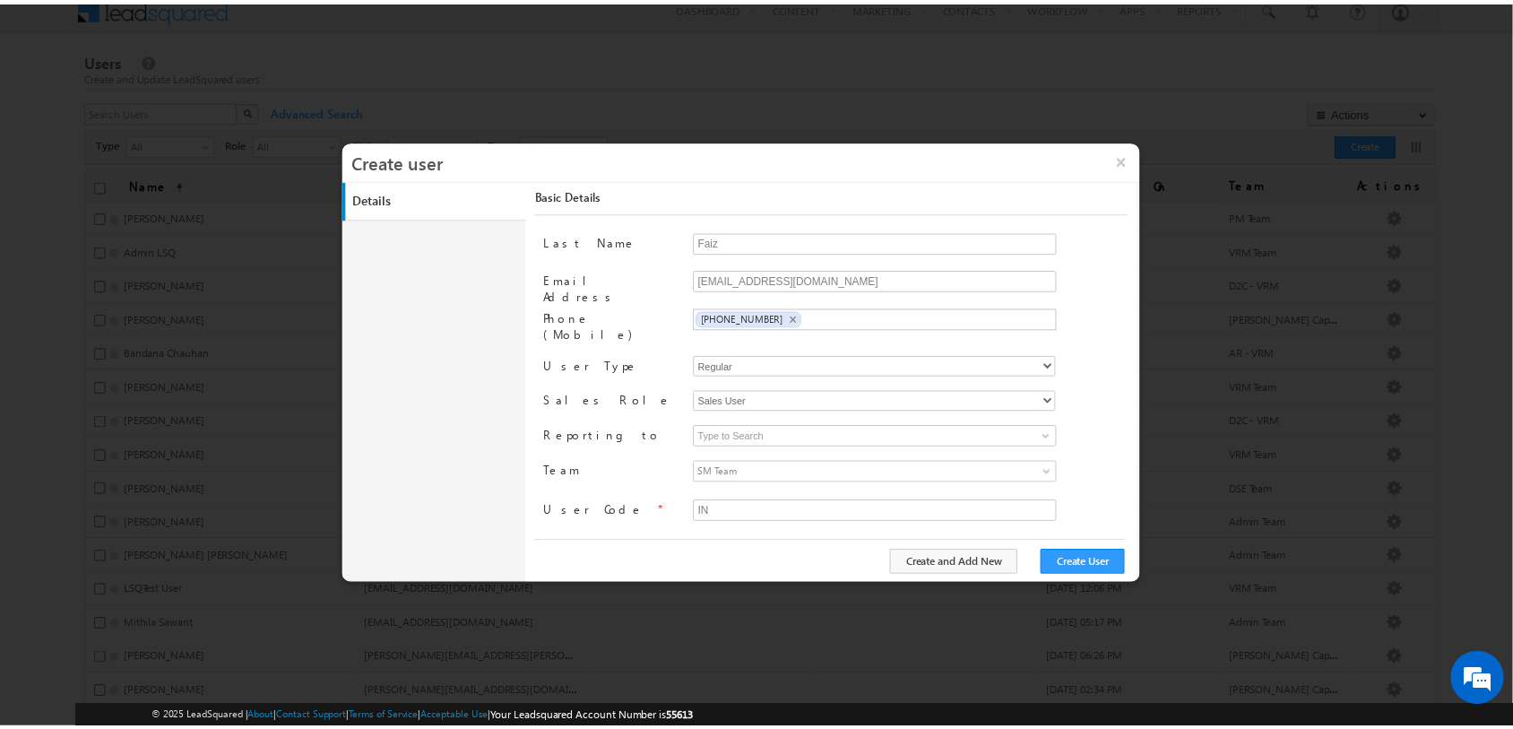
scroll to position [22, 0]
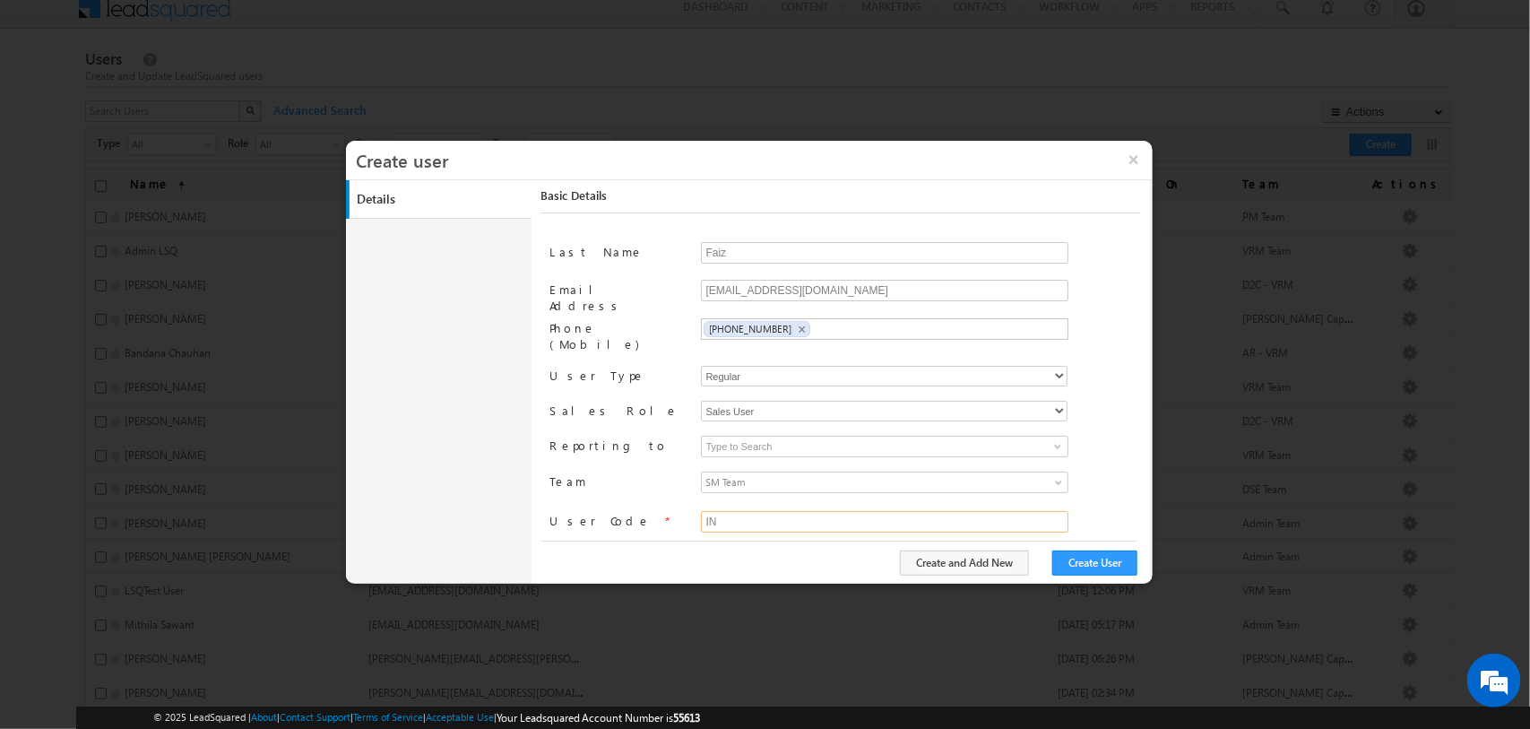
click at [753, 511] on input "IN" at bounding box center [884, 522] width 367 height 22
type input "IN435989"
click at [1101, 554] on button "Create User" at bounding box center [1094, 562] width 85 height 25
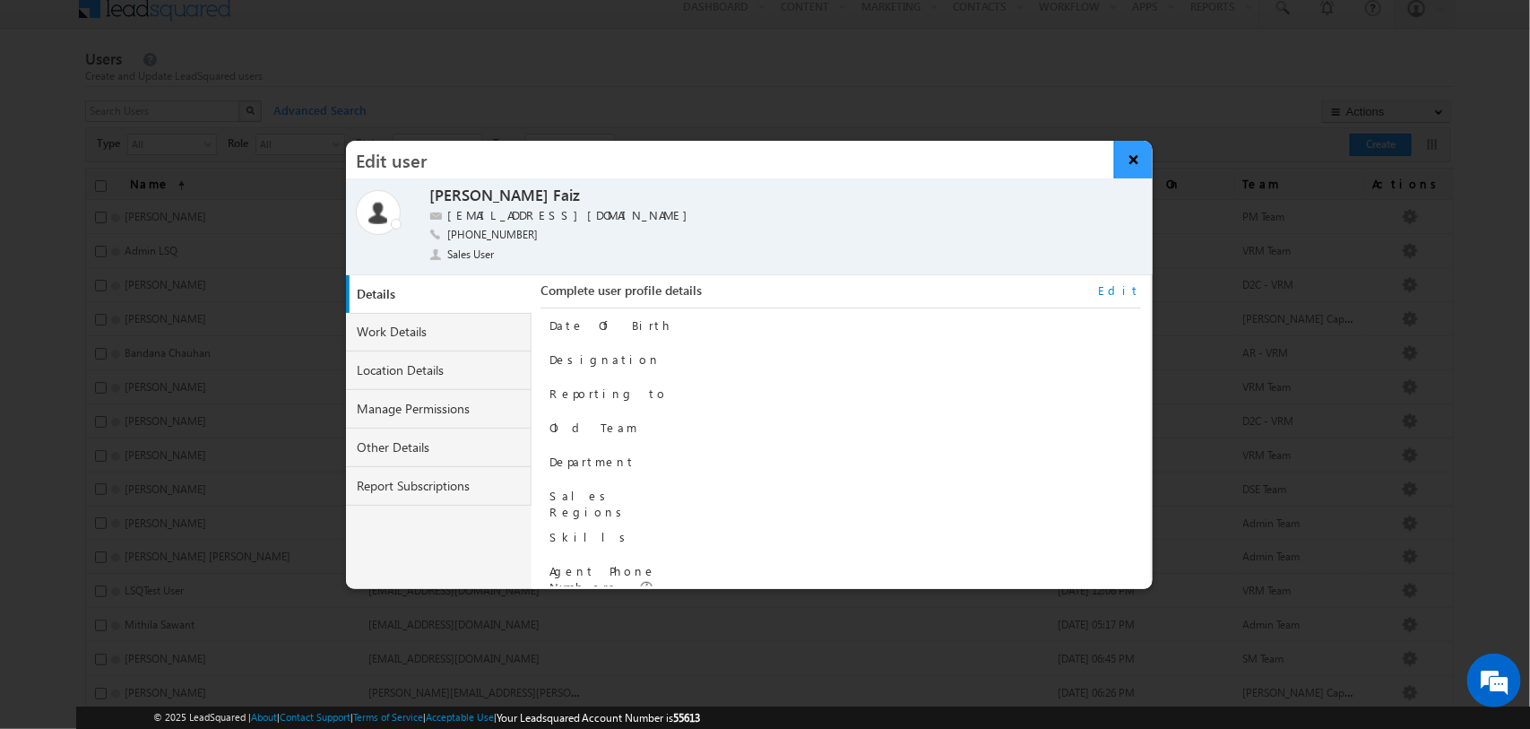
click at [1131, 166] on button "×" at bounding box center [1133, 160] width 39 height 38
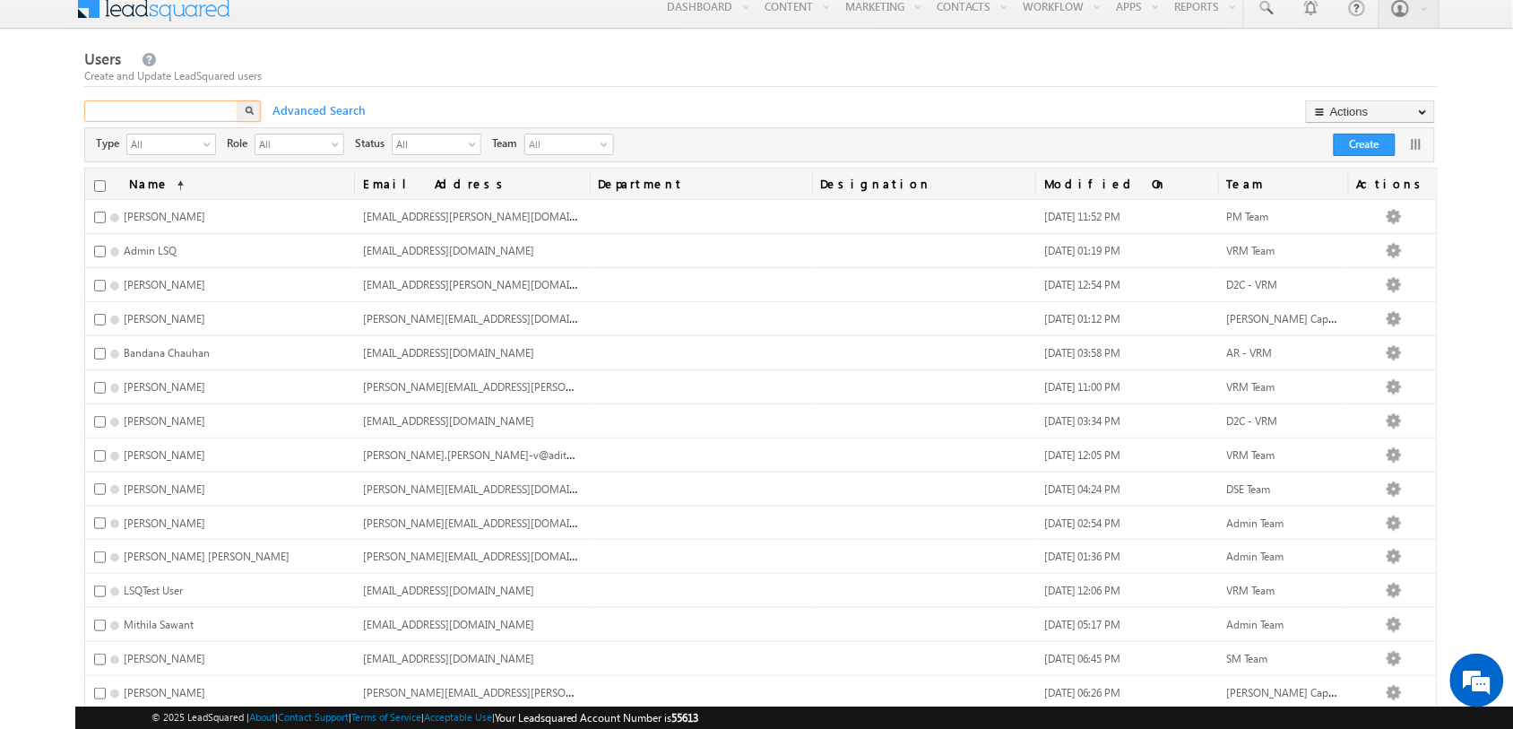
click at [194, 117] on input "text" at bounding box center [162, 111] width 156 height 22
type input "FAIZ"
click at [252, 103] on button "button" at bounding box center [248, 111] width 23 height 22
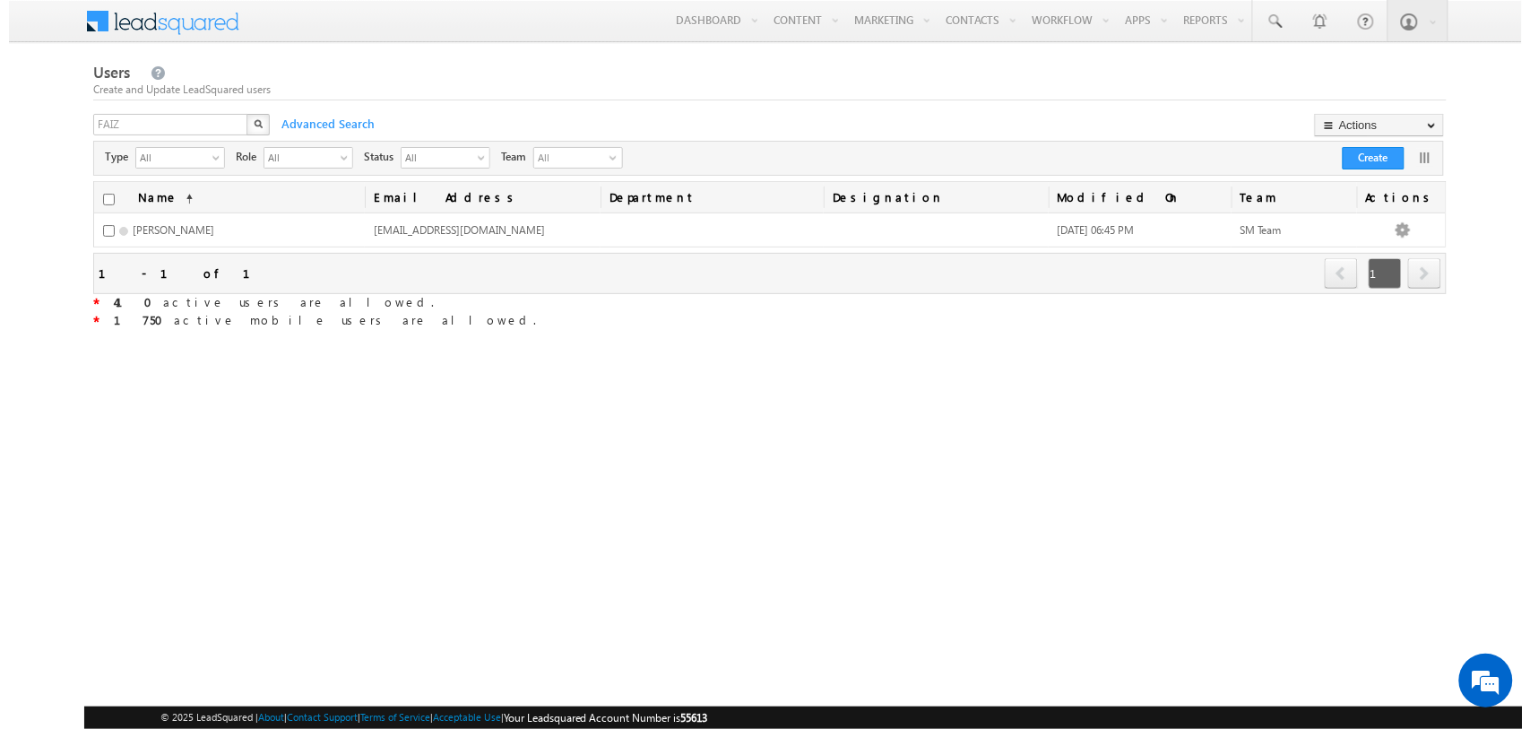
scroll to position [0, 0]
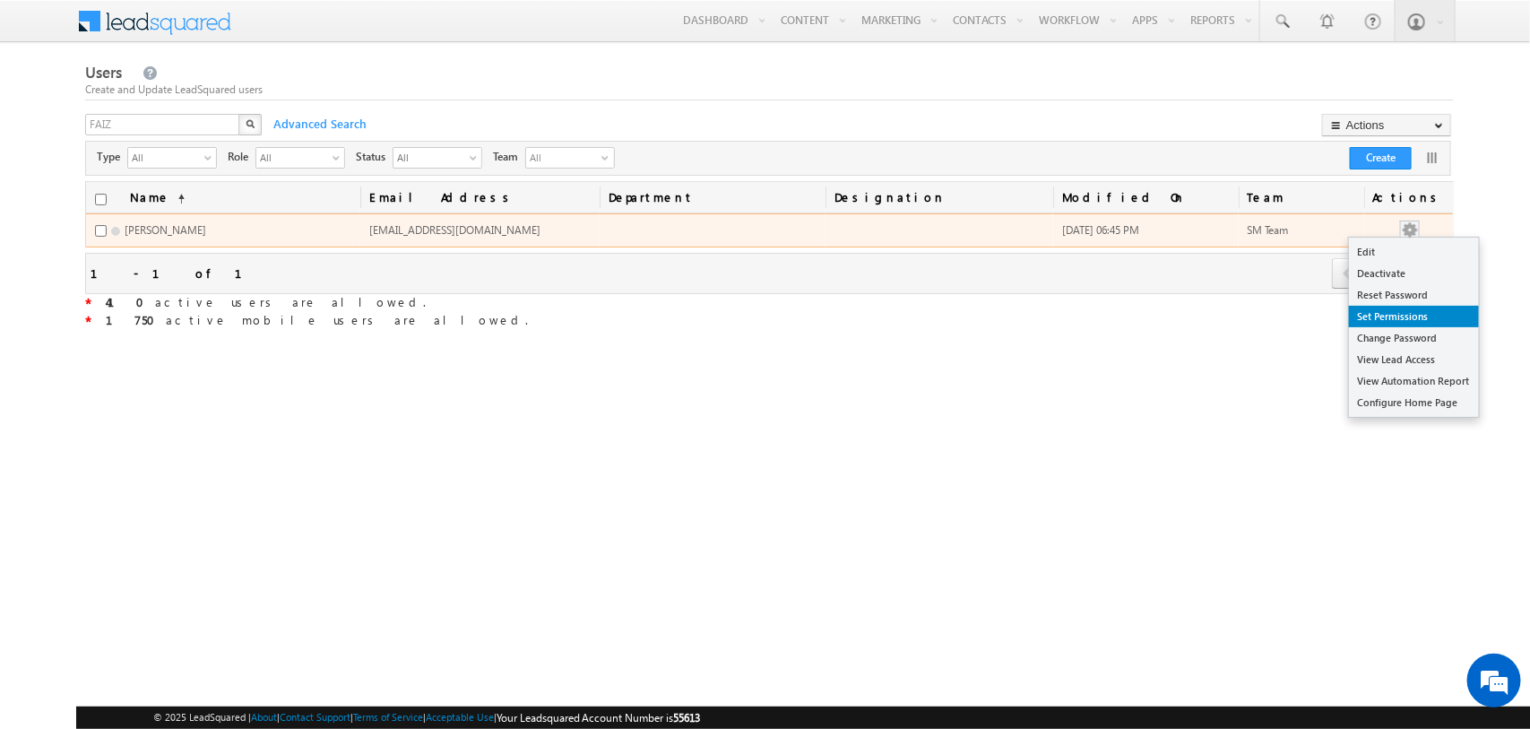
click at [1396, 310] on link "Set Permissions" at bounding box center [1414, 317] width 130 height 22
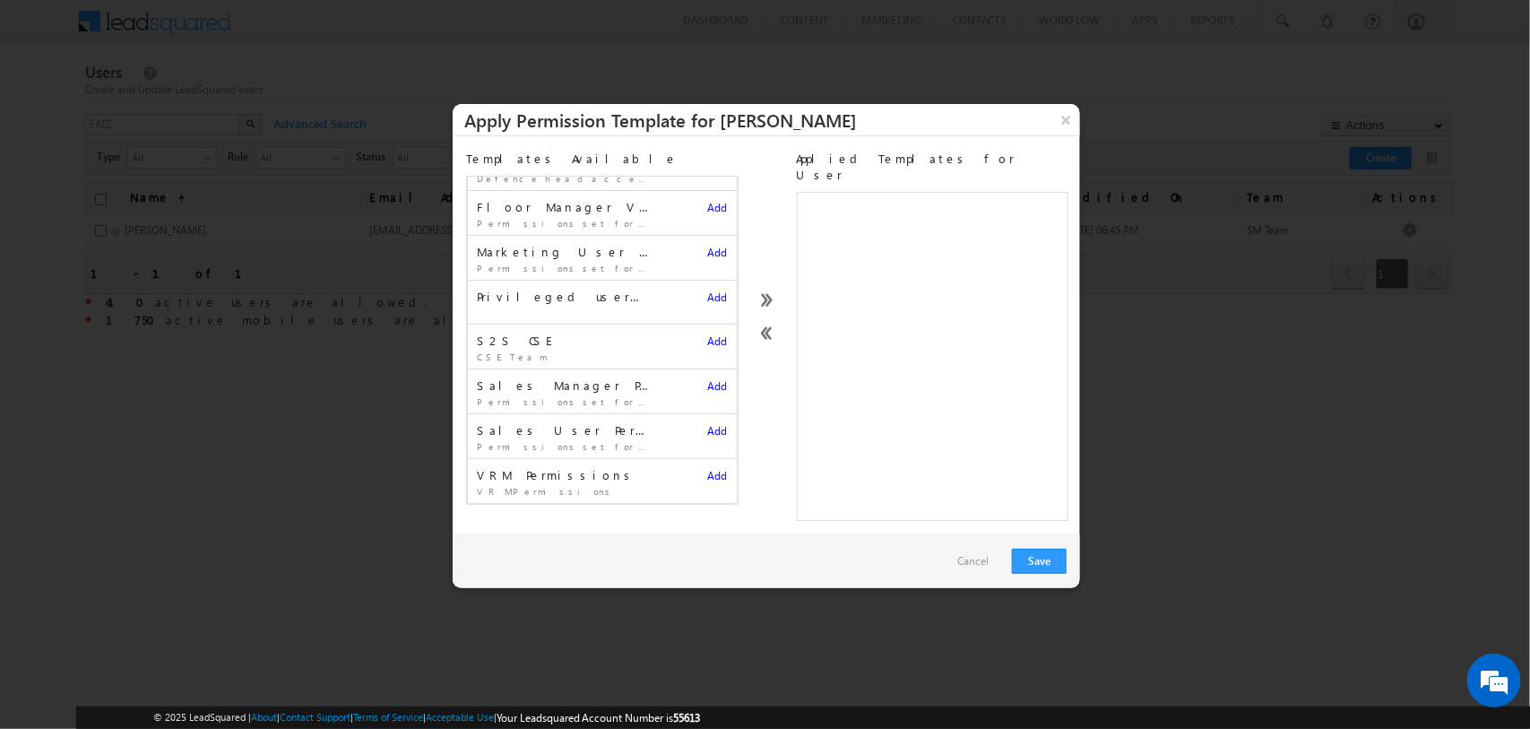
scroll to position [260, 0]
click at [708, 424] on span "Add" at bounding box center [718, 430] width 20 height 13
click at [1040, 548] on button "Save" at bounding box center [1039, 560] width 55 height 25
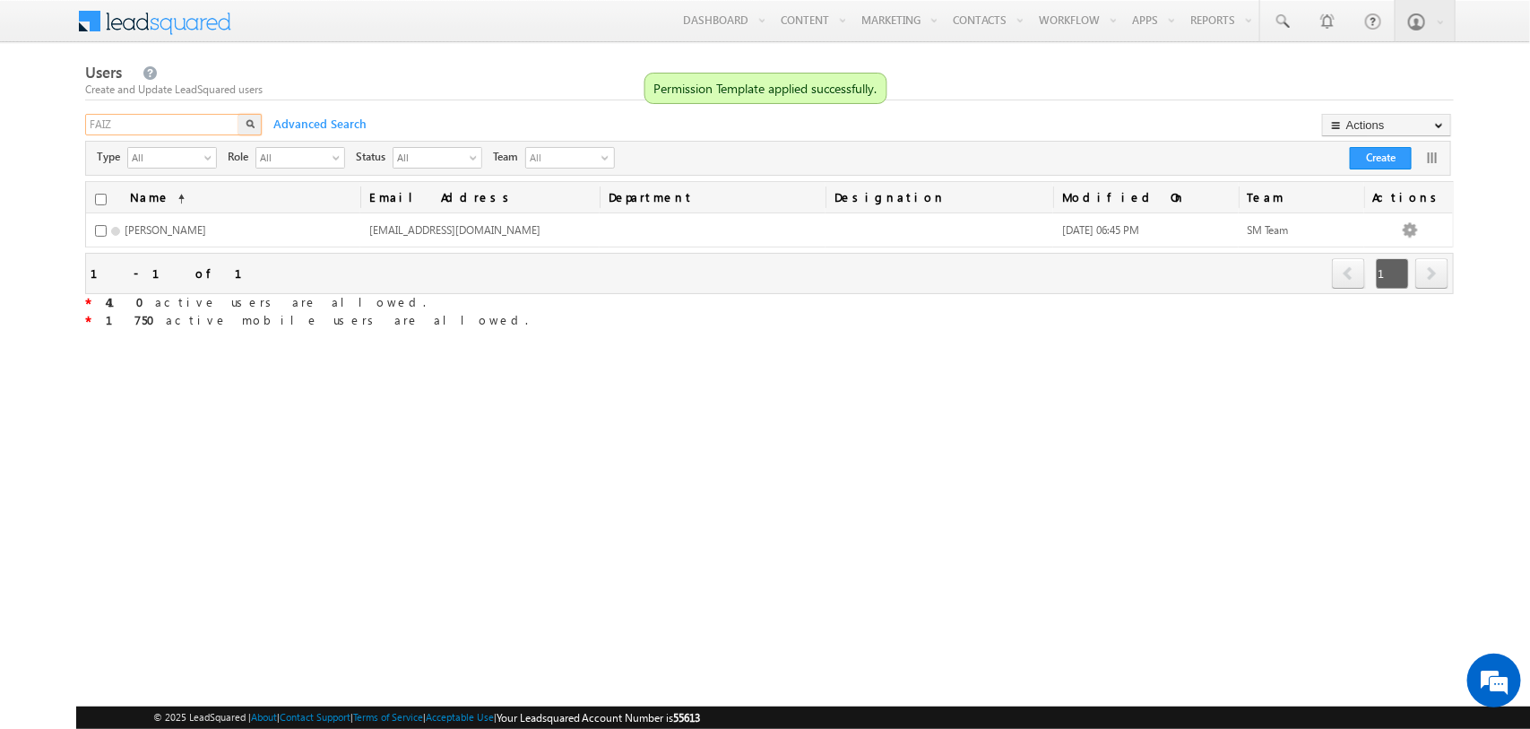
drag, startPoint x: 212, startPoint y: 125, endPoint x: 0, endPoint y: 153, distance: 214.2
click at [0, 153] on body "Menu Tarun Kant tarun .kant +UAT@ adity abirl acapi tal.c" at bounding box center [765, 313] width 1530 height 626
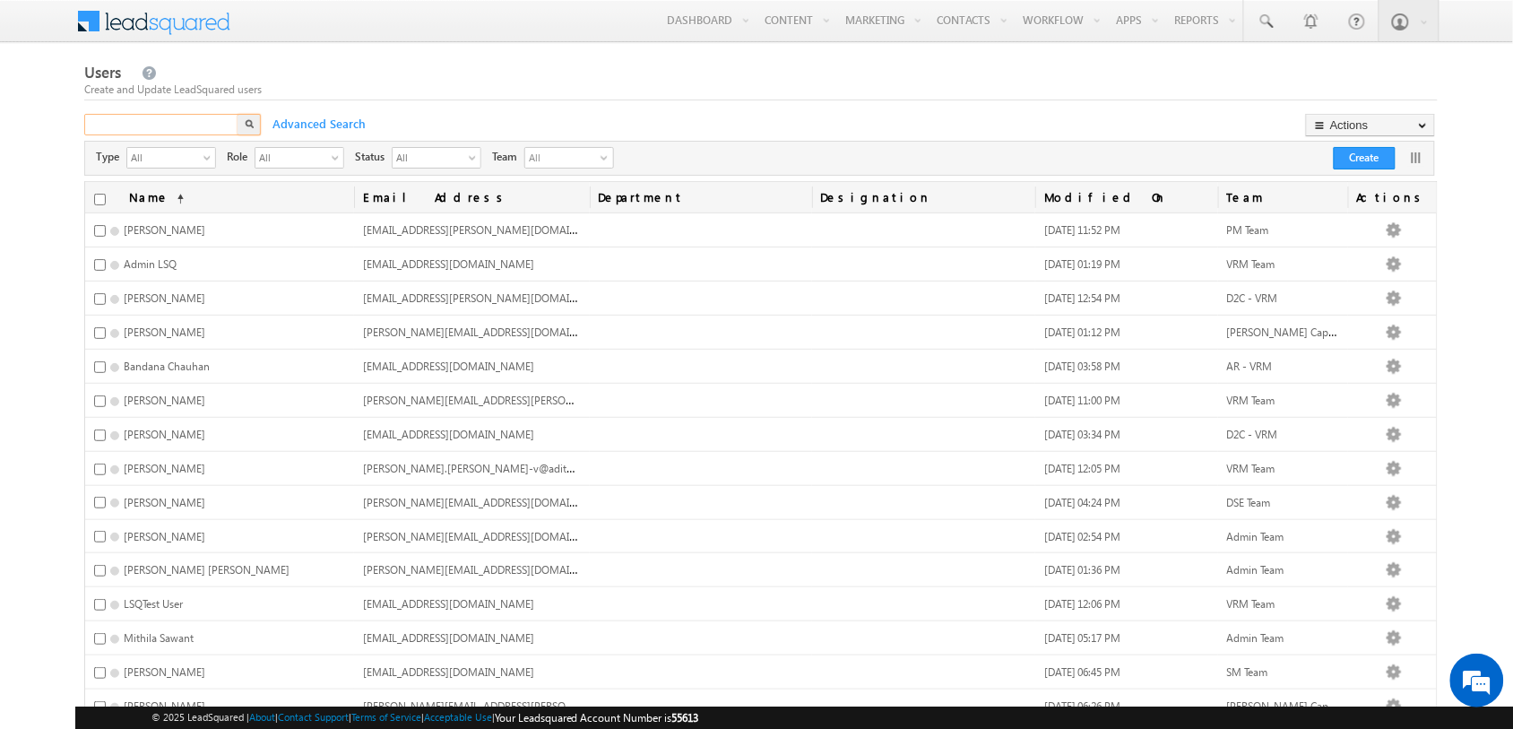
click at [168, 131] on input "text" at bounding box center [162, 125] width 156 height 22
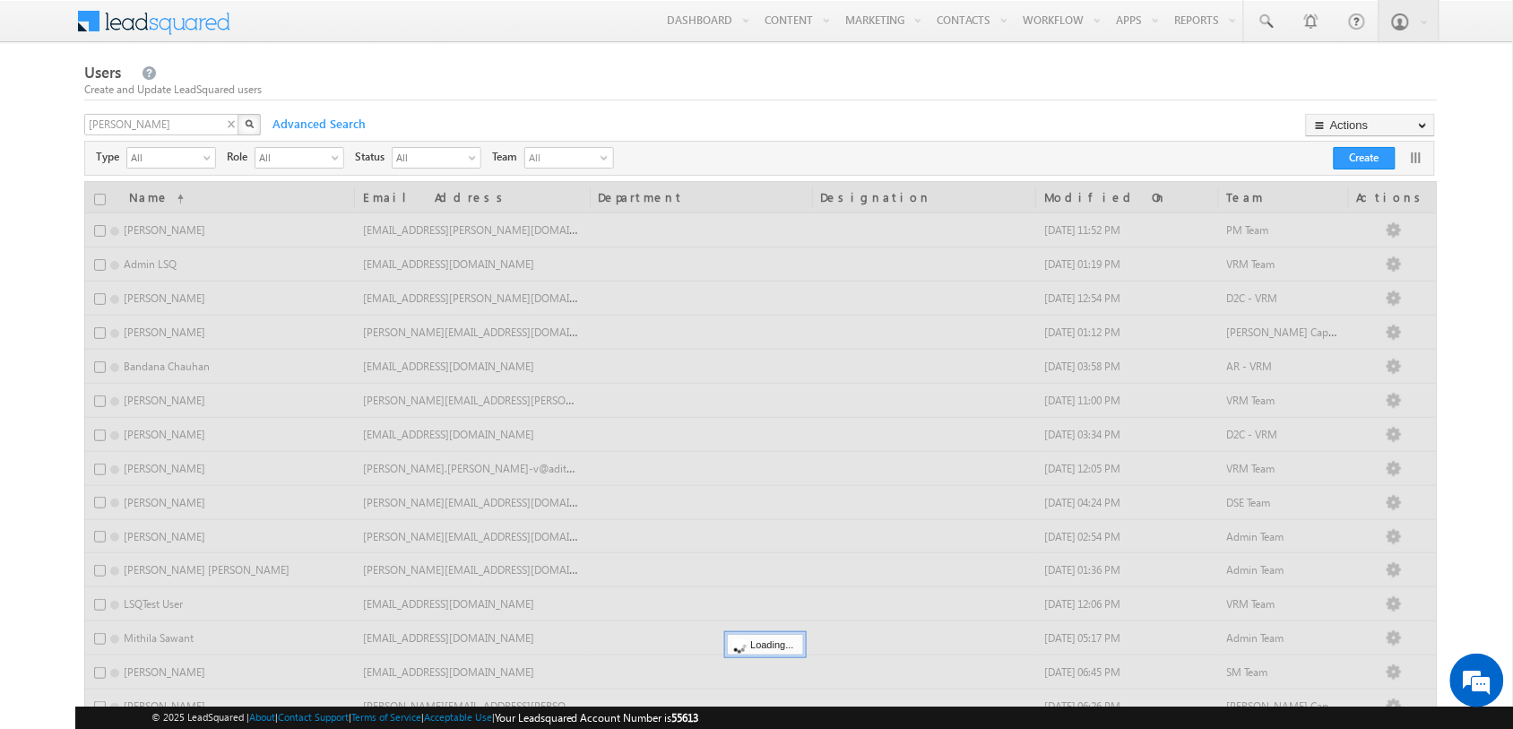
click at [247, 123] on img "button" at bounding box center [249, 123] width 9 height 9
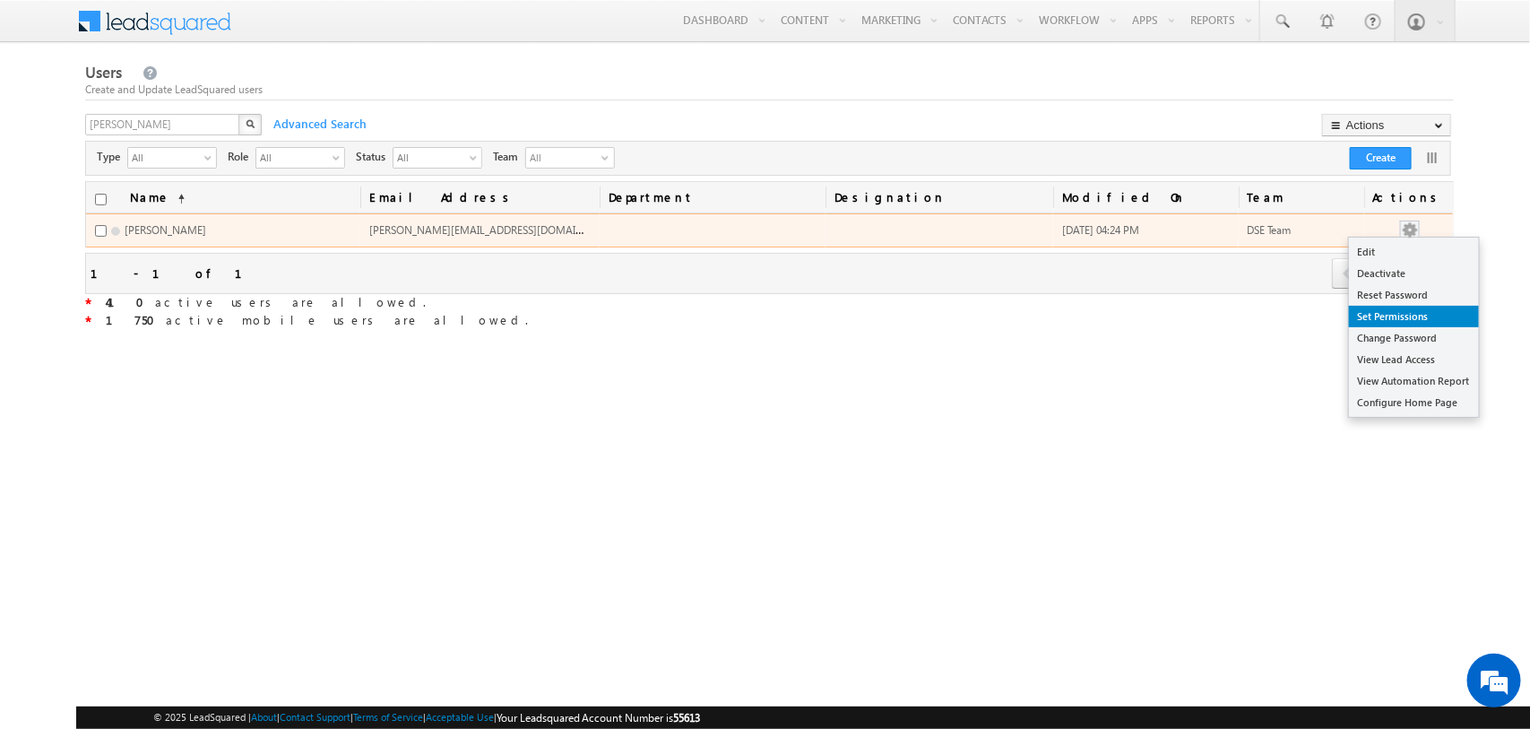
click at [1386, 306] on link "Set Permissions" at bounding box center [1414, 317] width 130 height 22
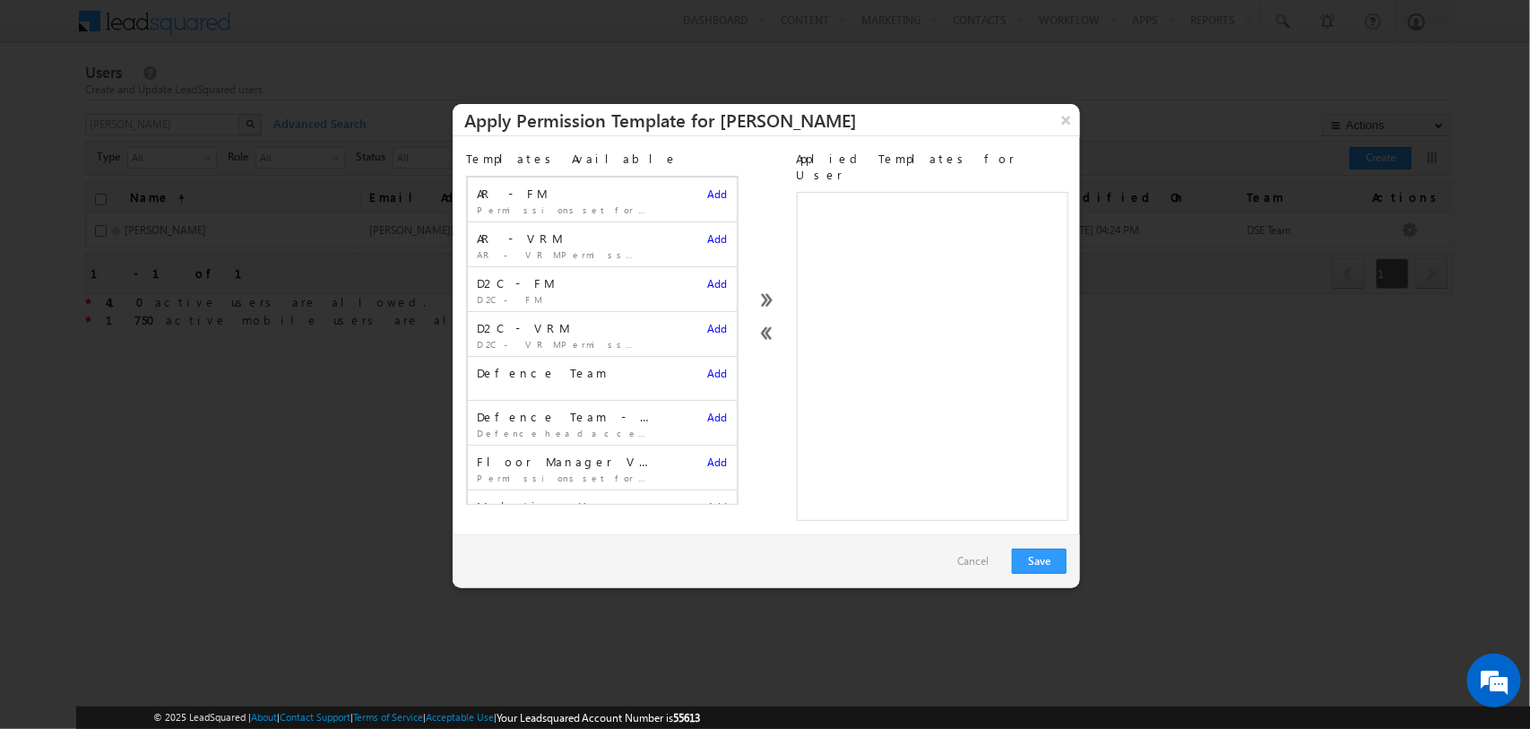
scroll to position [260, 0]
click at [709, 427] on span "Add" at bounding box center [718, 430] width 20 height 13
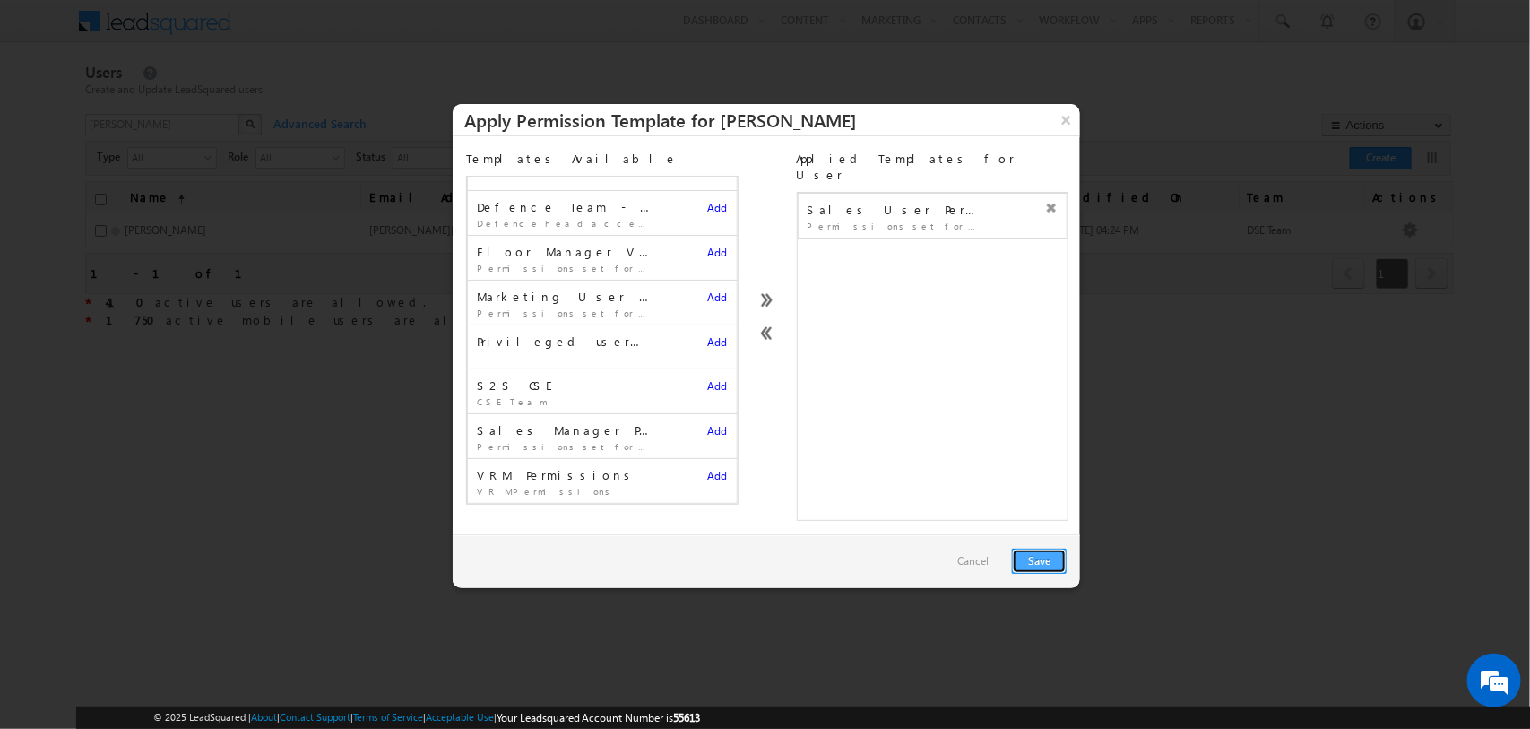
click at [1033, 548] on button "Save" at bounding box center [1039, 560] width 55 height 25
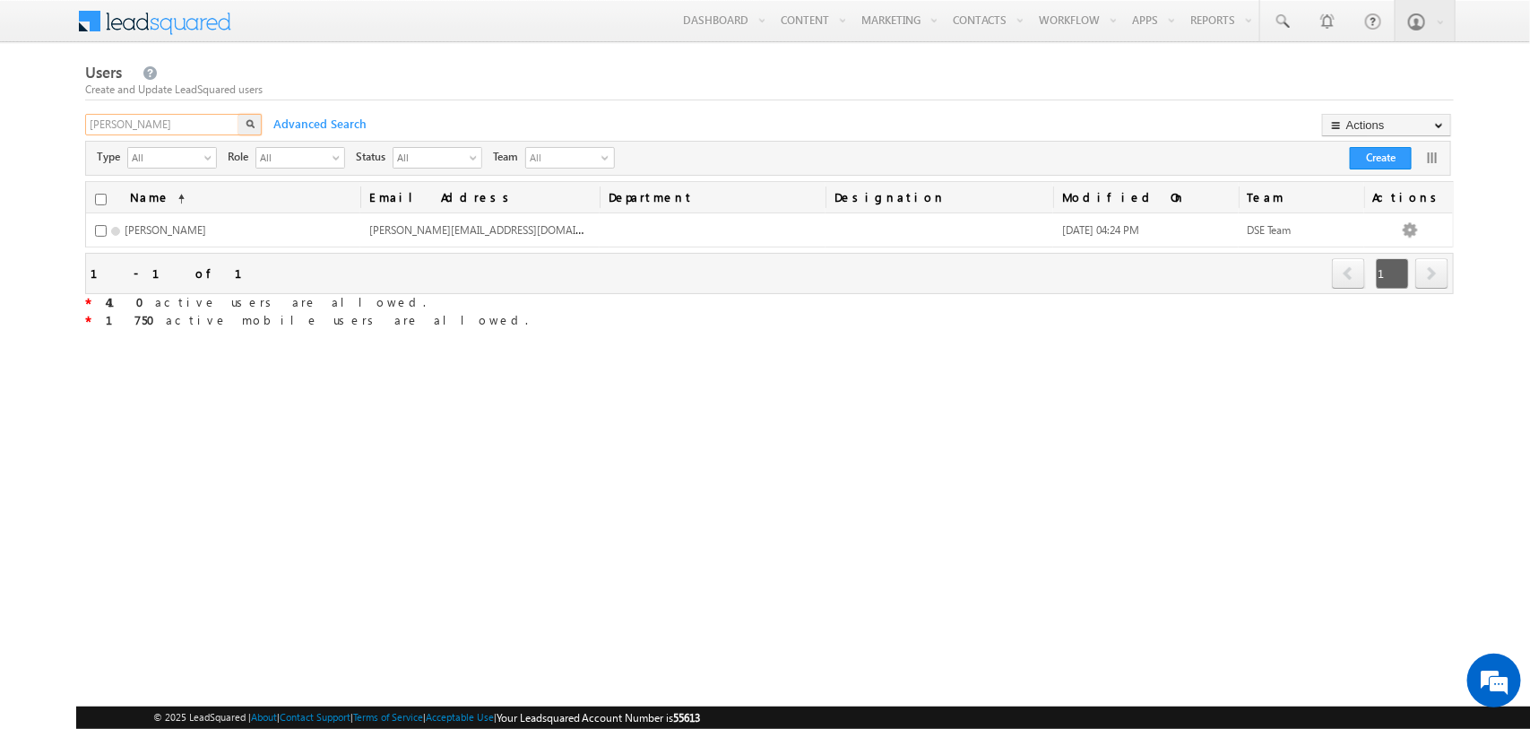
drag, startPoint x: 191, startPoint y: 122, endPoint x: 0, endPoint y: 134, distance: 191.3
click at [0, 134] on body "Menu Tarun Kant tarun .kant +UAT@ adity abirl acapi tal.c" at bounding box center [765, 313] width 1530 height 626
type input "faiz"
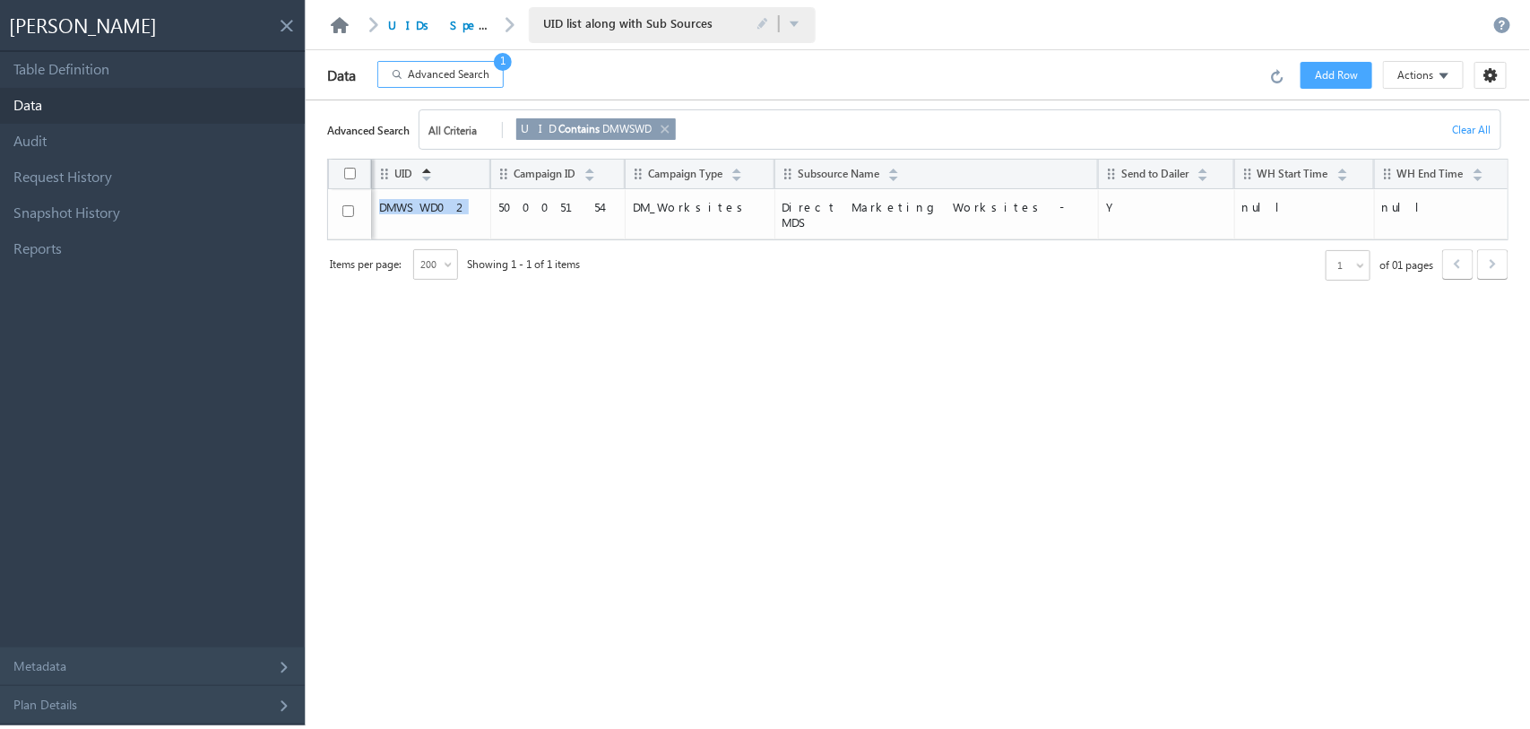
click at [348, 20] on link at bounding box center [340, 25] width 22 height 16
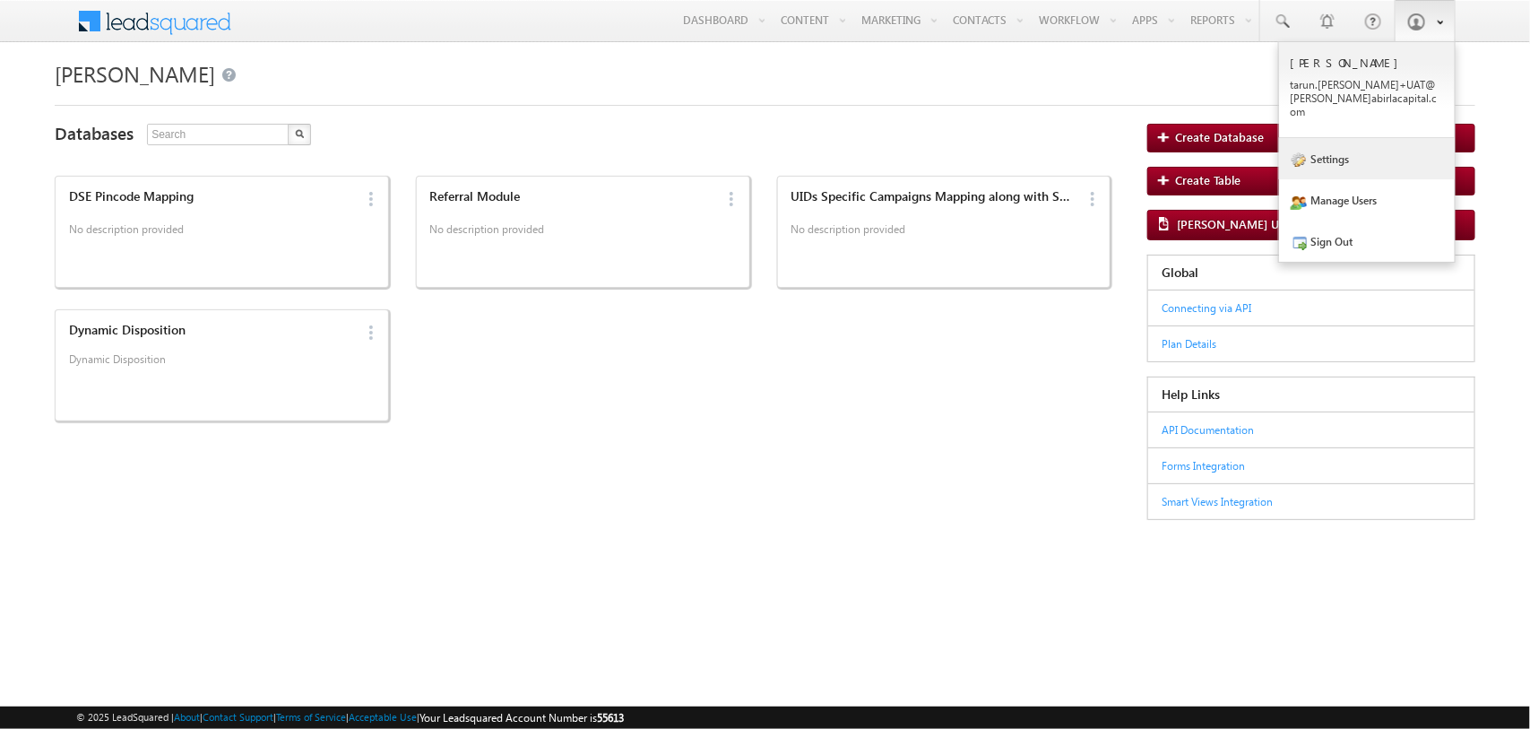
click at [1398, 138] on link "Settings" at bounding box center [1367, 158] width 176 height 41
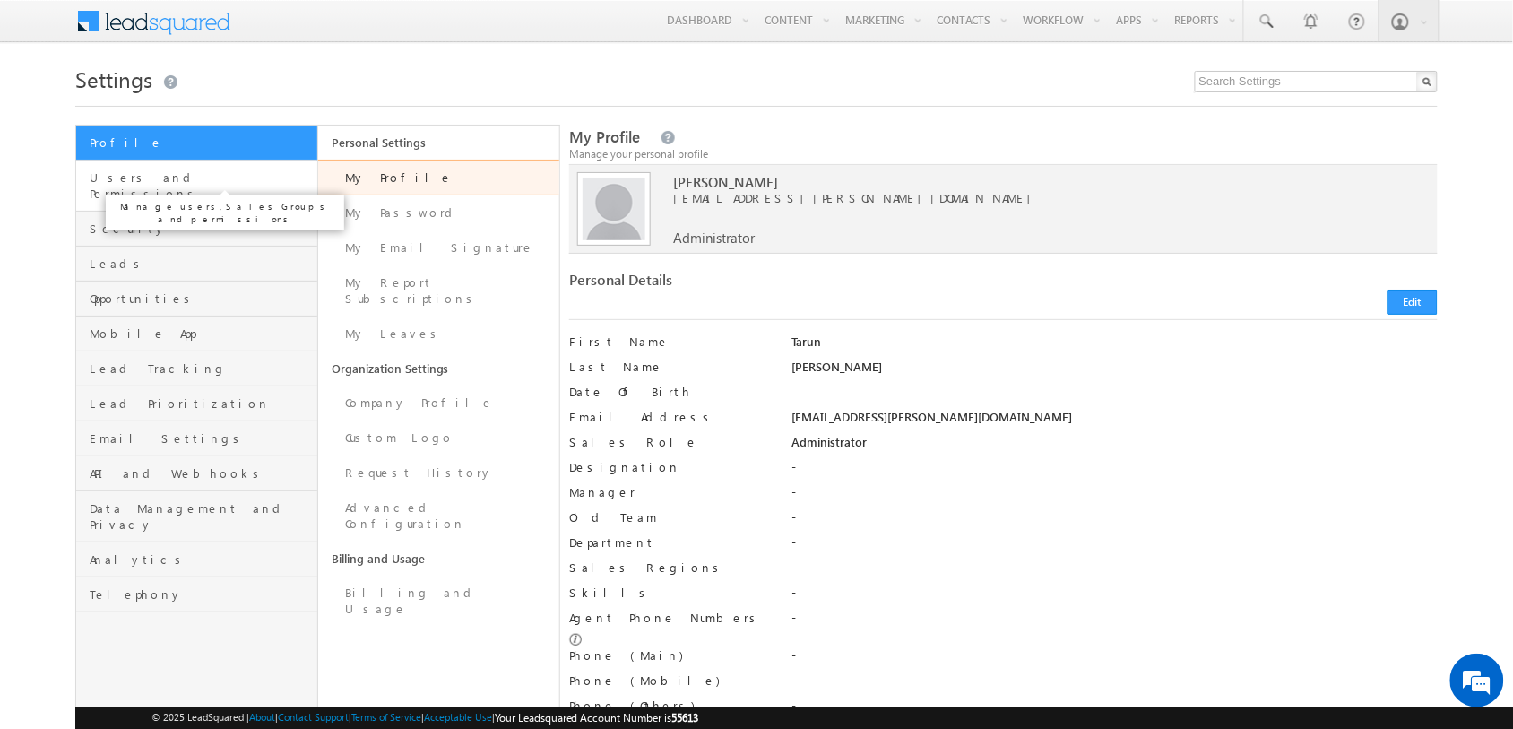
click at [239, 177] on span "Users and Permissions" at bounding box center [201, 185] width 222 height 32
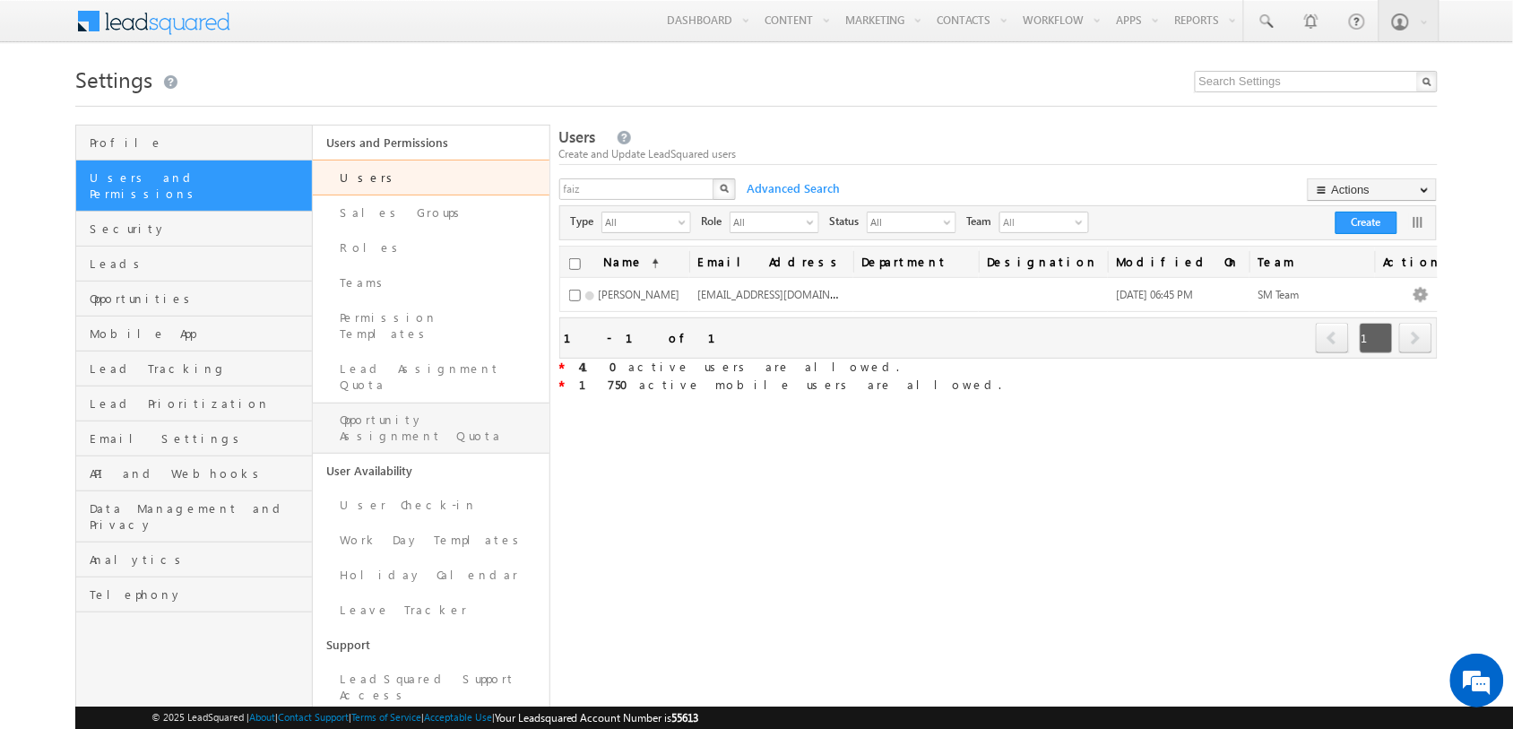
scroll to position [135, 0]
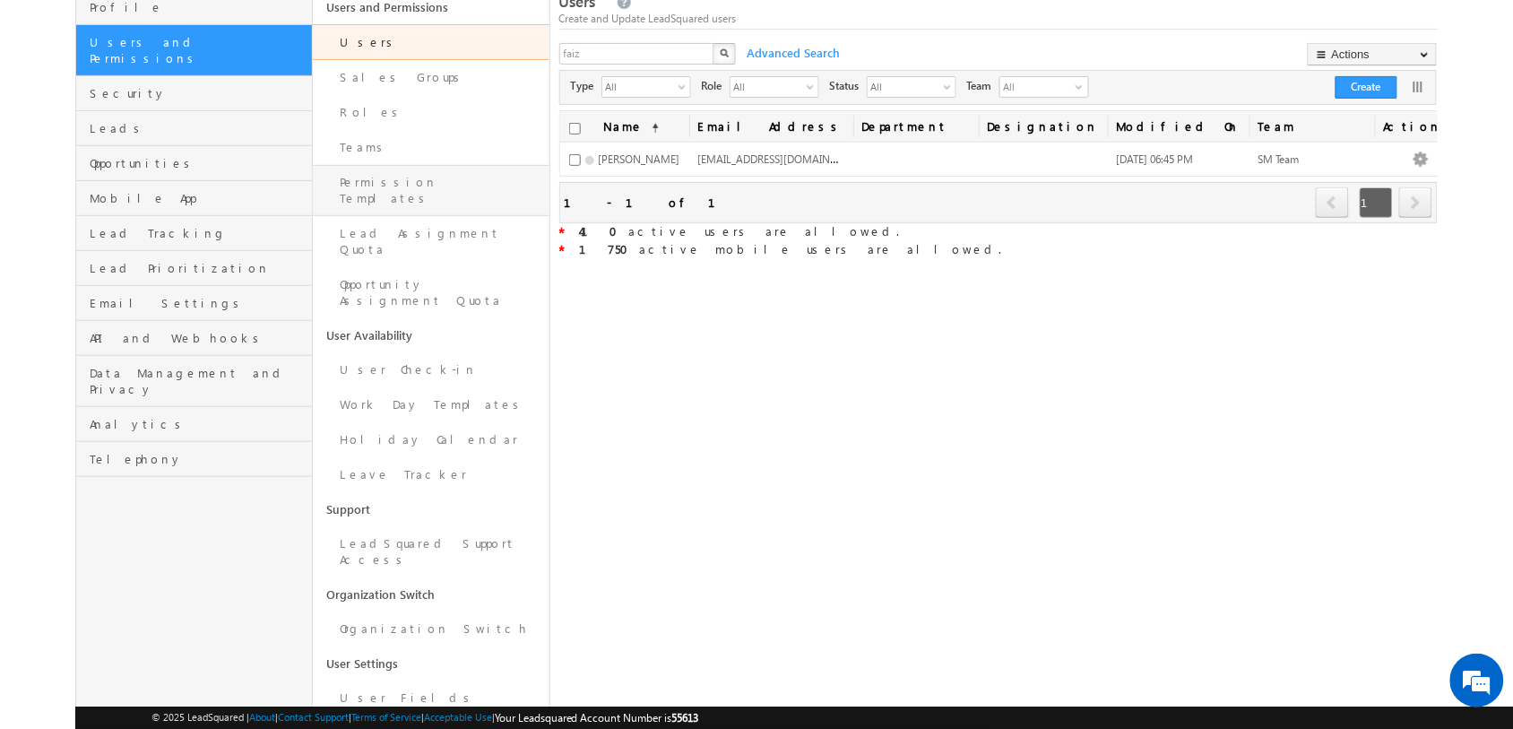
click at [454, 191] on link "Permission Templates" at bounding box center [431, 190] width 237 height 51
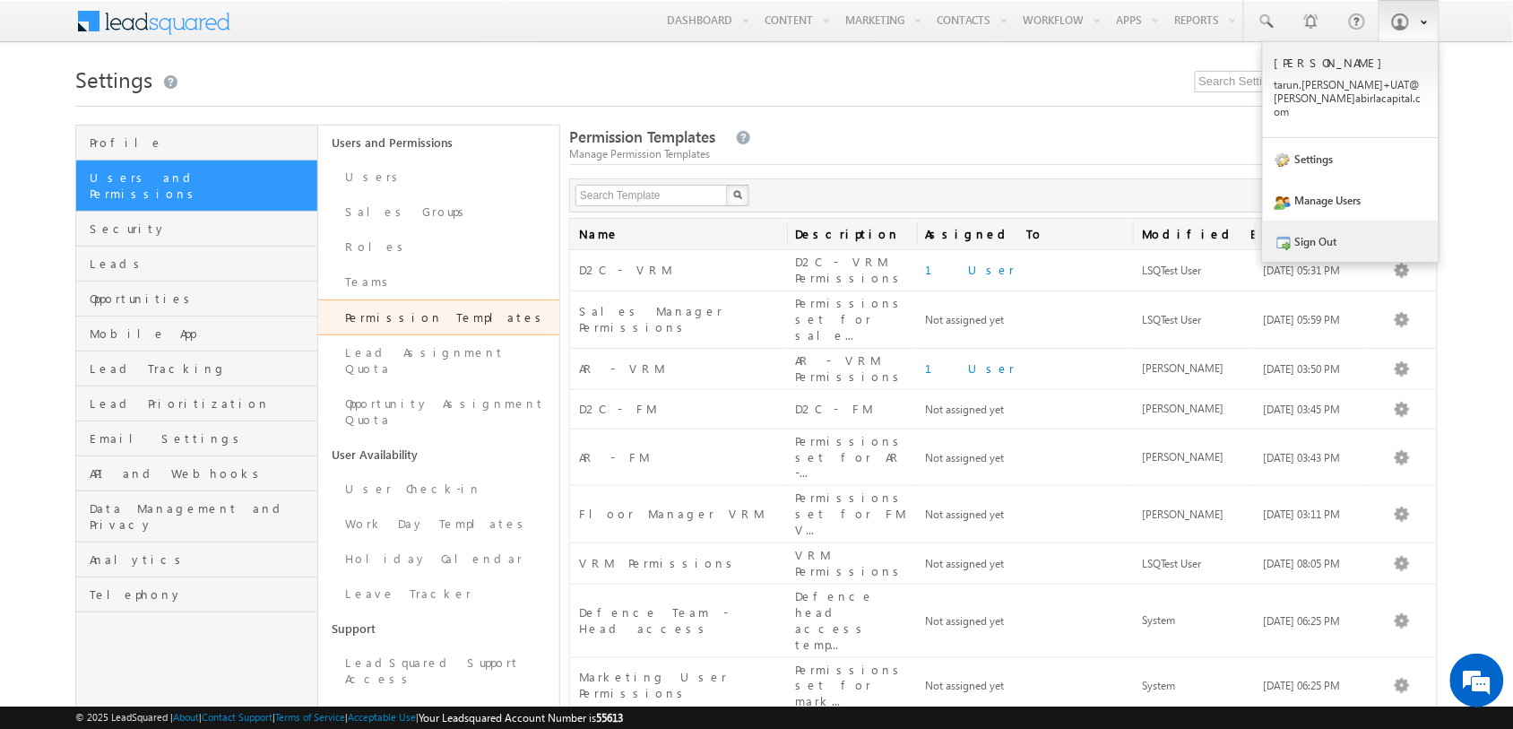
click at [1302, 247] on link "Sign Out" at bounding box center [1351, 240] width 176 height 41
